Goal: Transaction & Acquisition: Obtain resource

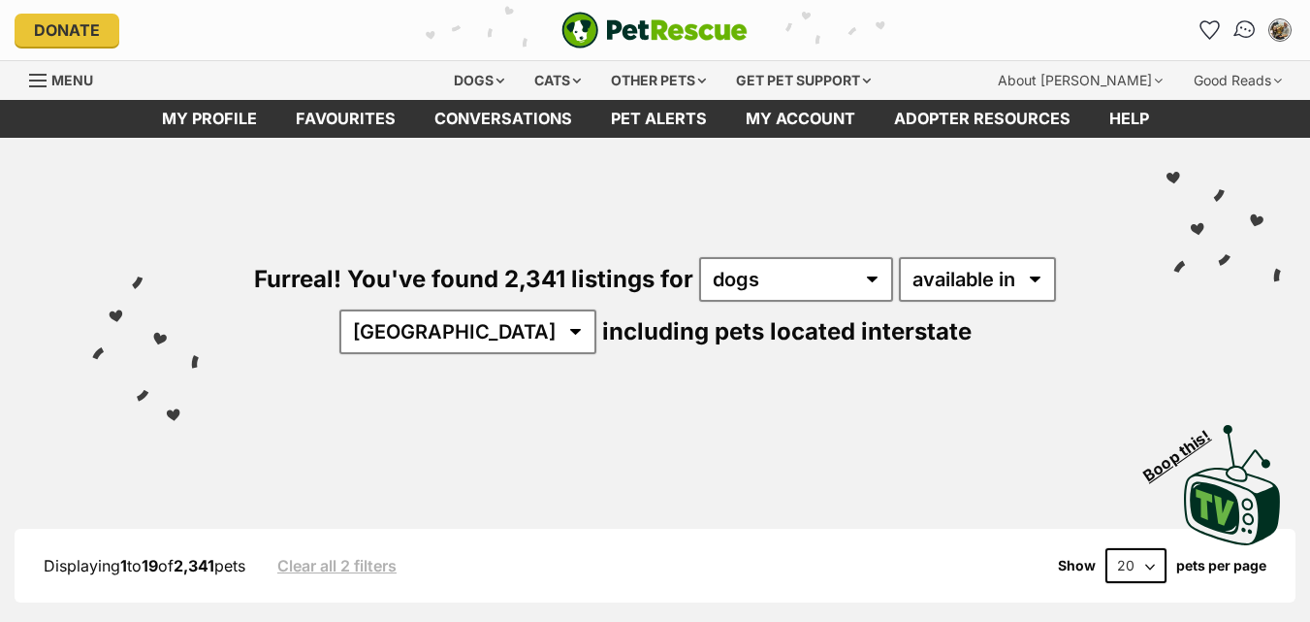
click at [1241, 32] on img "Conversations" at bounding box center [1246, 29] width 26 height 25
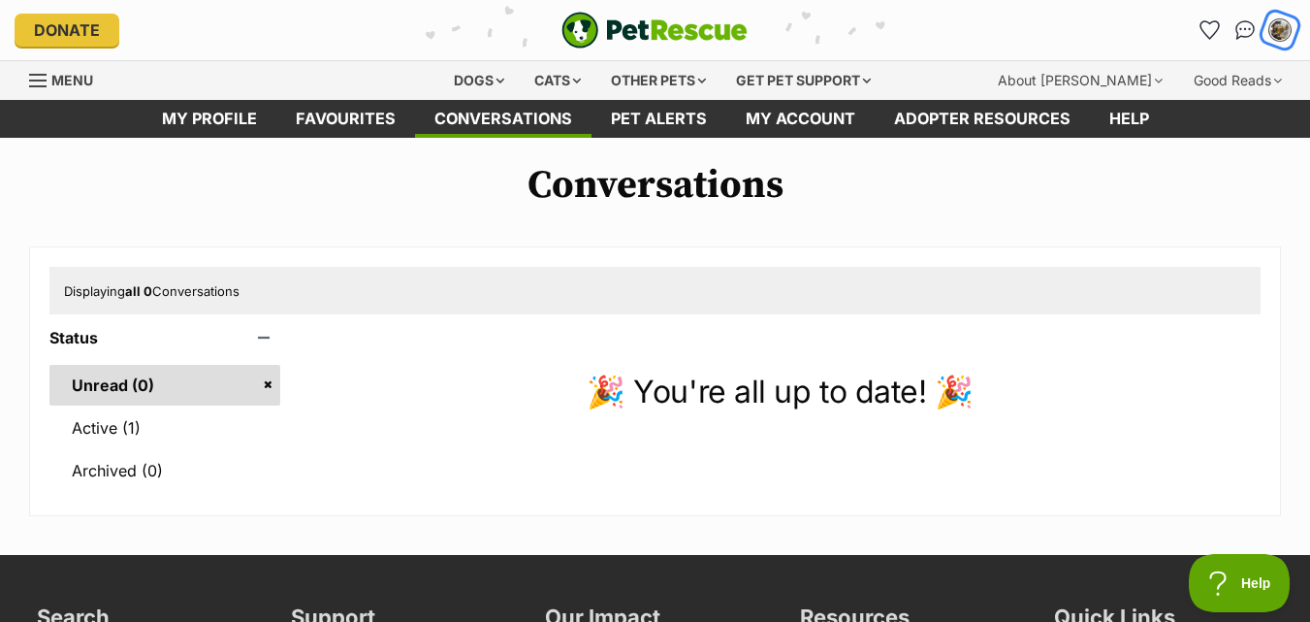
click at [1277, 25] on img "My account" at bounding box center [1280, 29] width 25 height 25
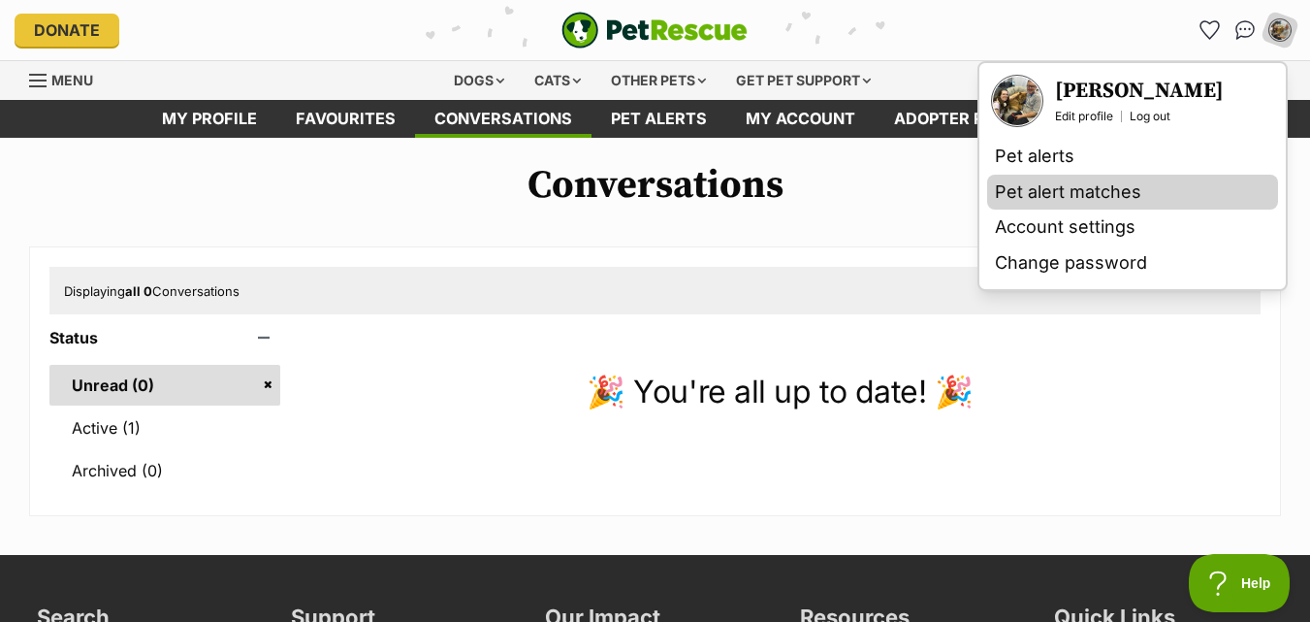
click at [1066, 183] on link "Pet alert matches" at bounding box center [1132, 193] width 291 height 36
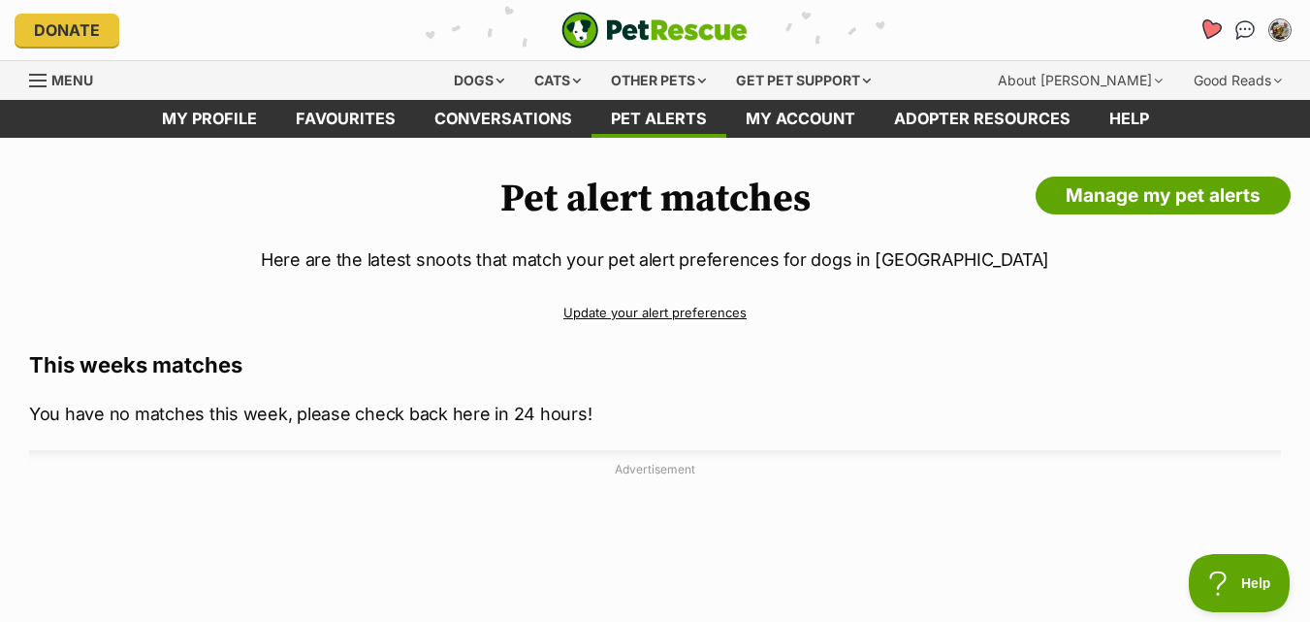
click at [1222, 33] on link "Favourites" at bounding box center [1210, 30] width 40 height 40
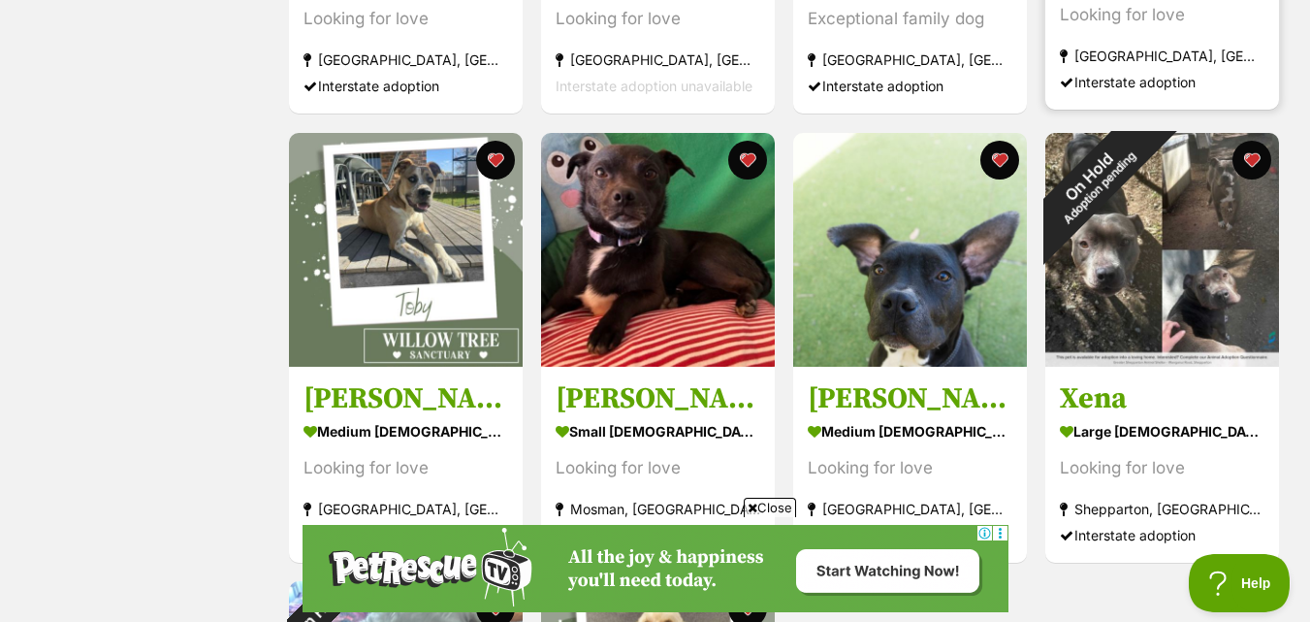
scroll to position [679, 0]
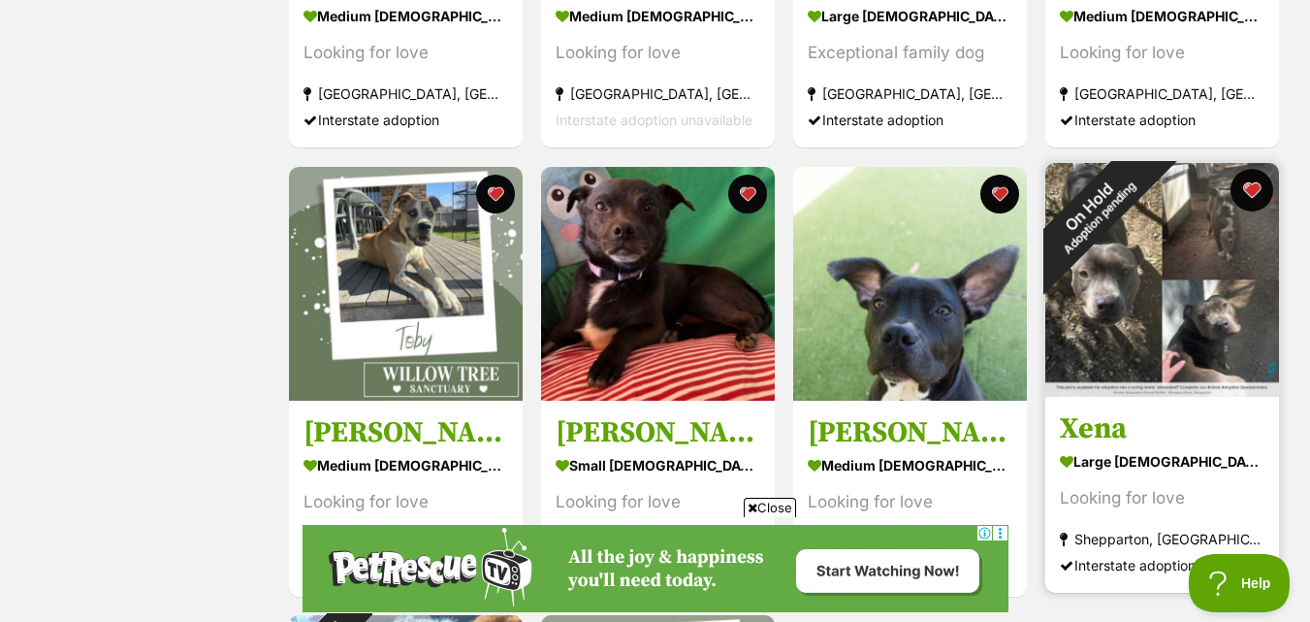
click at [1246, 191] on button "favourite" at bounding box center [1252, 190] width 43 height 43
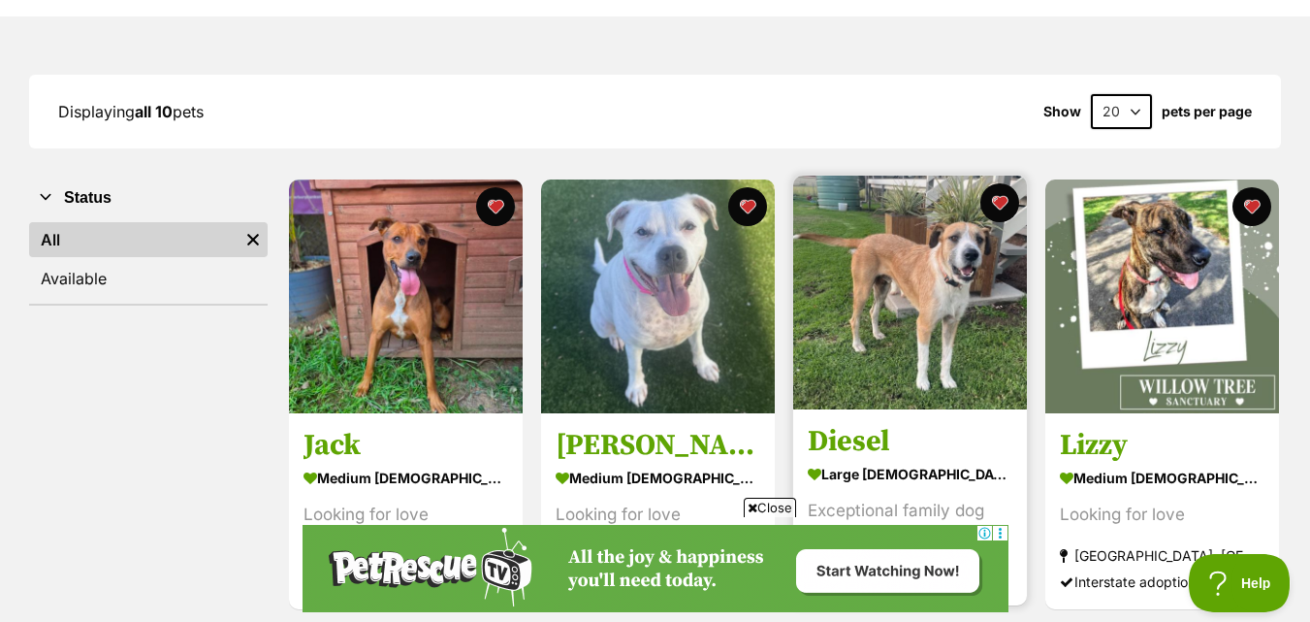
scroll to position [97, 0]
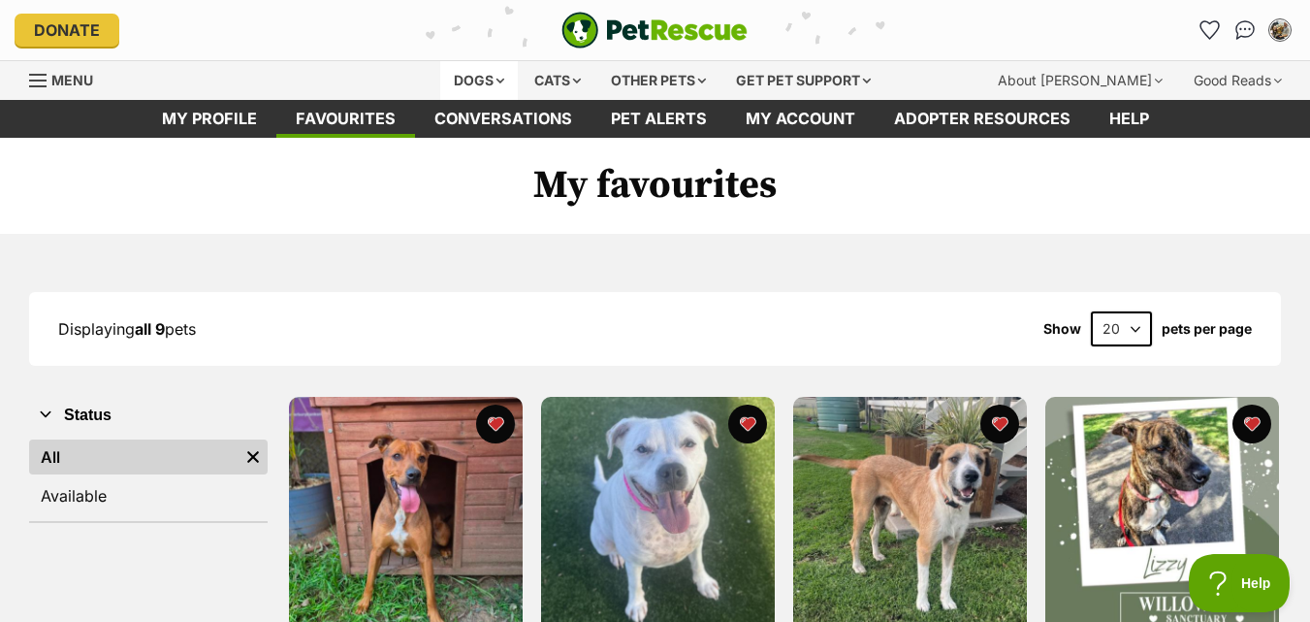
click at [482, 88] on div "Dogs" at bounding box center [479, 80] width 78 height 39
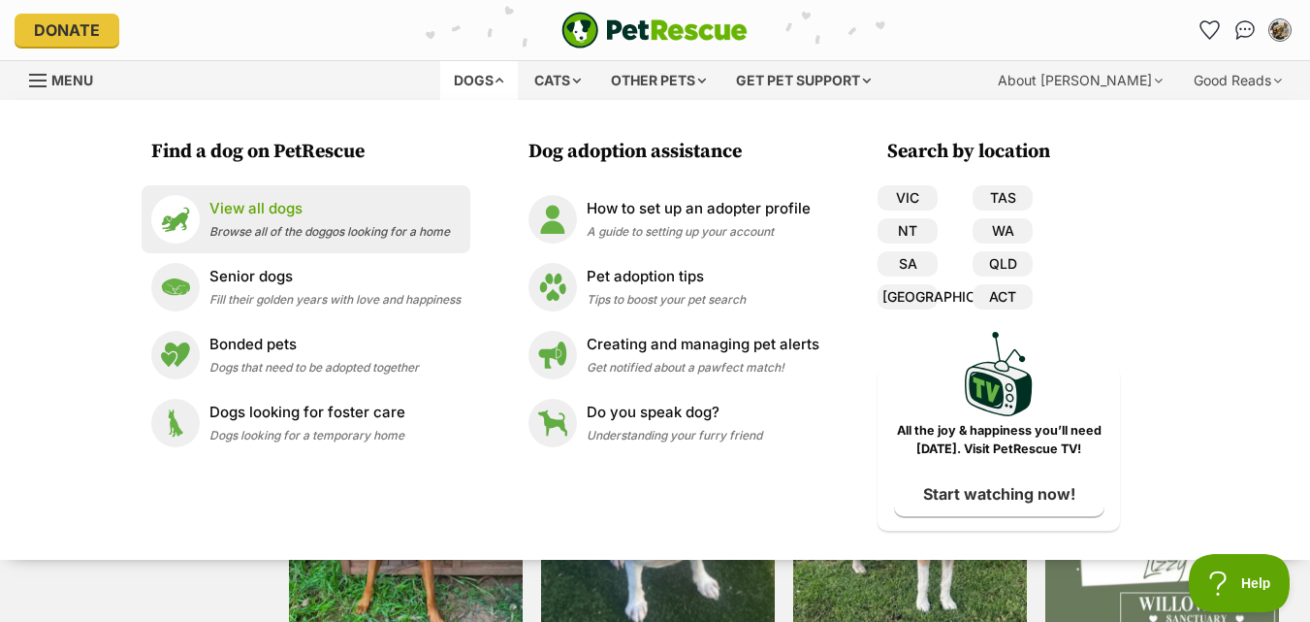
click at [342, 229] on span "Browse all of the doggos looking for a home" at bounding box center [330, 231] width 241 height 15
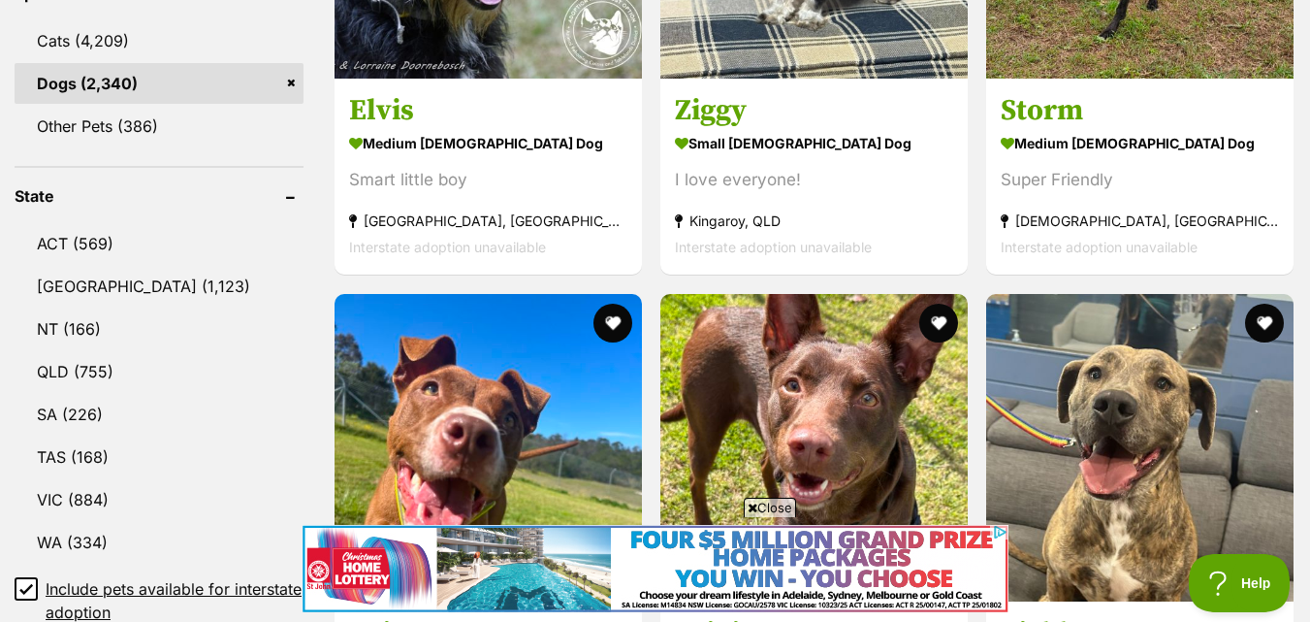
scroll to position [873, 0]
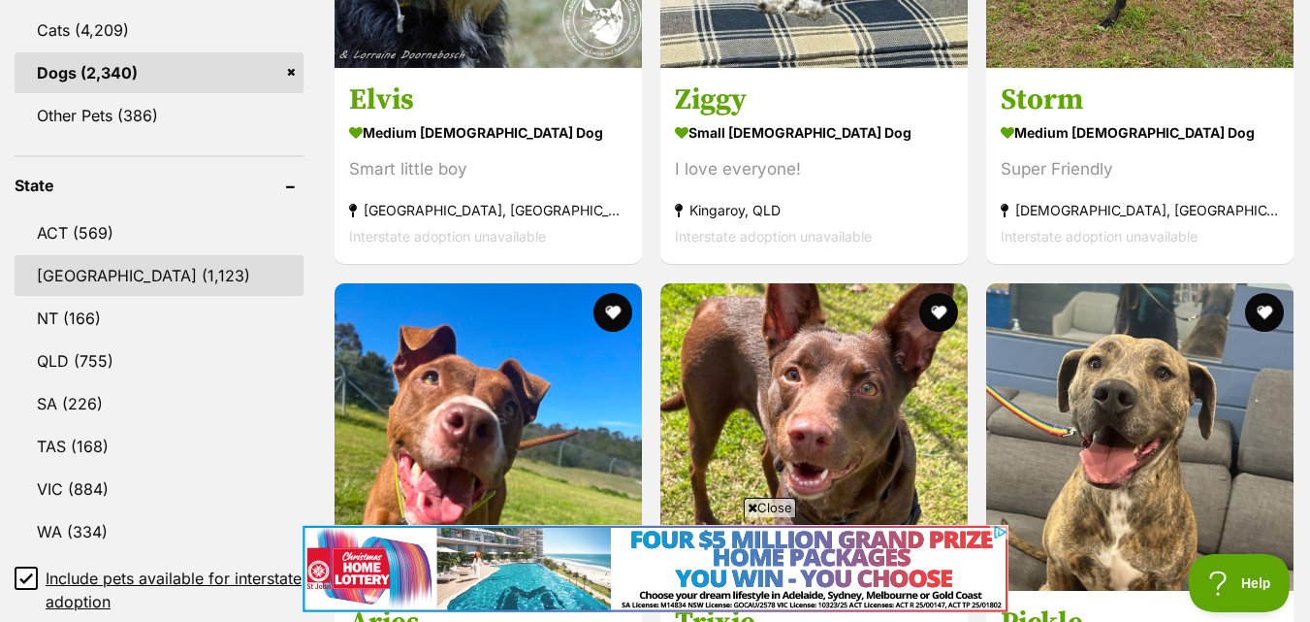
click at [93, 271] on link "[GEOGRAPHIC_DATA] (1,123)" at bounding box center [159, 275] width 289 height 41
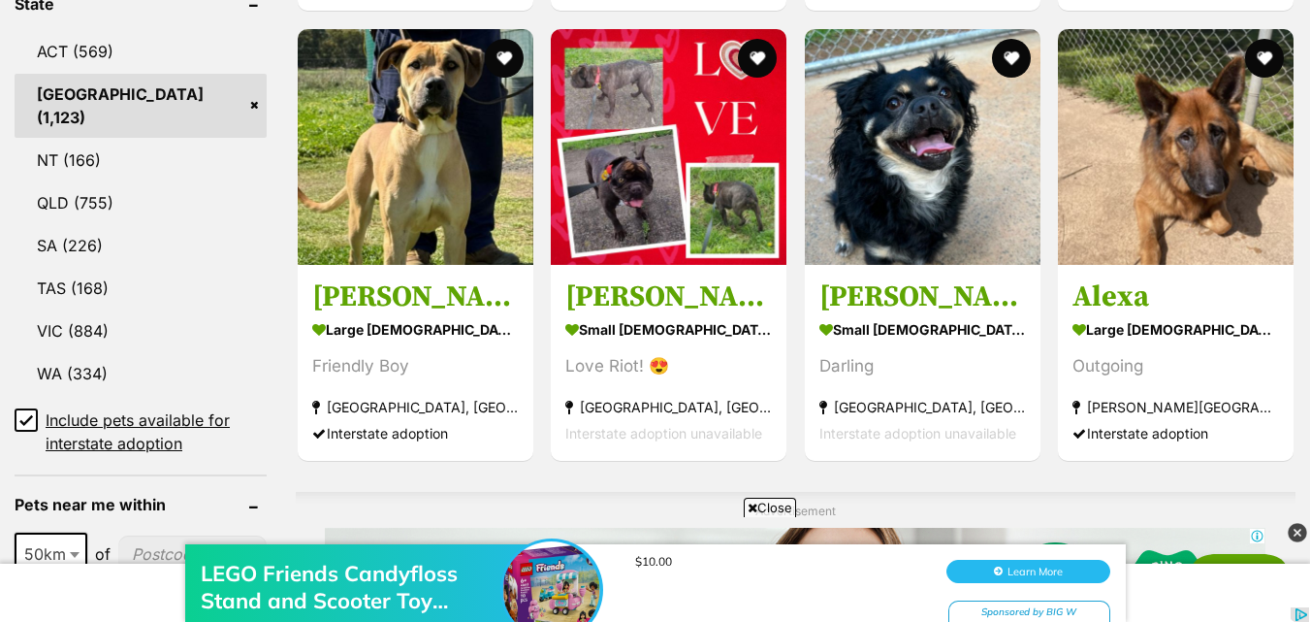
scroll to position [1067, 0]
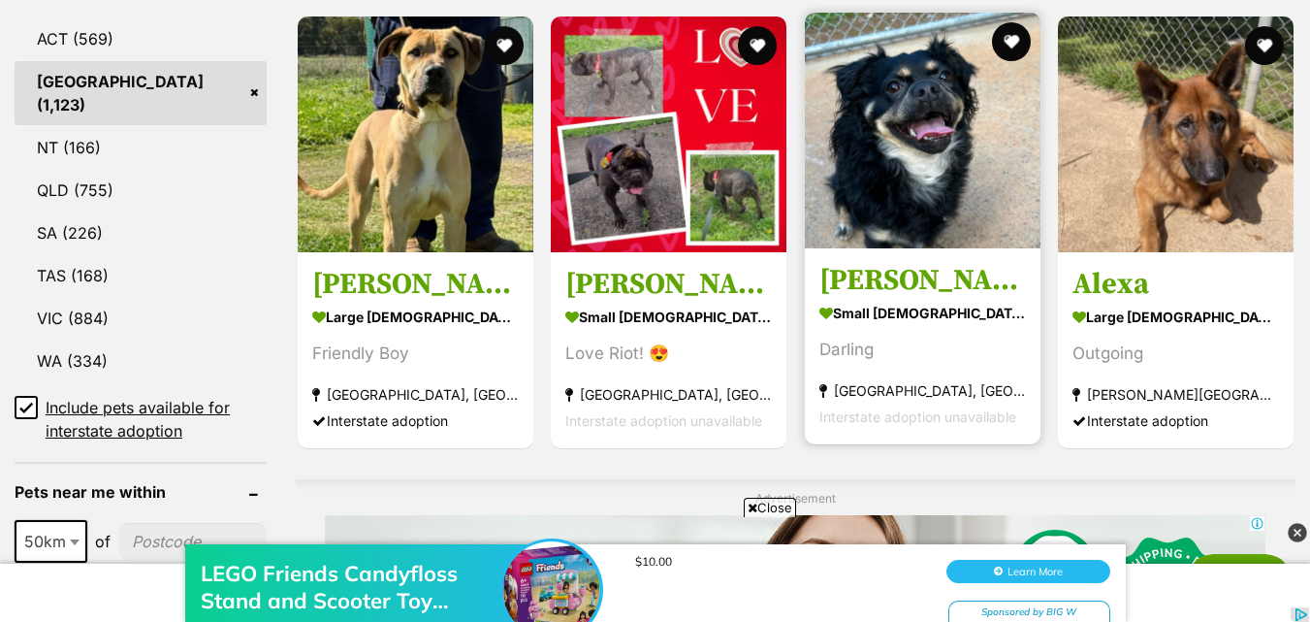
click at [892, 215] on img at bounding box center [923, 131] width 236 height 236
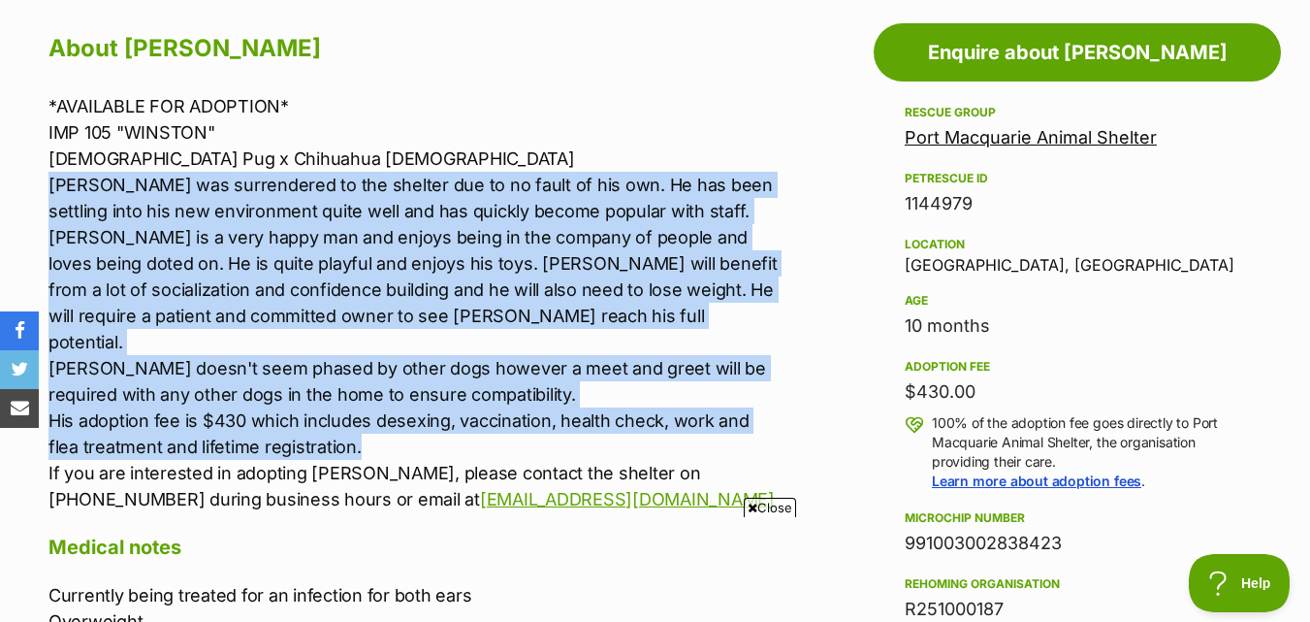
drag, startPoint x: 49, startPoint y: 184, endPoint x: 337, endPoint y: 425, distance: 374.6
click at [337, 425] on p "*AVAILABLE FOR ADOPTION* IMP 105 "WINSTON" 11-month-old Pug x Chihuahua male WI…" at bounding box center [415, 302] width 732 height 419
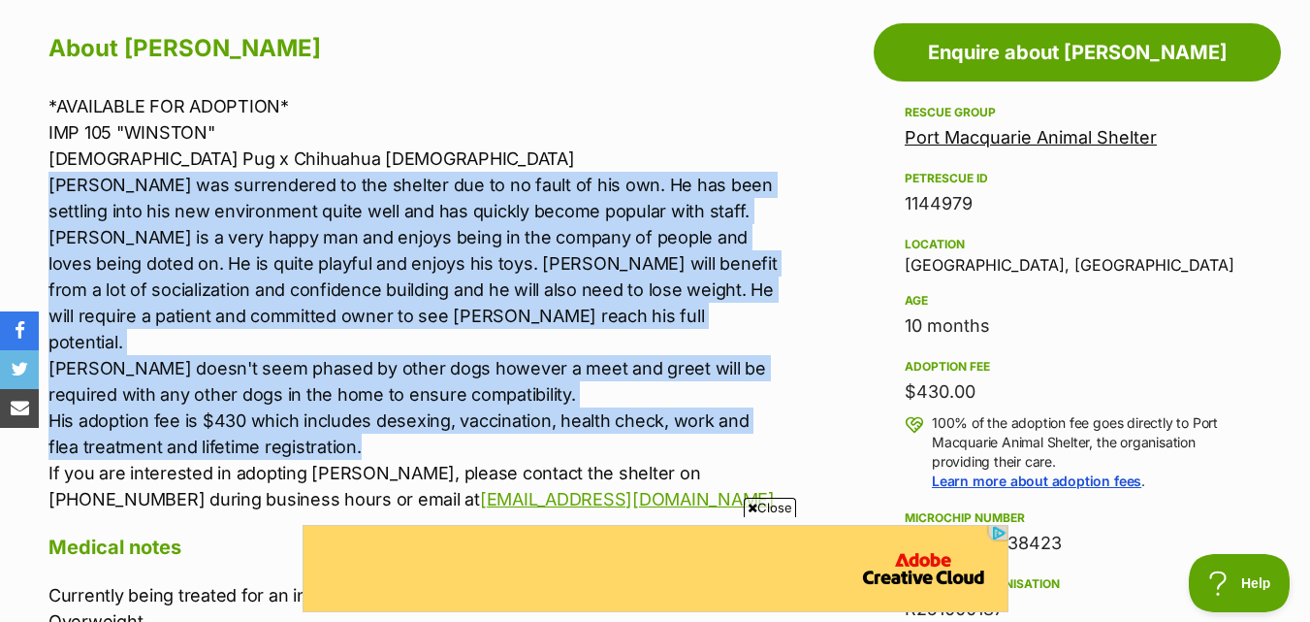
copy p "WINSTON was surrendered to the shelter due to no fault of his own. He has been …"
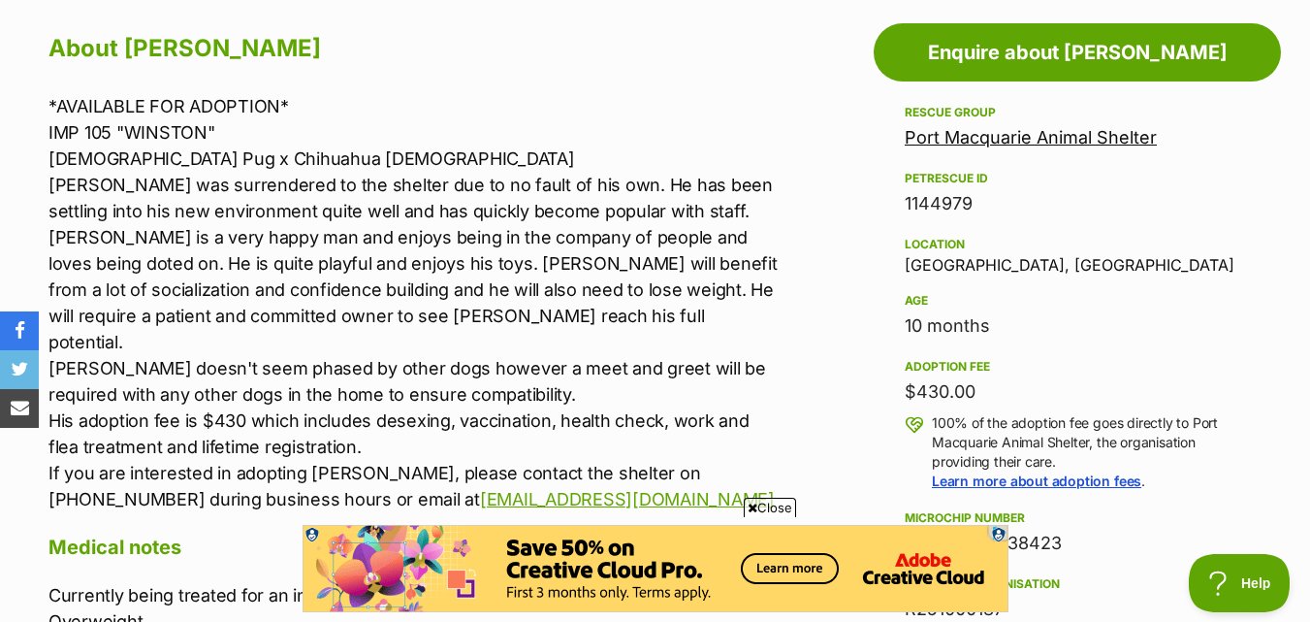
click at [560, 87] on div "About Winston *AVAILABLE FOR ADOPTION* IMP 105 "WINSTON" 11-month-old Pug x Chi…" at bounding box center [415, 476] width 732 height 899
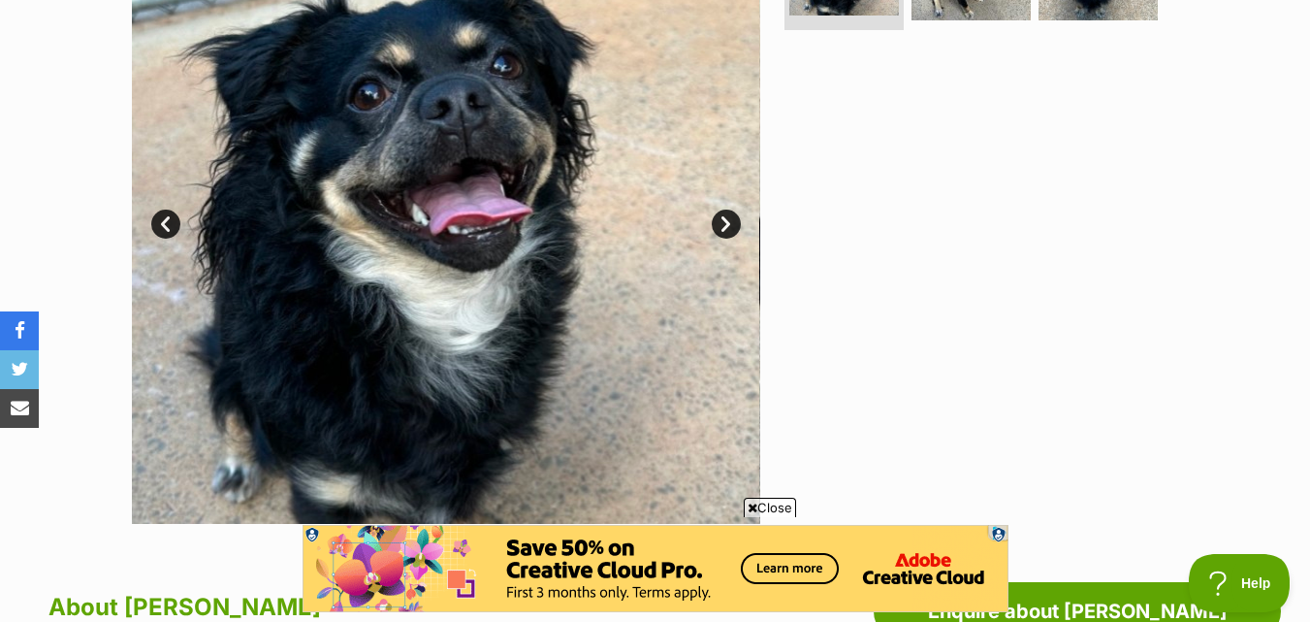
scroll to position [388, 0]
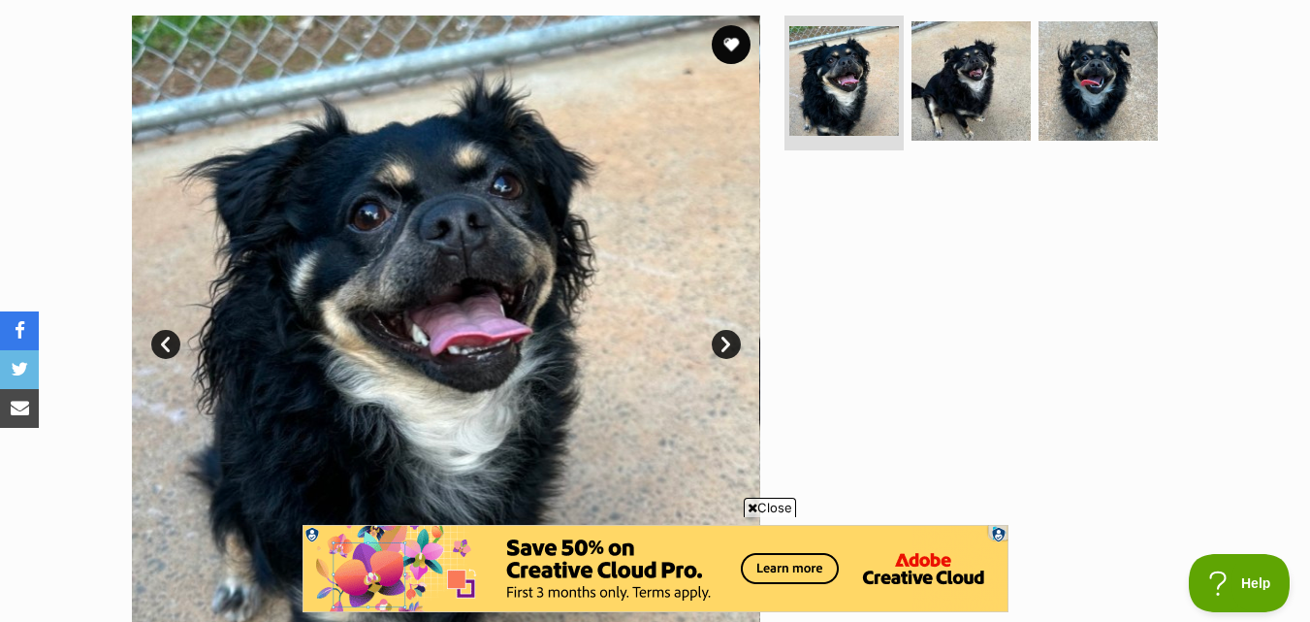
click at [728, 347] on link "Next" at bounding box center [726, 344] width 29 height 29
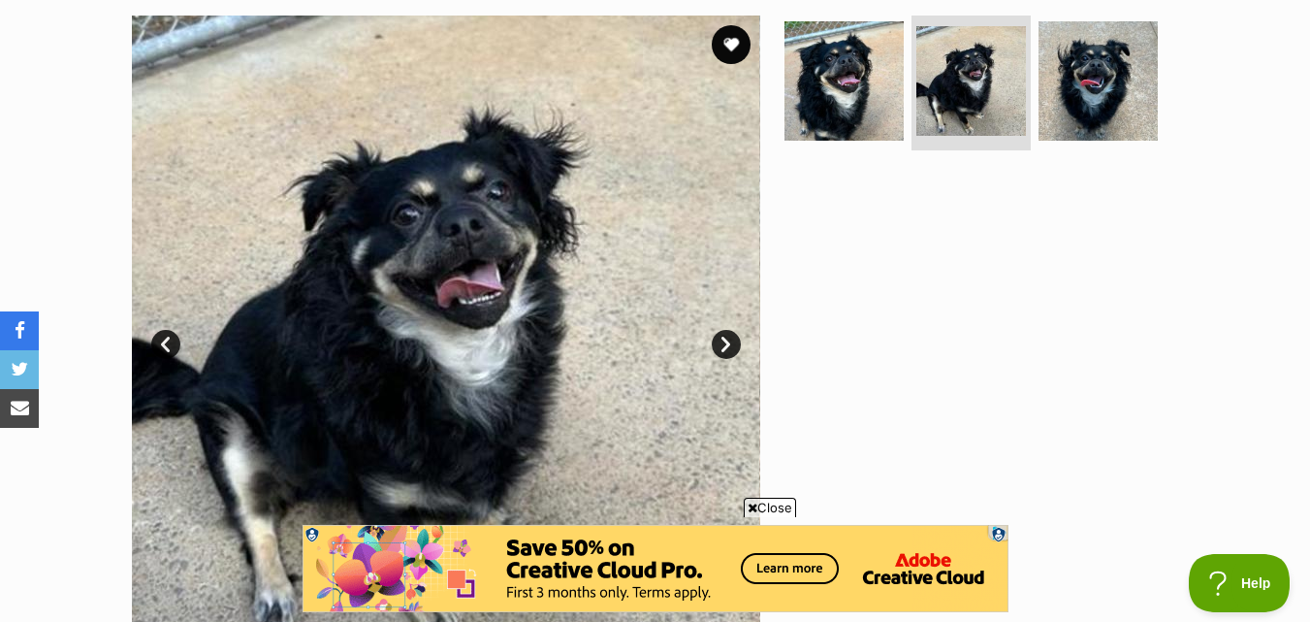
click at [728, 347] on link "Next" at bounding box center [726, 344] width 29 height 29
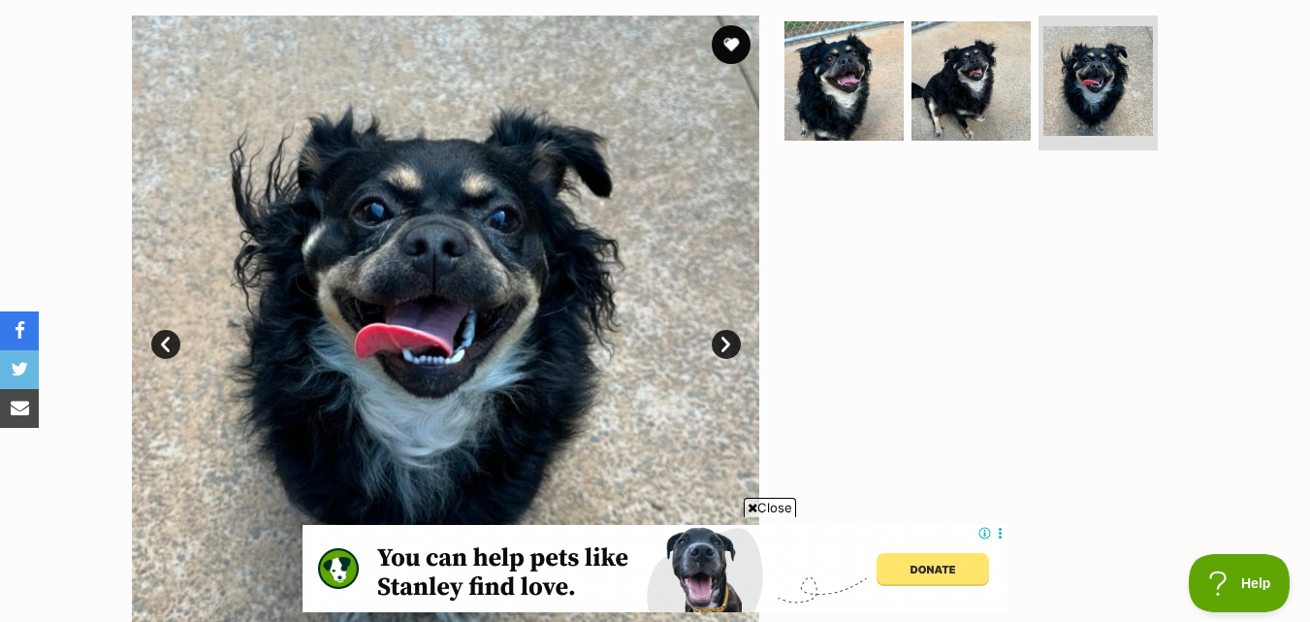
scroll to position [0, 0]
click at [172, 351] on link "Prev" at bounding box center [165, 344] width 29 height 29
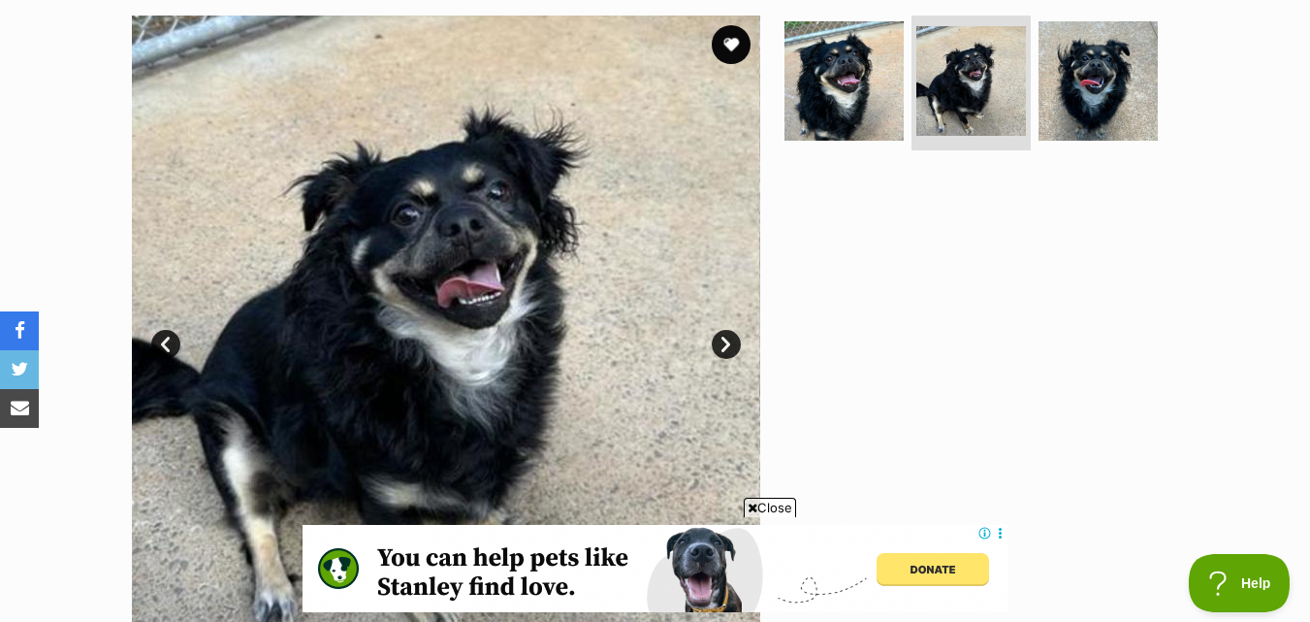
click at [172, 351] on link "Prev" at bounding box center [165, 344] width 29 height 29
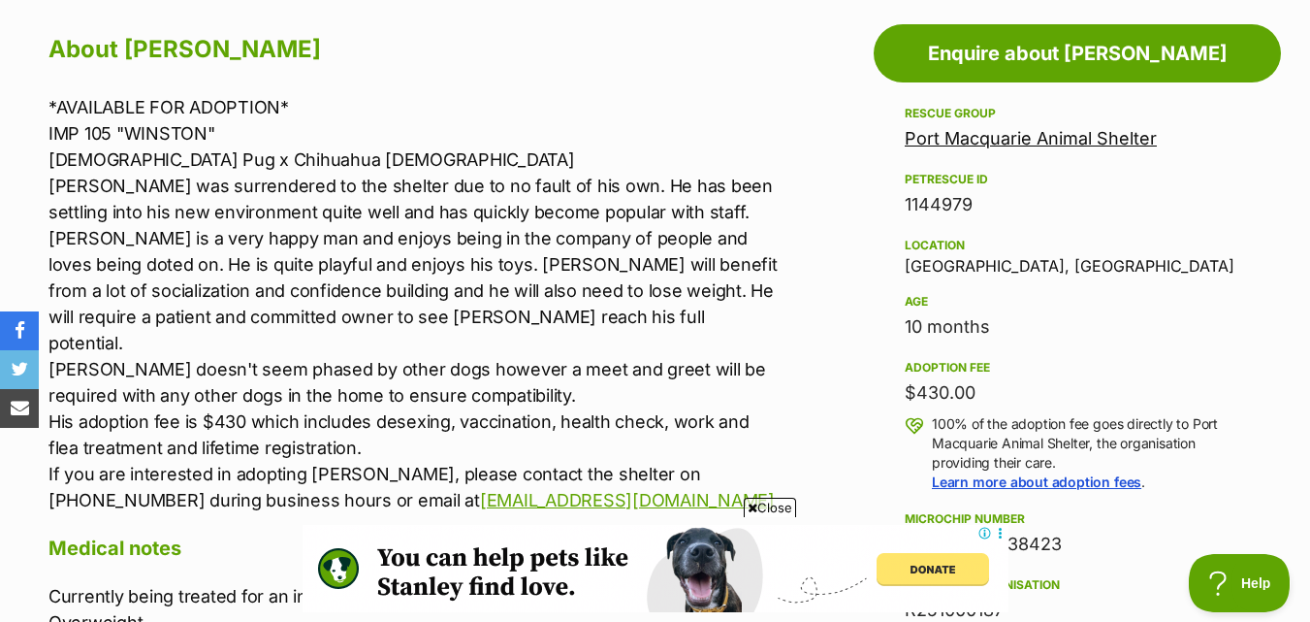
scroll to position [1067, 0]
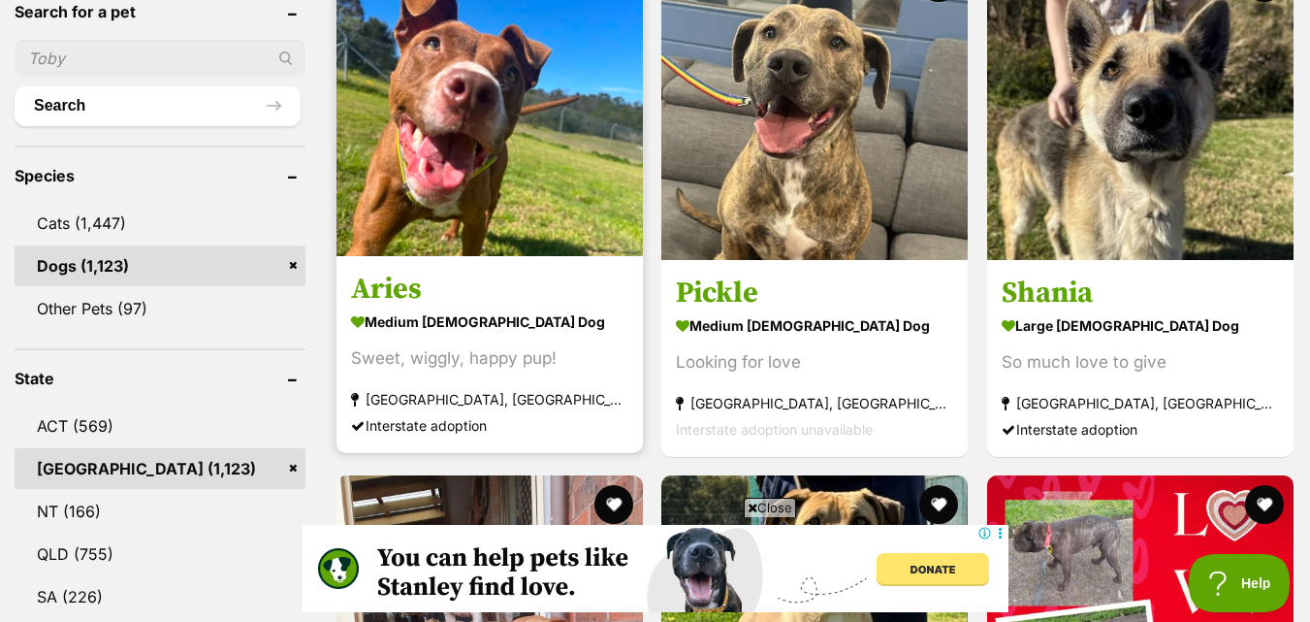
click at [498, 171] on img at bounding box center [490, 103] width 307 height 307
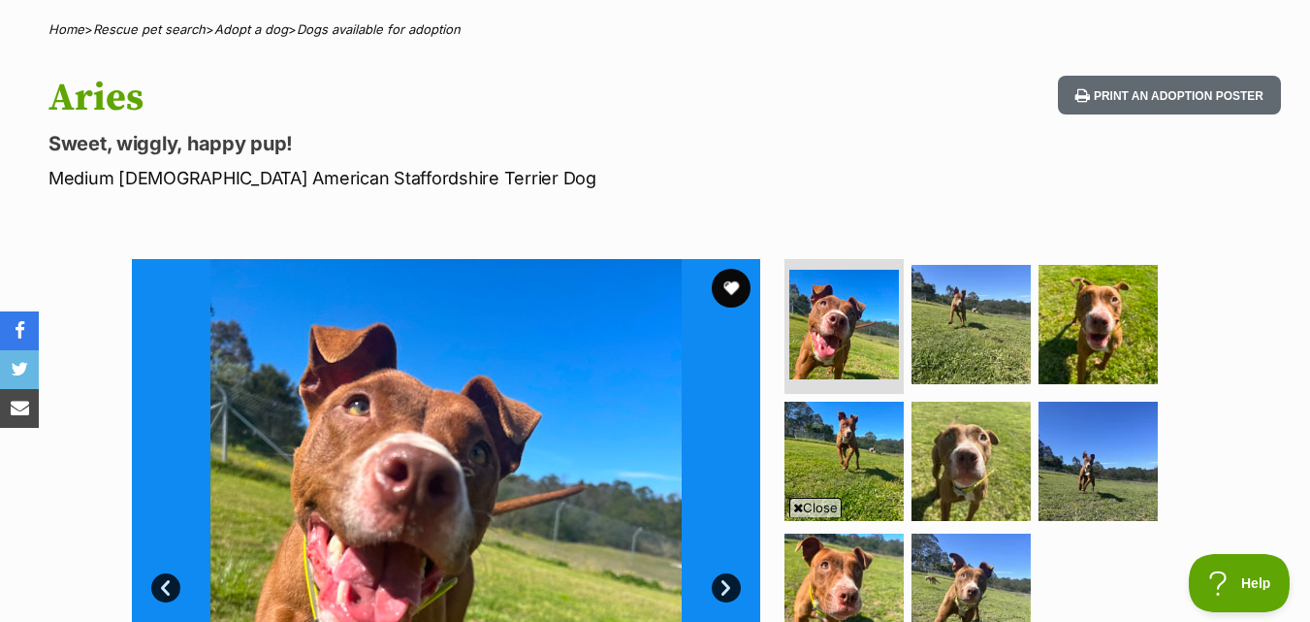
scroll to position [291, 0]
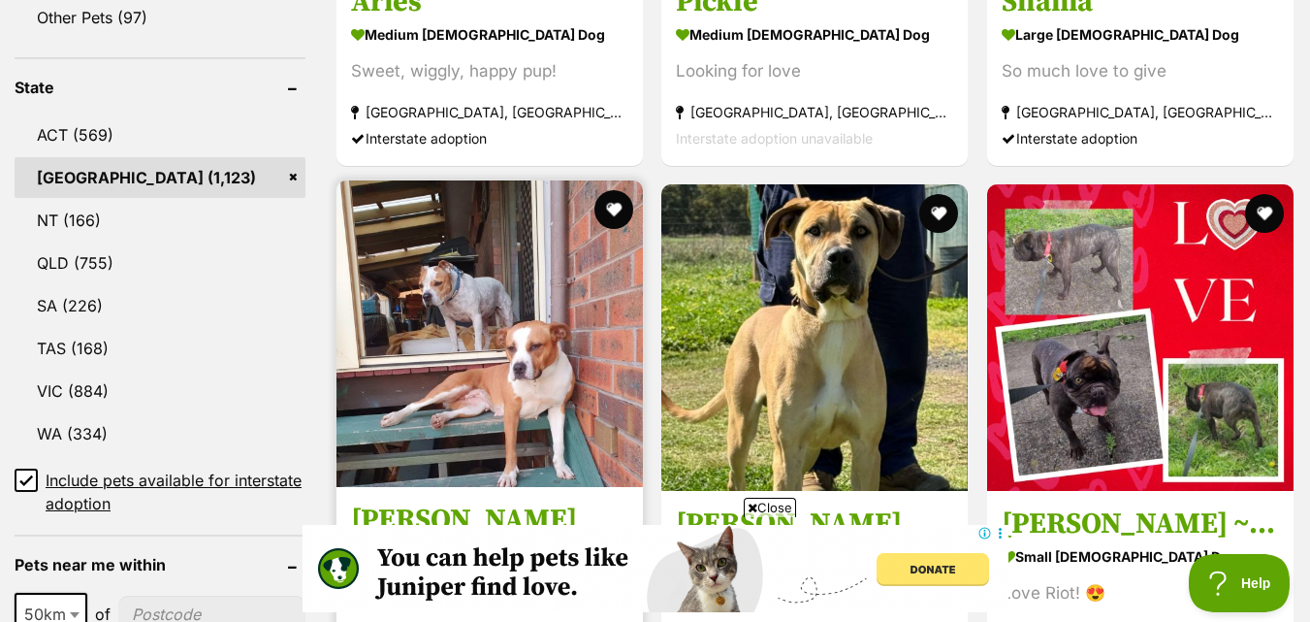
click at [418, 301] on img at bounding box center [490, 333] width 307 height 307
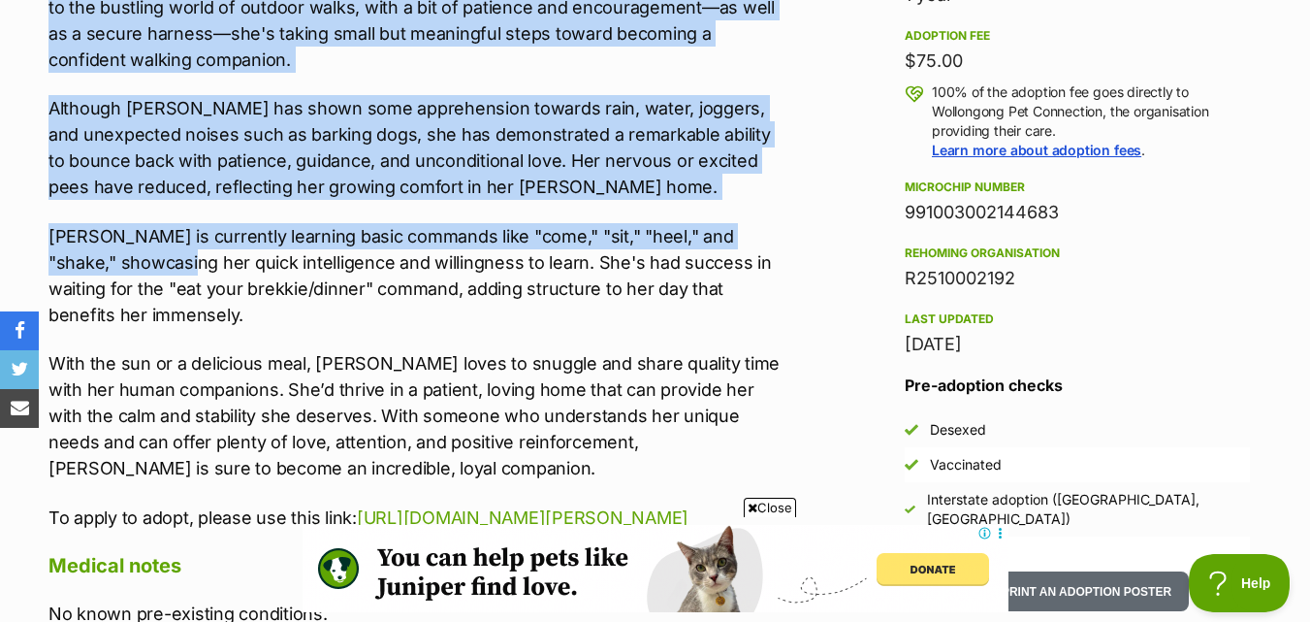
scroll to position [1455, 0]
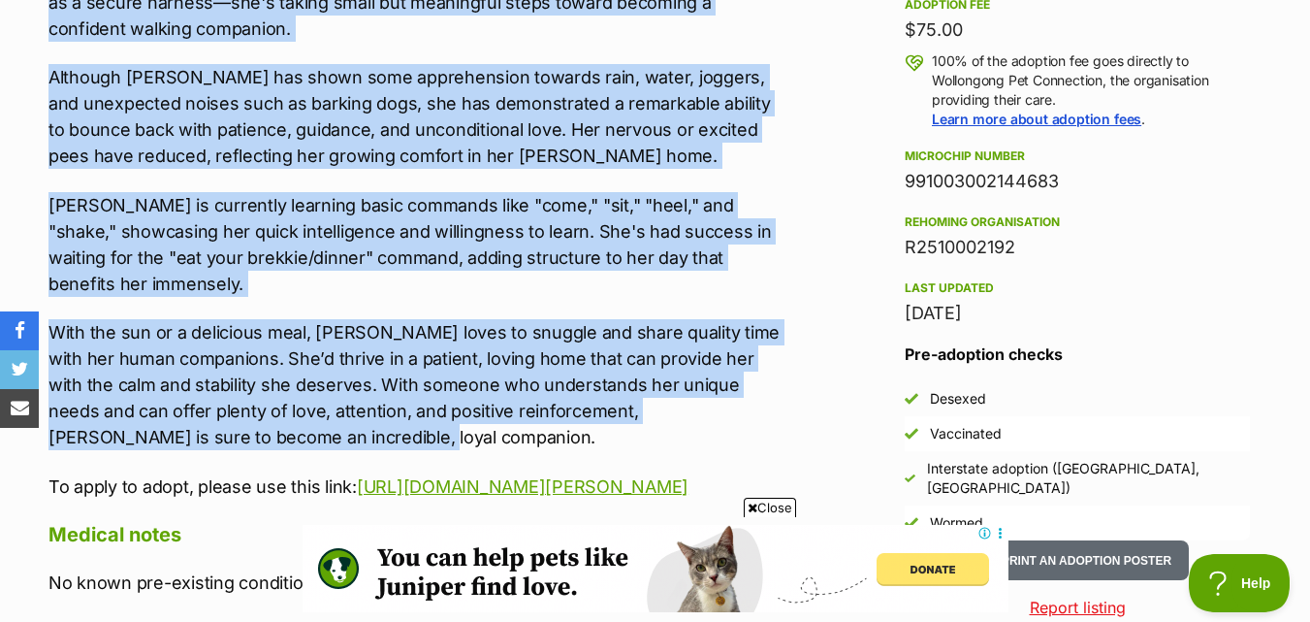
drag, startPoint x: 45, startPoint y: 110, endPoint x: 283, endPoint y: 395, distance: 371.8
click at [283, 395] on div "About [PERSON_NAME] Introducing [PERSON_NAME], a sweet and endearing [DEMOGRAPH…" at bounding box center [405, 551] width 752 height 1773
copy div "Loremipsumd Sitam, c adipi eli seddoeius tempor inc utla e doloremag aliq eni a…"
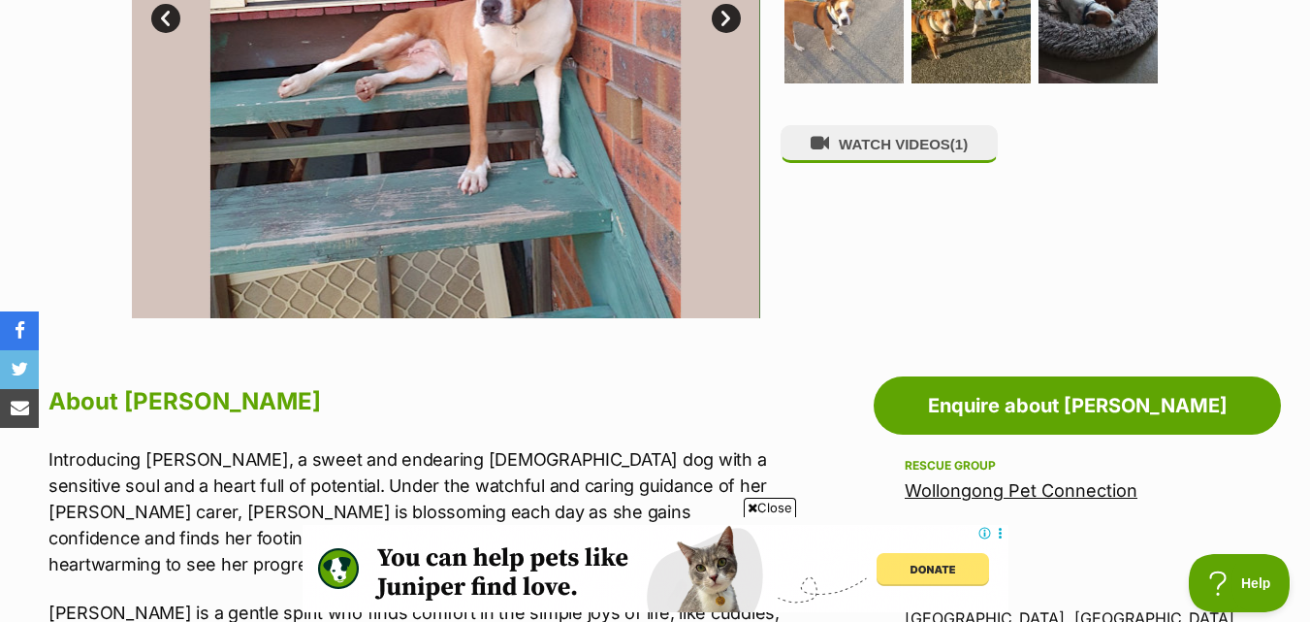
scroll to position [485, 0]
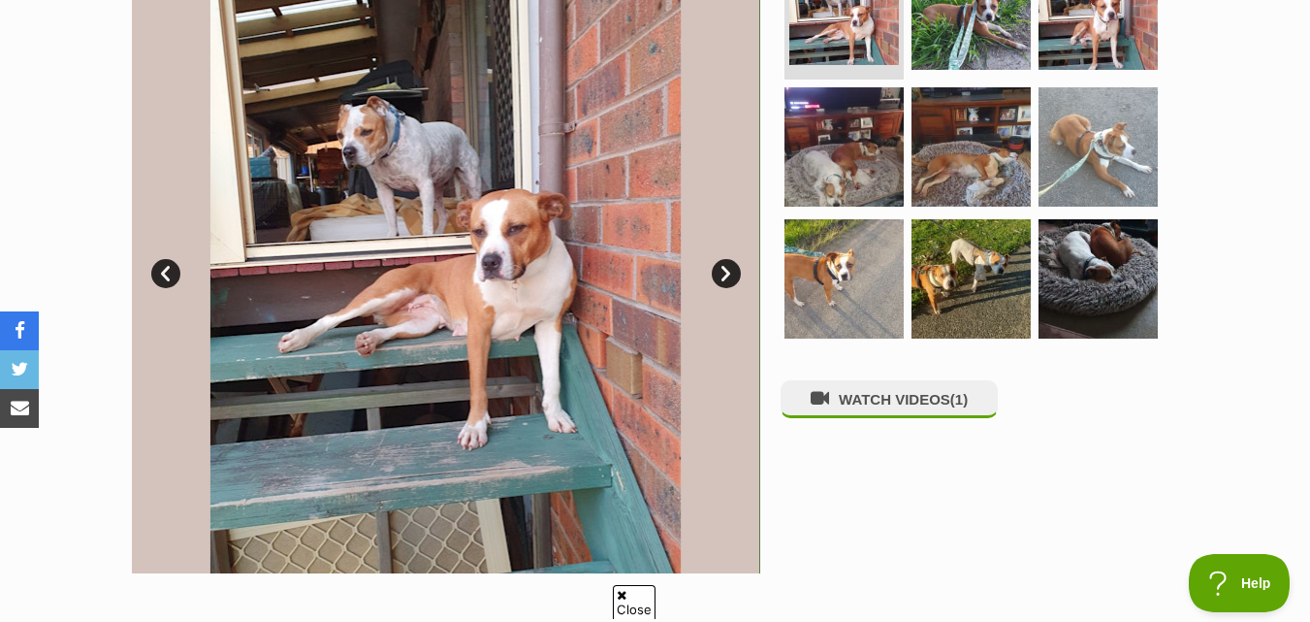
click at [729, 259] on link "Next" at bounding box center [726, 273] width 29 height 29
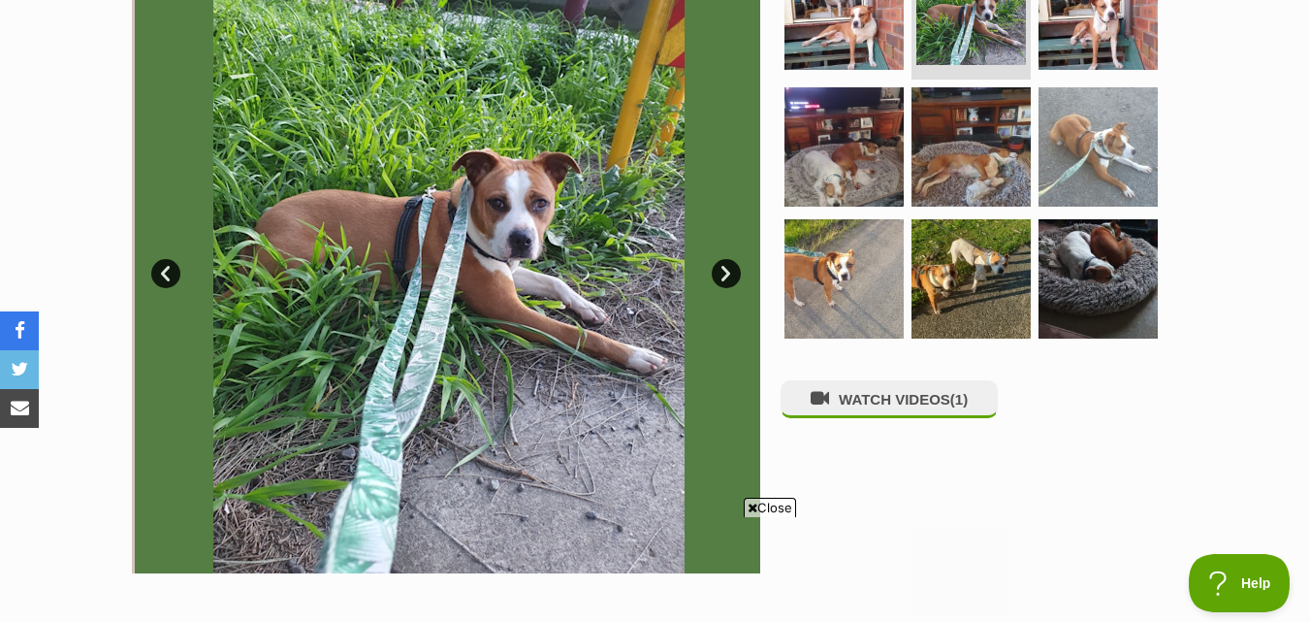
scroll to position [0, 0]
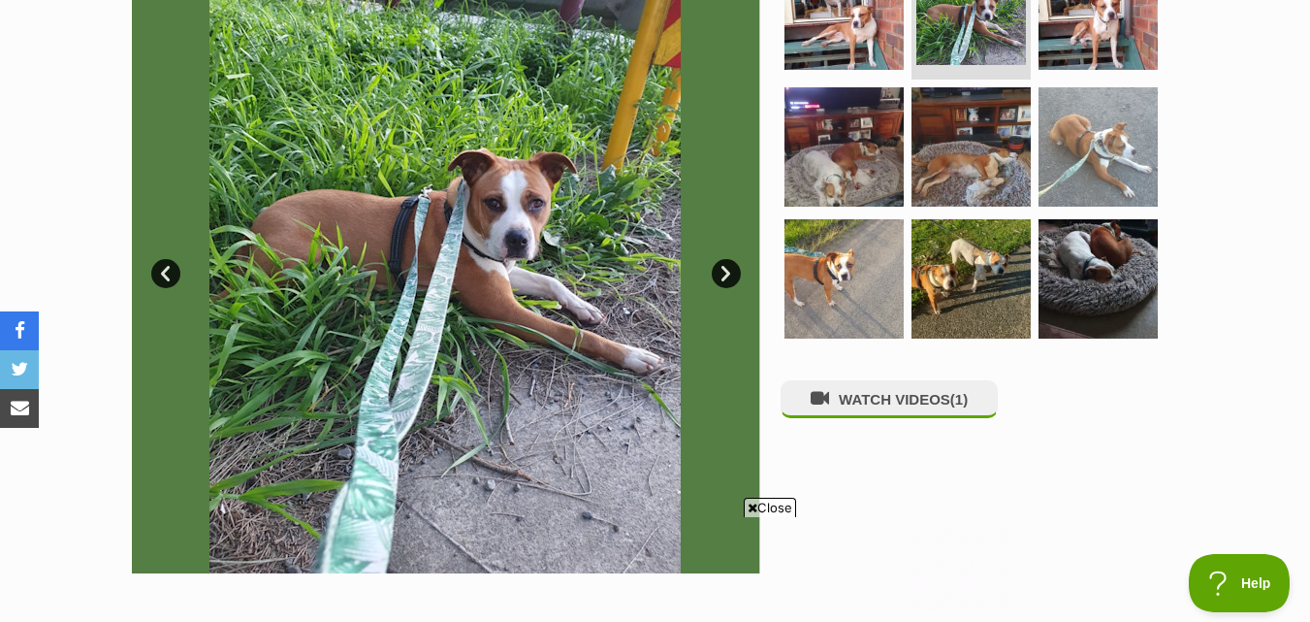
click at [729, 259] on link "Next" at bounding box center [726, 273] width 29 height 29
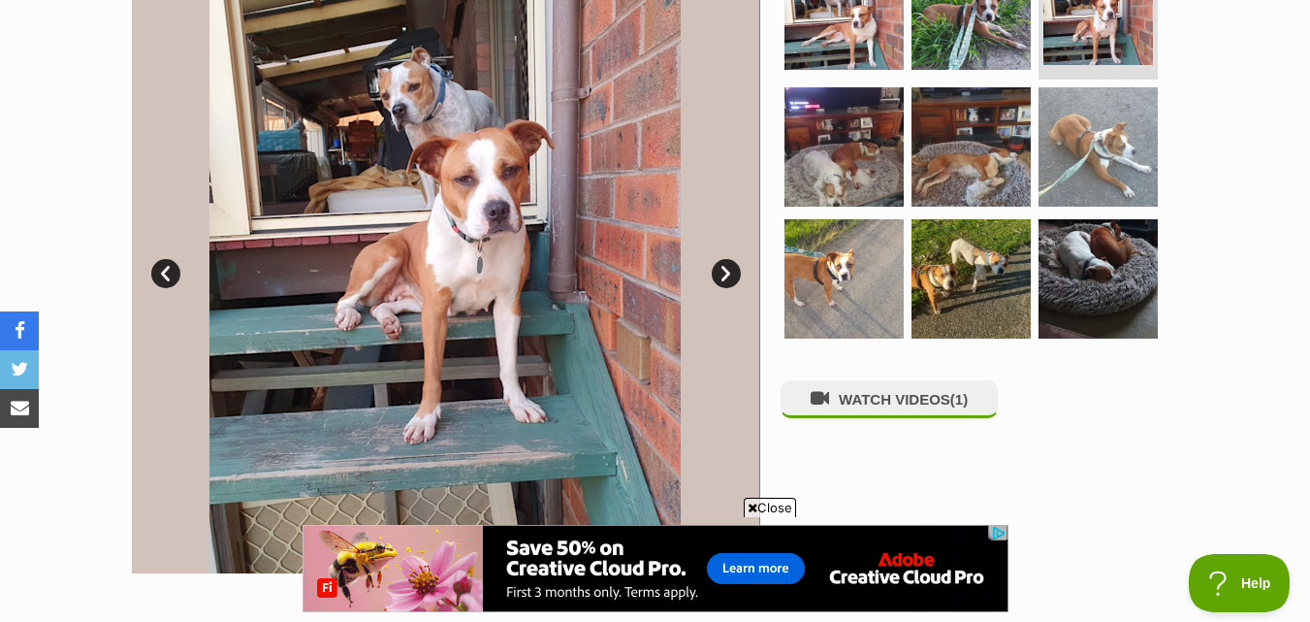
click at [729, 259] on link "Next" at bounding box center [726, 273] width 29 height 29
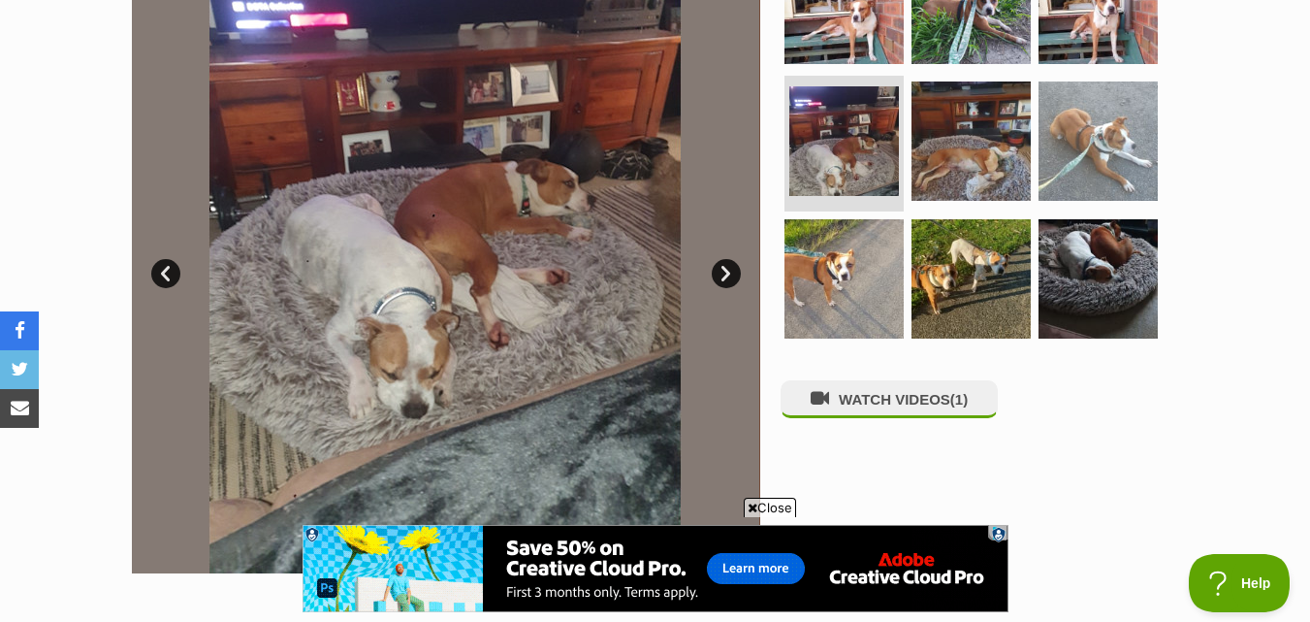
click at [729, 259] on link "Next" at bounding box center [726, 273] width 29 height 29
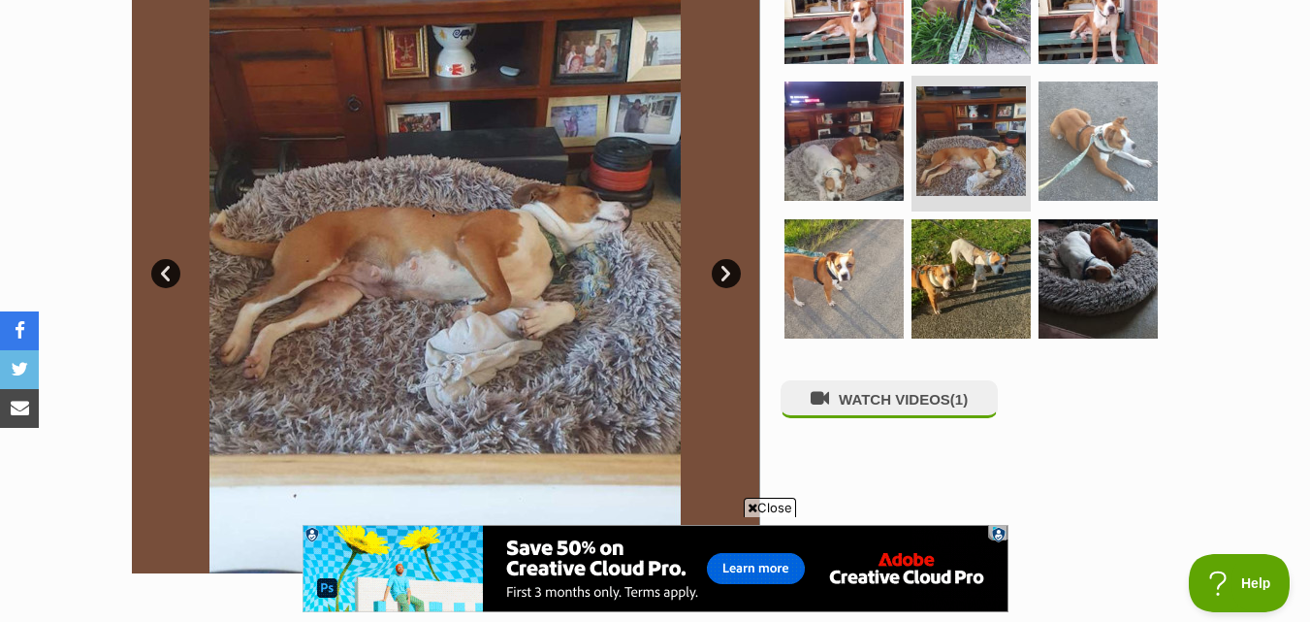
click at [729, 259] on link "Next" at bounding box center [726, 273] width 29 height 29
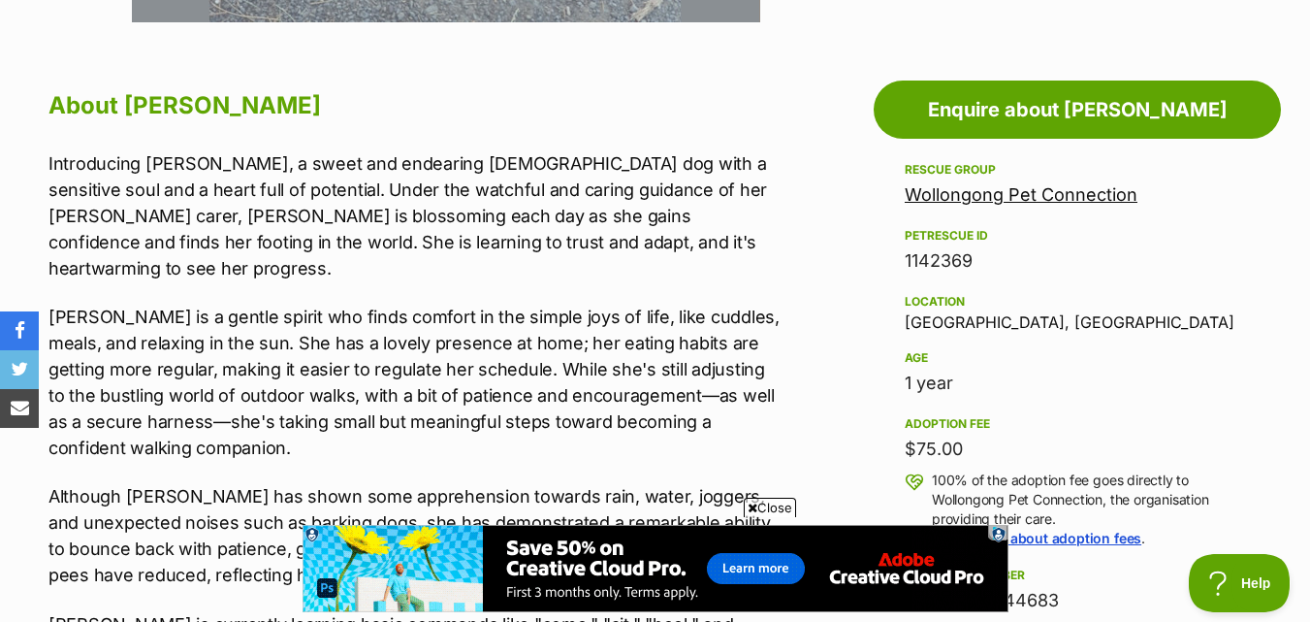
scroll to position [1067, 0]
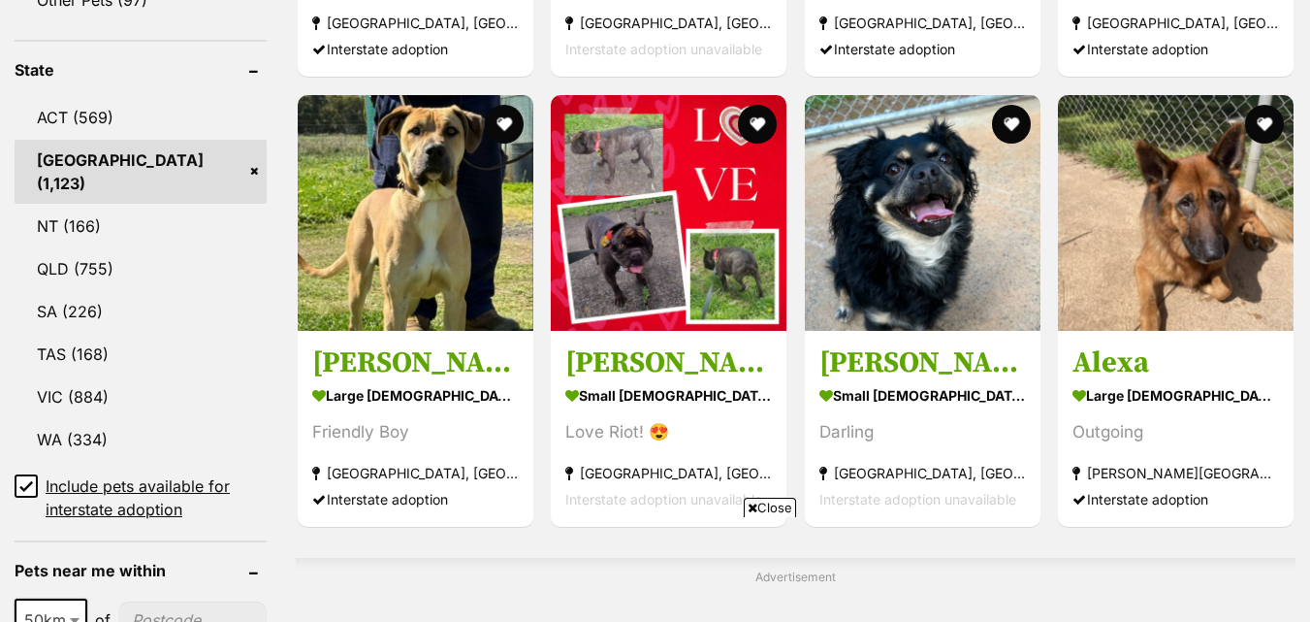
click at [426, 244] on img at bounding box center [416, 213] width 236 height 236
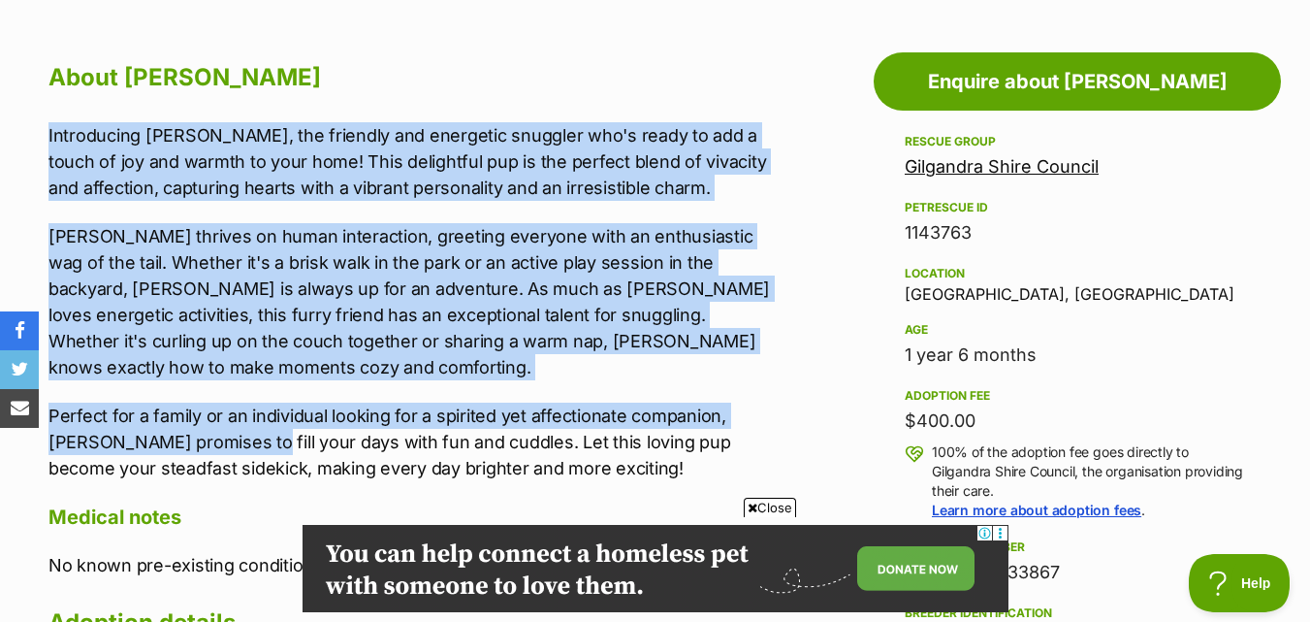
scroll to position [1164, 0]
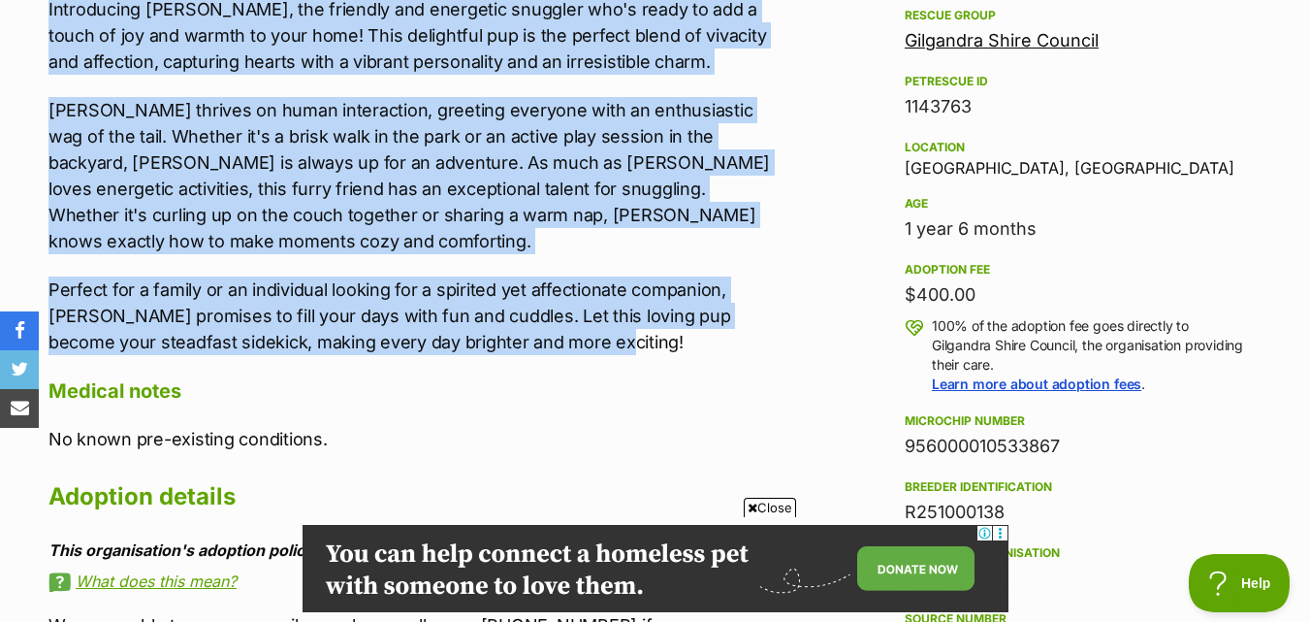
drag, startPoint x: 48, startPoint y: 297, endPoint x: 540, endPoint y: 326, distance: 493.6
click at [540, 326] on div "About Butler Introducing Butler, the friendly and energetic snuggler who's read…" at bounding box center [405, 410] width 752 height 960
copy div "Introducing Butler, the friendly and energetic snuggler who's ready to add a to…"
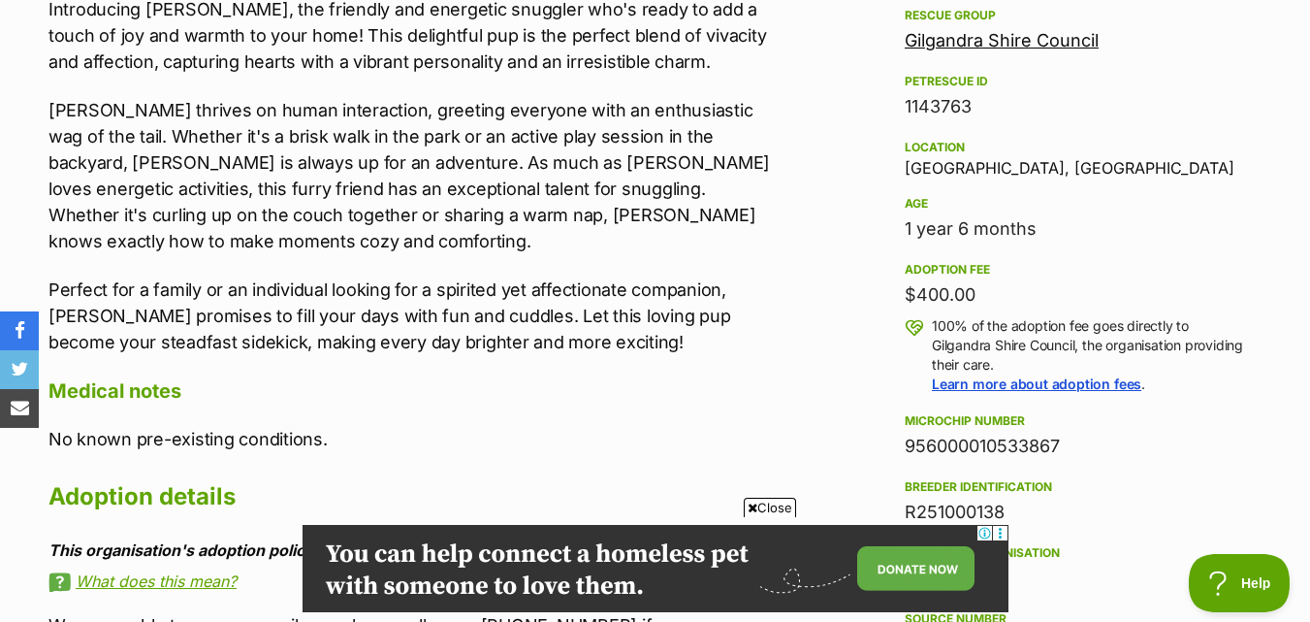
click at [690, 378] on div "About Butler Introducing Butler, the friendly and energetic snuggler who's read…" at bounding box center [415, 410] width 732 height 960
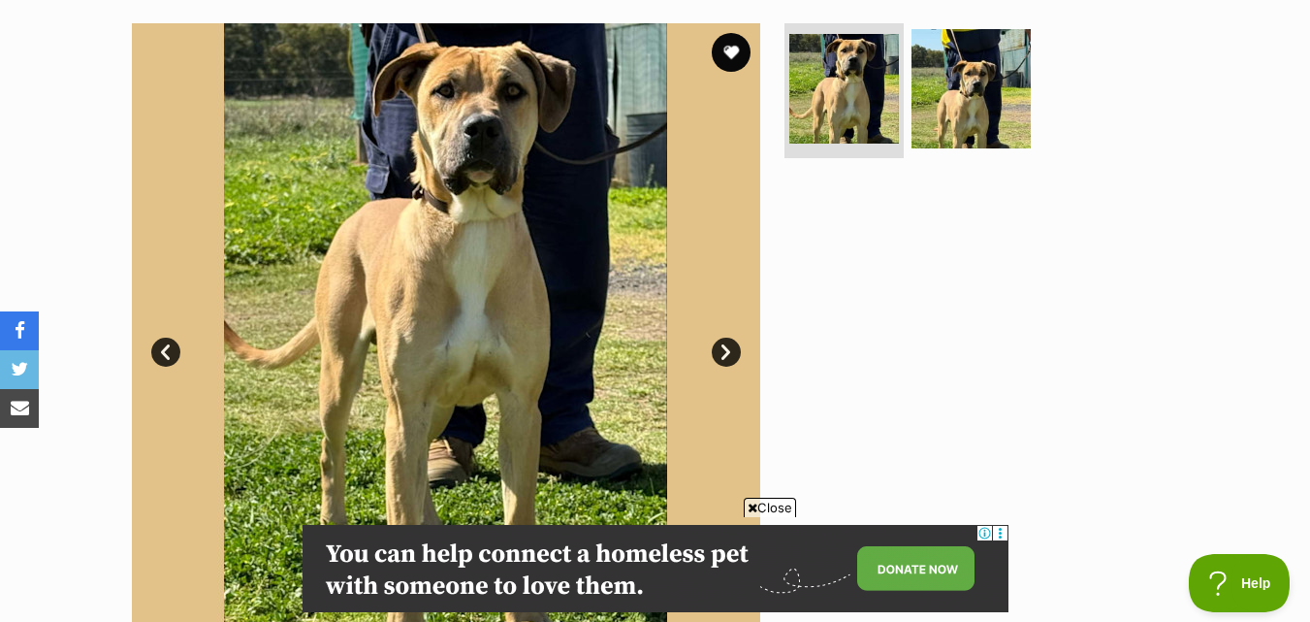
scroll to position [291, 0]
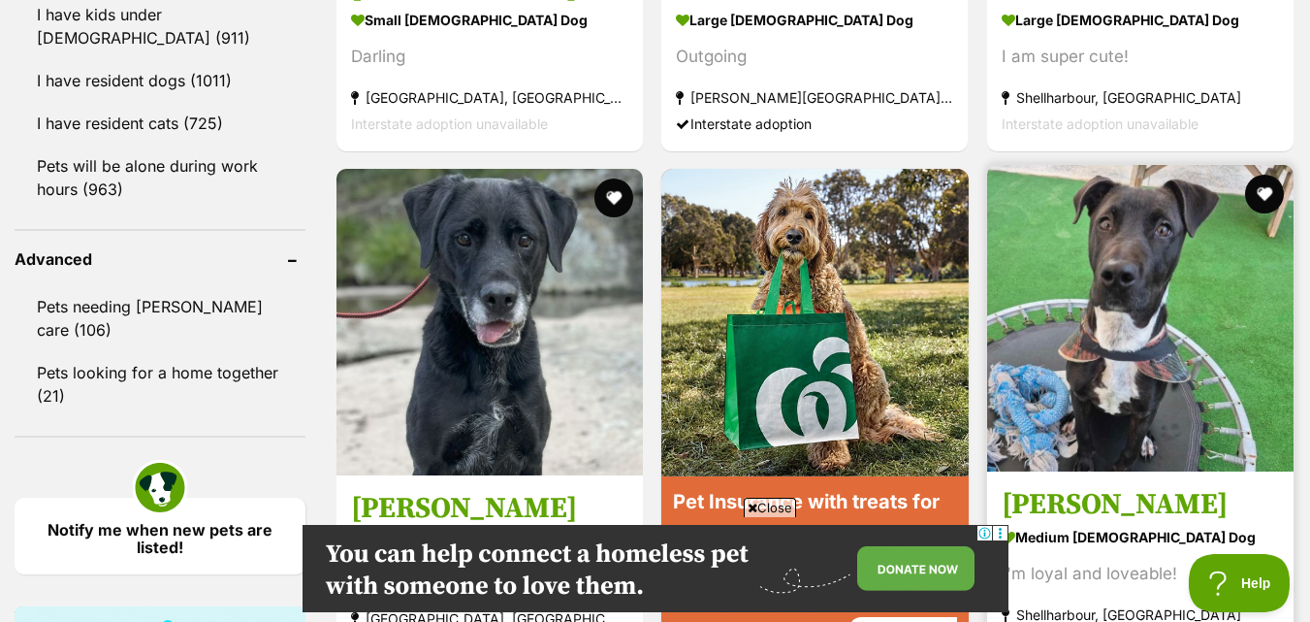
scroll to position [2055, 0]
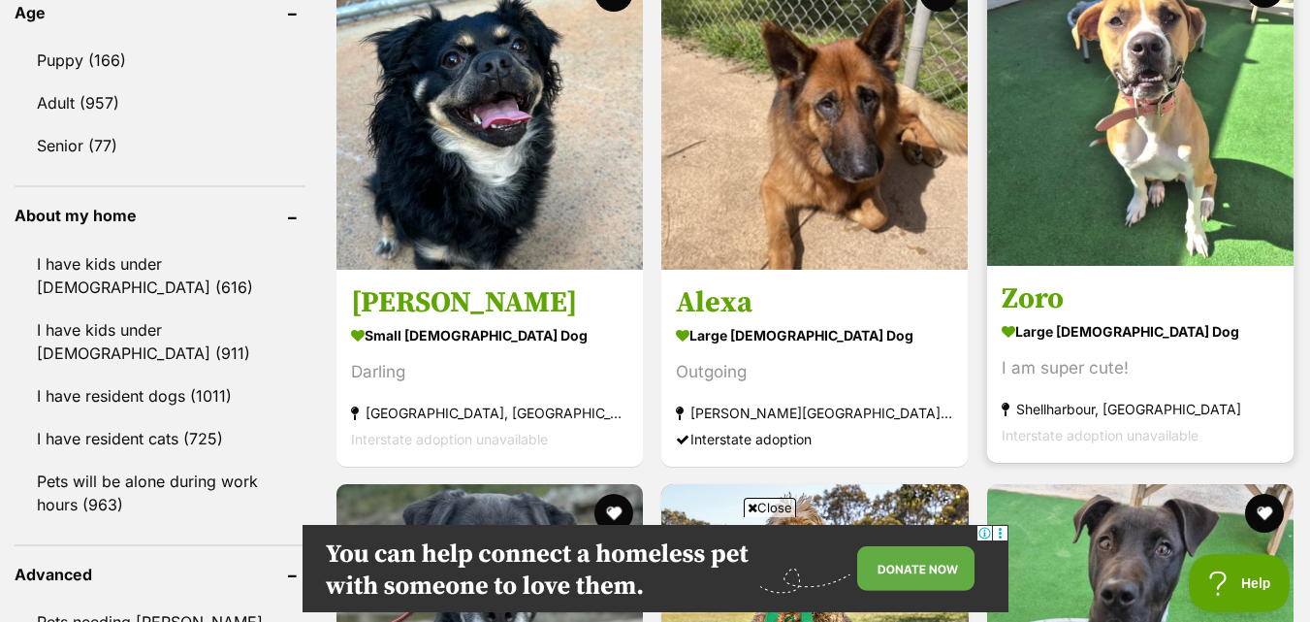
click at [1230, 181] on img at bounding box center [1140, 112] width 307 height 307
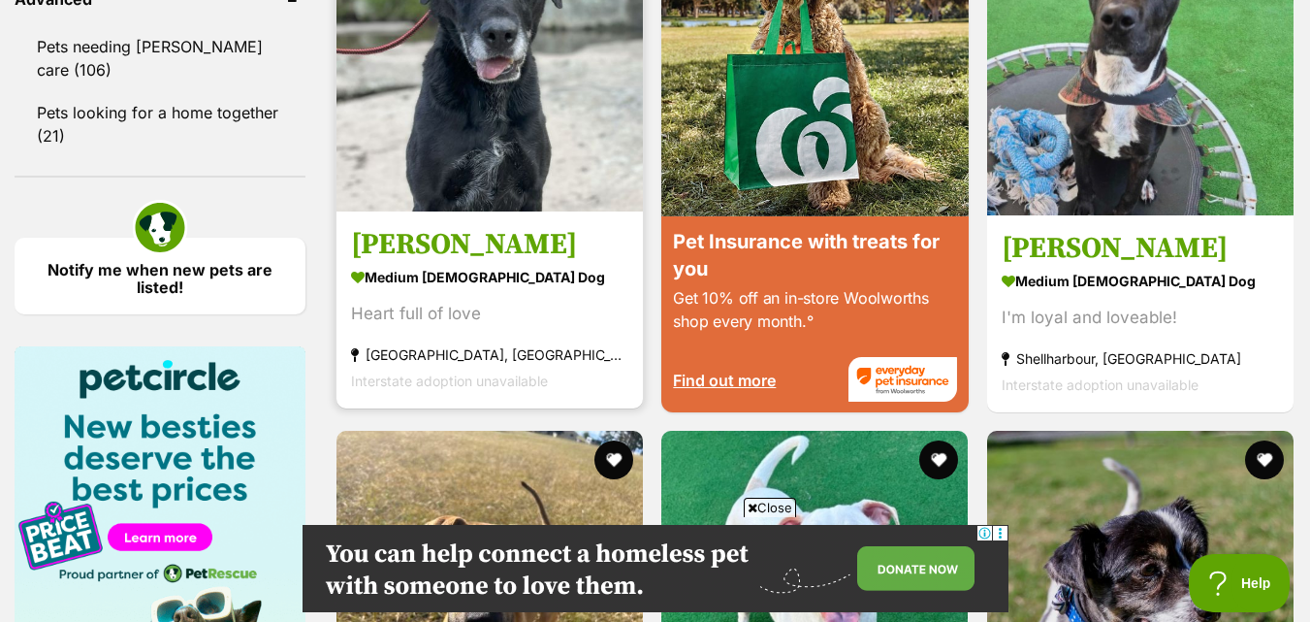
scroll to position [2637, 0]
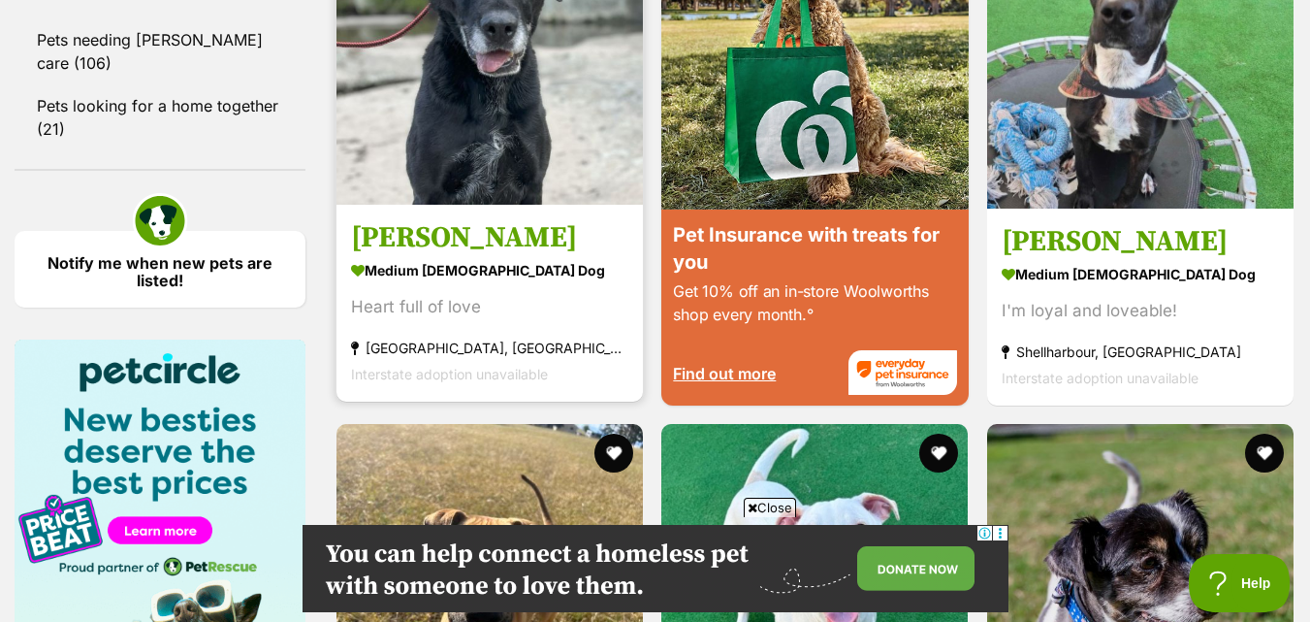
click at [596, 162] on img at bounding box center [490, 51] width 307 height 307
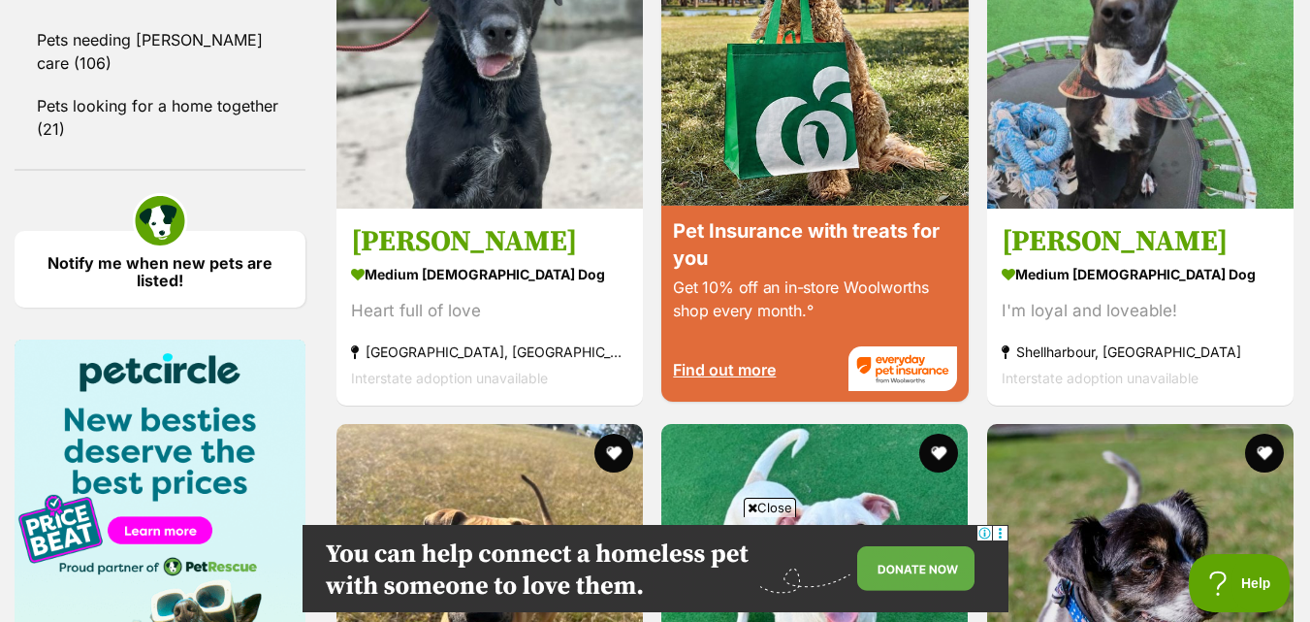
scroll to position [2540, 0]
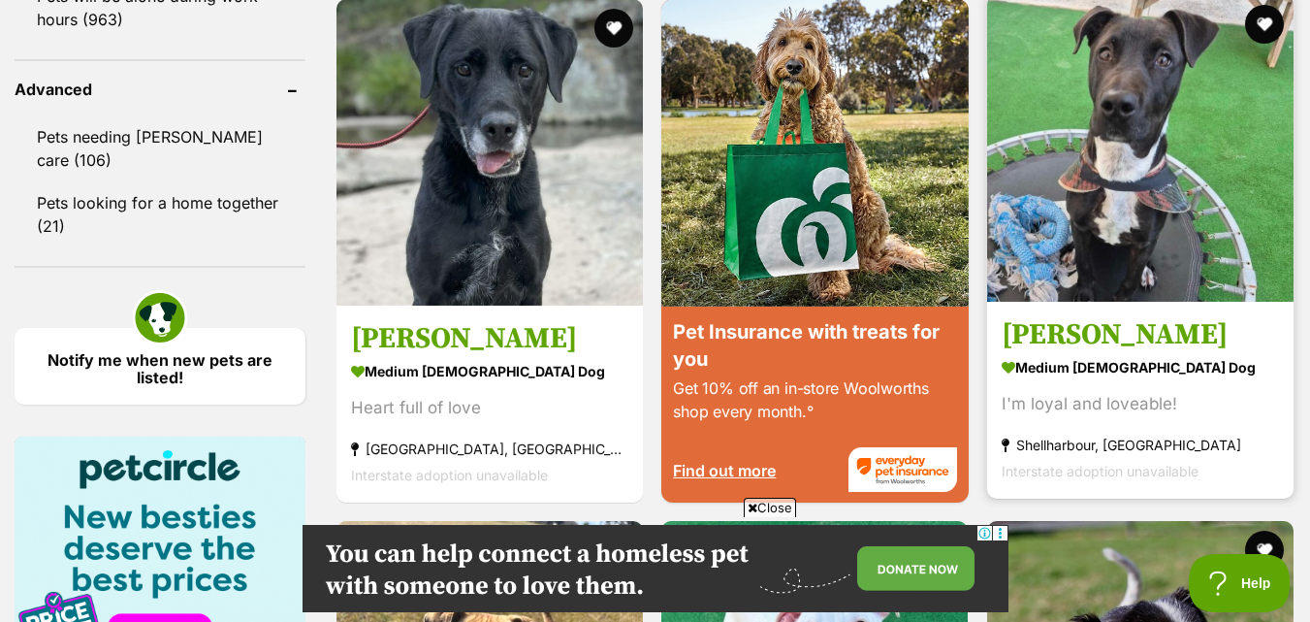
click at [1151, 163] on img at bounding box center [1140, 148] width 307 height 307
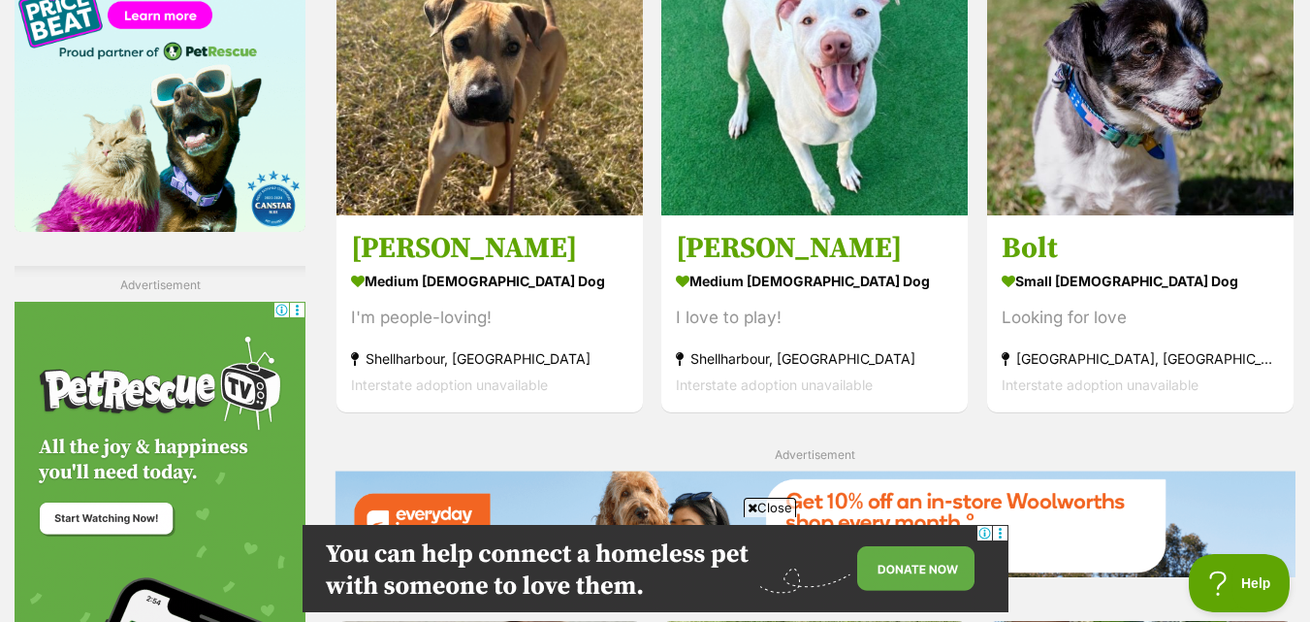
scroll to position [3122, 0]
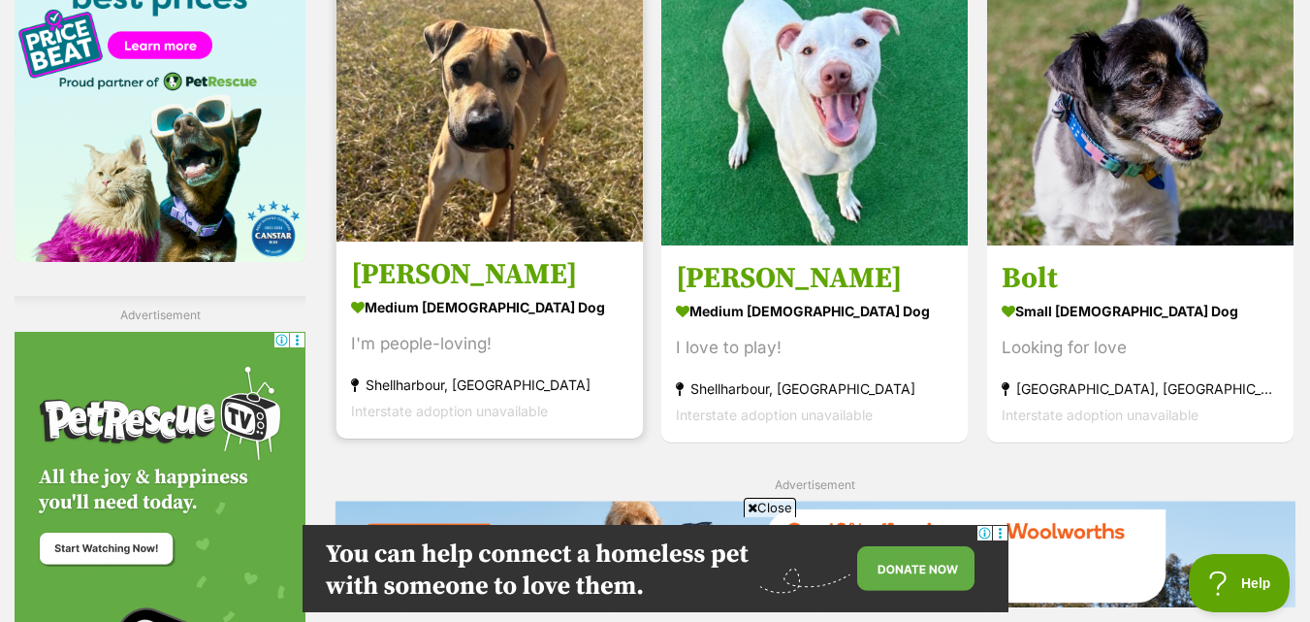
click at [548, 188] on img at bounding box center [490, 88] width 307 height 307
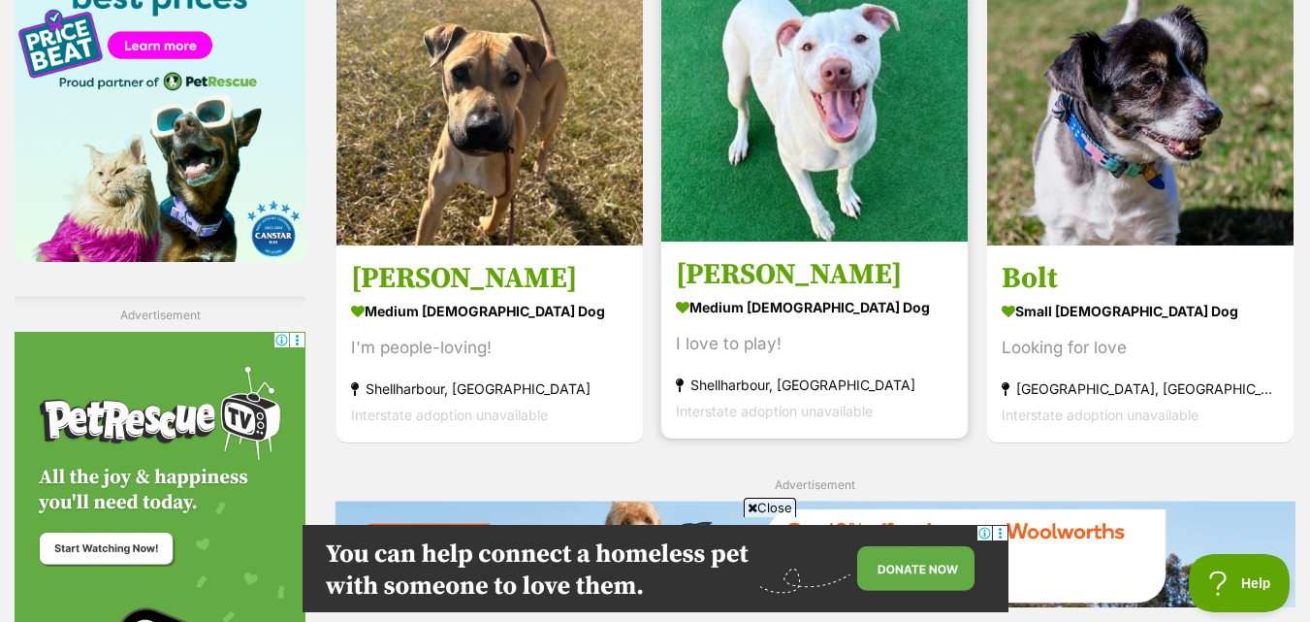
scroll to position [0, 0]
click at [885, 226] on img at bounding box center [815, 88] width 307 height 307
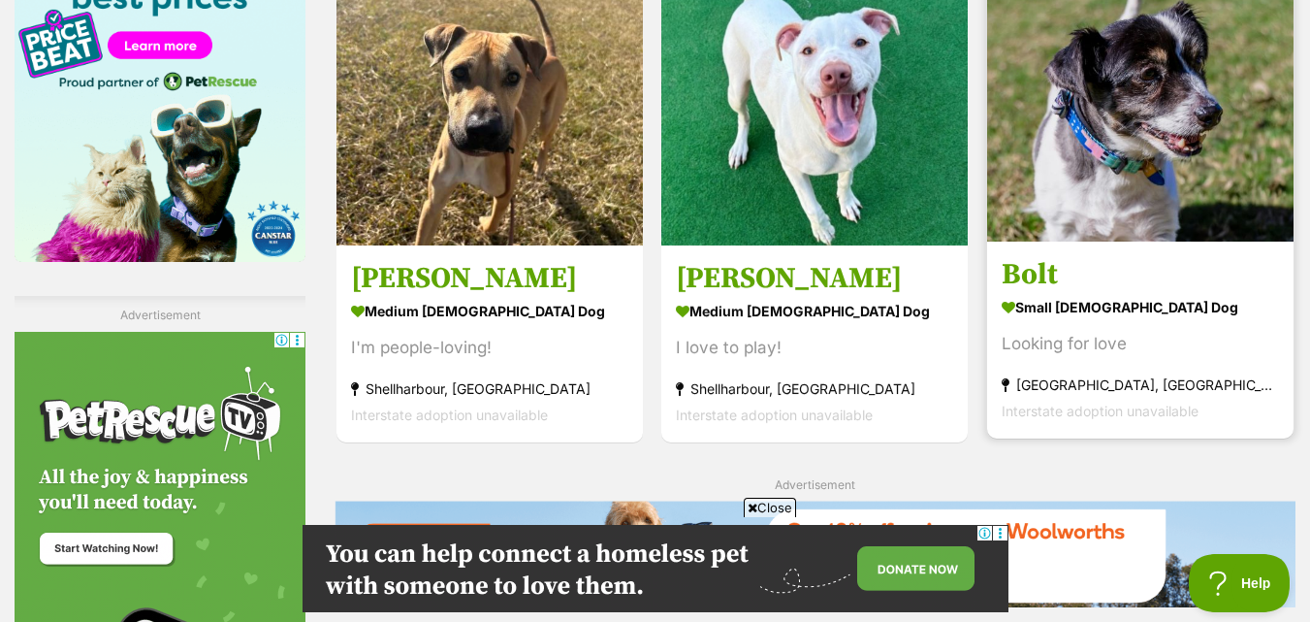
click at [1221, 131] on img at bounding box center [1140, 88] width 307 height 307
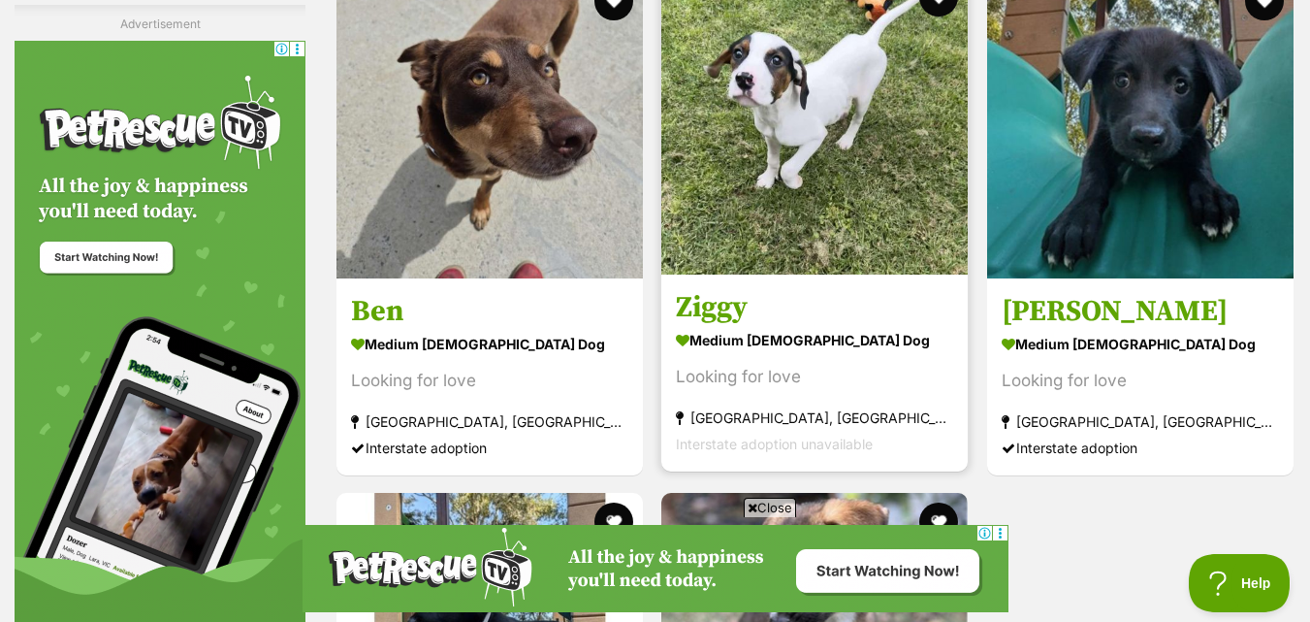
click at [802, 143] on img at bounding box center [815, 121] width 307 height 307
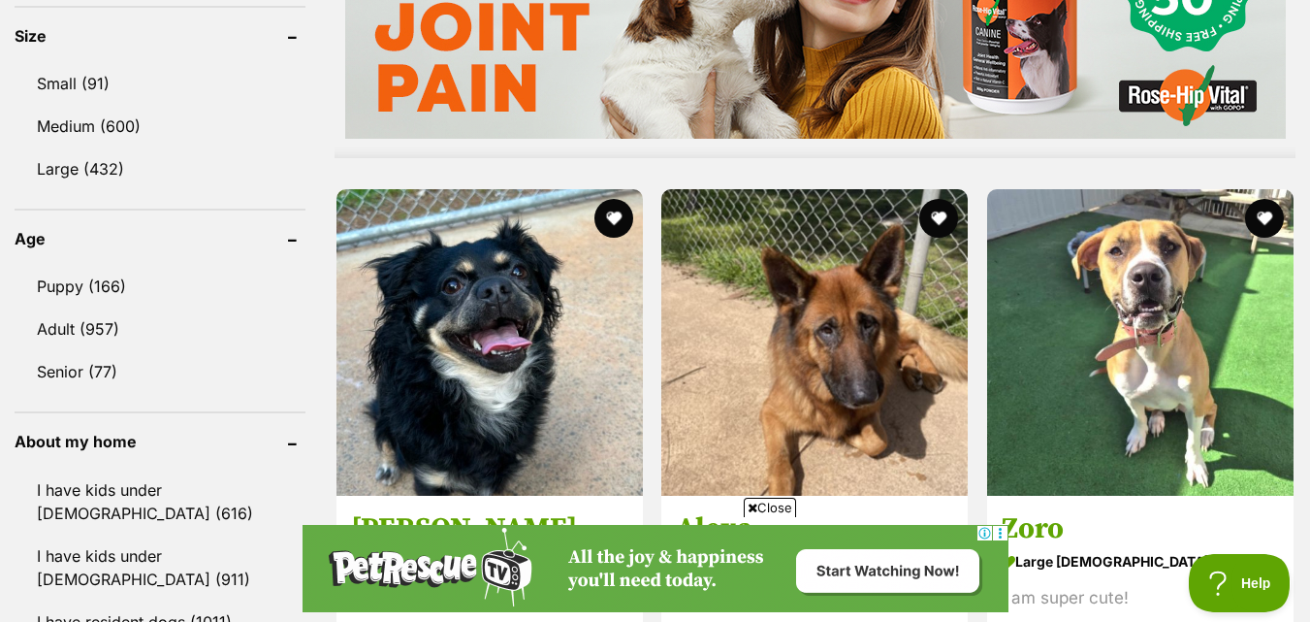
scroll to position [1958, 0]
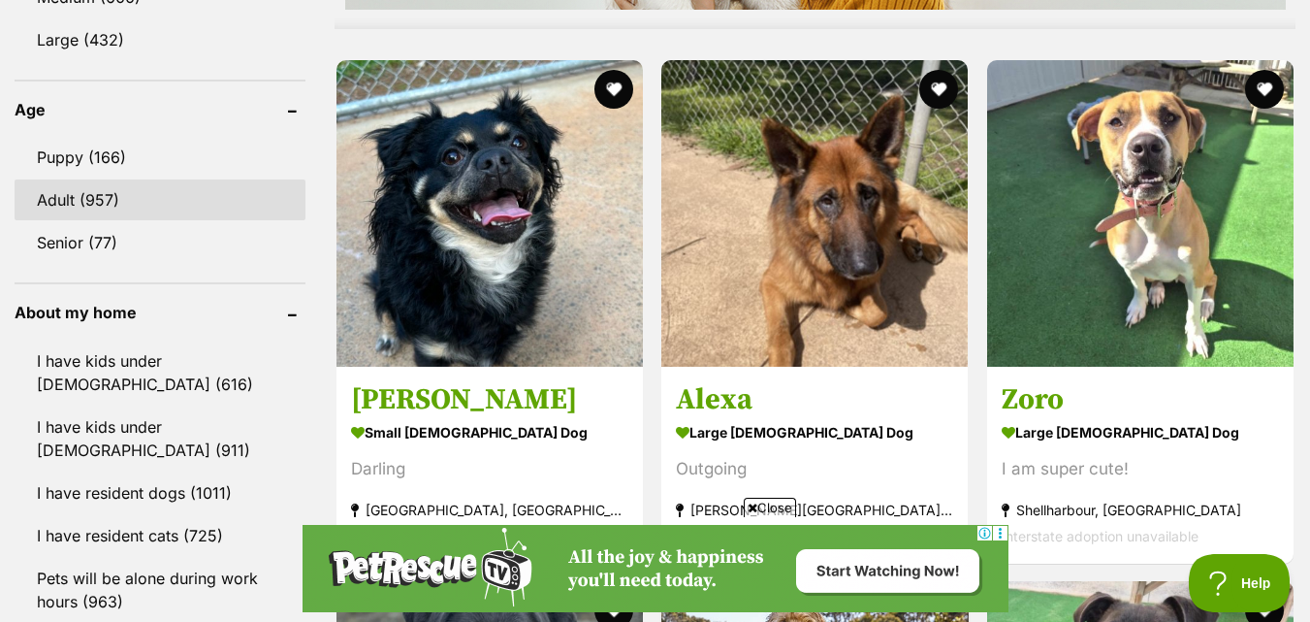
click at [68, 211] on link "Adult (957)" at bounding box center [160, 199] width 291 height 41
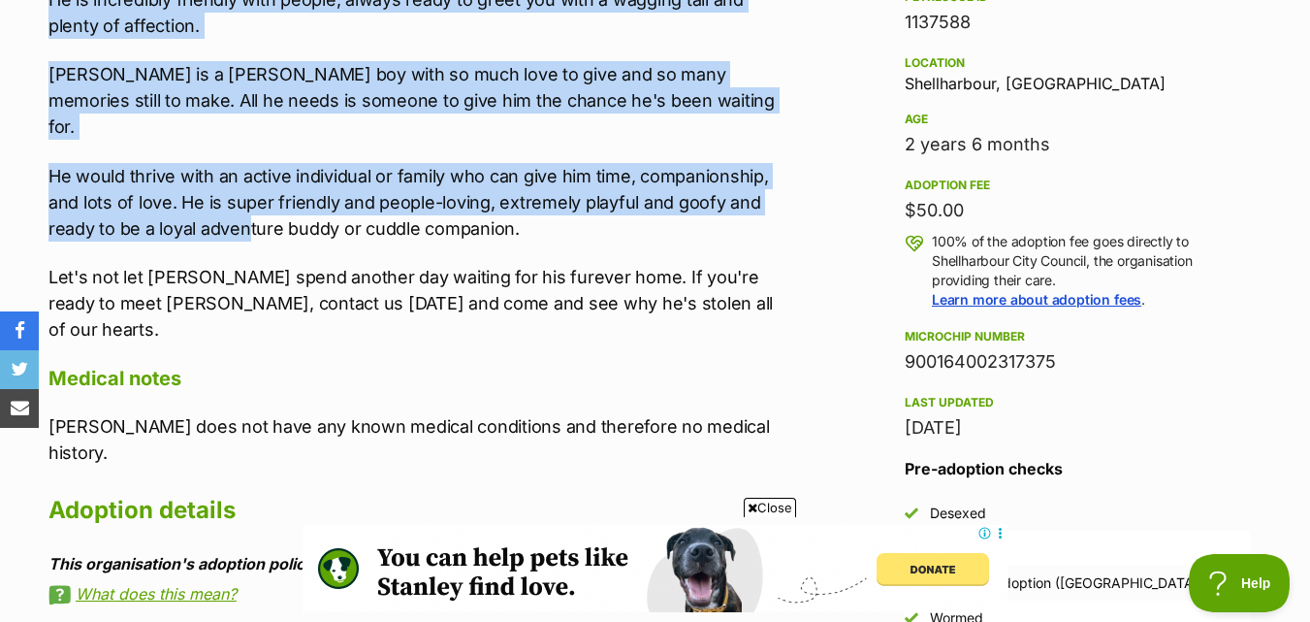
scroll to position [1261, 0]
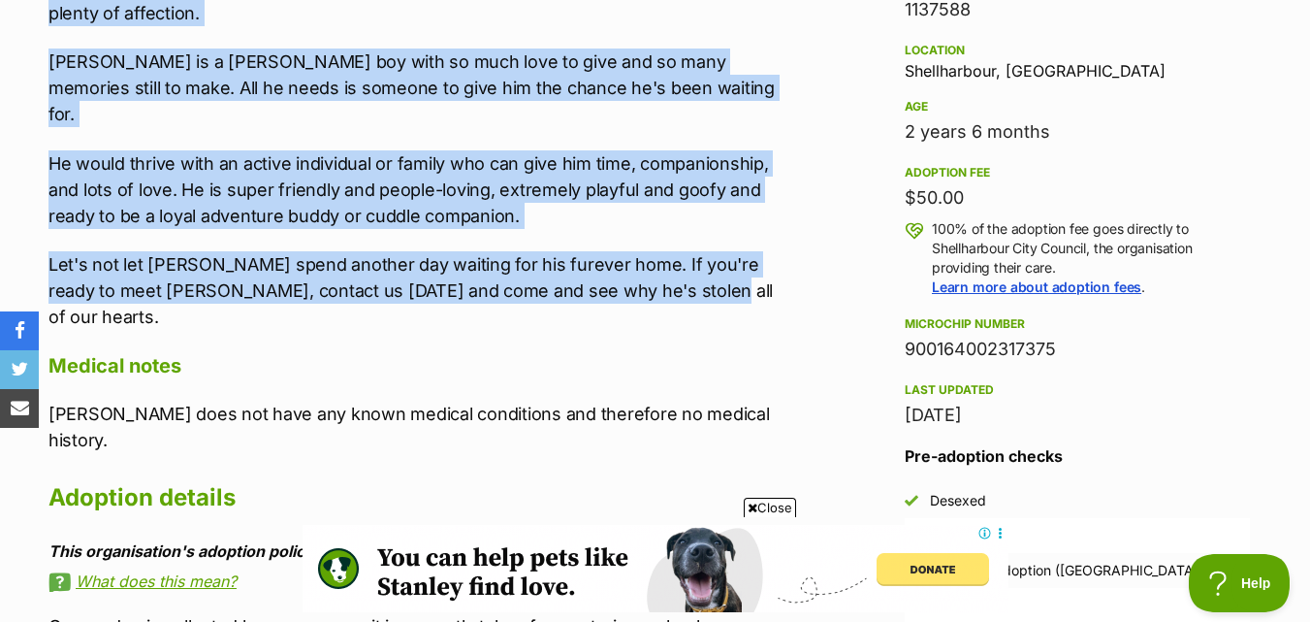
drag, startPoint x: 32, startPoint y: 207, endPoint x: 749, endPoint y: 265, distance: 719.2
click at [749, 265] on div "About Toby Toby is a handsome 2-year-old Bull Arab X with a heart full of love …" at bounding box center [405, 328] width 752 height 990
copy div "Toby is a handsome 2-year-old Bull Arab X with a heart full of love and a smile…"
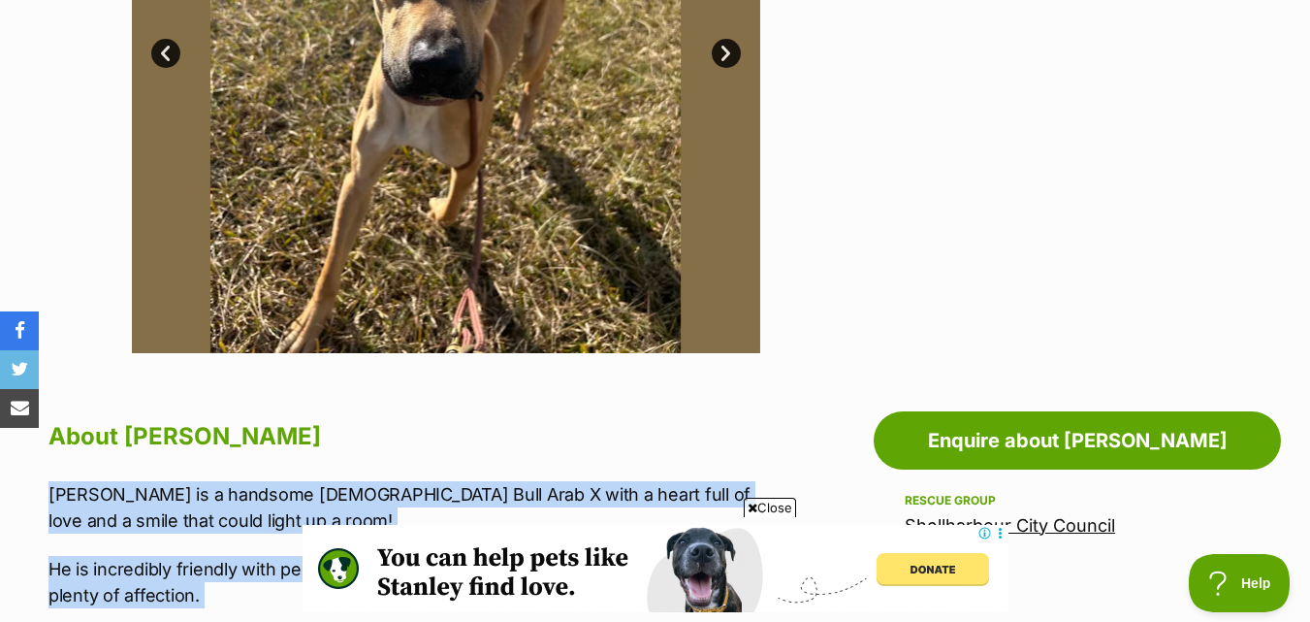
scroll to position [388, 0]
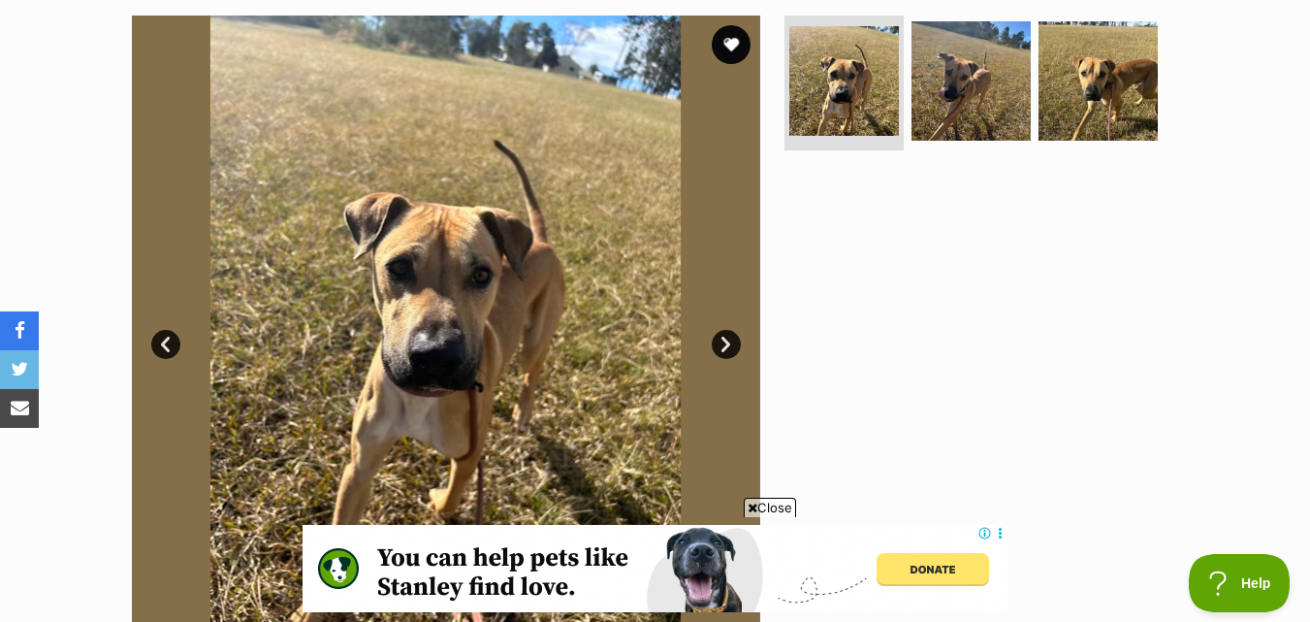
click at [734, 350] on link "Next" at bounding box center [726, 344] width 29 height 29
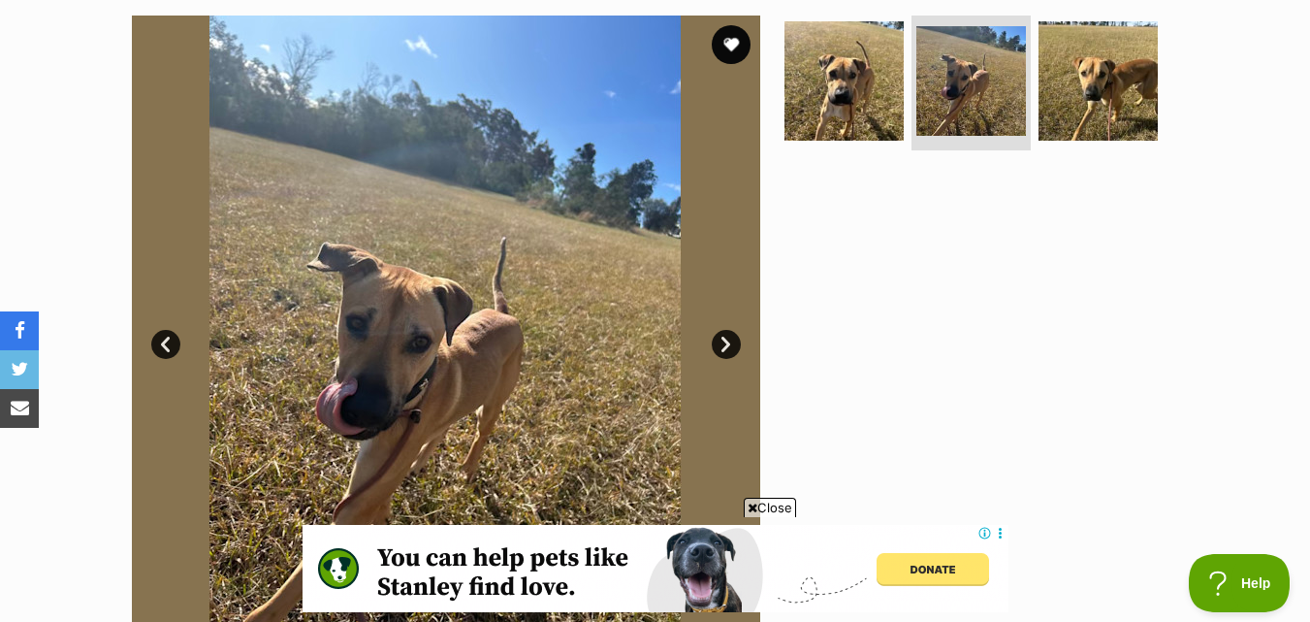
click at [731, 350] on link "Next" at bounding box center [726, 344] width 29 height 29
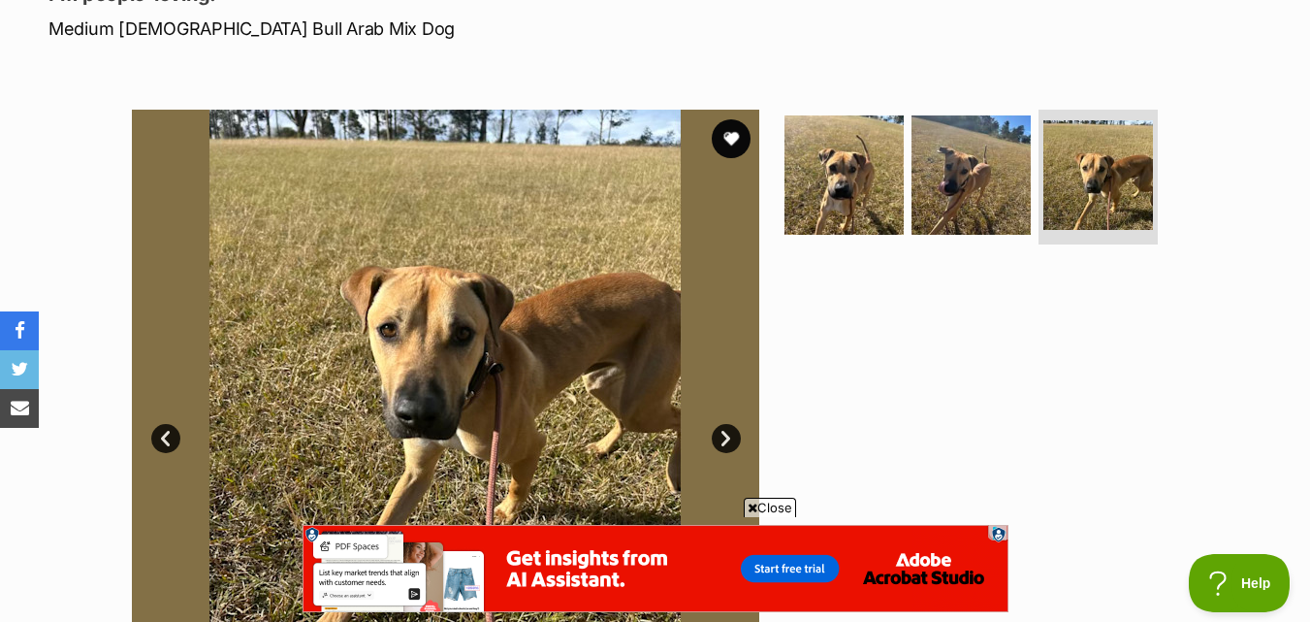
scroll to position [291, 0]
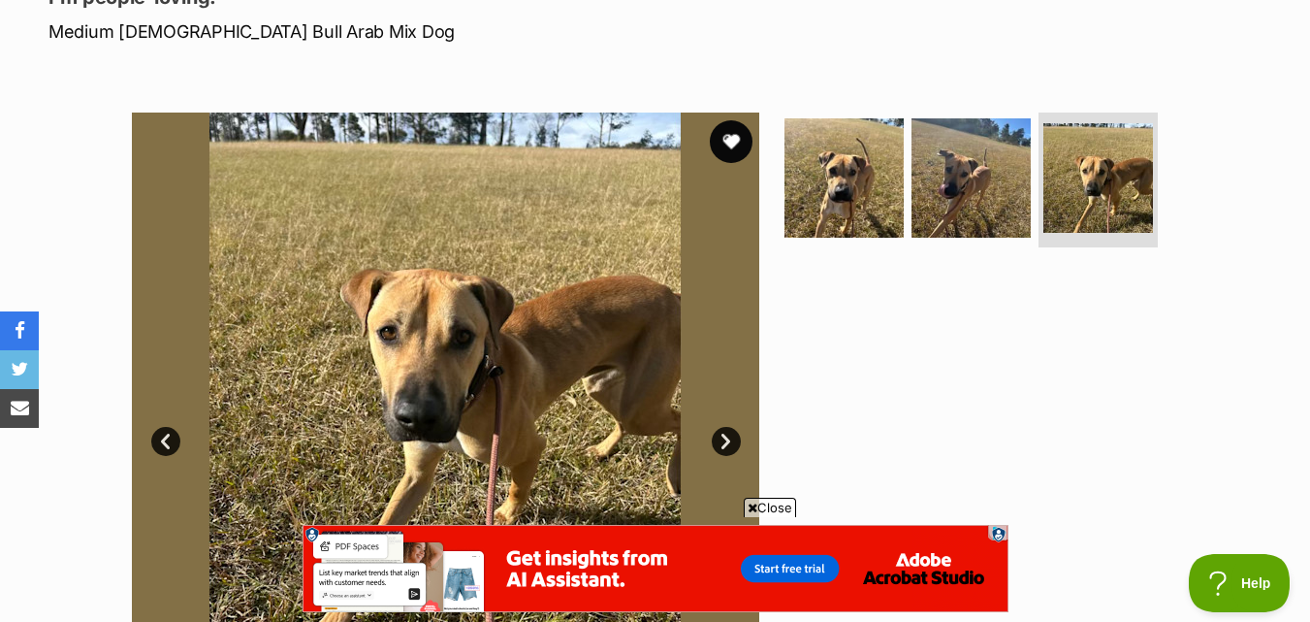
click at [738, 135] on button "favourite" at bounding box center [731, 141] width 43 height 43
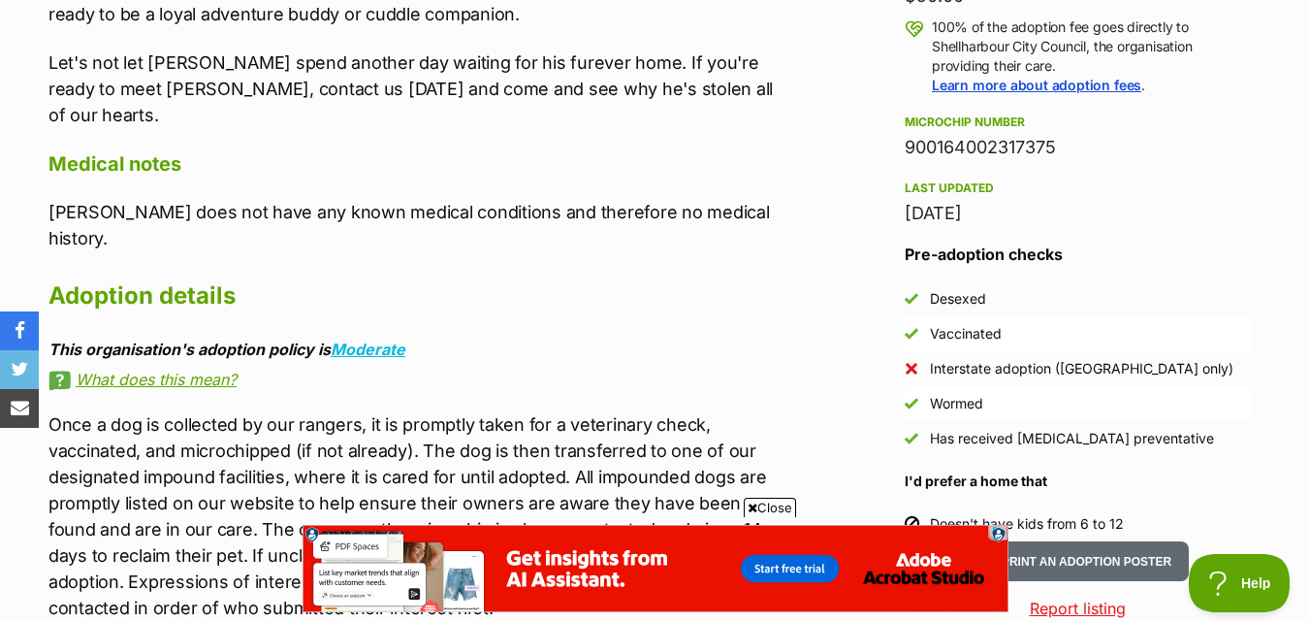
scroll to position [1746, 0]
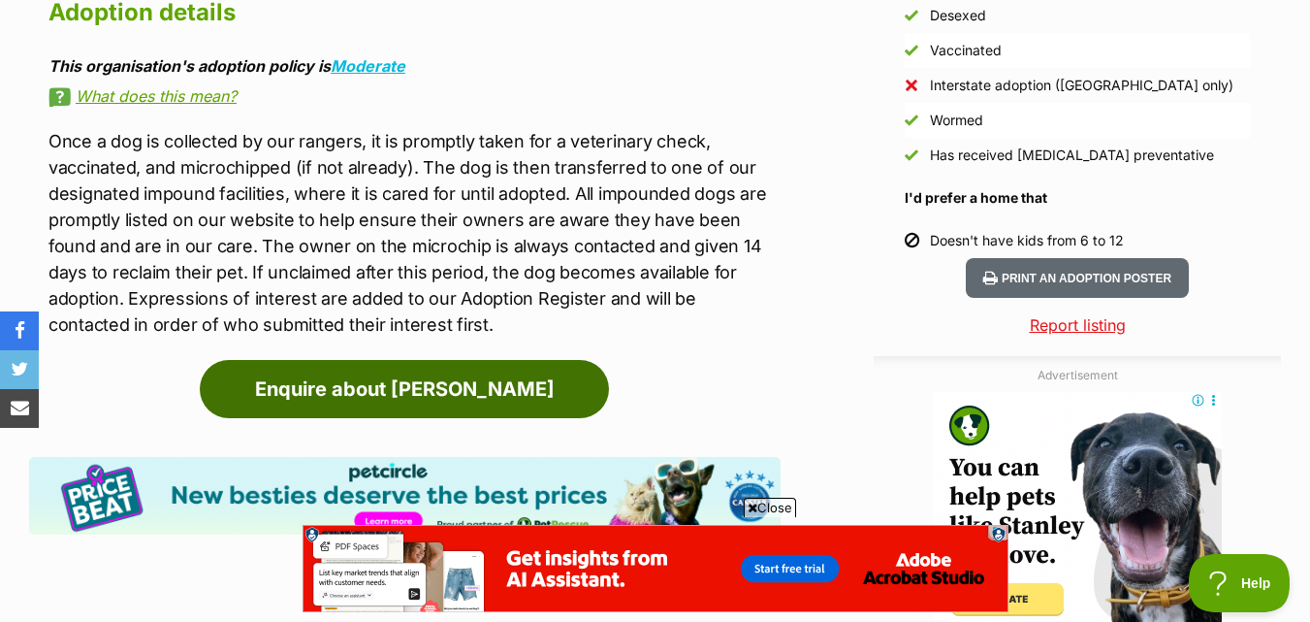
click at [469, 360] on link "Enquire about Toby" at bounding box center [404, 389] width 409 height 58
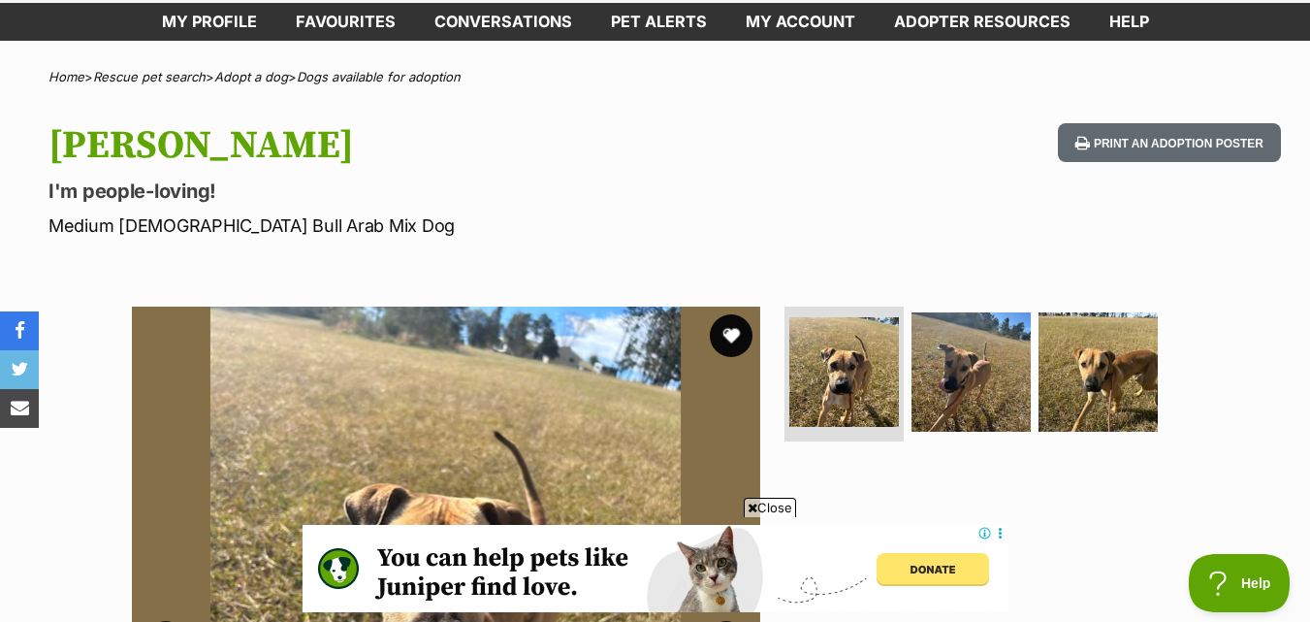
click at [739, 338] on button "favourite" at bounding box center [731, 335] width 43 height 43
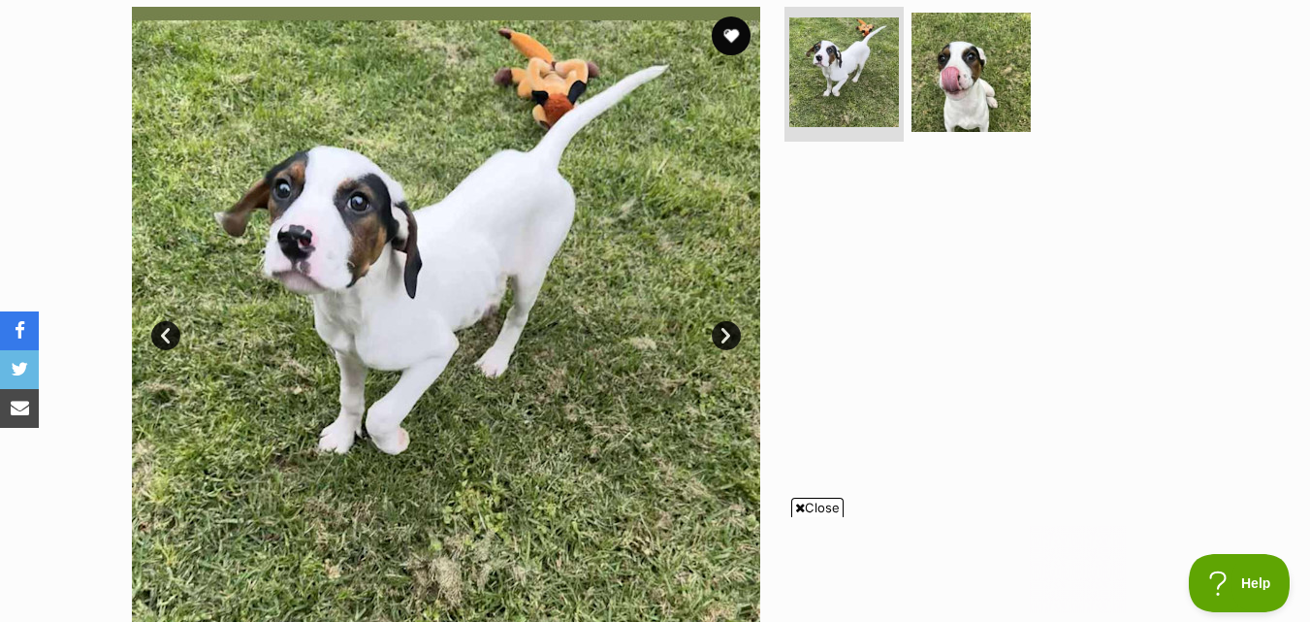
scroll to position [388, 0]
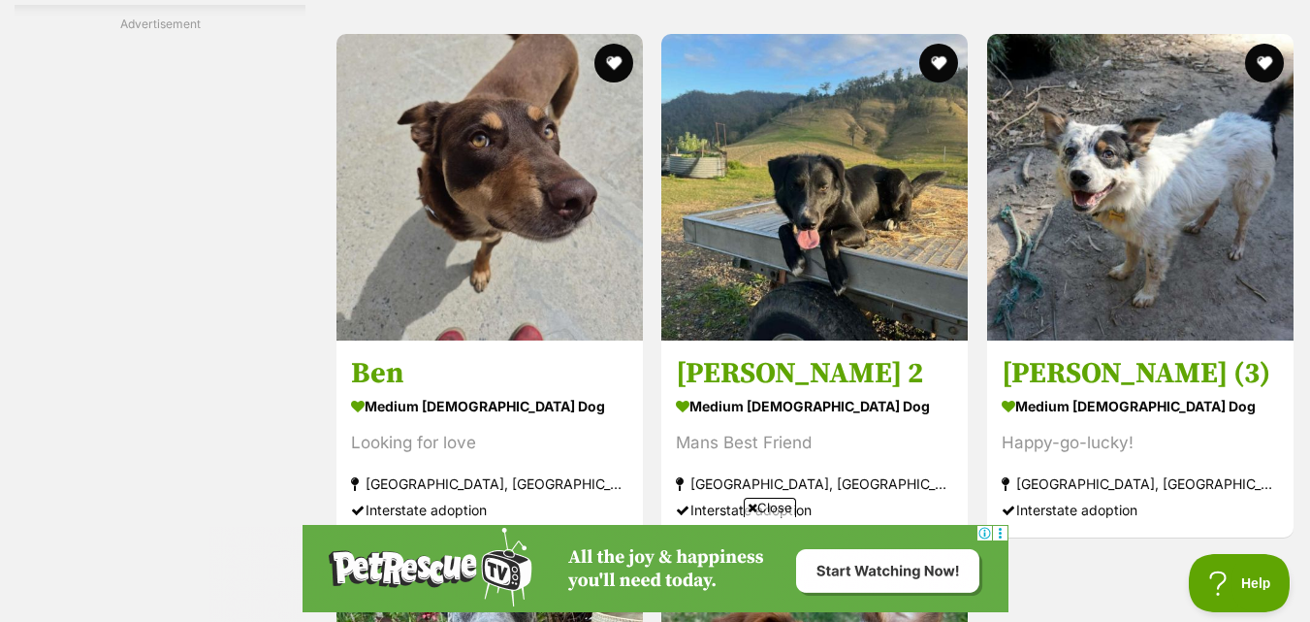
scroll to position [3783, 0]
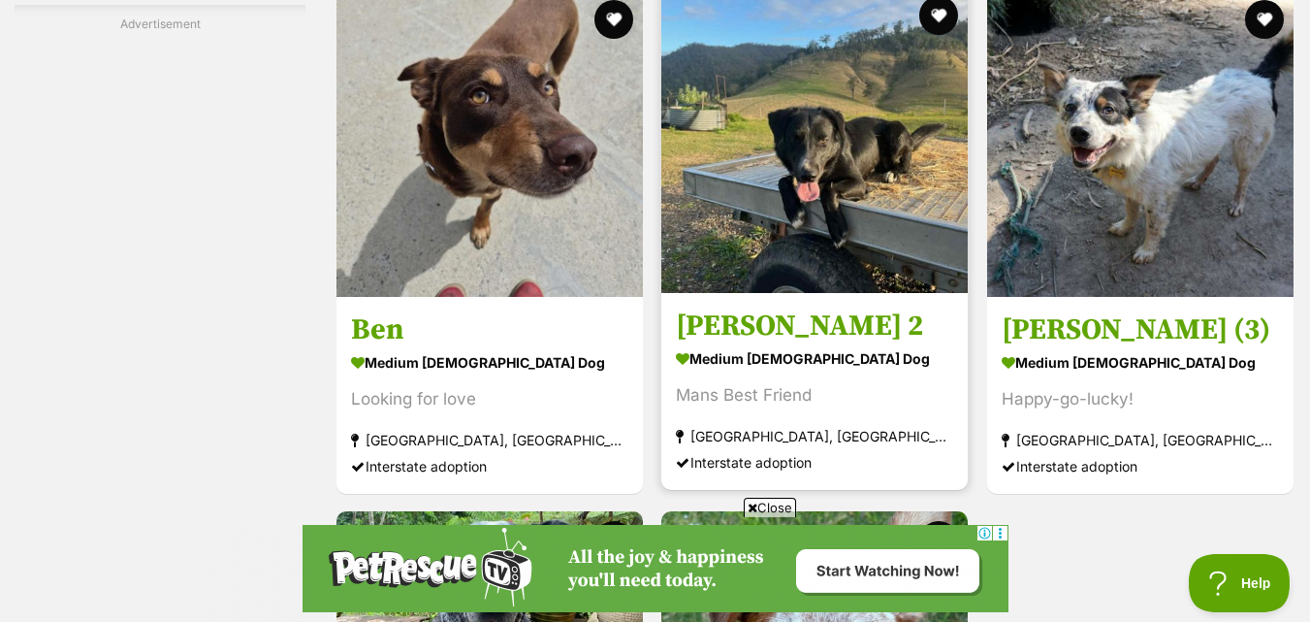
click at [702, 248] on img at bounding box center [815, 139] width 307 height 307
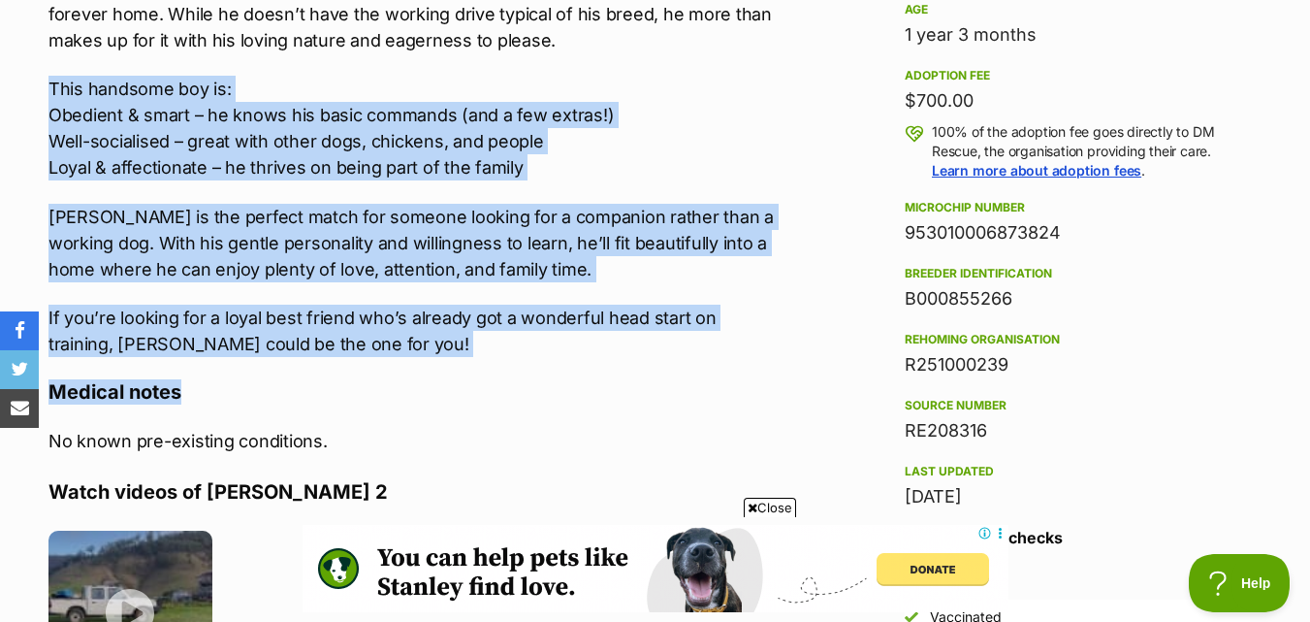
drag, startPoint x: 17, startPoint y: 81, endPoint x: 421, endPoint y: 360, distance: 490.2
drag, startPoint x: 311, startPoint y: 354, endPoint x: 16, endPoint y: 94, distance: 393.1
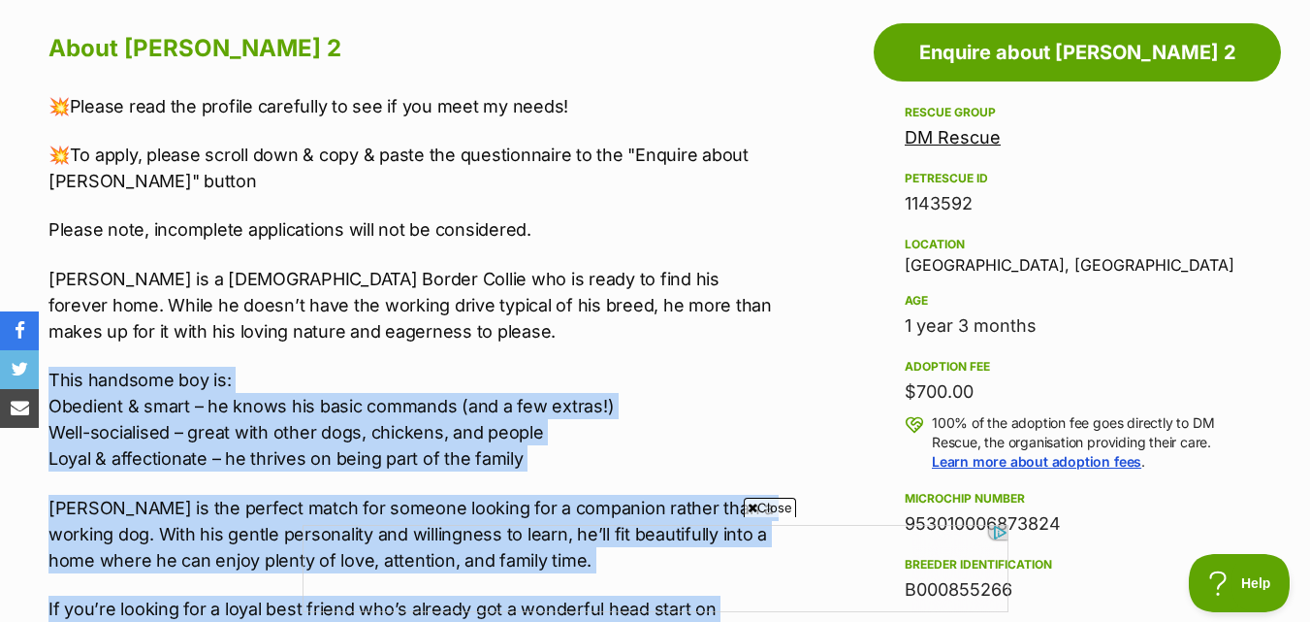
copy div "This handsome boy is: Obedient & smart – he knows his basic commands (and a few…"
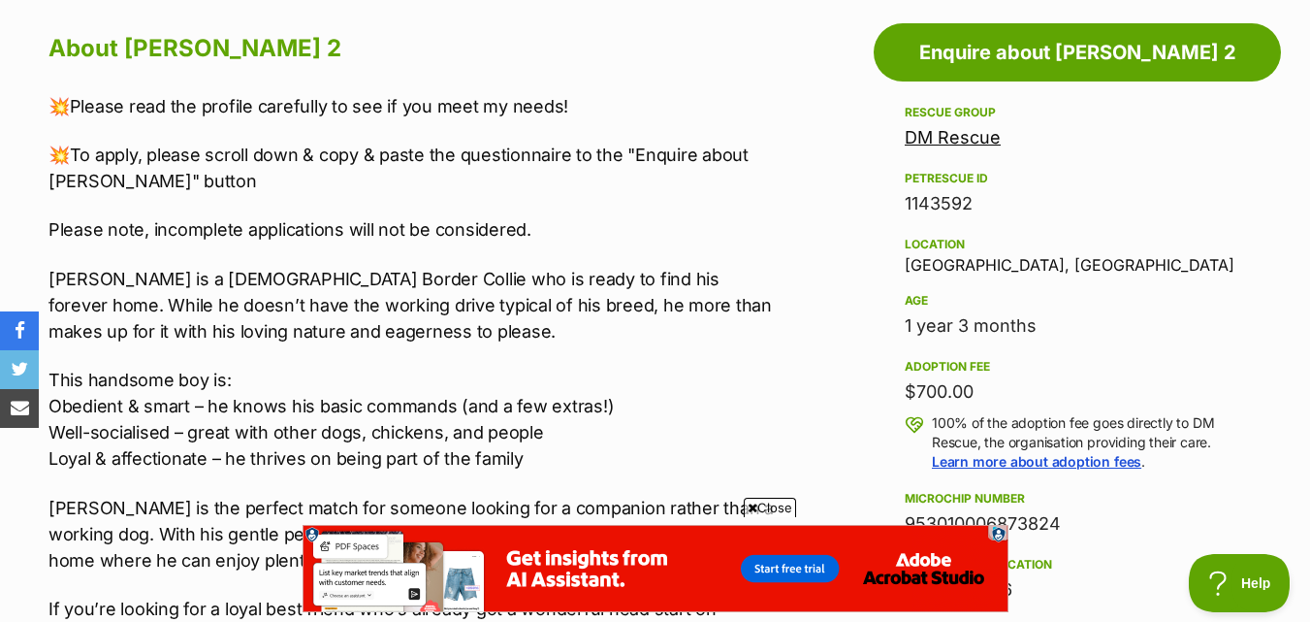
click at [63, 260] on div "💥Please read the profile carefully to see if you meet my needs! 💥To apply, plea…" at bounding box center [415, 370] width 732 height 555
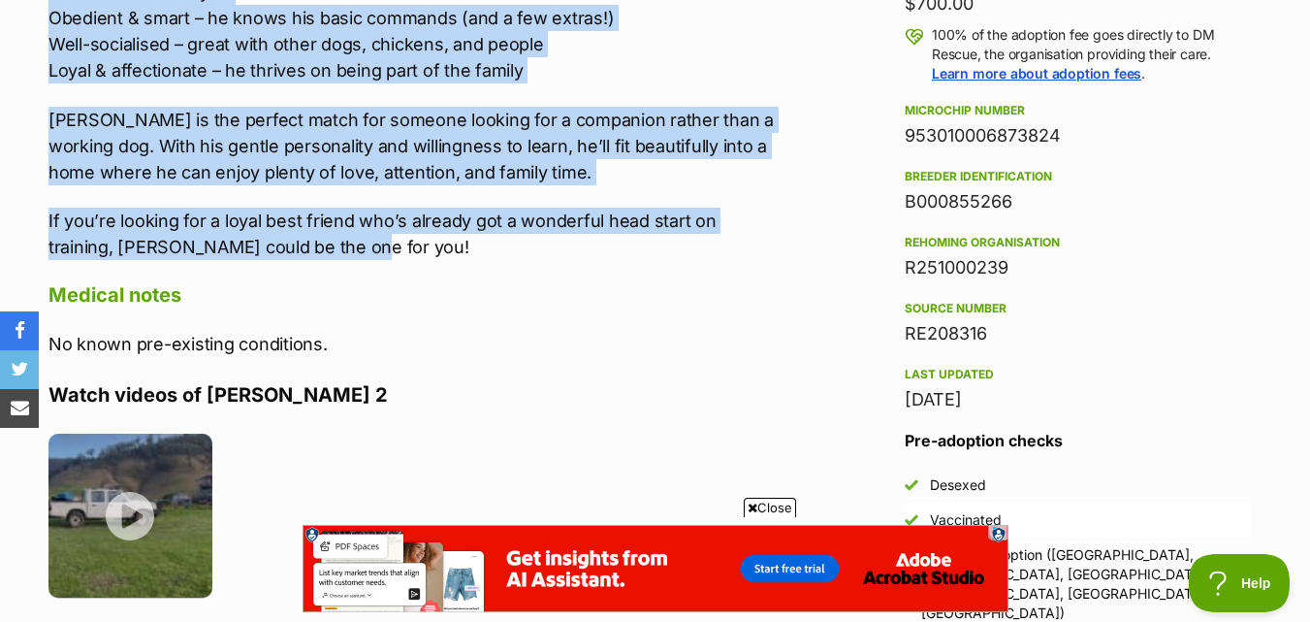
drag, startPoint x: 31, startPoint y: 273, endPoint x: 496, endPoint y: 253, distance: 465.0
copy div "Bob is a 16-month-old Border Collie who is ready to find his forever home. Whil…"
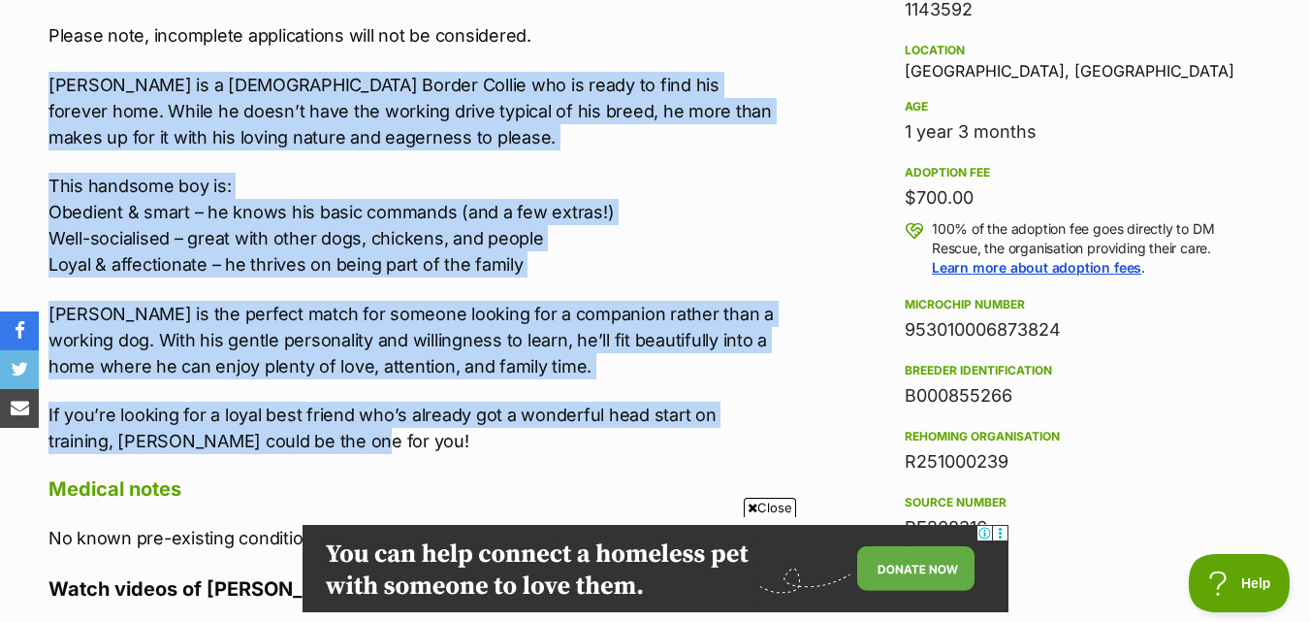
click at [603, 265] on p "This handsome boy is: Obedient & smart – he knows his basic commands (and a few…" at bounding box center [415, 225] width 732 height 105
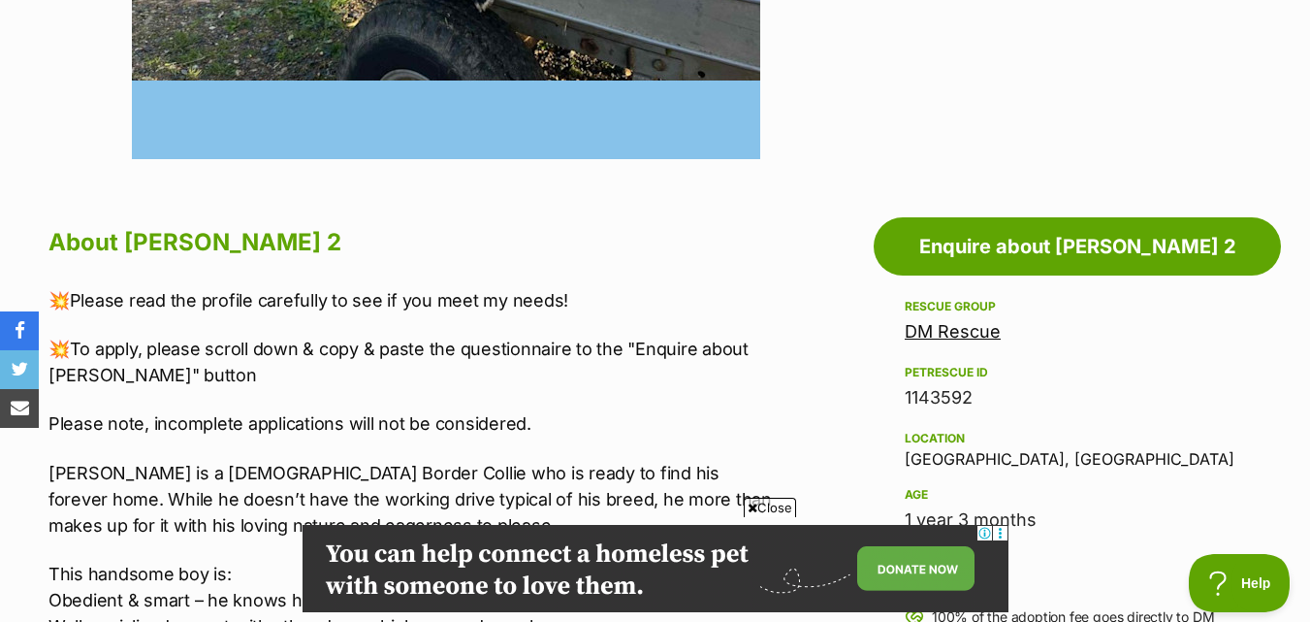
scroll to position [582, 0]
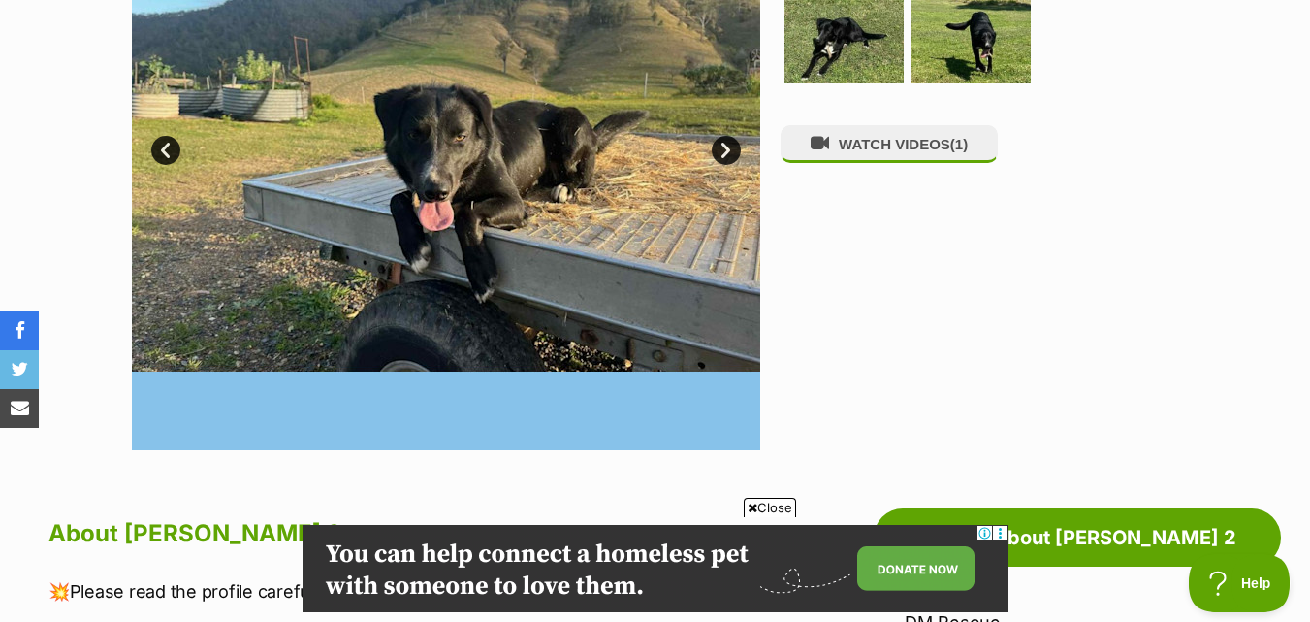
click at [728, 156] on link "Next" at bounding box center [726, 150] width 29 height 29
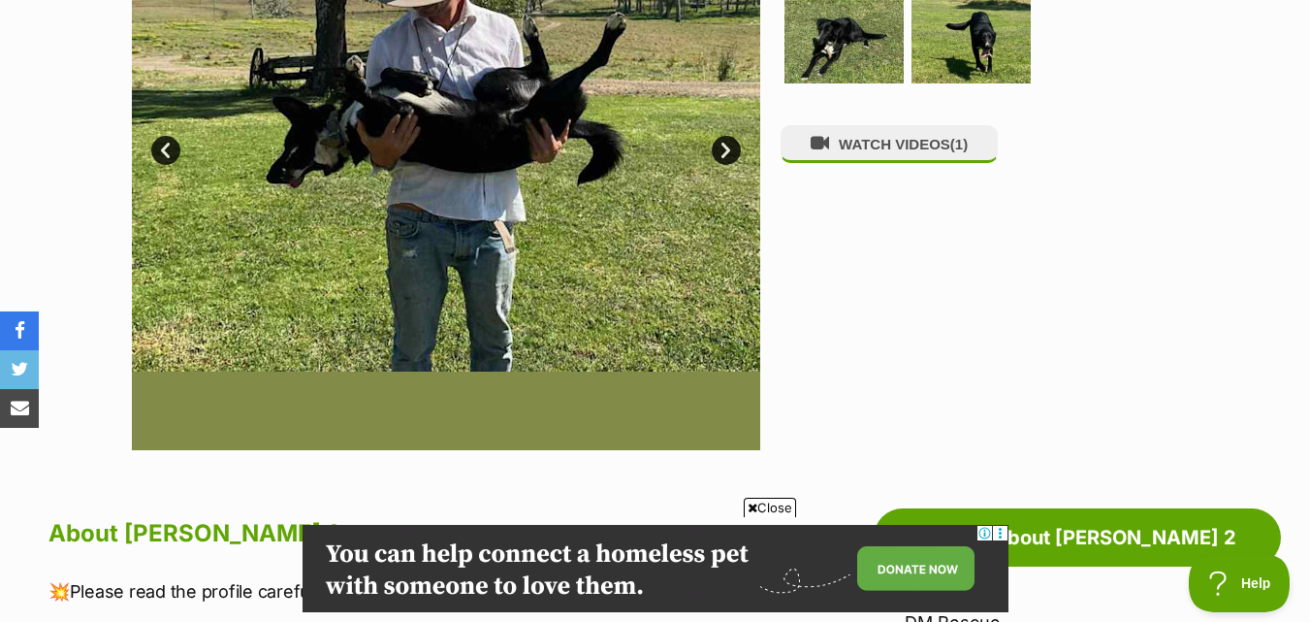
click at [728, 156] on link "Next" at bounding box center [726, 150] width 29 height 29
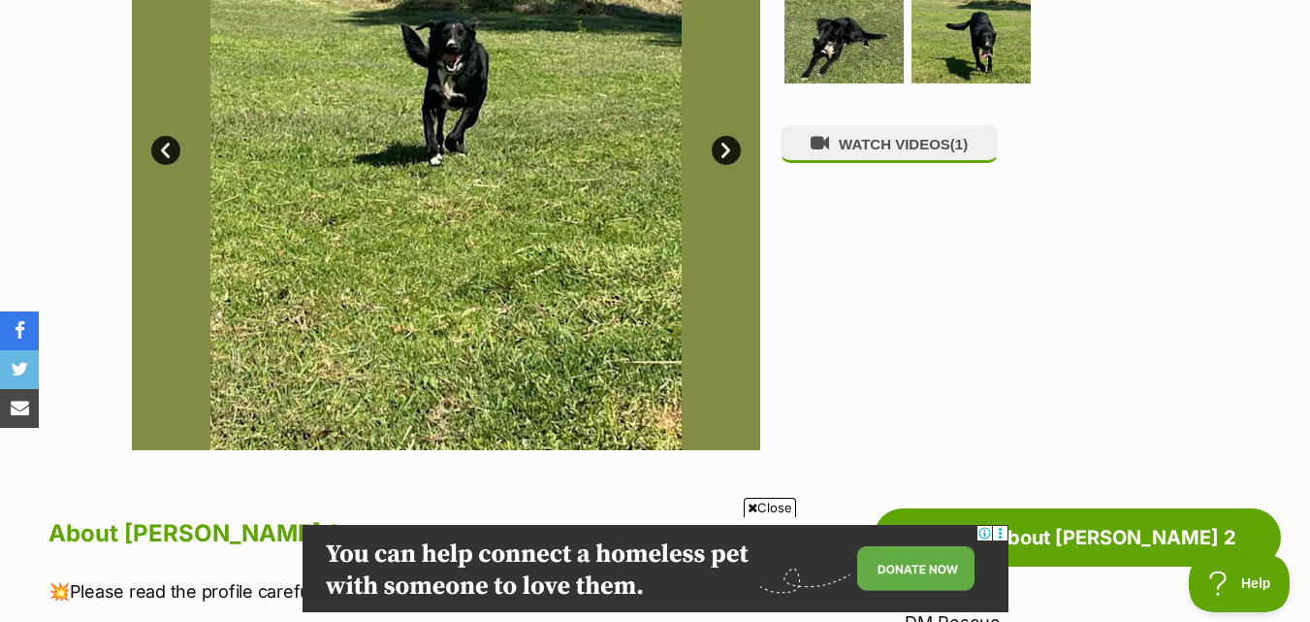
click at [728, 156] on link "Next" at bounding box center [726, 150] width 29 height 29
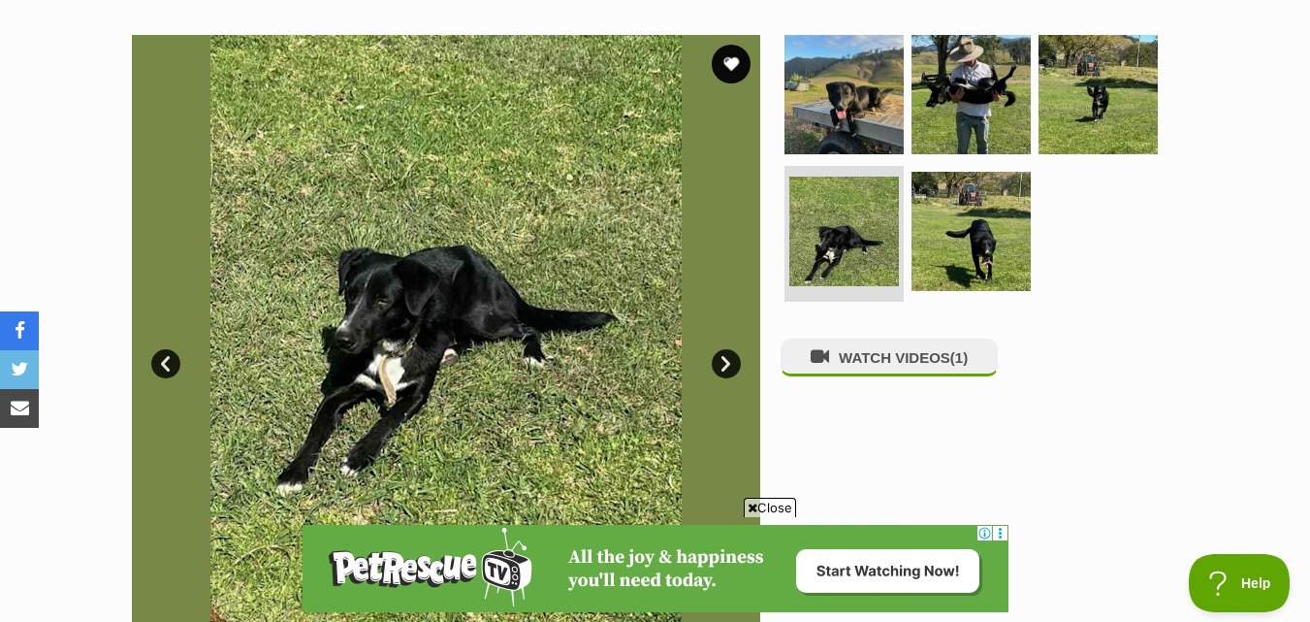
scroll to position [194, 0]
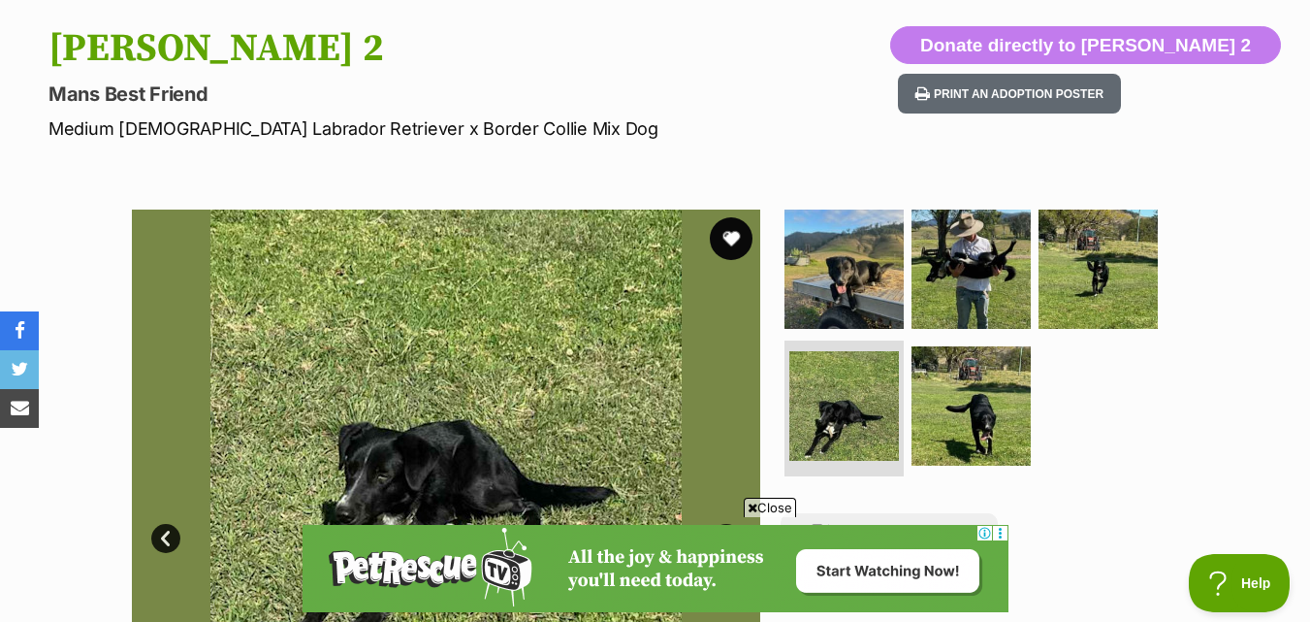
click at [718, 241] on button "favourite" at bounding box center [731, 238] width 43 height 43
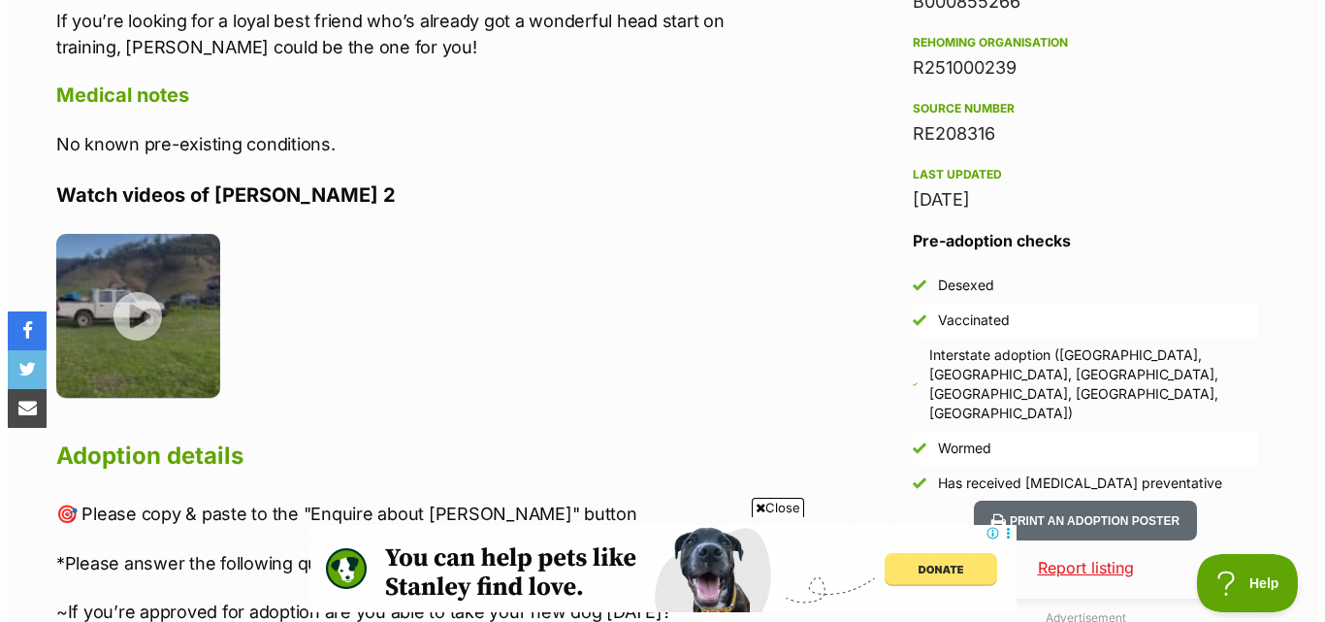
scroll to position [1649, 0]
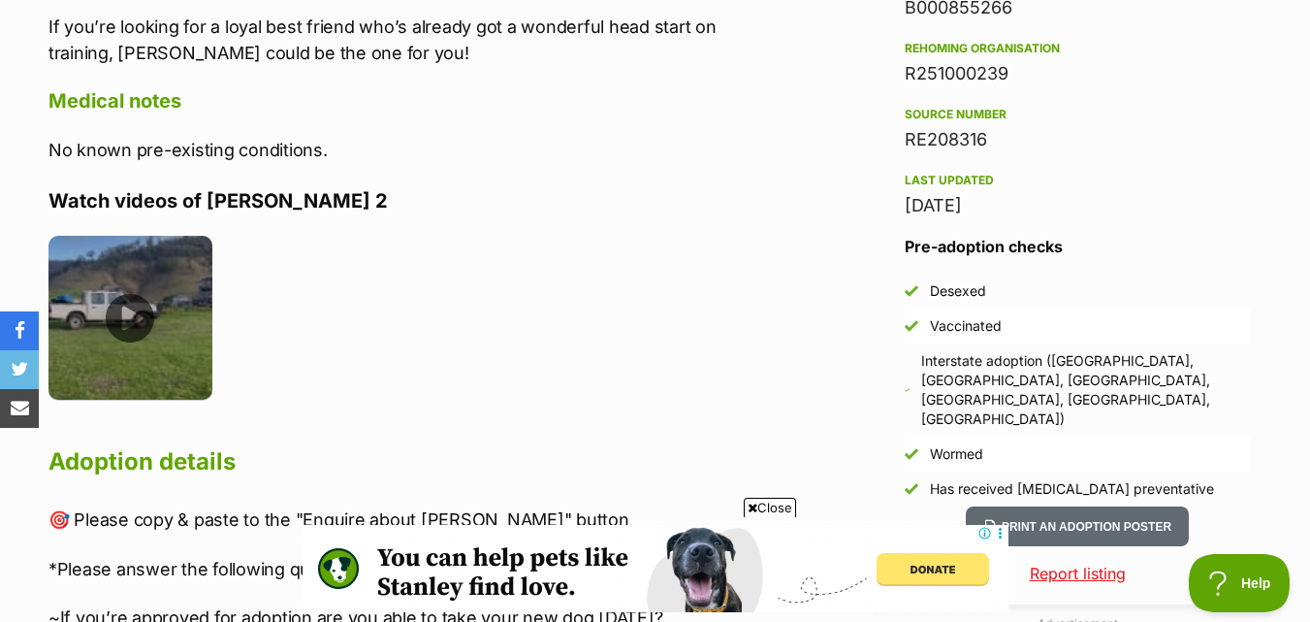
click at [115, 299] on img at bounding box center [131, 318] width 164 height 164
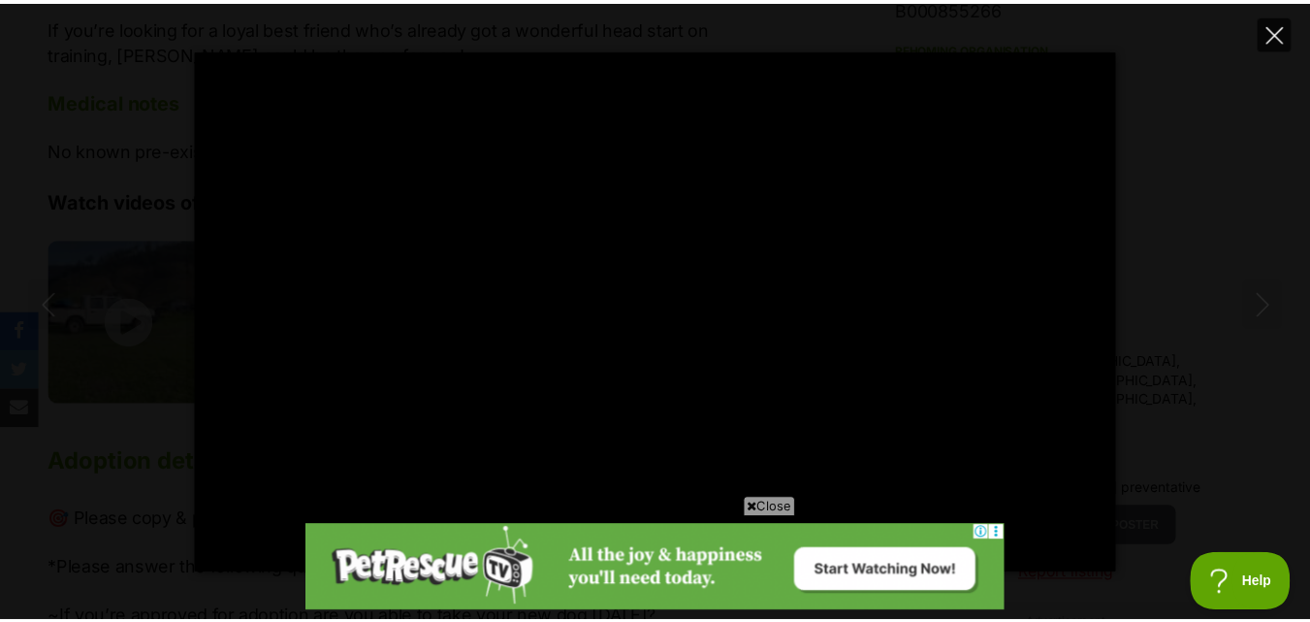
scroll to position [0, 0]
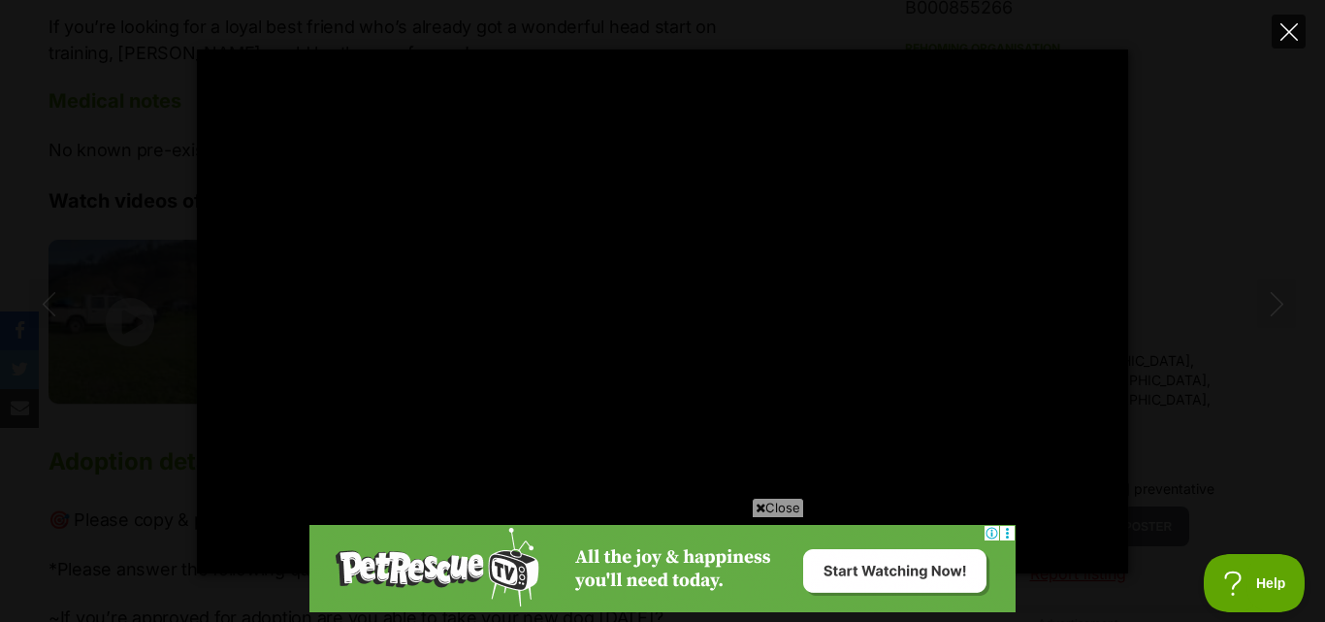
type input "100"
click at [1284, 26] on icon "Close" at bounding box center [1288, 31] width 17 height 17
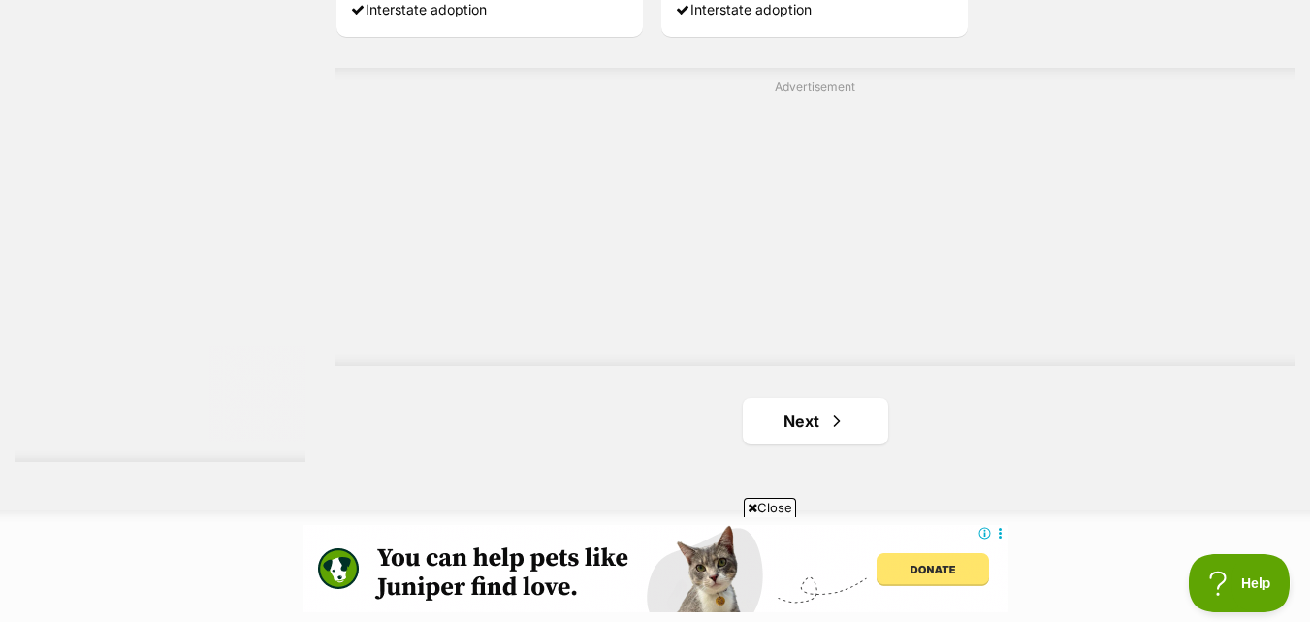
scroll to position [4774, 0]
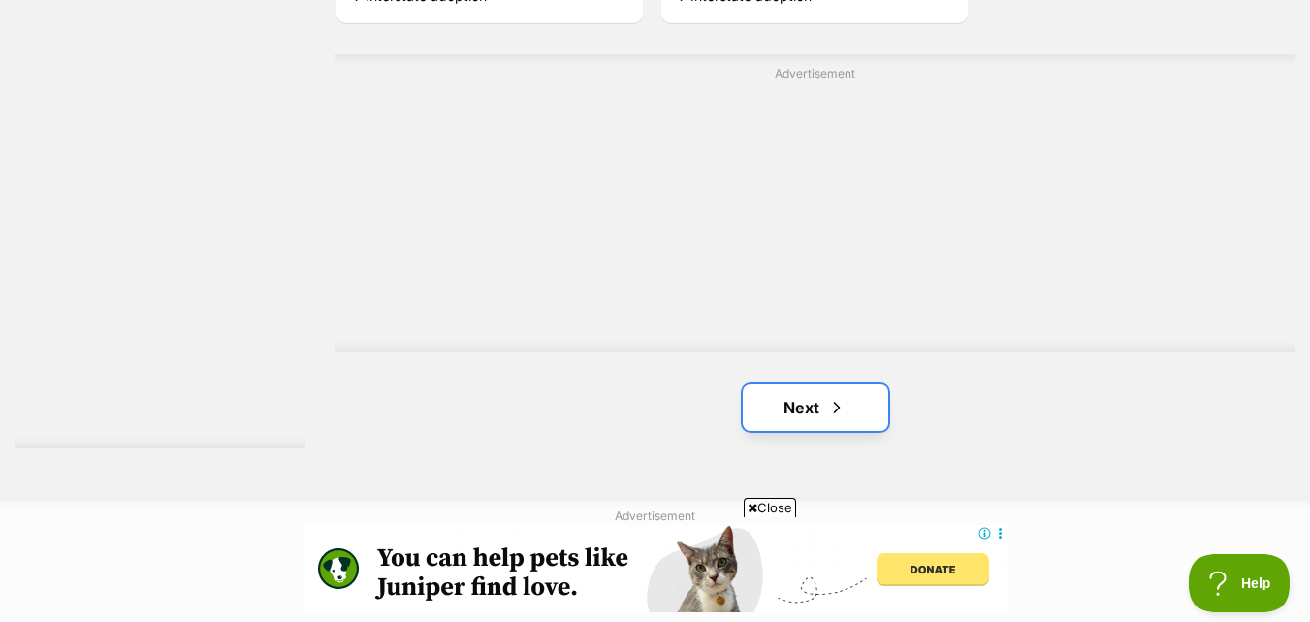
click at [777, 424] on link "Next" at bounding box center [816, 407] width 146 height 47
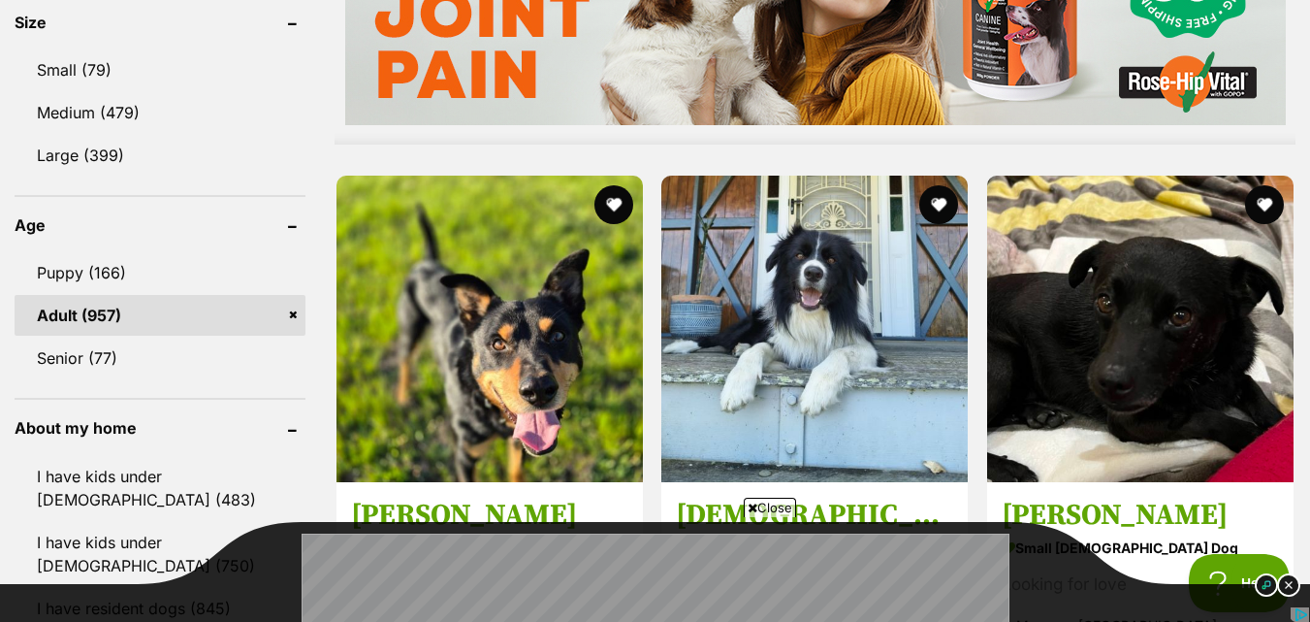
scroll to position [1940, 0]
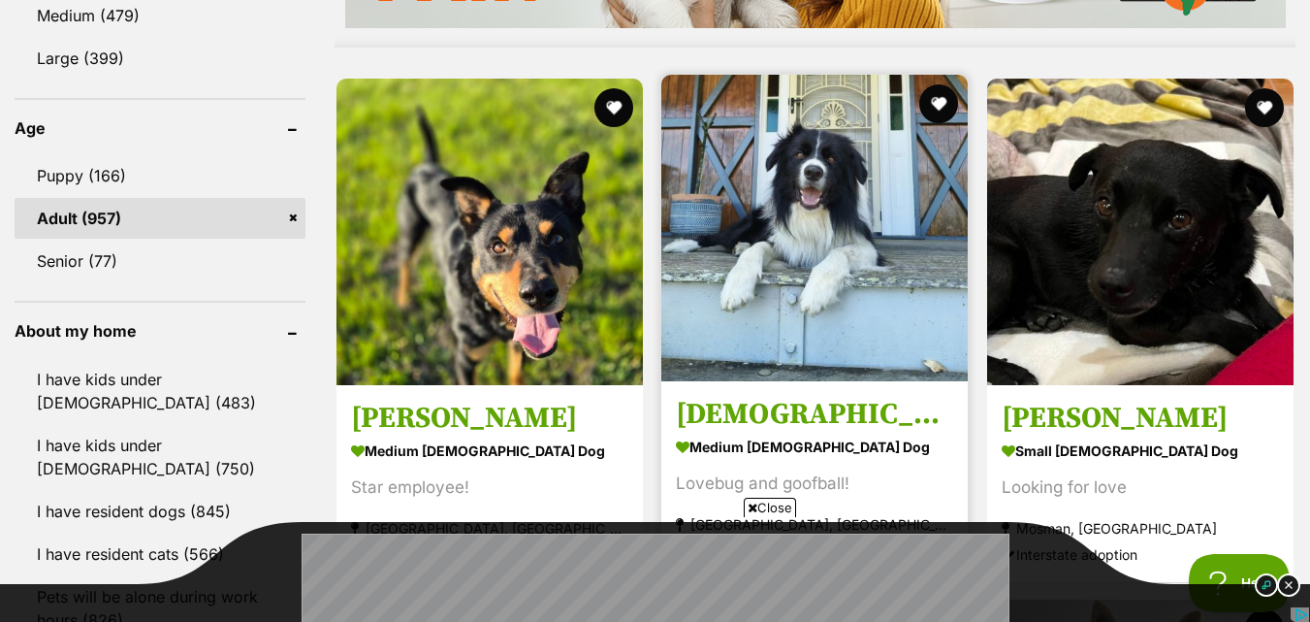
click at [791, 344] on img at bounding box center [815, 228] width 307 height 307
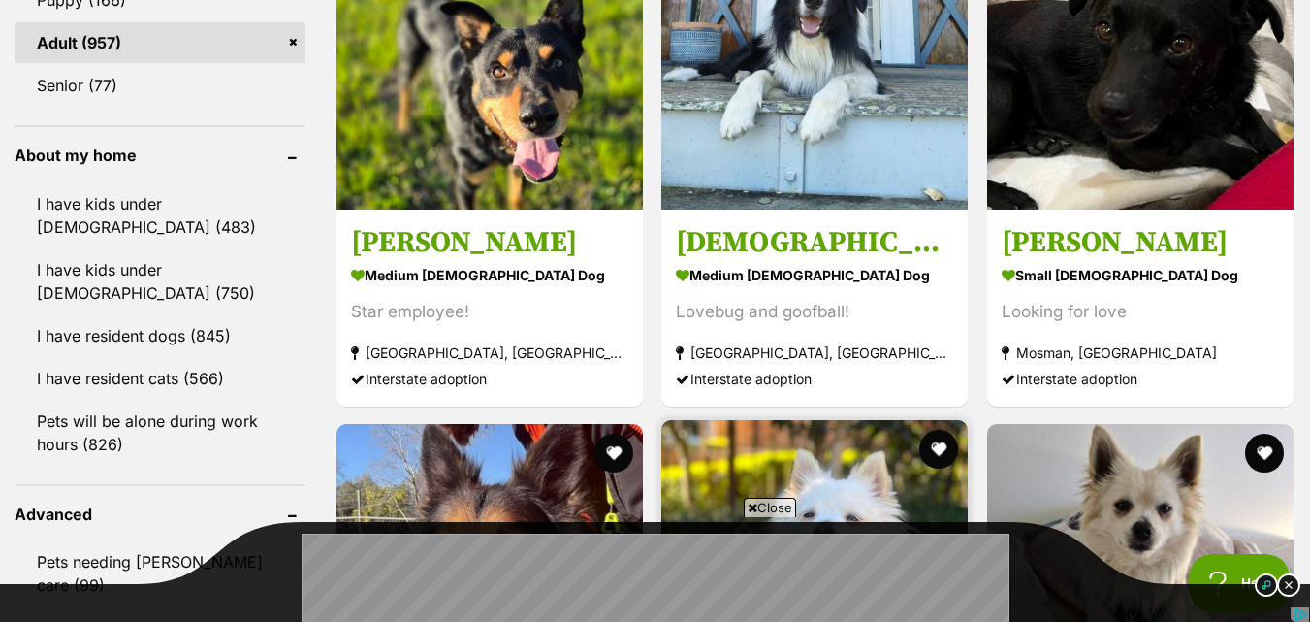
scroll to position [2037, 0]
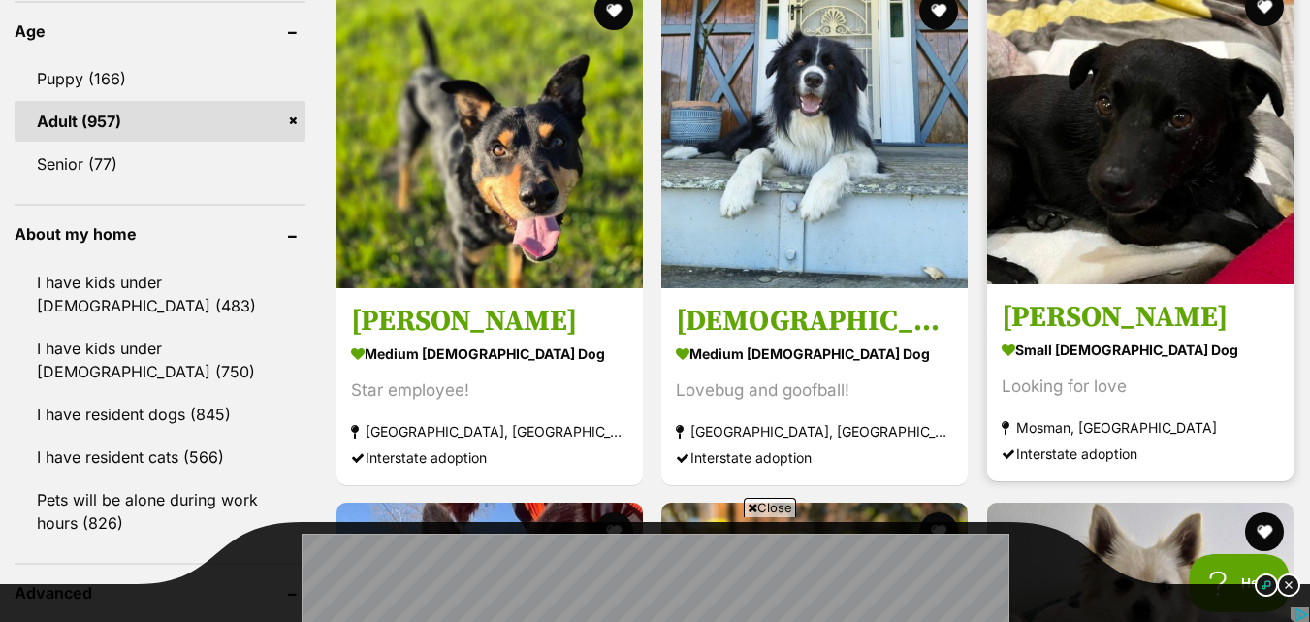
click at [1198, 248] on img at bounding box center [1140, 131] width 307 height 307
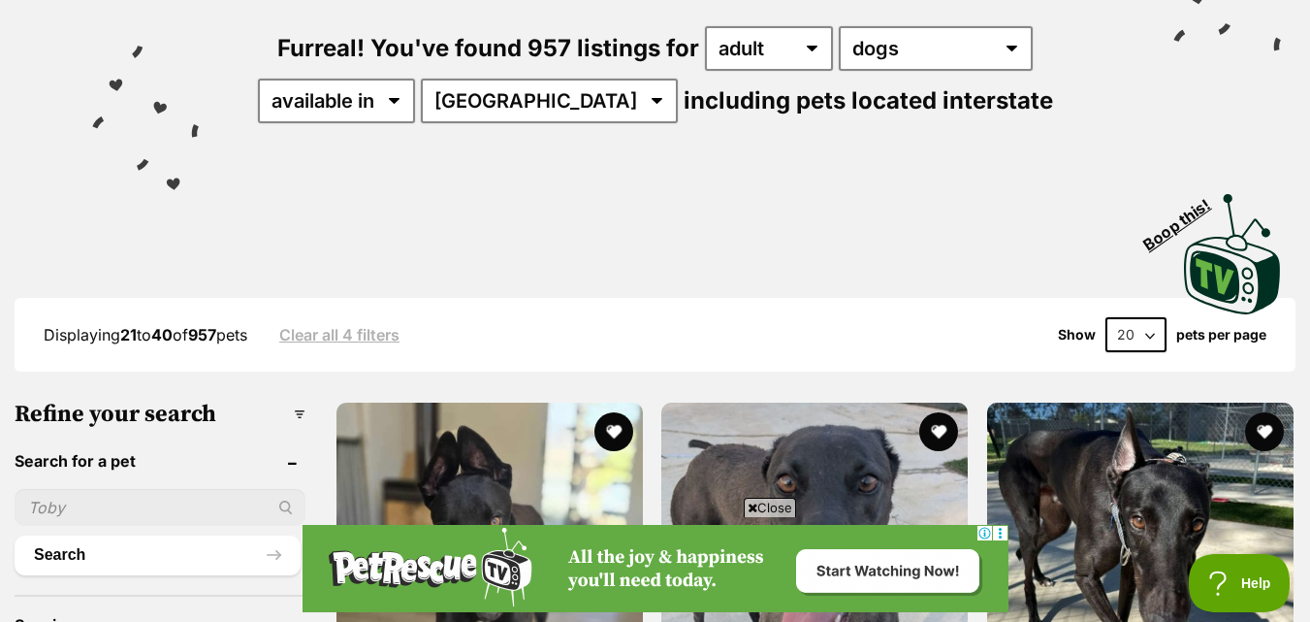
scroll to position [0, 0]
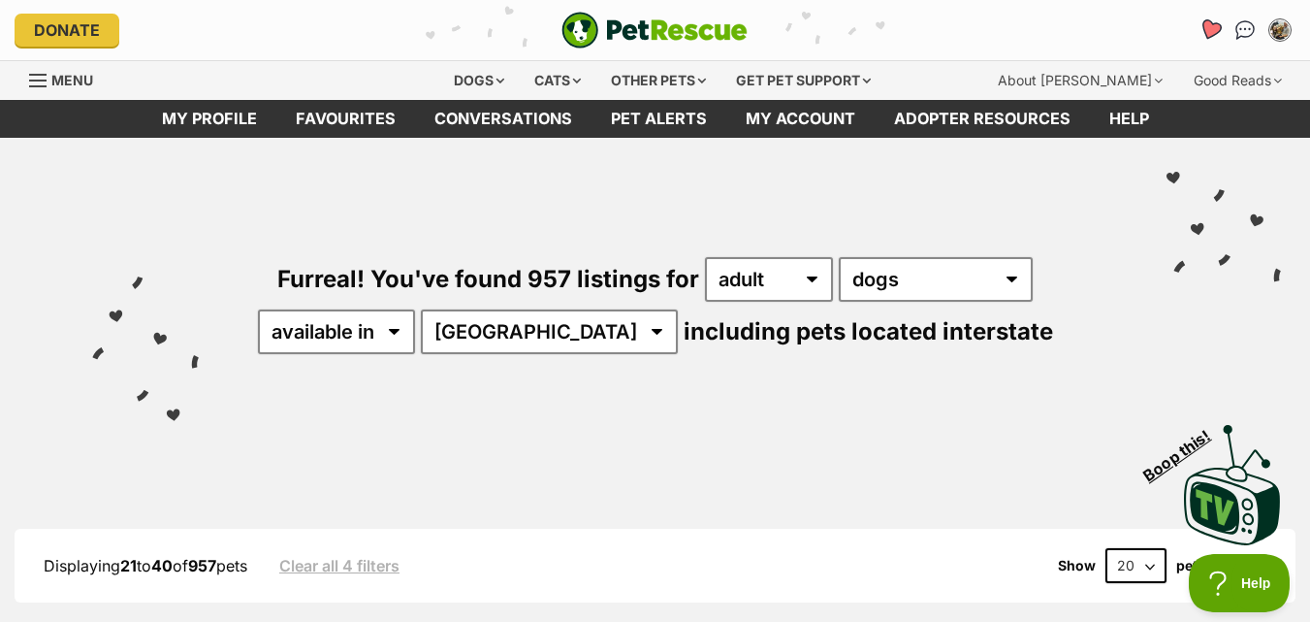
click at [1197, 26] on link "Favourites" at bounding box center [1210, 30] width 40 height 40
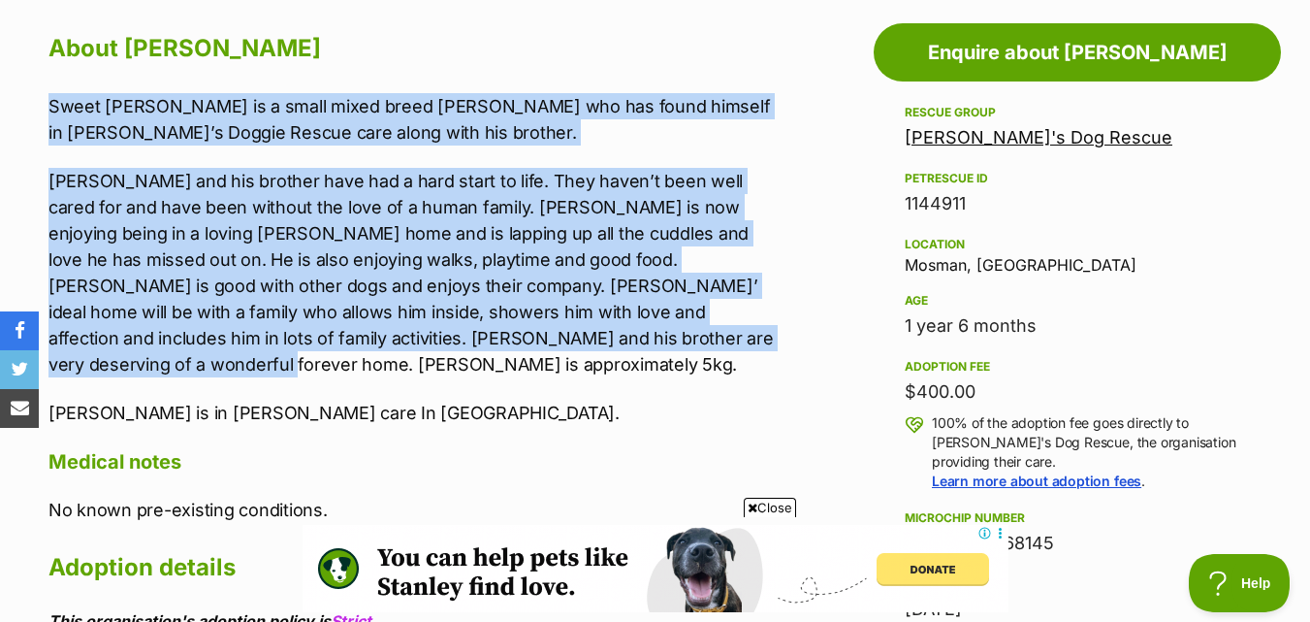
drag, startPoint x: 4, startPoint y: 72, endPoint x: 680, endPoint y: 344, distance: 729.0
copy div "Sweet little Carlos is a small mixed breed pooch who has found himself in Wally…"
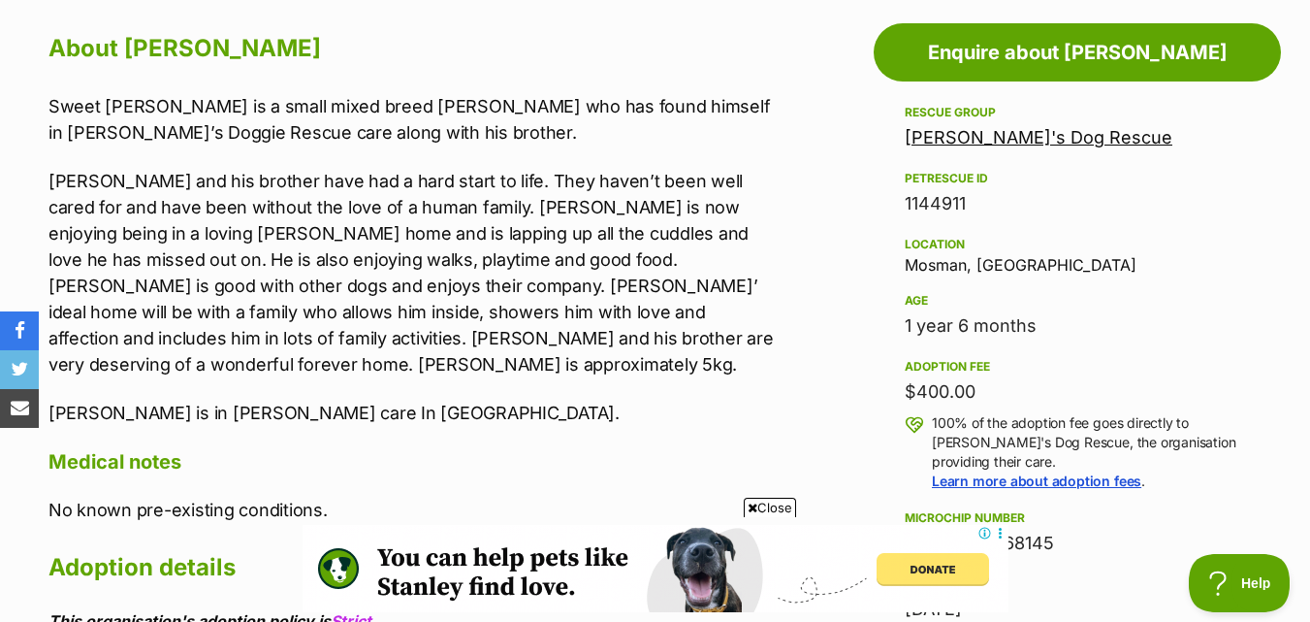
click at [585, 400] on p "Carlos is in foster care In Mosman NSW." at bounding box center [415, 413] width 732 height 26
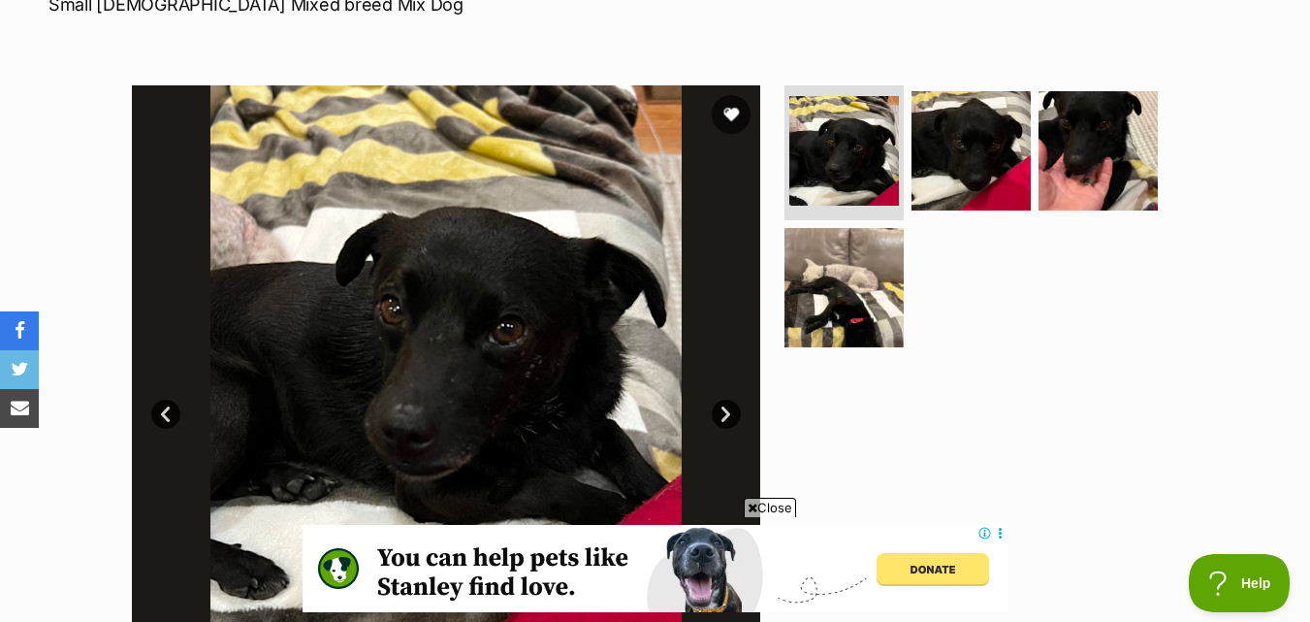
scroll to position [291, 0]
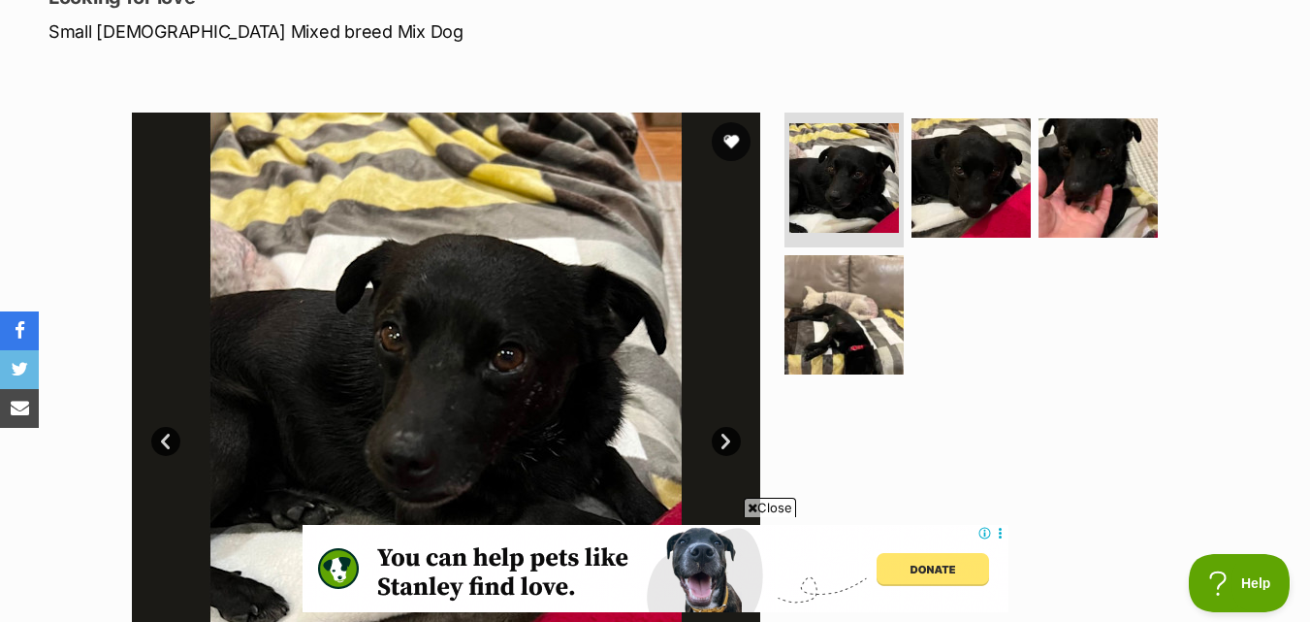
click at [721, 440] on link "Next" at bounding box center [726, 441] width 29 height 29
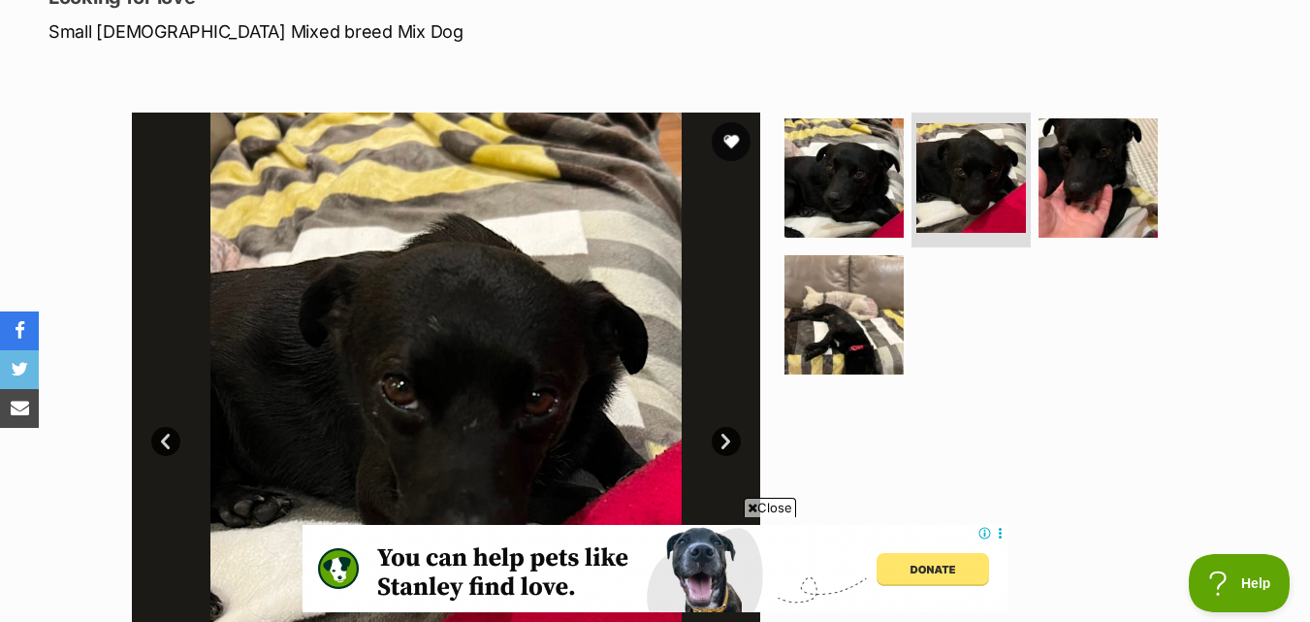
click at [721, 440] on link "Next" at bounding box center [726, 441] width 29 height 29
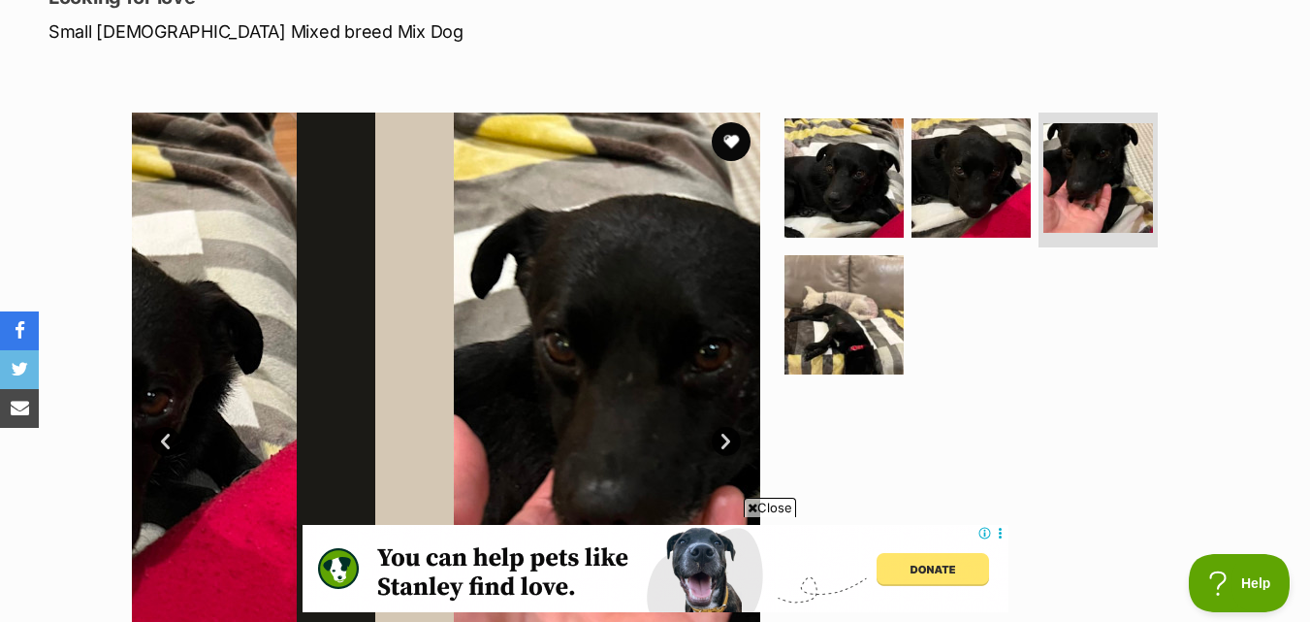
scroll to position [0, 0]
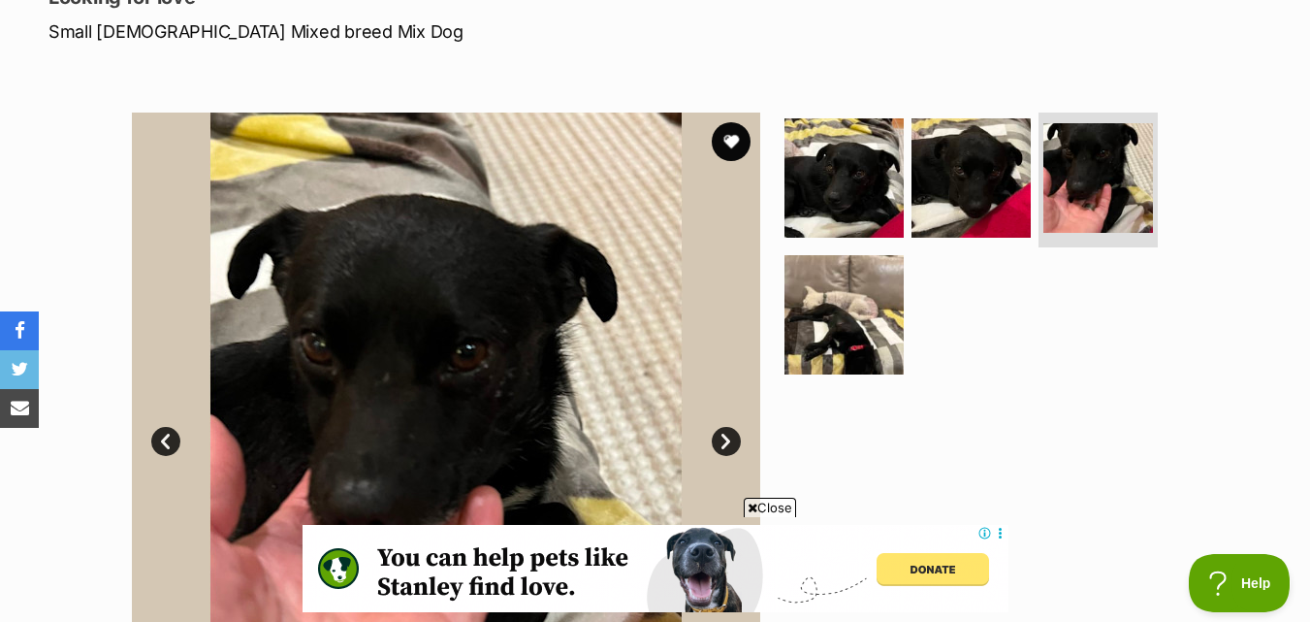
click at [721, 440] on link "Next" at bounding box center [726, 441] width 29 height 29
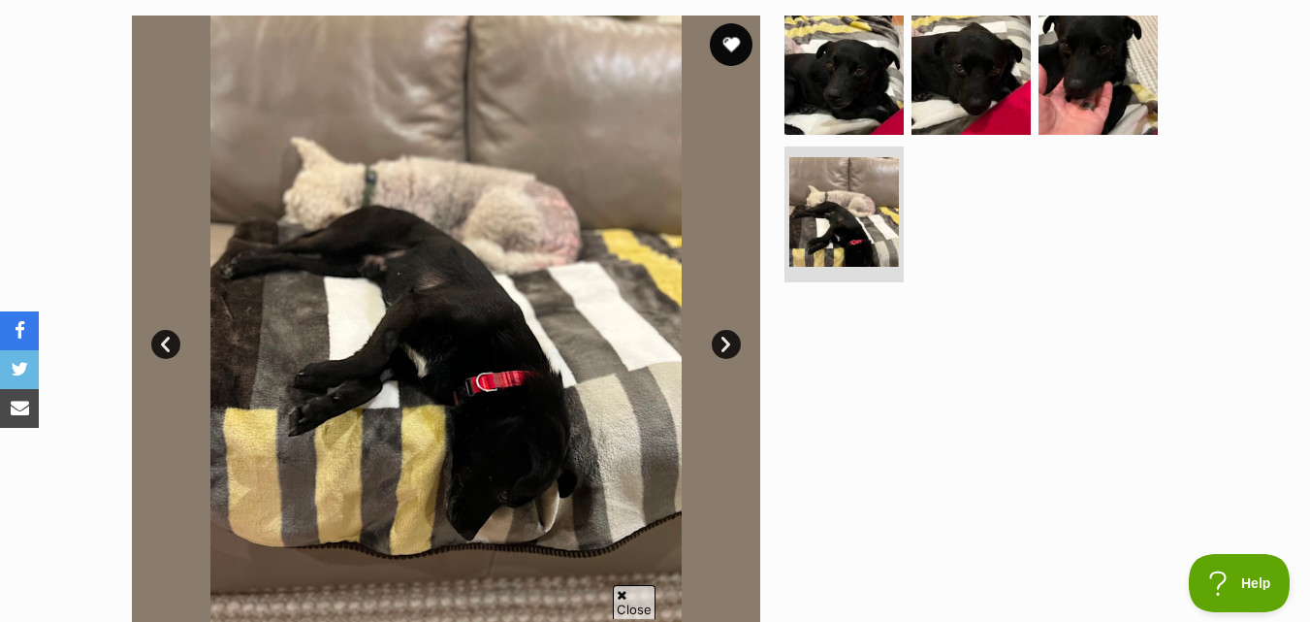
click at [732, 49] on button "favourite" at bounding box center [731, 44] width 43 height 43
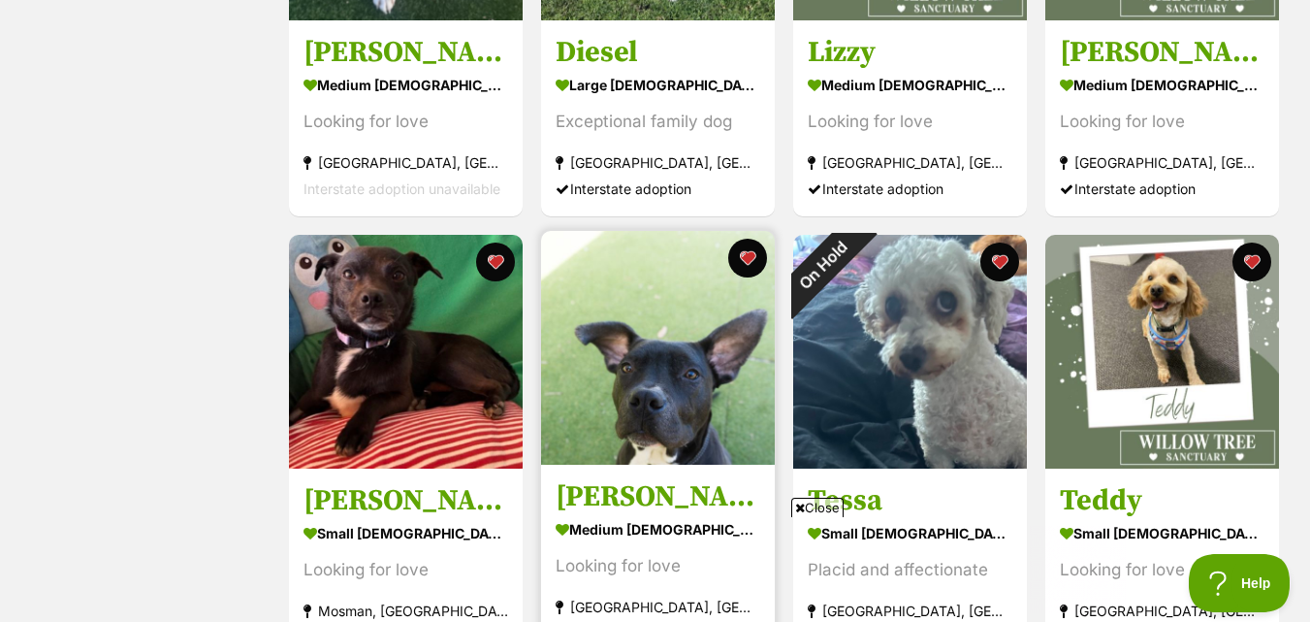
scroll to position [1358, 0]
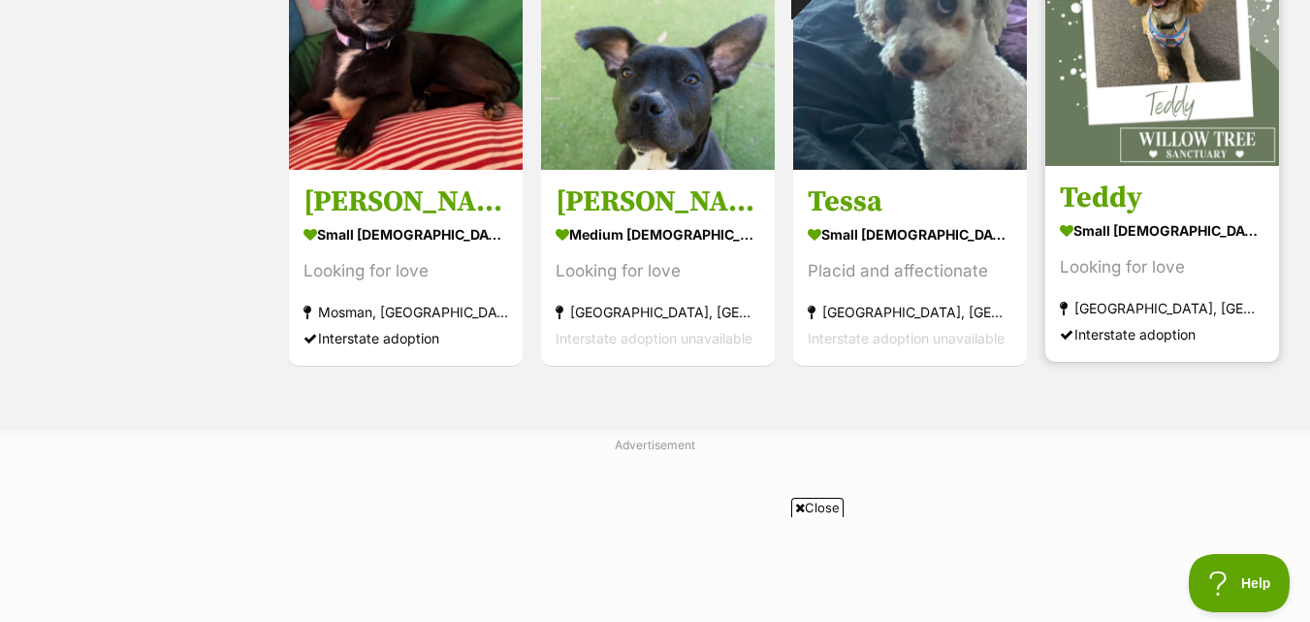
click at [1227, 260] on div "Looking for love" at bounding box center [1162, 267] width 205 height 26
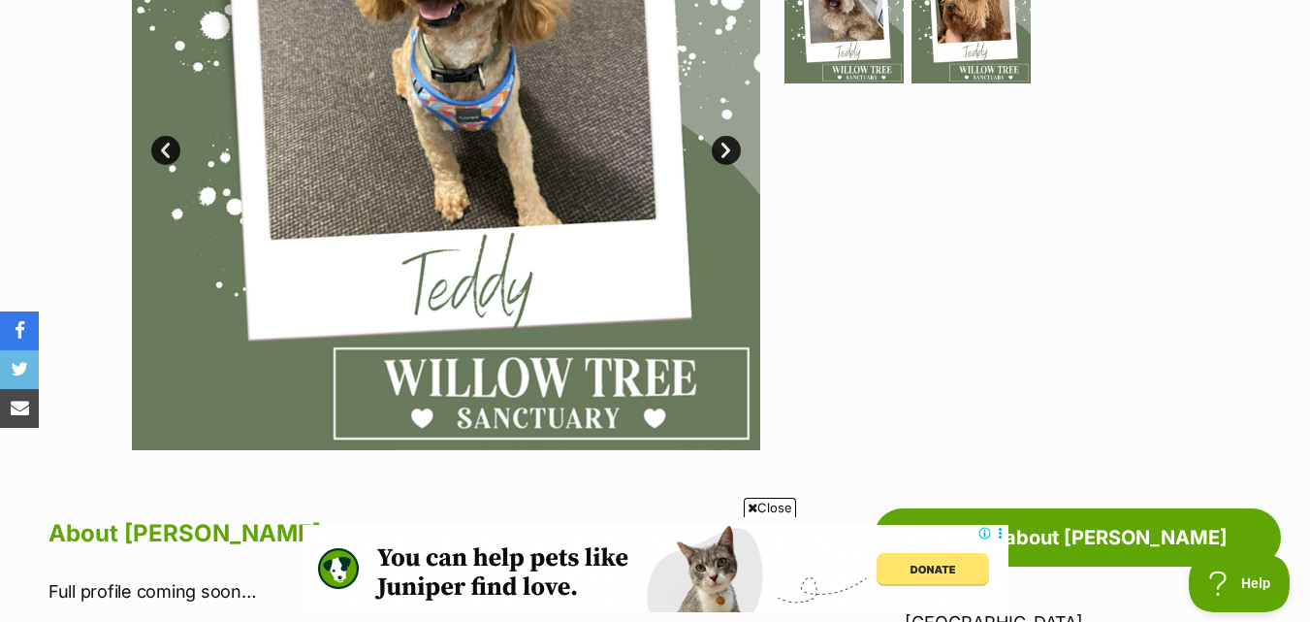
scroll to position [291, 0]
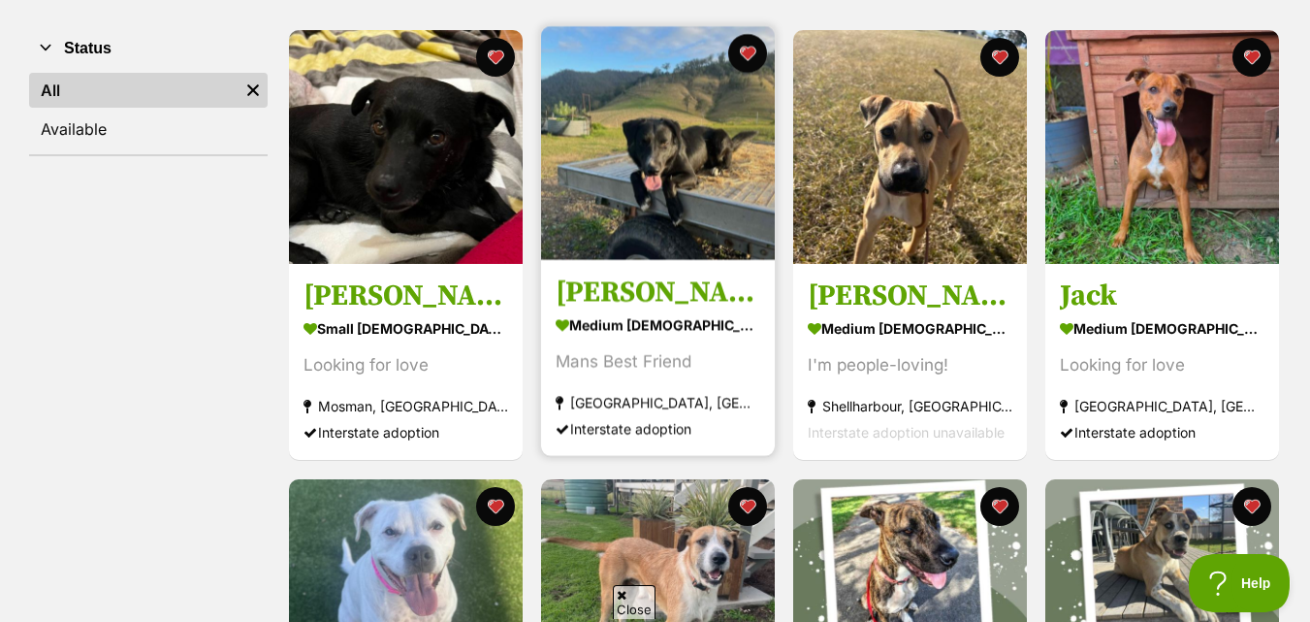
click at [655, 209] on img at bounding box center [658, 143] width 234 height 234
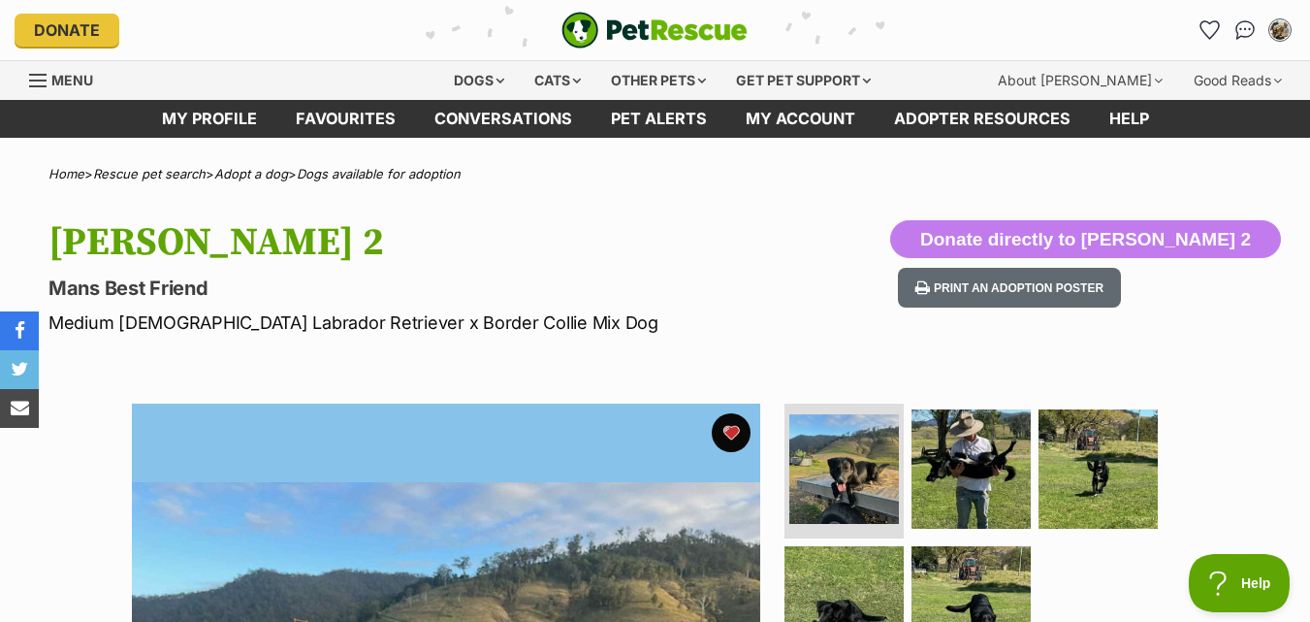
click at [48, 78] on div "Menu" at bounding box center [38, 81] width 19 height 16
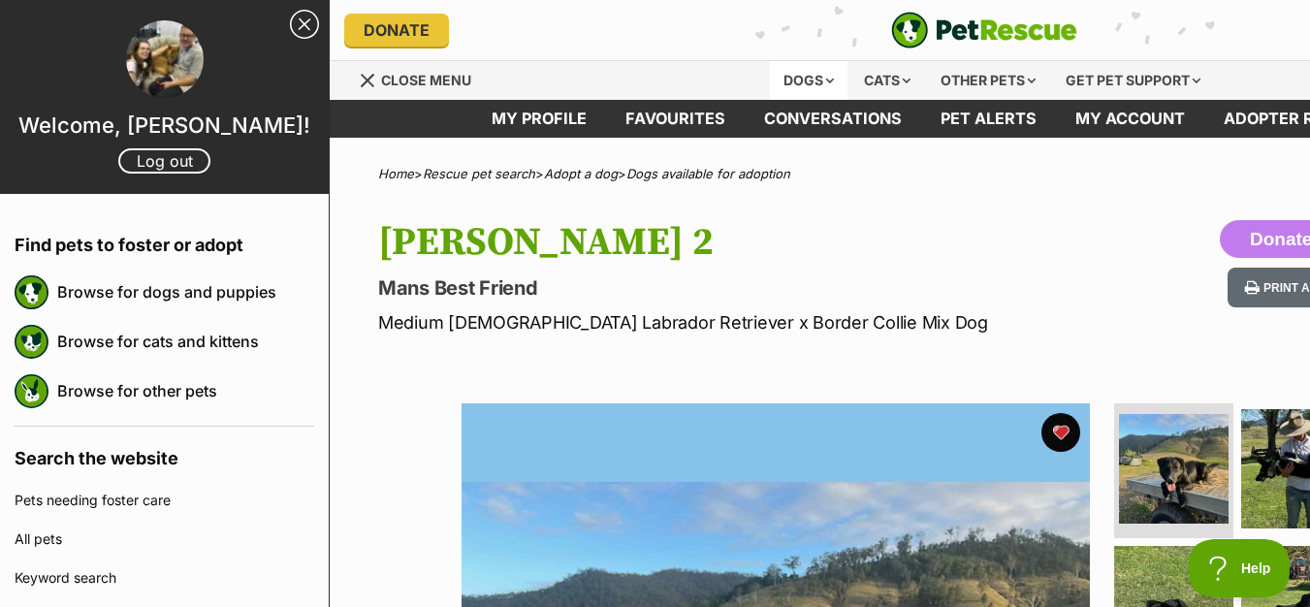
click at [820, 84] on div "Dogs" at bounding box center [809, 80] width 78 height 39
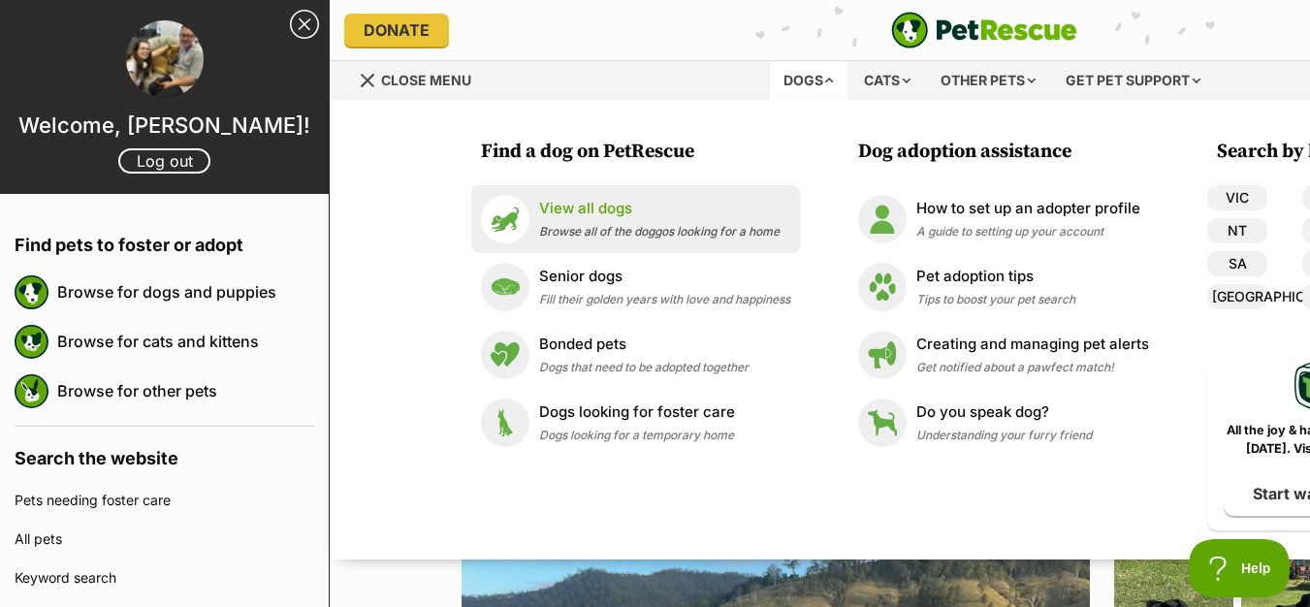
click at [611, 202] on p "View all dogs" at bounding box center [659, 209] width 241 height 22
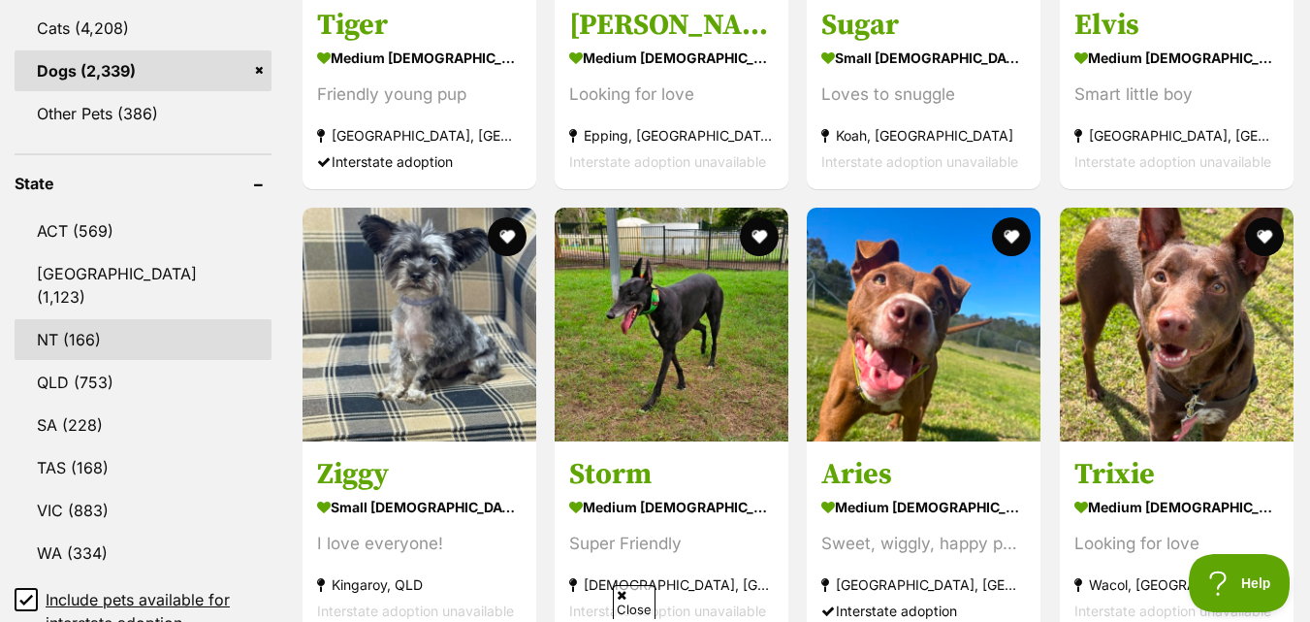
scroll to position [970, 0]
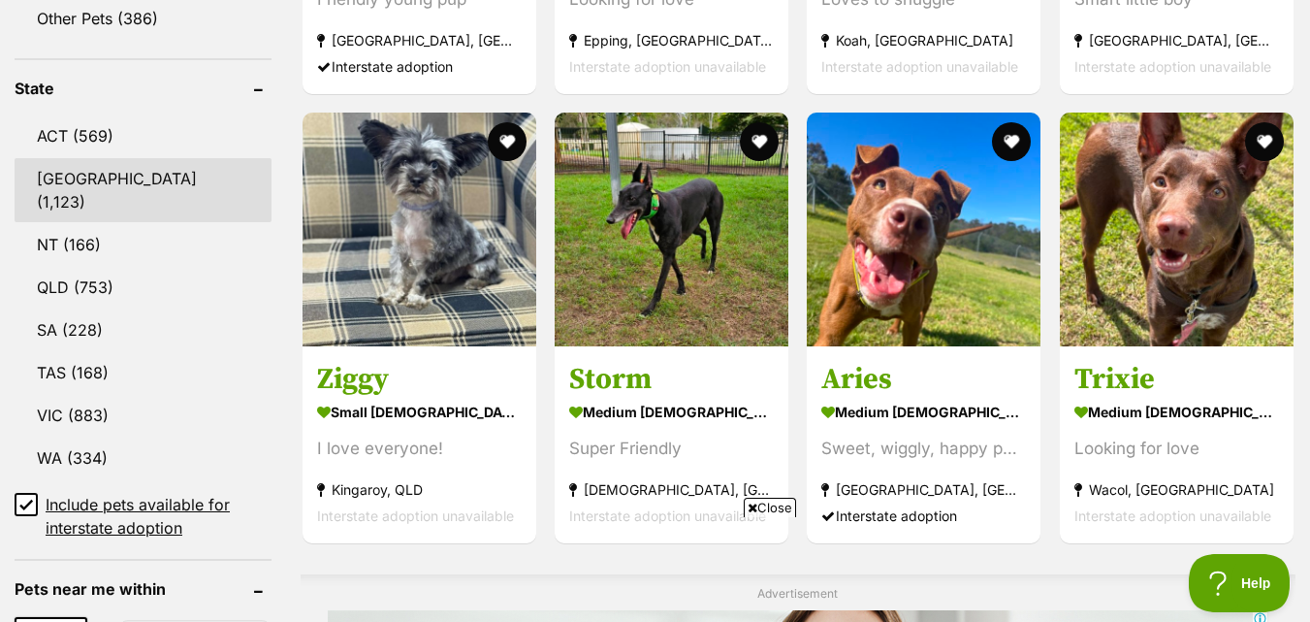
click at [146, 182] on link "NSW (1,123)" at bounding box center [143, 190] width 257 height 64
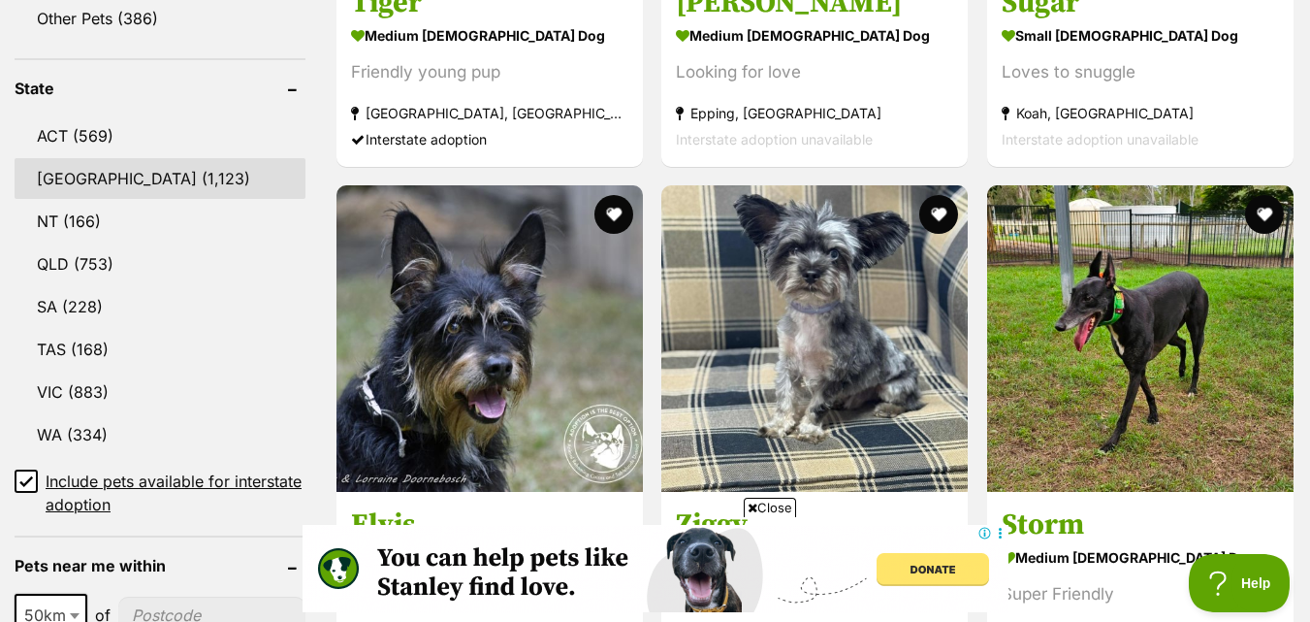
scroll to position [0, 0]
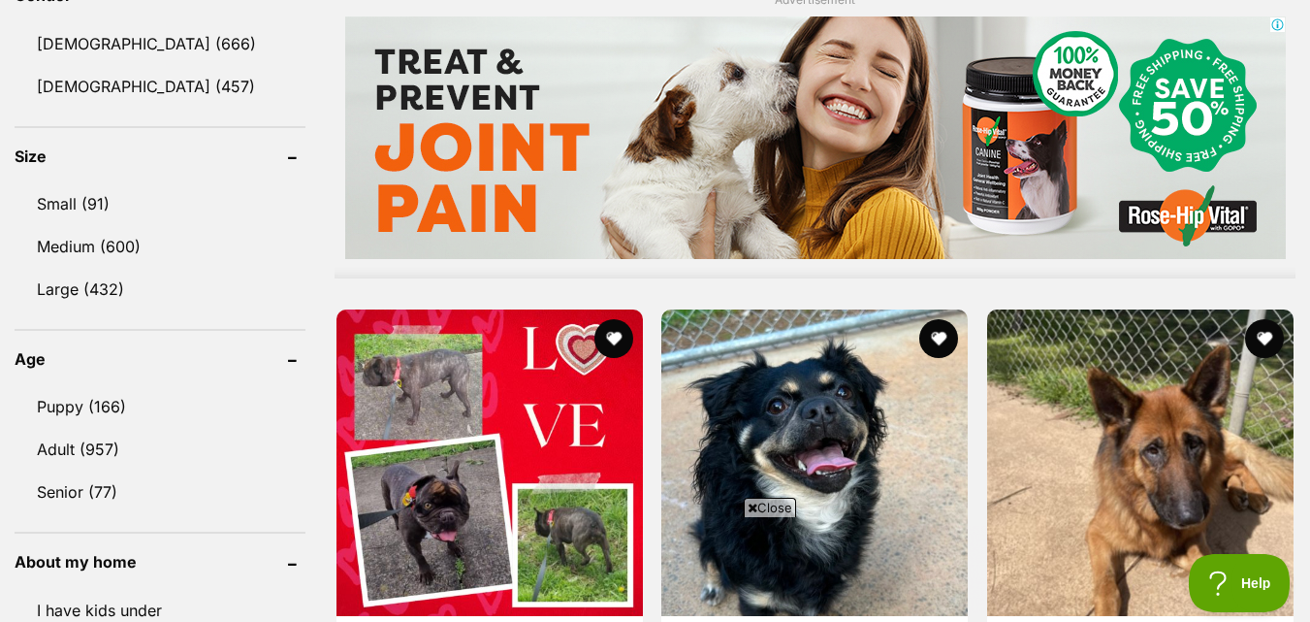
scroll to position [1843, 0]
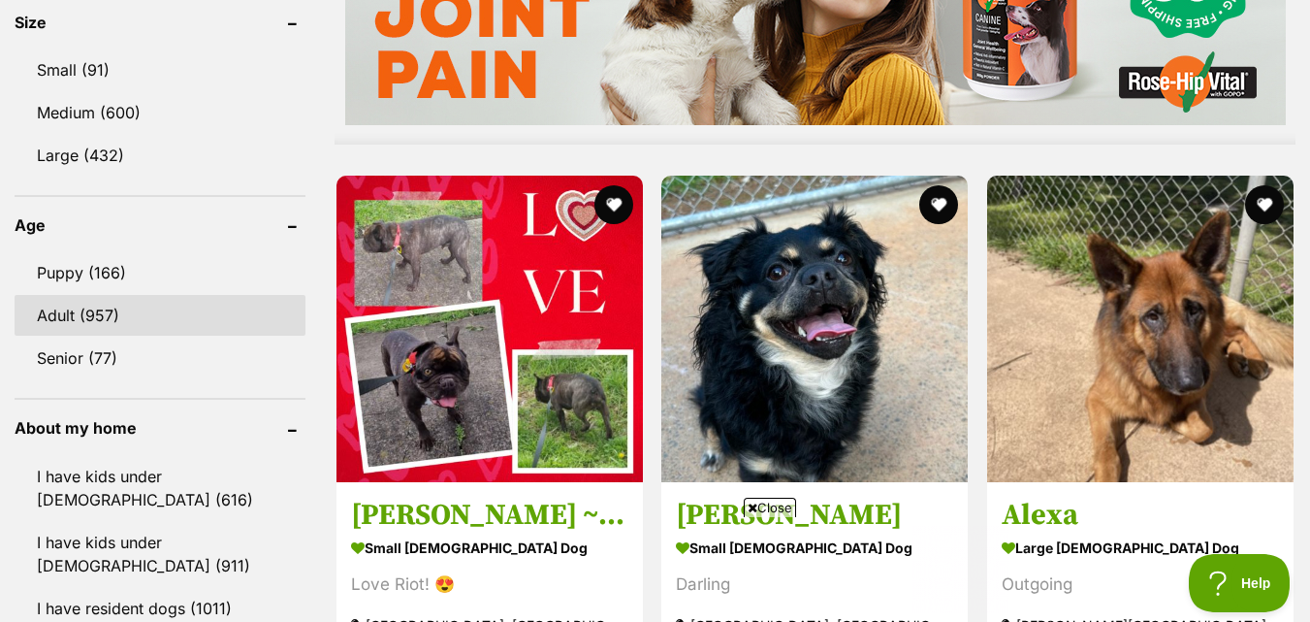
click at [95, 325] on link "Adult (957)" at bounding box center [160, 315] width 291 height 41
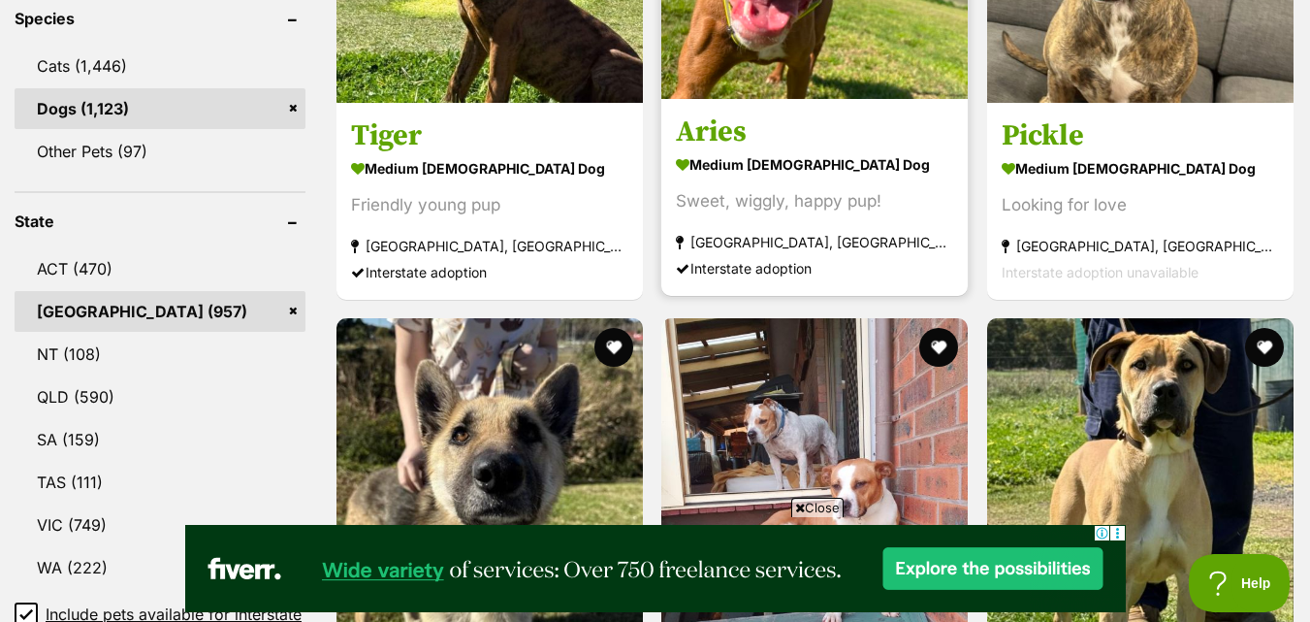
scroll to position [873, 0]
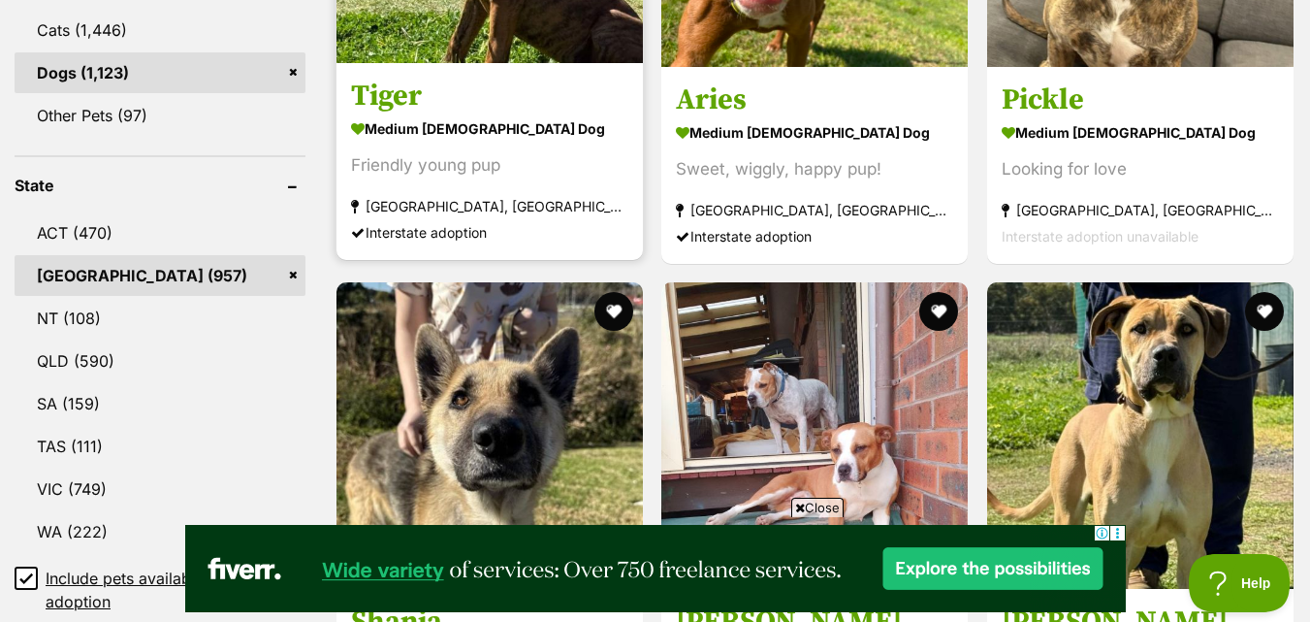
click at [548, 172] on div "Friendly young pup" at bounding box center [489, 165] width 277 height 26
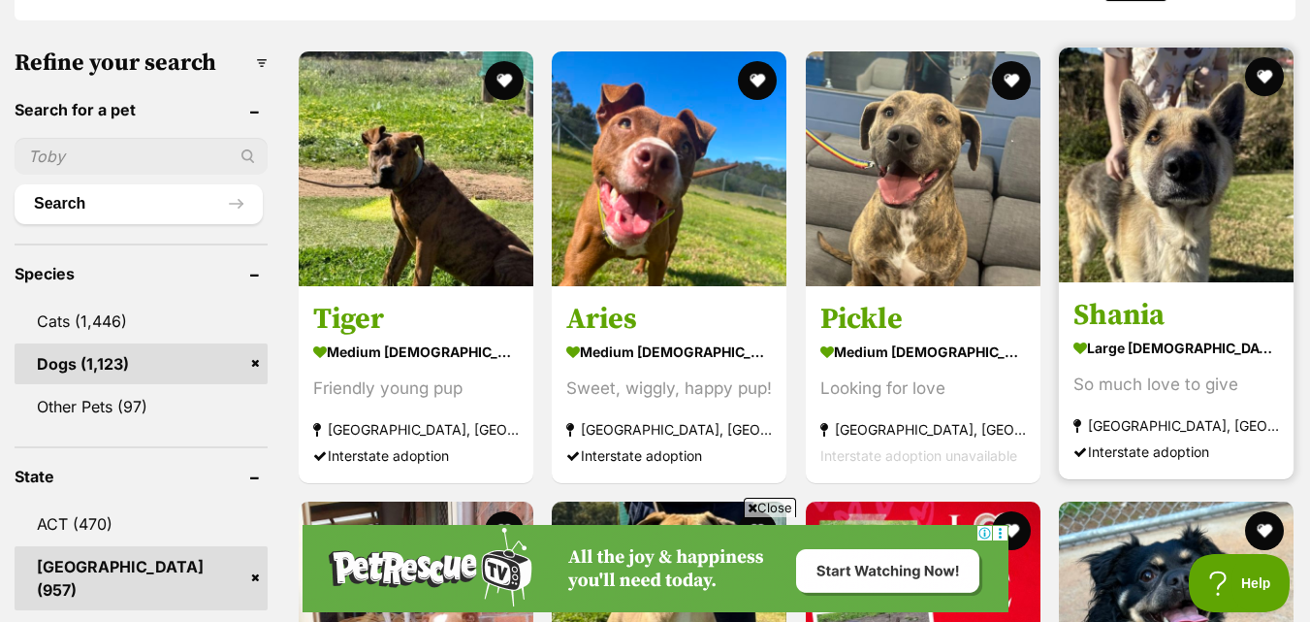
click at [1135, 157] on img at bounding box center [1176, 165] width 235 height 235
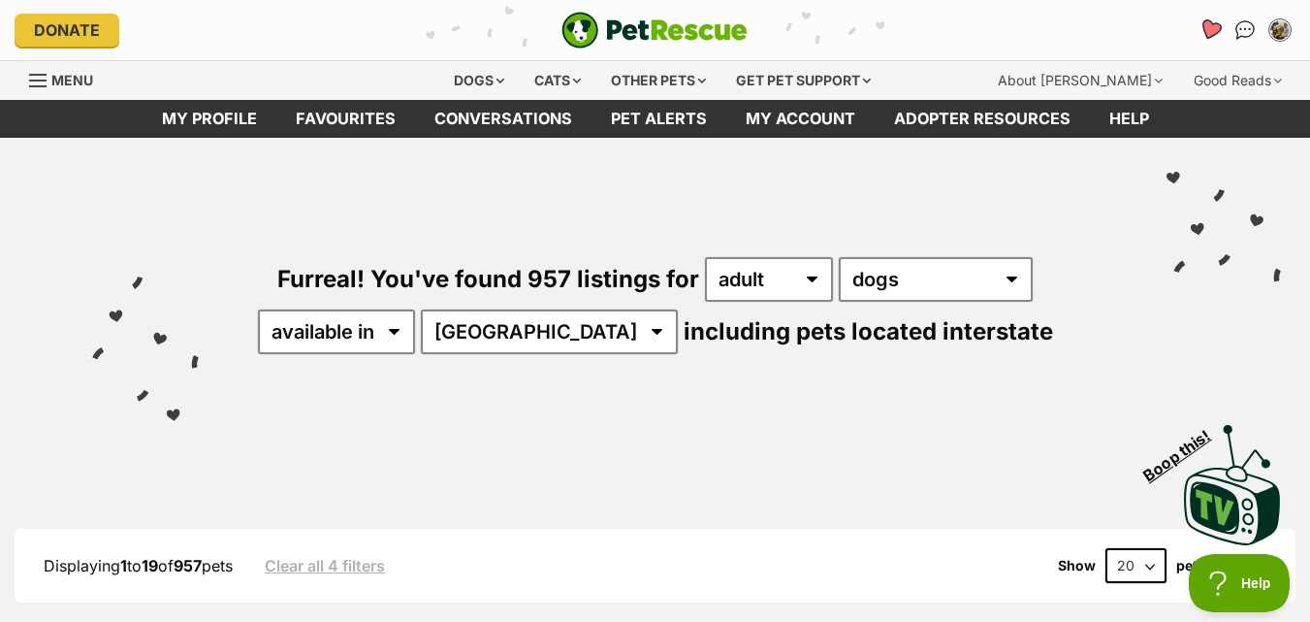
click at [1213, 41] on icon "Favourites" at bounding box center [1211, 29] width 26 height 25
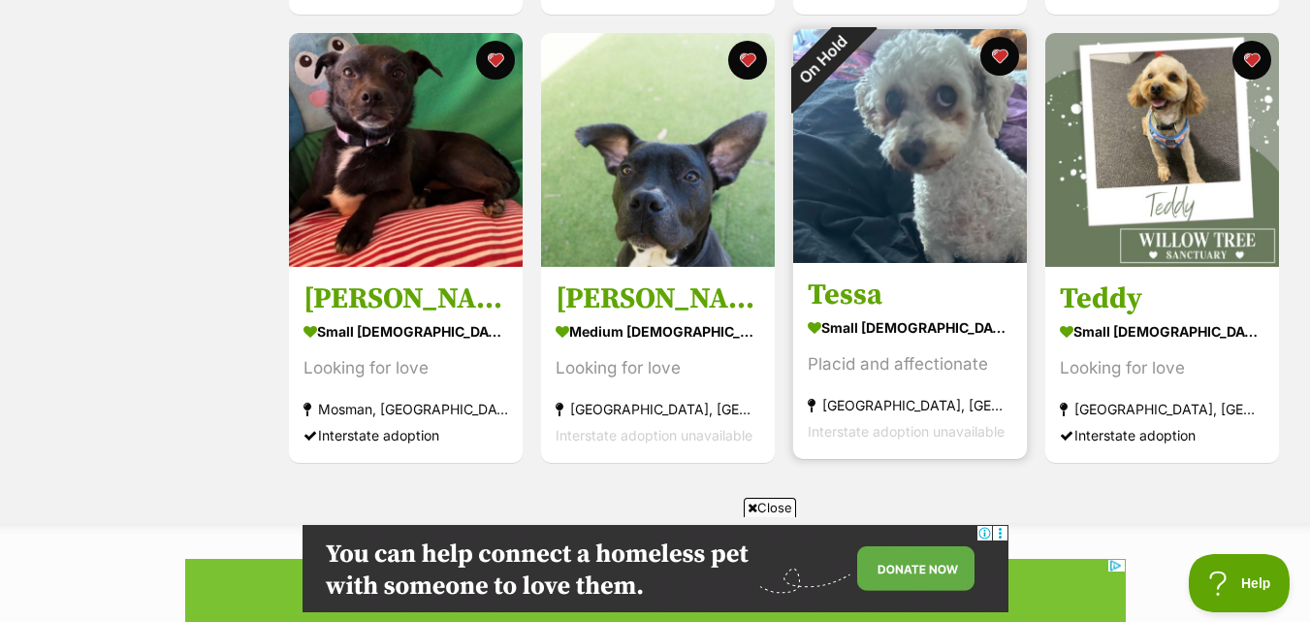
click at [903, 180] on img at bounding box center [910, 146] width 234 height 234
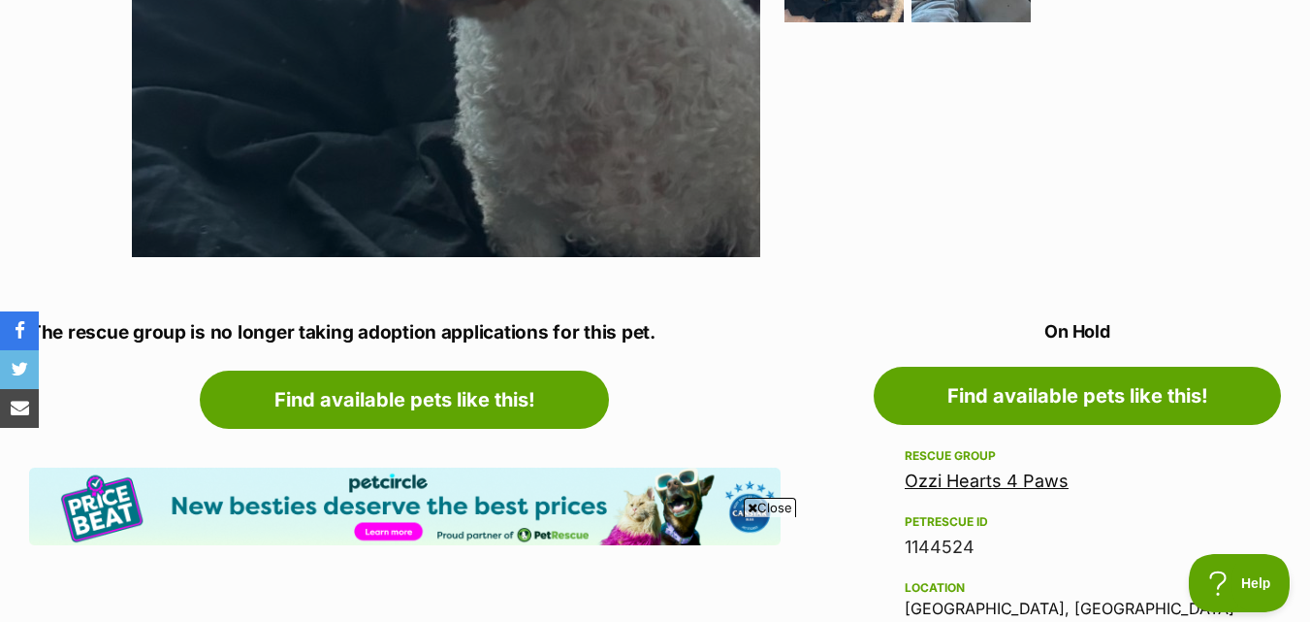
scroll to position [776, 0]
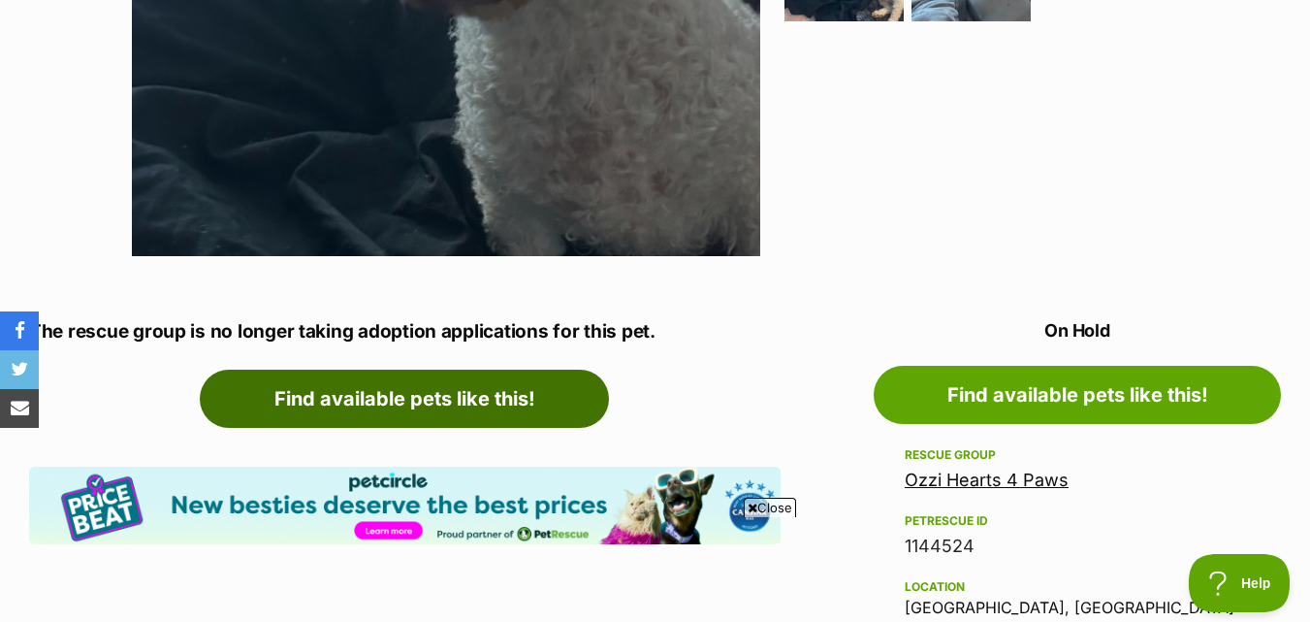
click at [391, 400] on link "Find available pets like this!" at bounding box center [404, 399] width 409 height 58
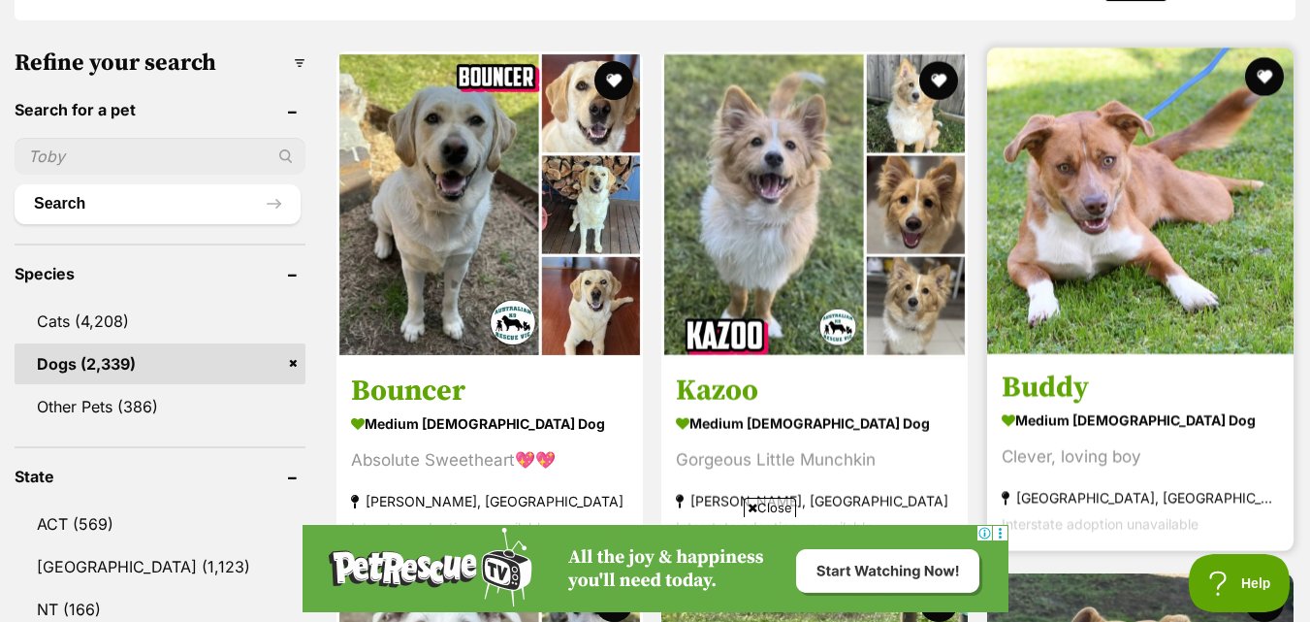
click at [1166, 253] on img at bounding box center [1140, 201] width 307 height 307
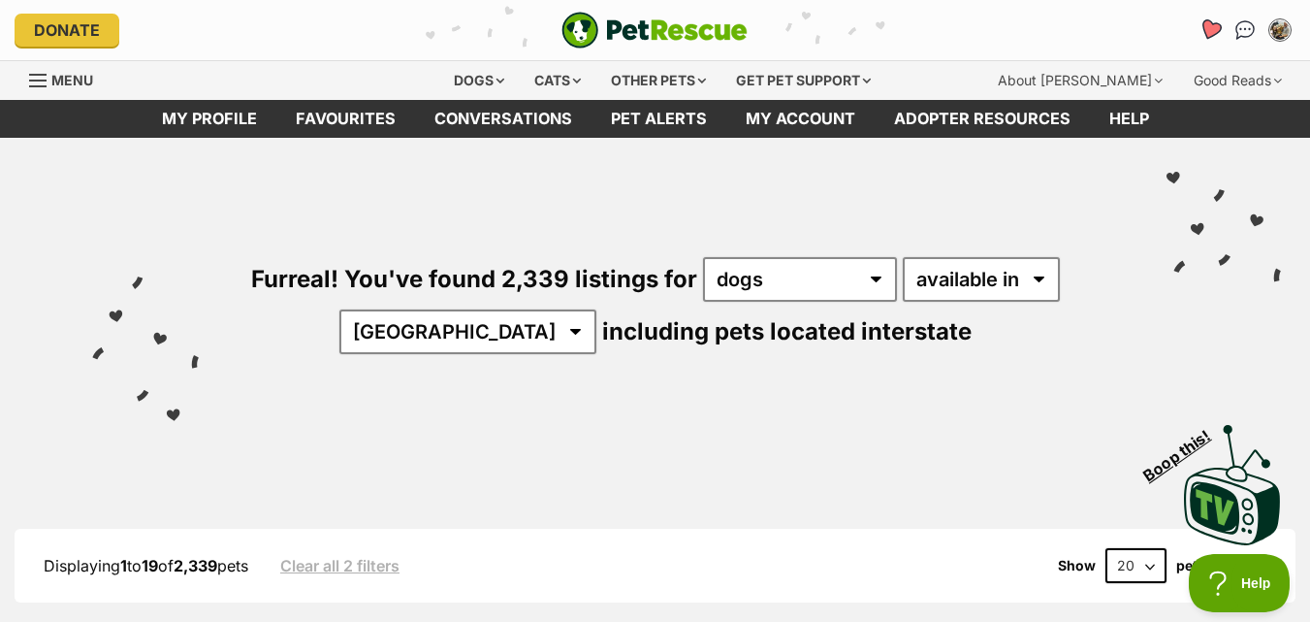
click at [1195, 32] on link "Favourites" at bounding box center [1210, 30] width 40 height 40
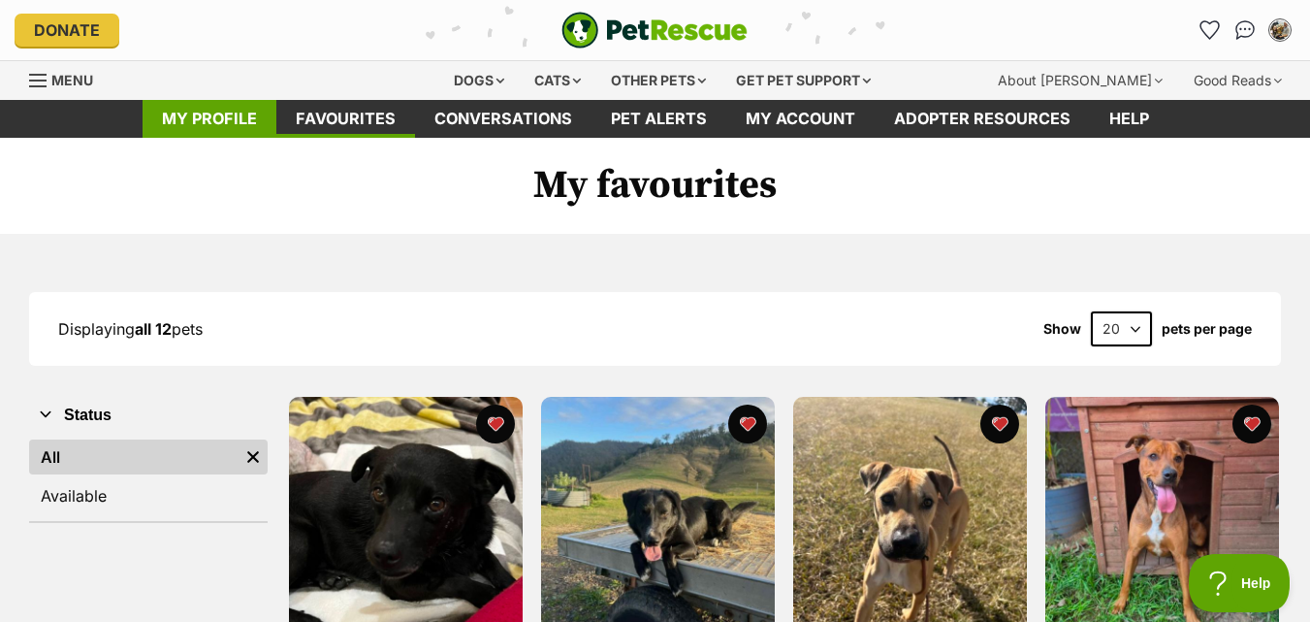
click at [203, 107] on link "My profile" at bounding box center [210, 119] width 134 height 38
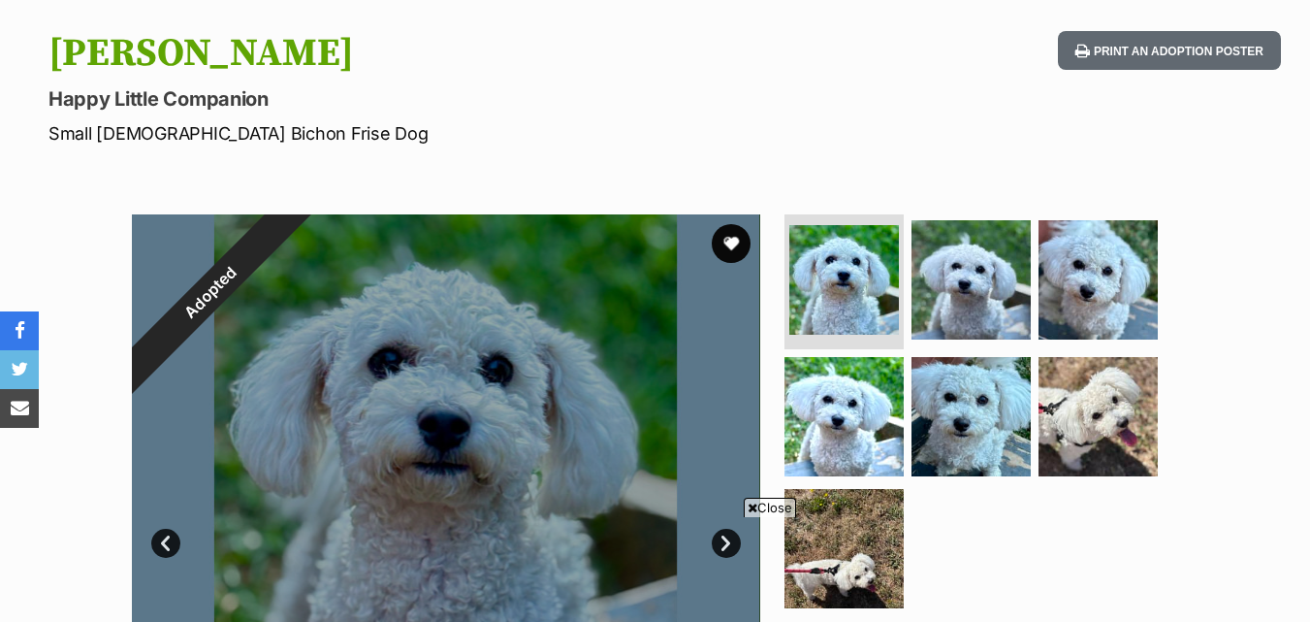
scroll to position [388, 0]
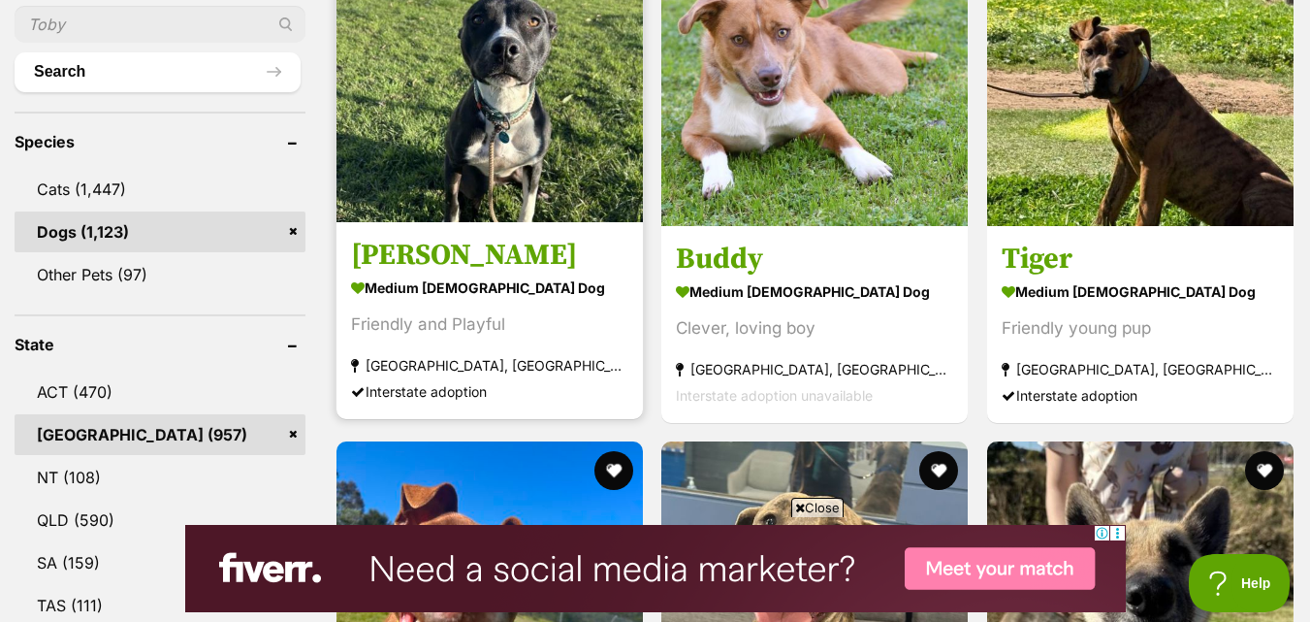
scroll to position [679, 0]
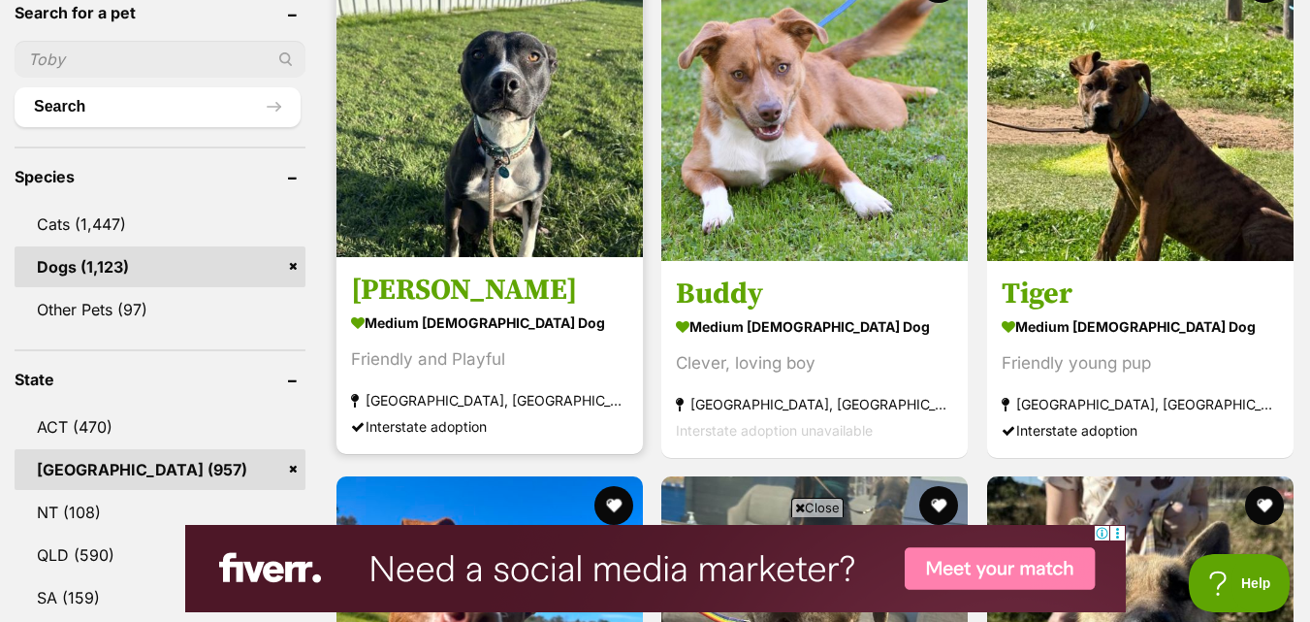
click at [466, 105] on img at bounding box center [490, 104] width 307 height 307
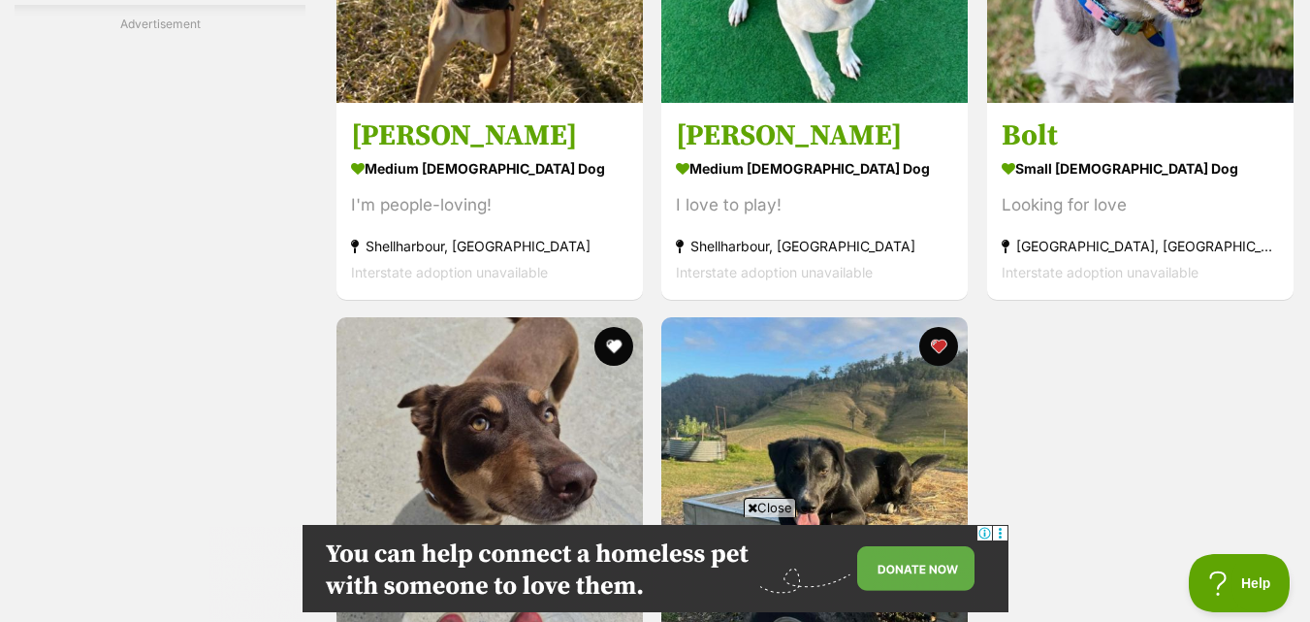
scroll to position [4365, 0]
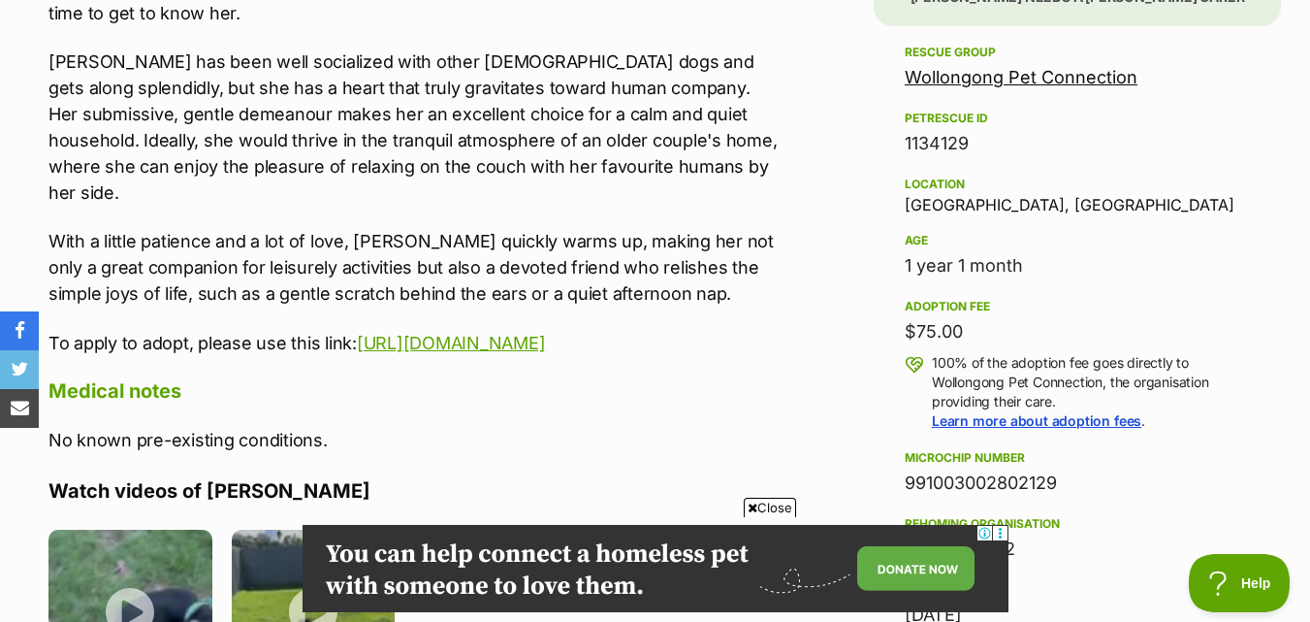
scroll to position [1067, 0]
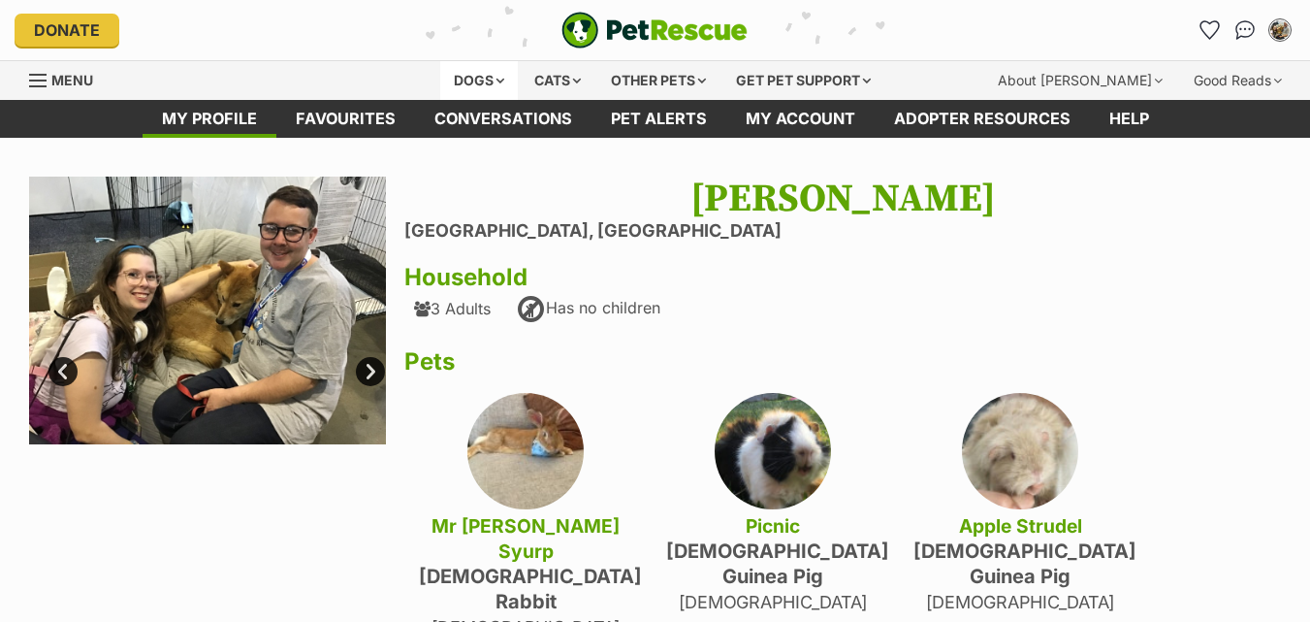
click at [457, 62] on div "Dogs" at bounding box center [479, 80] width 78 height 39
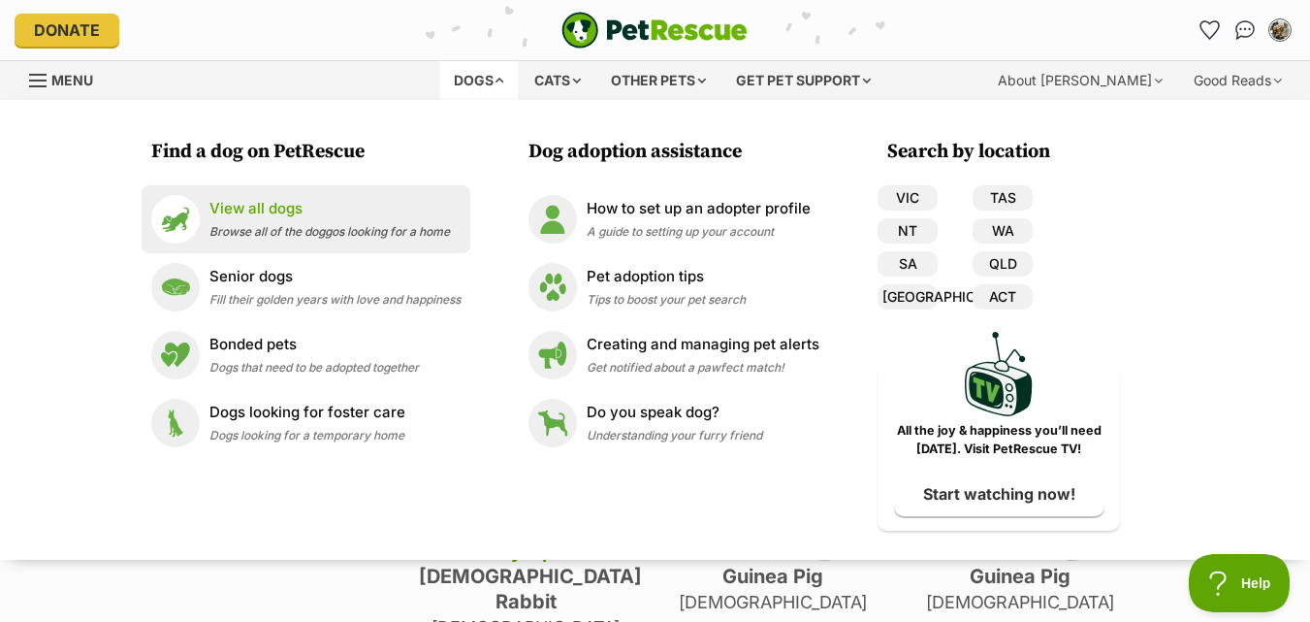
click at [216, 212] on p "View all dogs" at bounding box center [330, 209] width 241 height 22
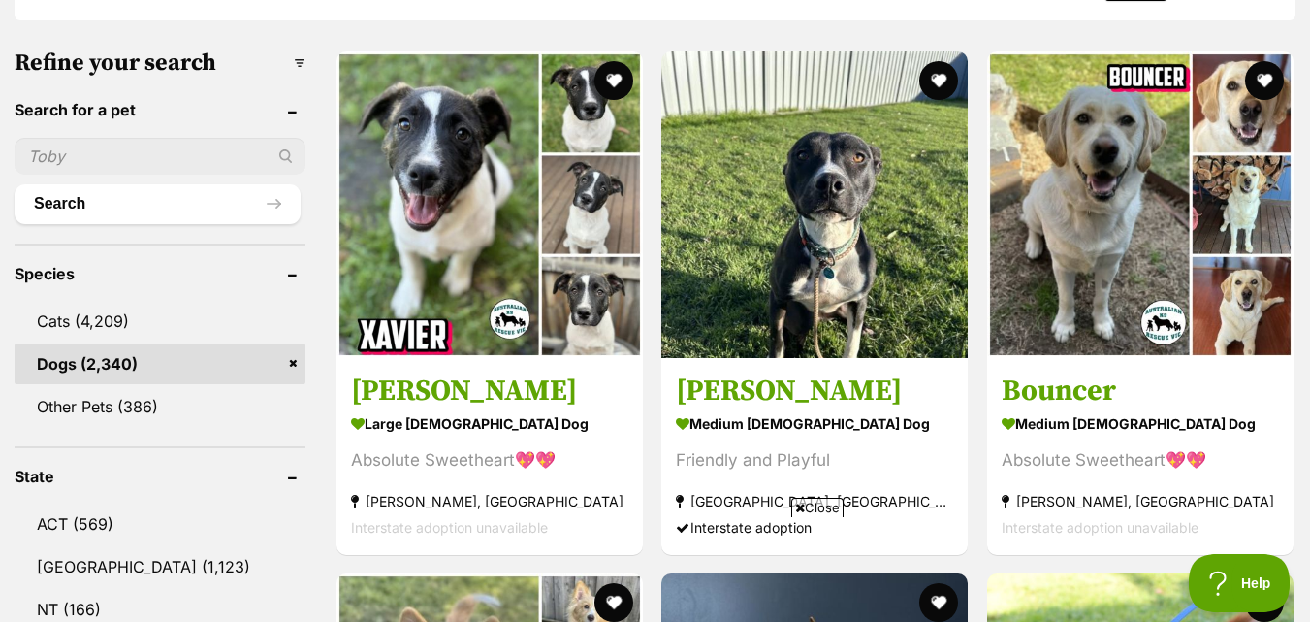
click at [159, 148] on input "text" at bounding box center [160, 156] width 291 height 37
paste input "Meka."
type input "Meka"
click at [15, 184] on button "Search" at bounding box center [158, 203] width 286 height 39
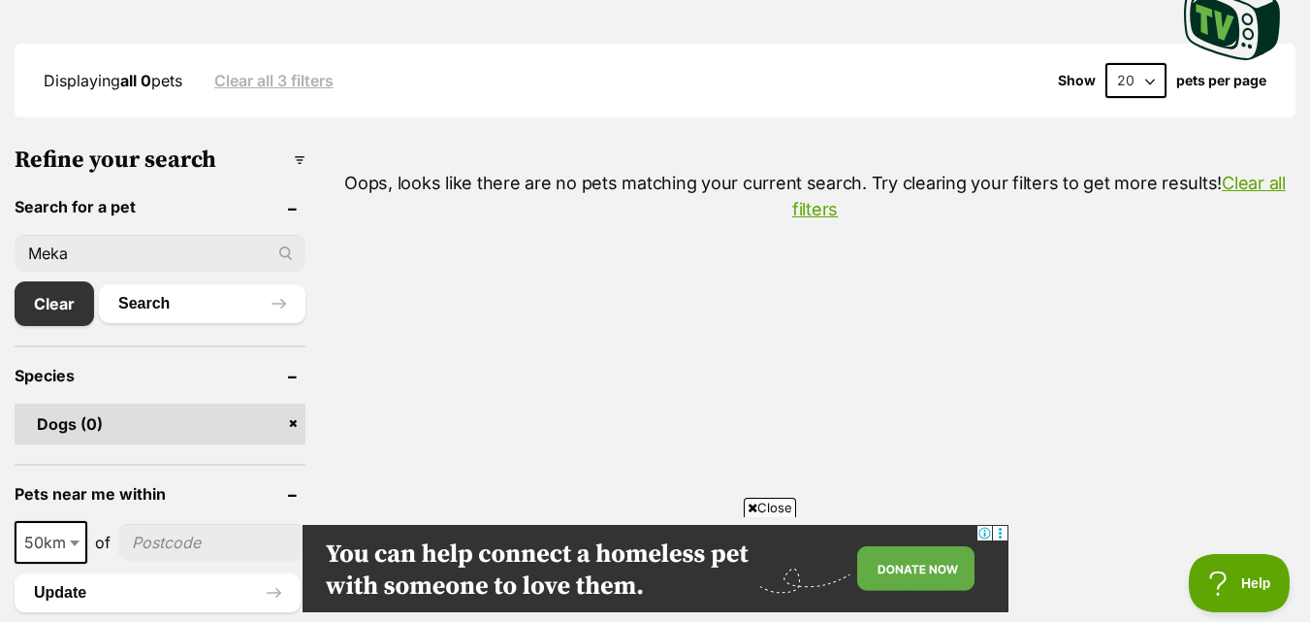
click at [95, 253] on input "Meka" at bounding box center [160, 253] width 291 height 37
click at [288, 254] on div "Meka" at bounding box center [160, 253] width 291 height 37
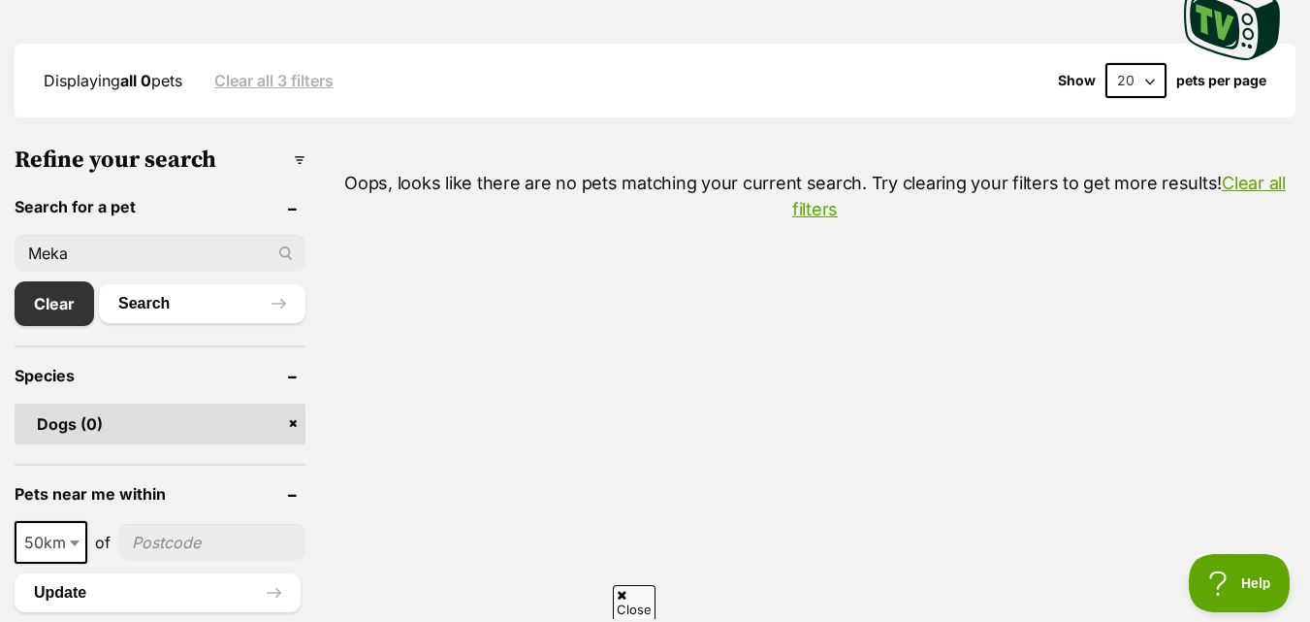
click at [158, 260] on input "Meka" at bounding box center [160, 253] width 291 height 37
type input "Meka"
click at [99, 284] on button "Search" at bounding box center [202, 303] width 207 height 39
click at [155, 262] on input "Meka" at bounding box center [160, 253] width 291 height 37
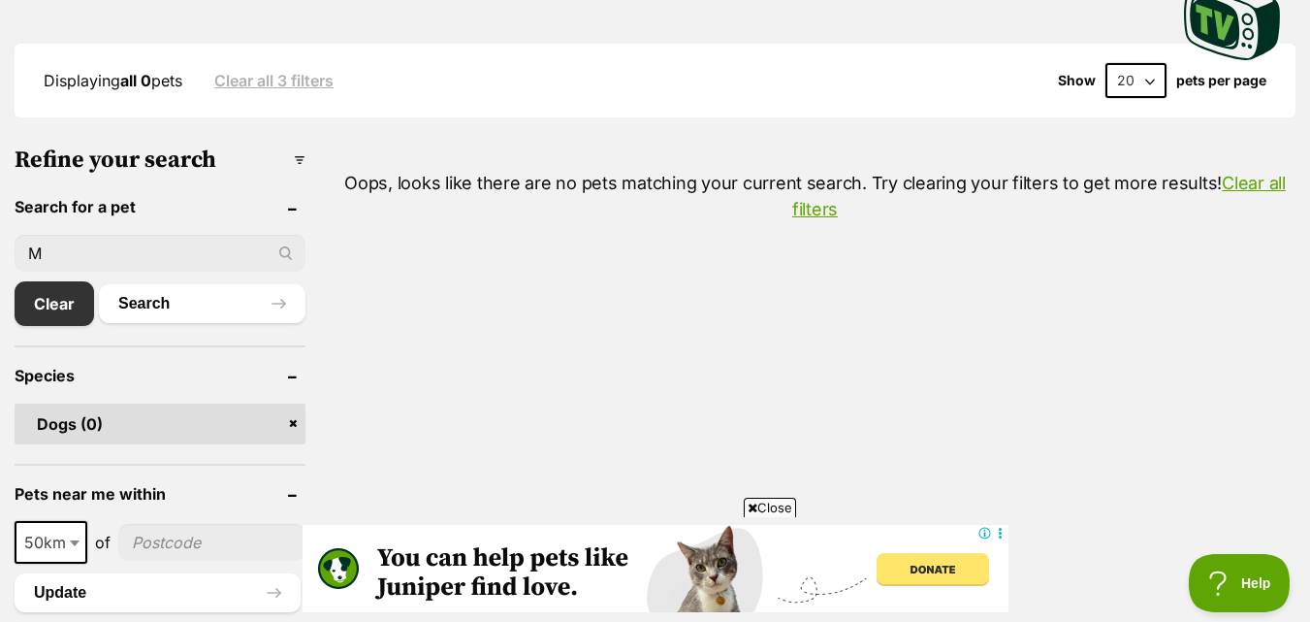
type input "M"
click at [99, 284] on button "Search" at bounding box center [202, 303] width 207 height 39
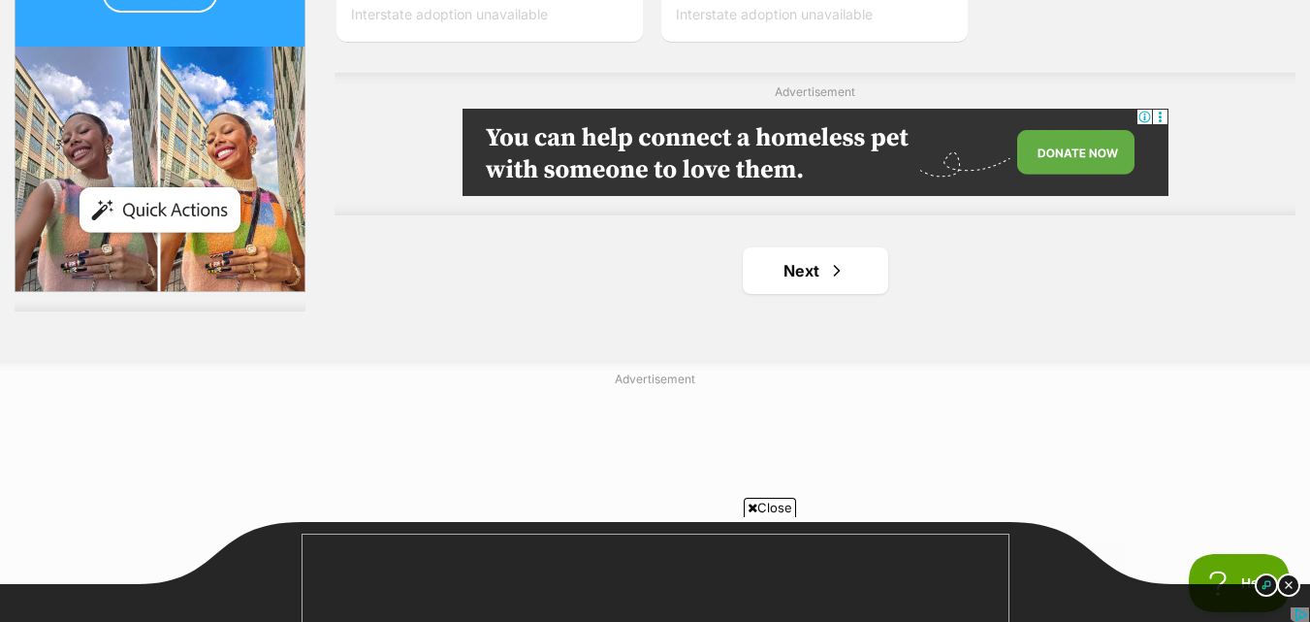
scroll to position [4850, 0]
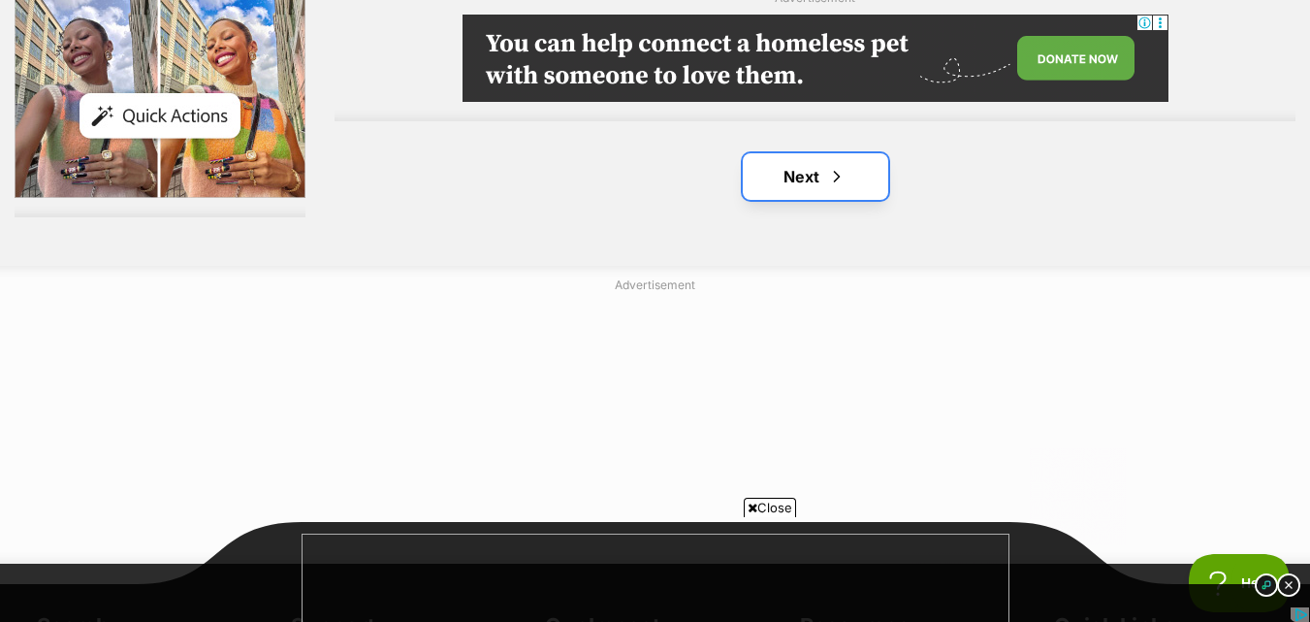
click at [799, 187] on link "Next" at bounding box center [816, 176] width 146 height 47
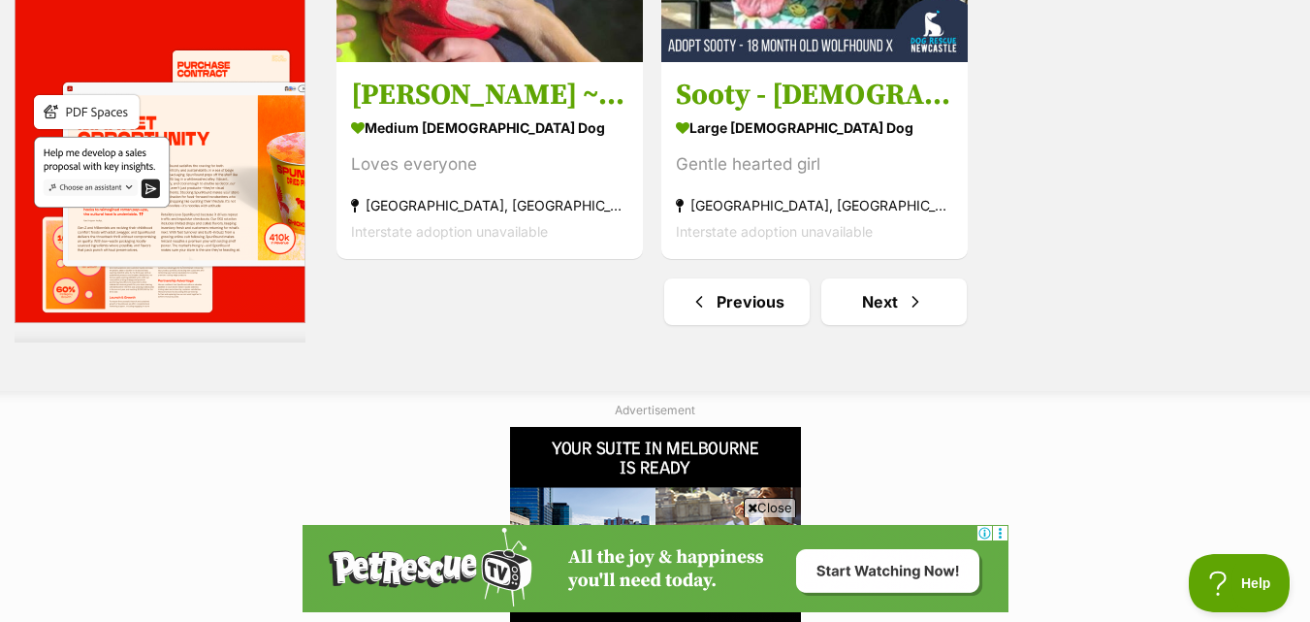
scroll to position [4753, 0]
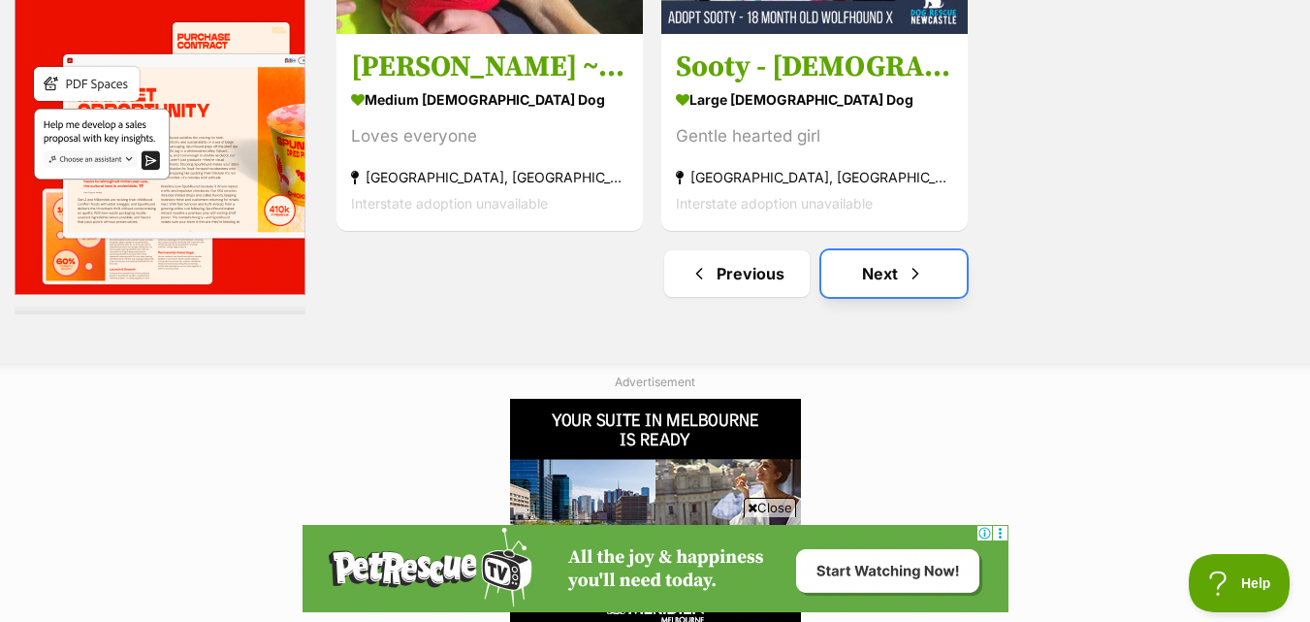
click at [891, 294] on link "Next" at bounding box center [895, 273] width 146 height 47
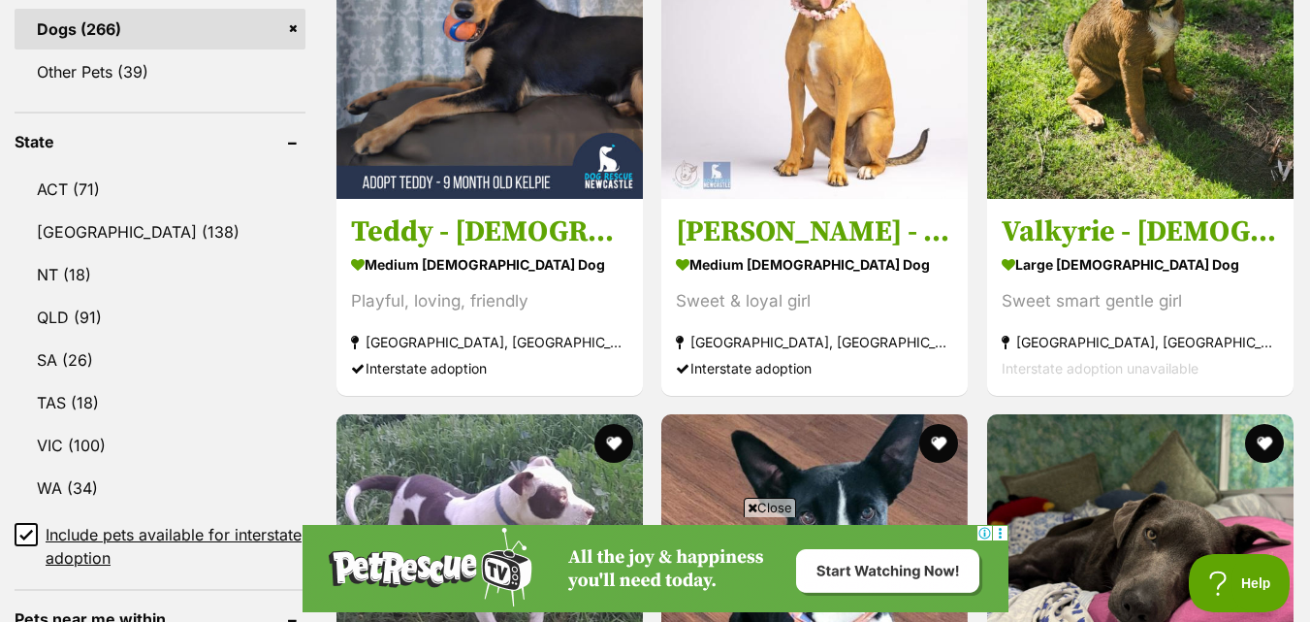
scroll to position [970, 0]
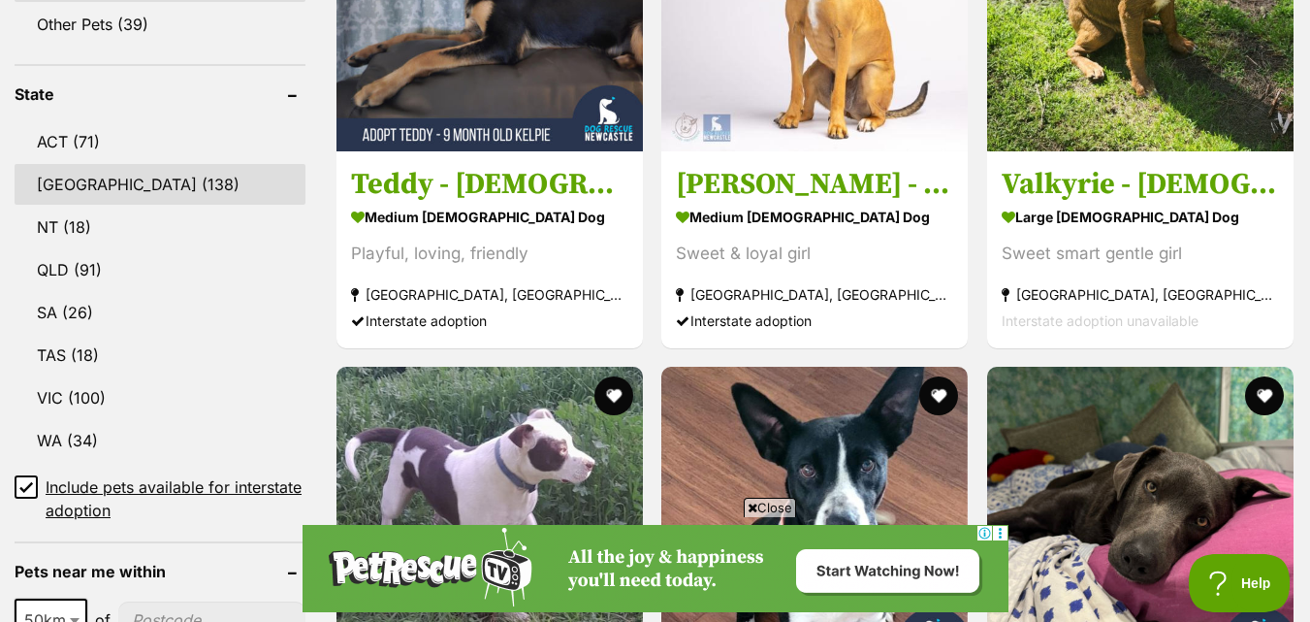
click at [151, 198] on link "[GEOGRAPHIC_DATA] (138)" at bounding box center [160, 184] width 291 height 41
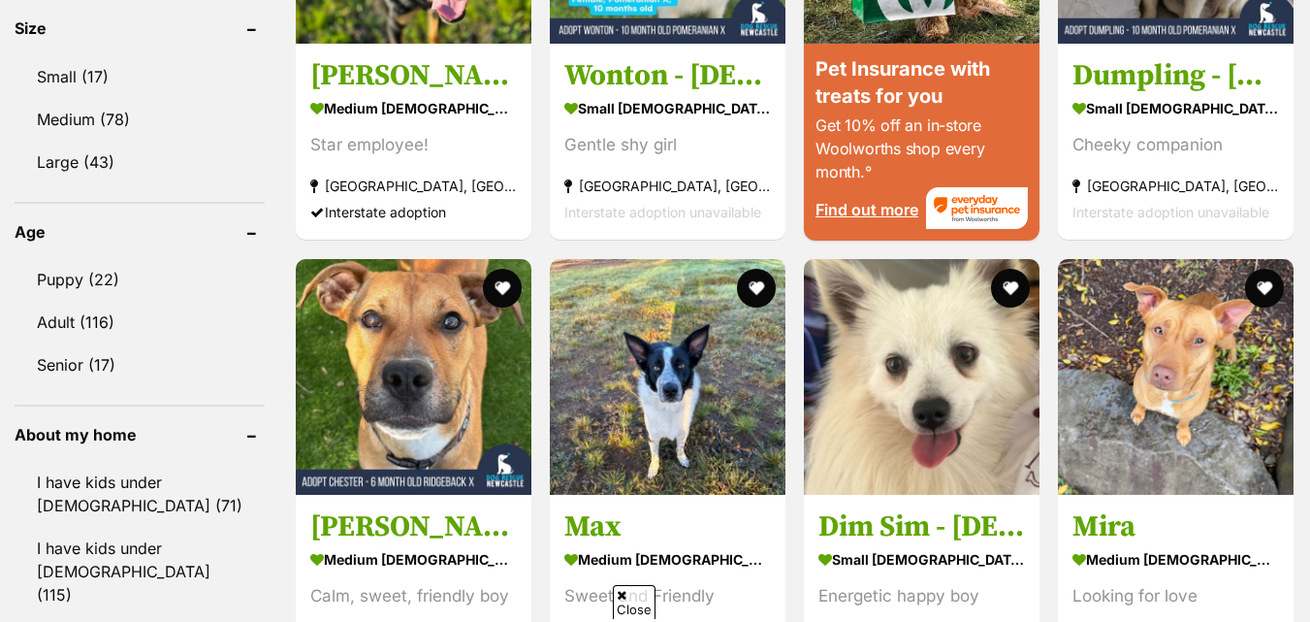
scroll to position [1940, 0]
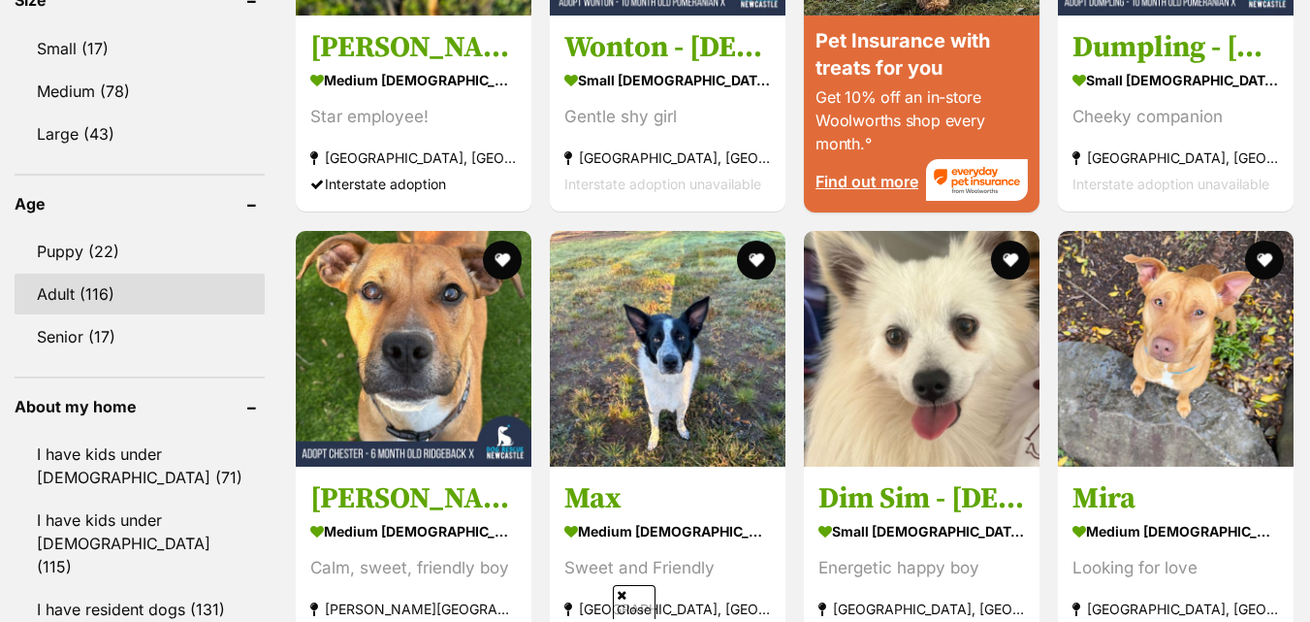
click at [141, 274] on link "Adult (116)" at bounding box center [140, 294] width 250 height 41
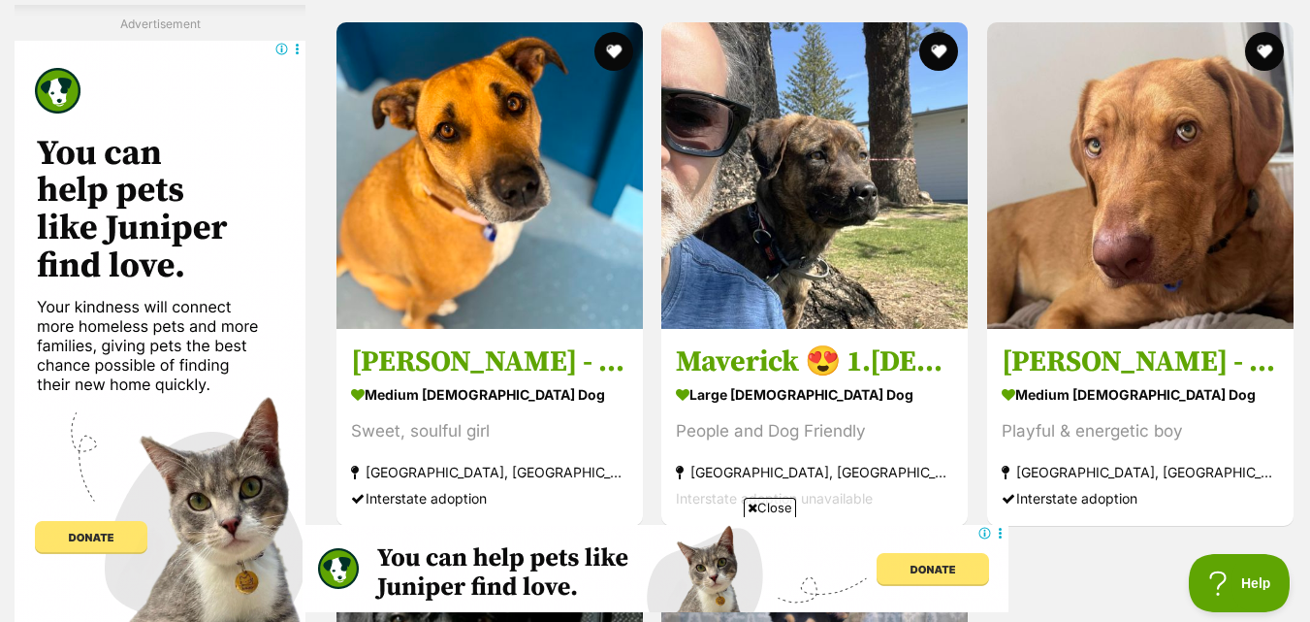
scroll to position [3783, 0]
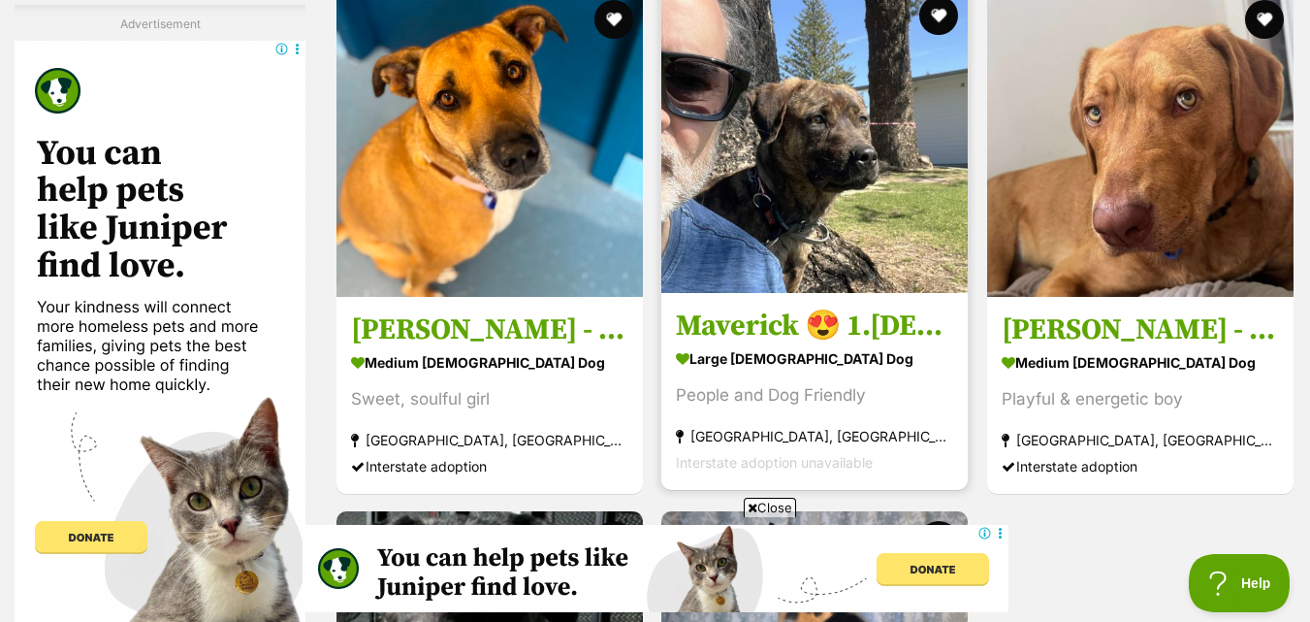
click at [743, 246] on img at bounding box center [815, 139] width 307 height 307
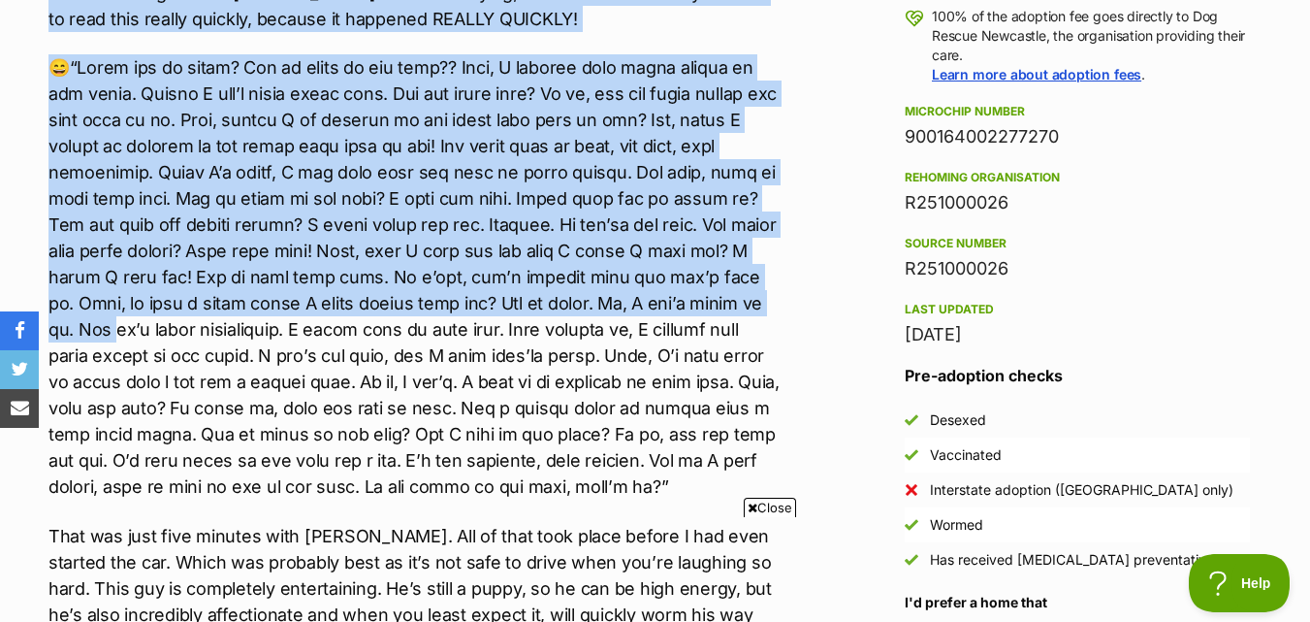
scroll to position [1843, 0]
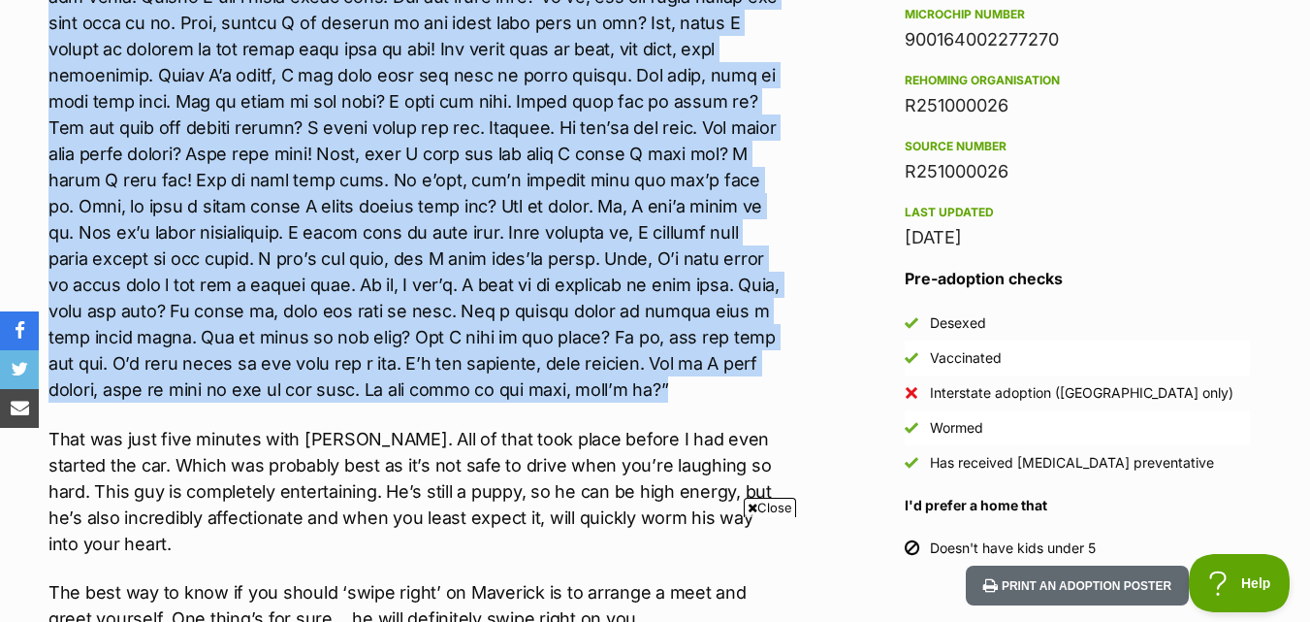
drag, startPoint x: 42, startPoint y: 153, endPoint x: 319, endPoint y: 286, distance: 307.6
copy div "I was fortunate enough to have a couple of play dates with this sweet boy recen…"
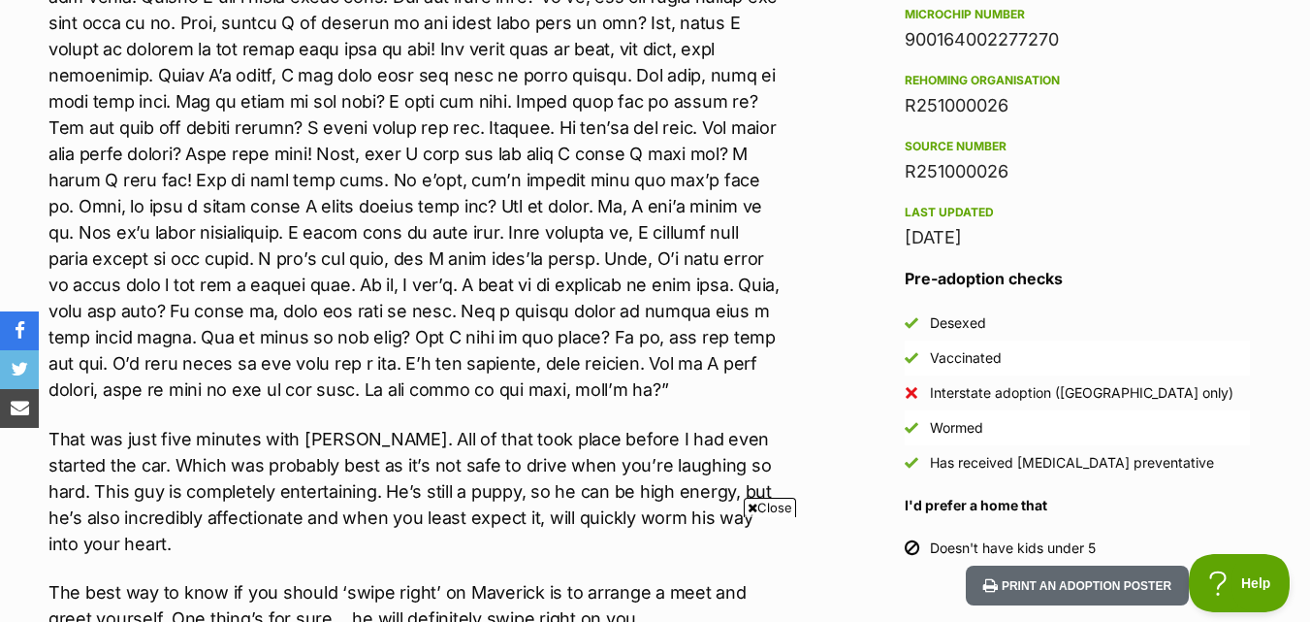
click at [577, 426] on p "That was just five minutes with Maverick. All of that took place before I had e…" at bounding box center [415, 491] width 732 height 131
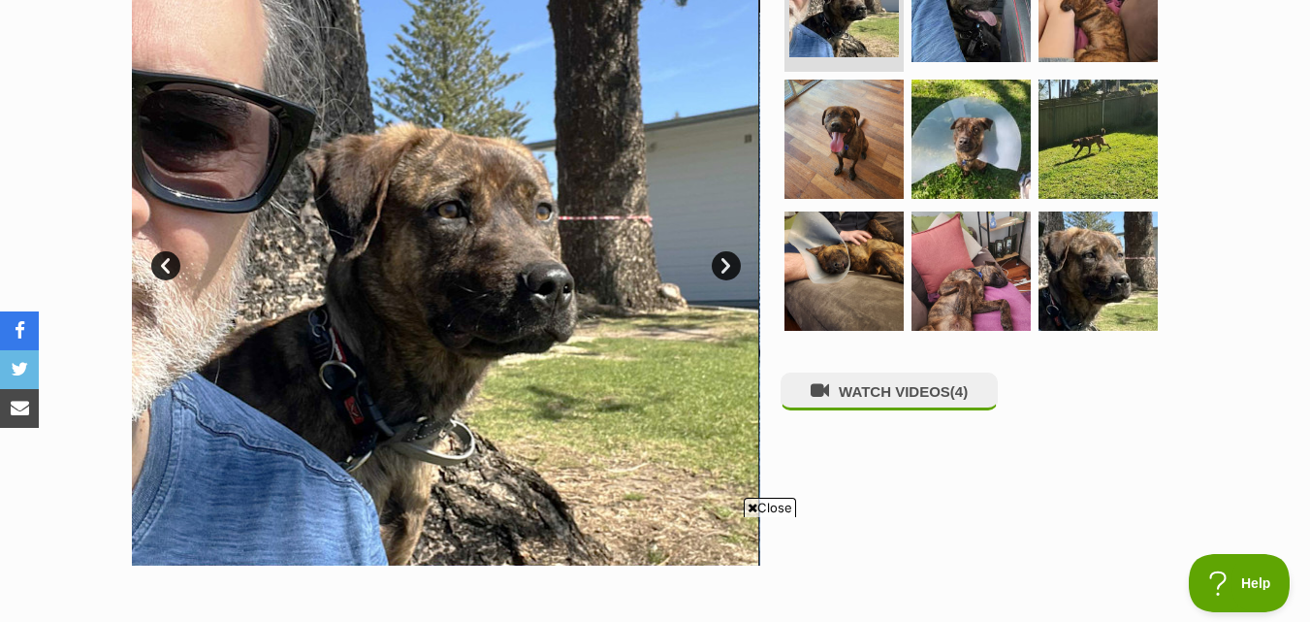
scroll to position [388, 0]
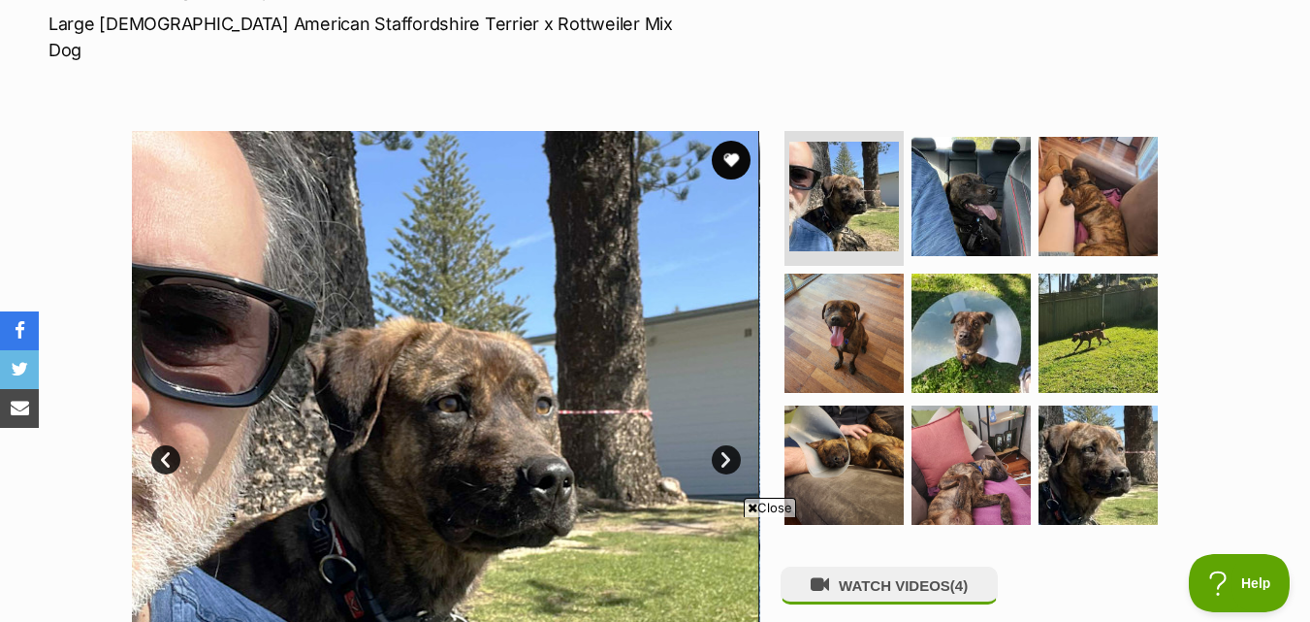
click at [728, 445] on link "Next" at bounding box center [726, 459] width 29 height 29
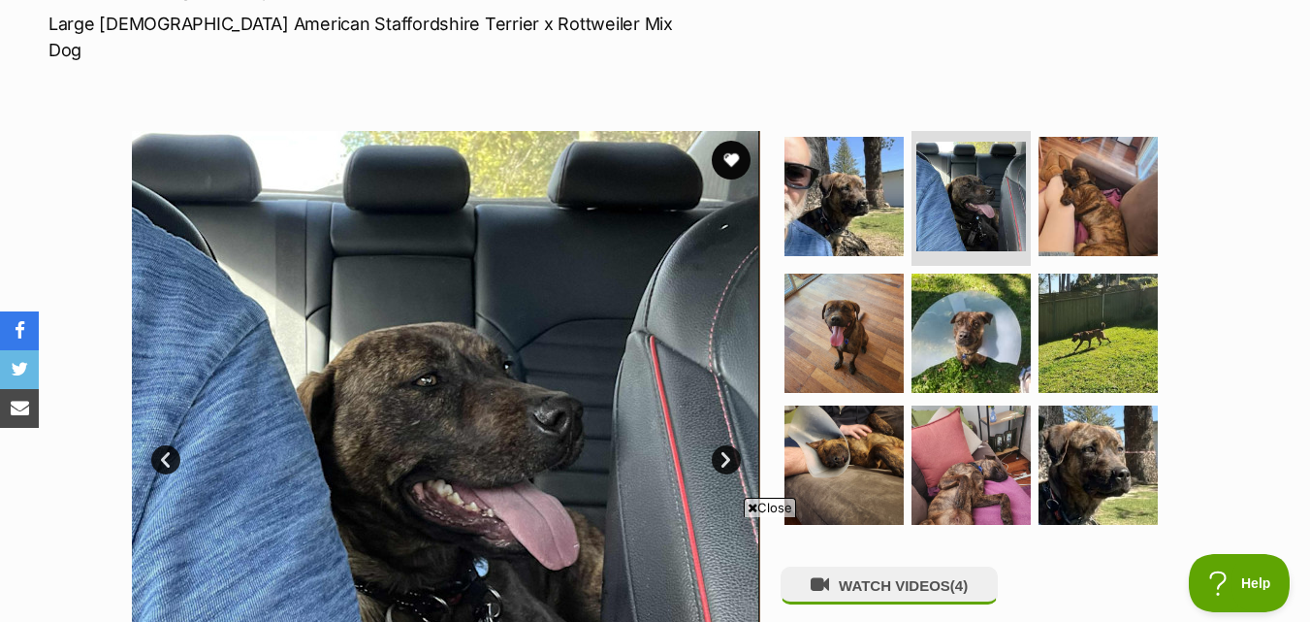
click at [728, 445] on link "Next" at bounding box center [726, 459] width 29 height 29
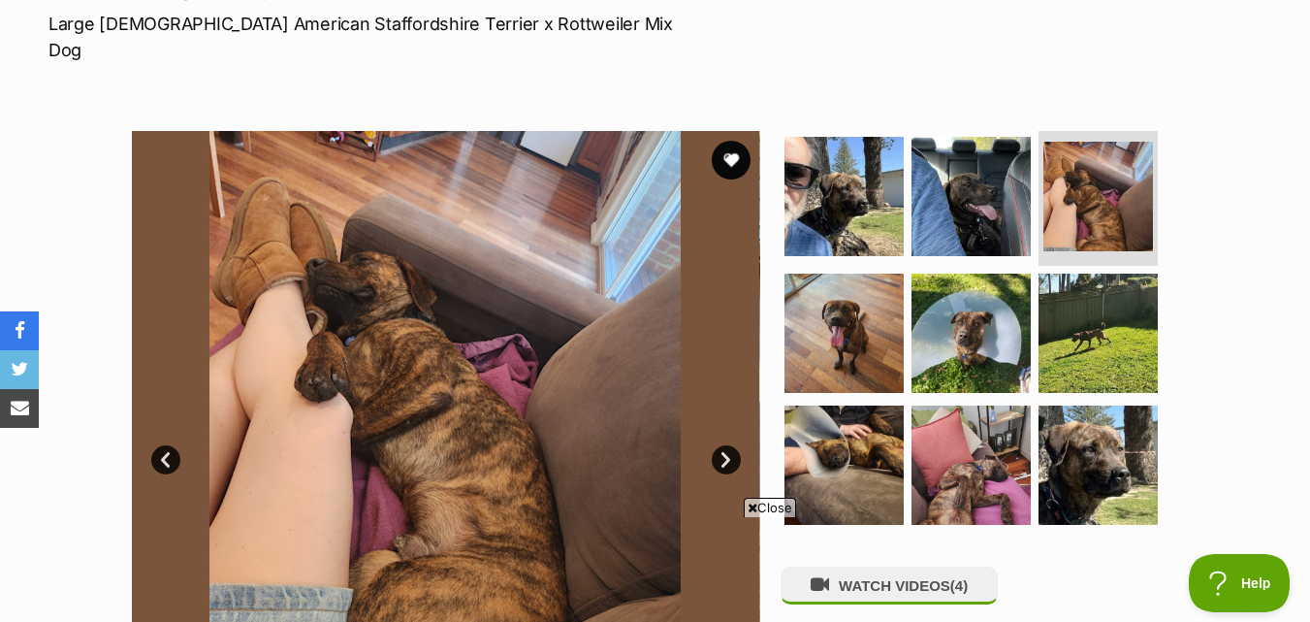
click at [728, 445] on link "Next" at bounding box center [726, 459] width 29 height 29
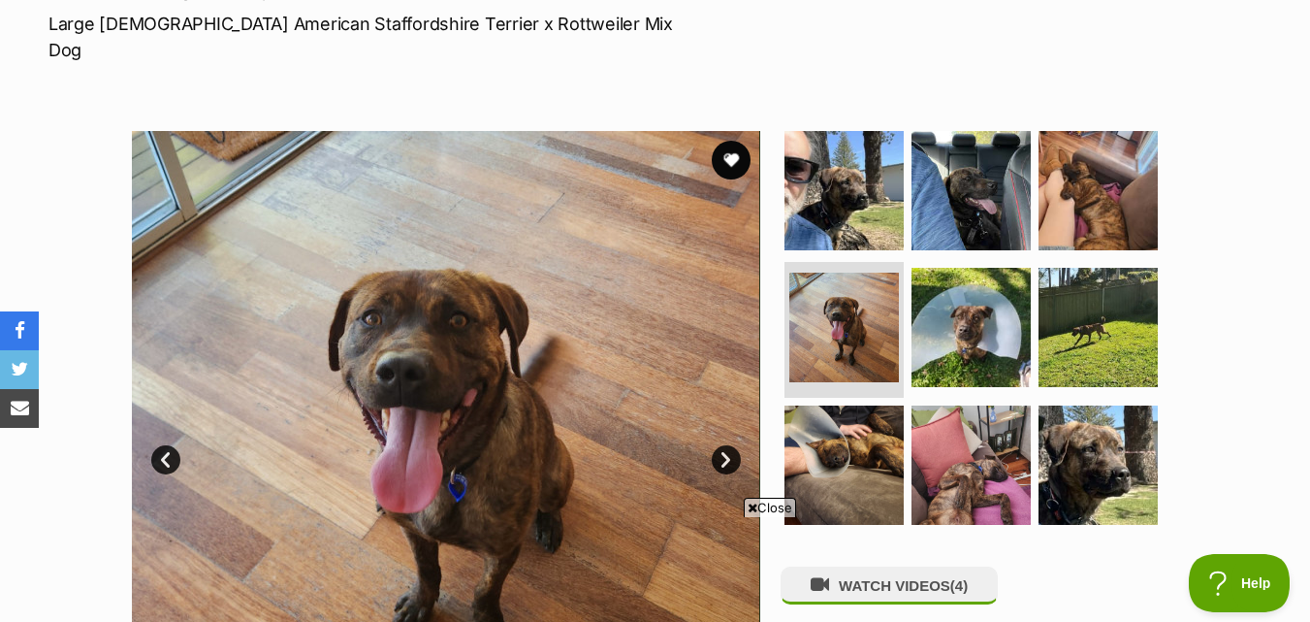
click at [728, 445] on link "Next" at bounding box center [726, 459] width 29 height 29
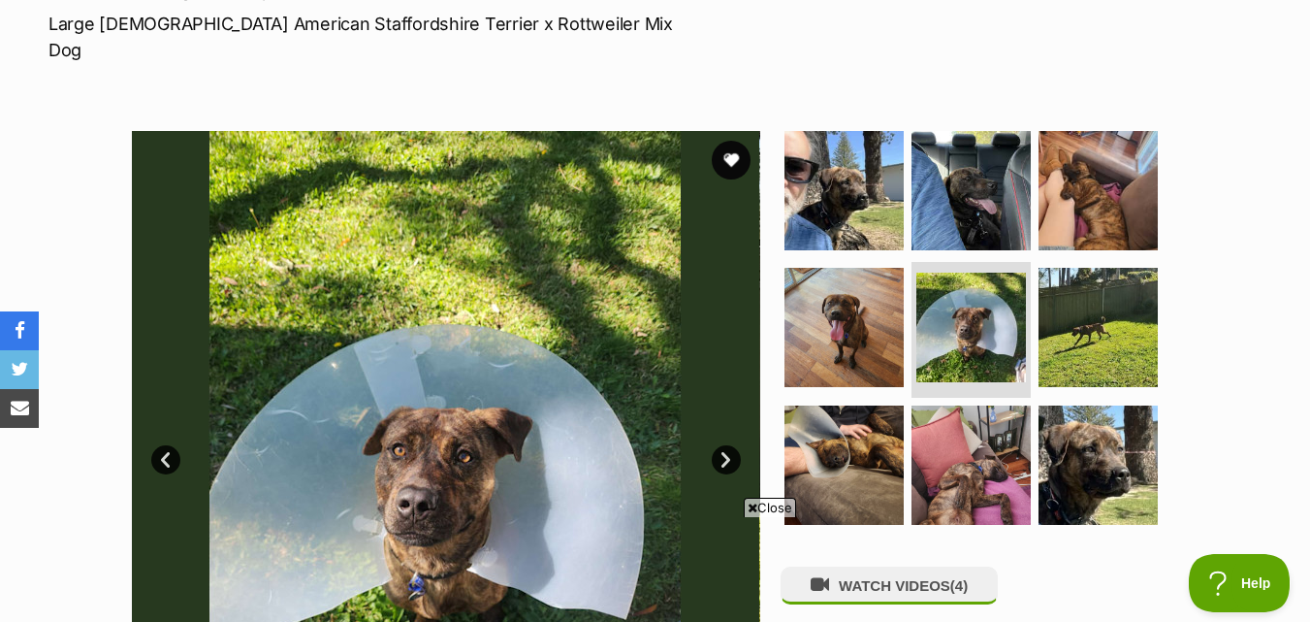
click at [728, 445] on link "Next" at bounding box center [726, 459] width 29 height 29
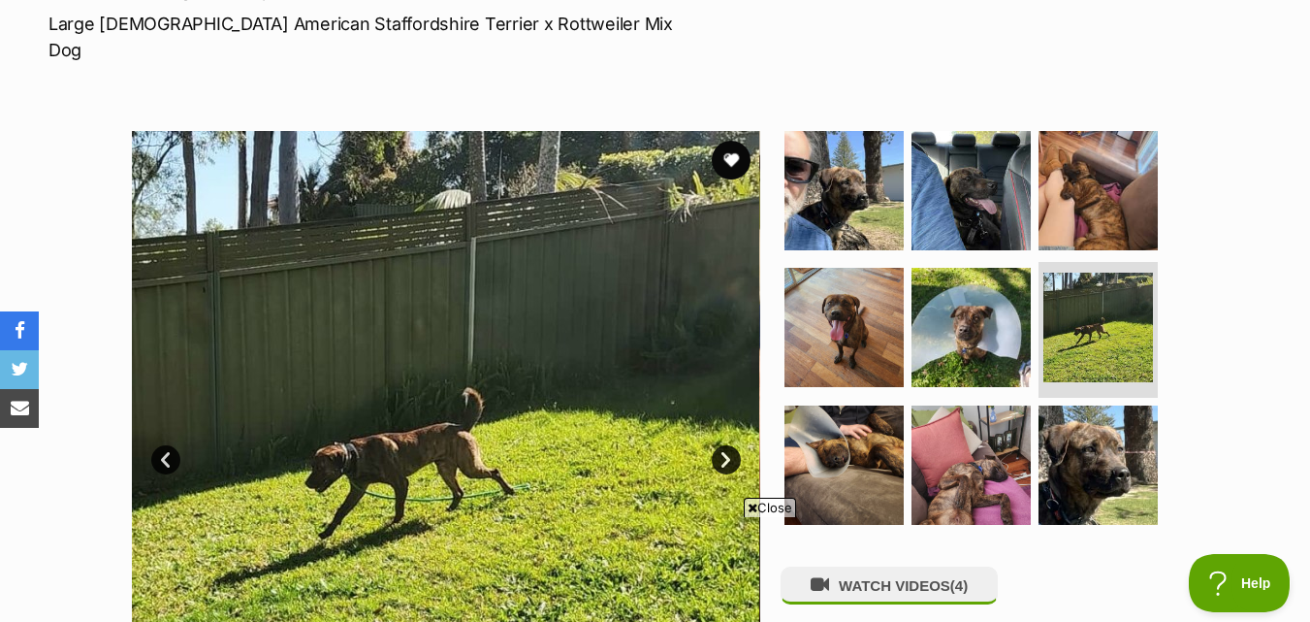
click at [728, 445] on link "Next" at bounding box center [726, 459] width 29 height 29
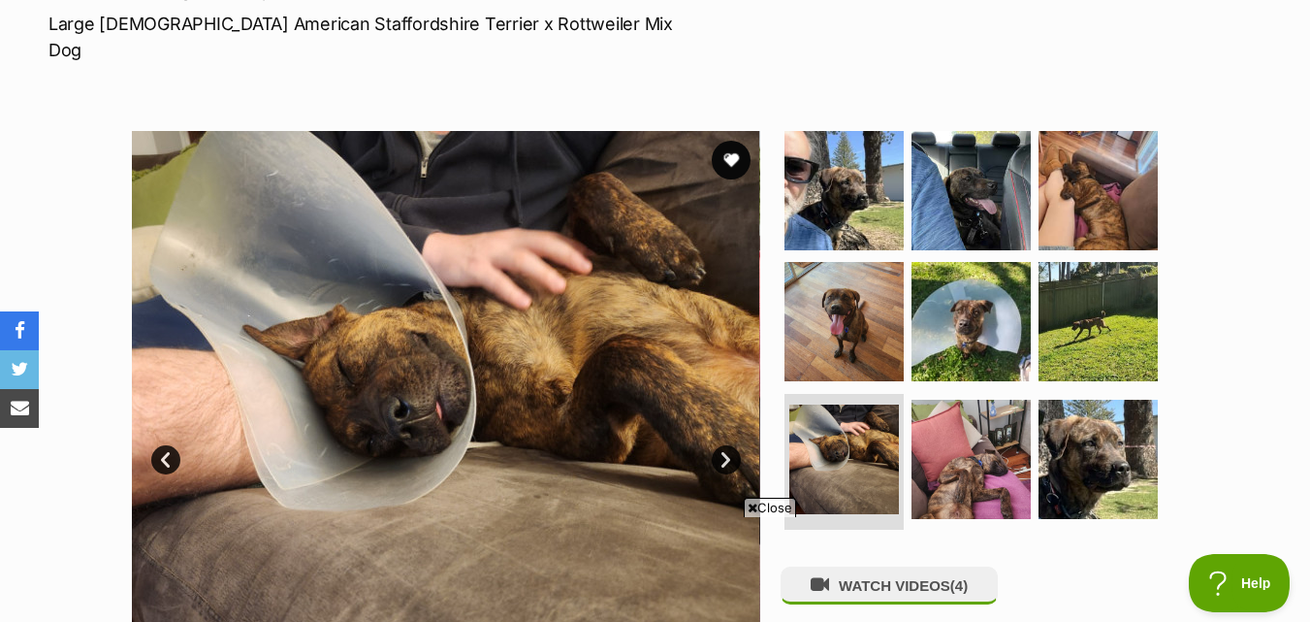
click at [728, 445] on link "Next" at bounding box center [726, 459] width 29 height 29
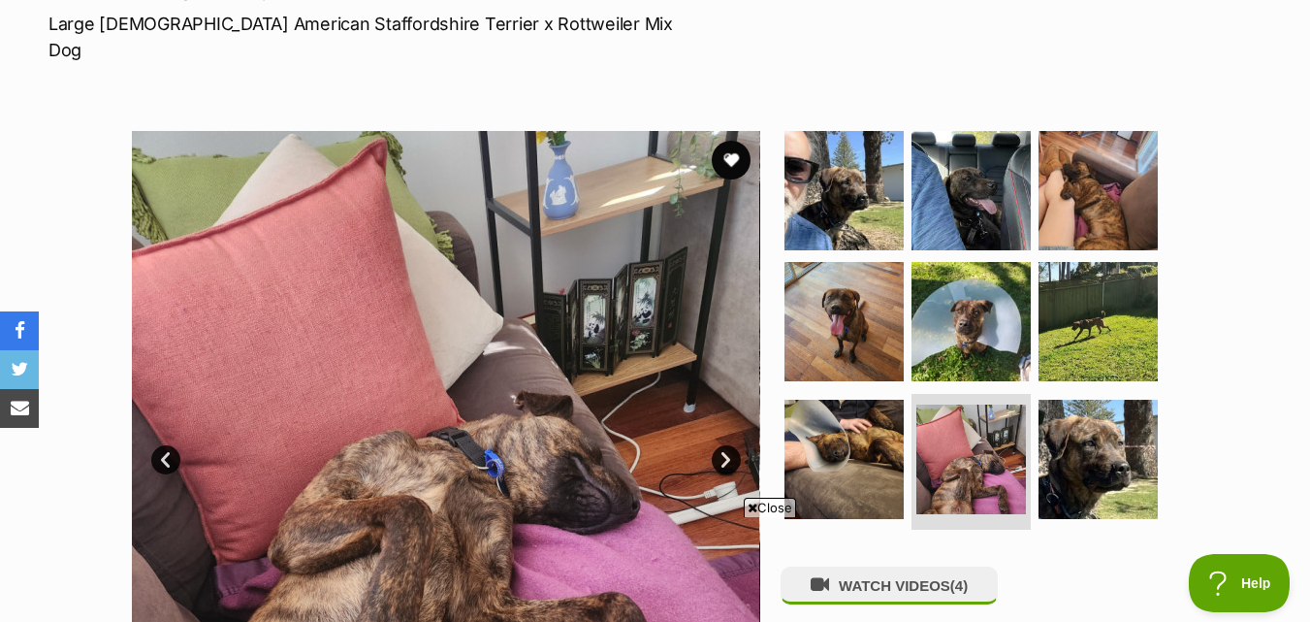
click at [728, 445] on link "Next" at bounding box center [726, 459] width 29 height 29
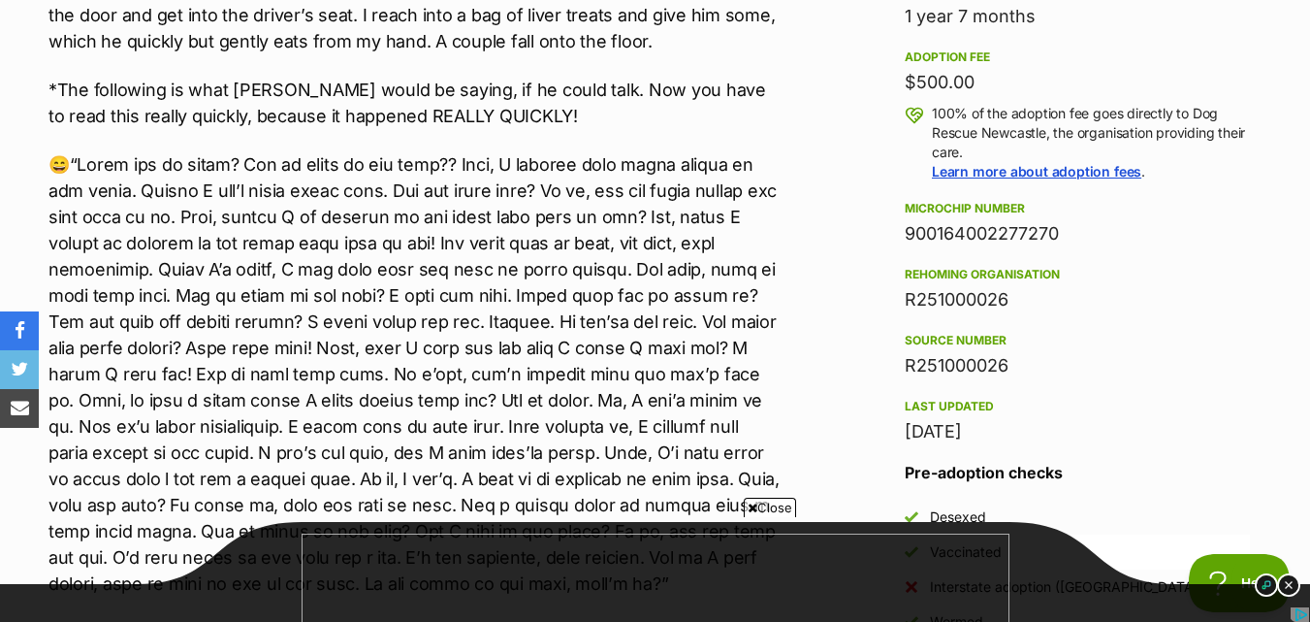
scroll to position [0, 0]
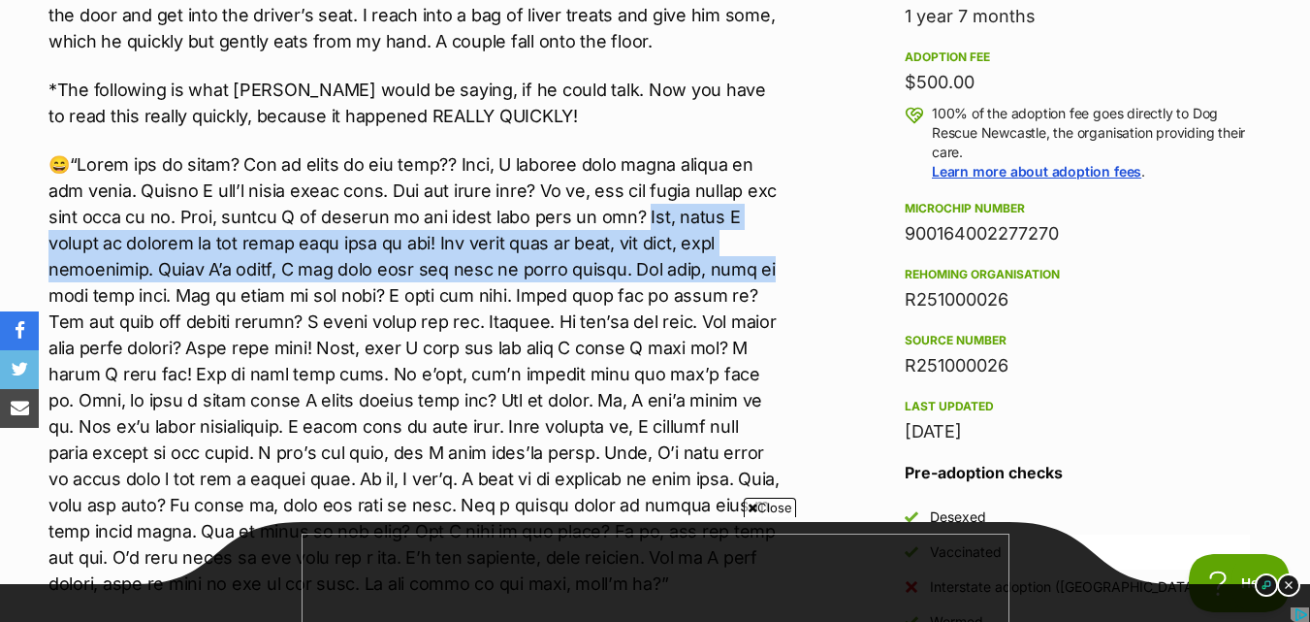
drag, startPoint x: 642, startPoint y: 112, endPoint x: 712, endPoint y: 149, distance: 79.4
click at [712, 151] on p at bounding box center [415, 373] width 732 height 445
click at [450, 151] on p at bounding box center [415, 373] width 732 height 445
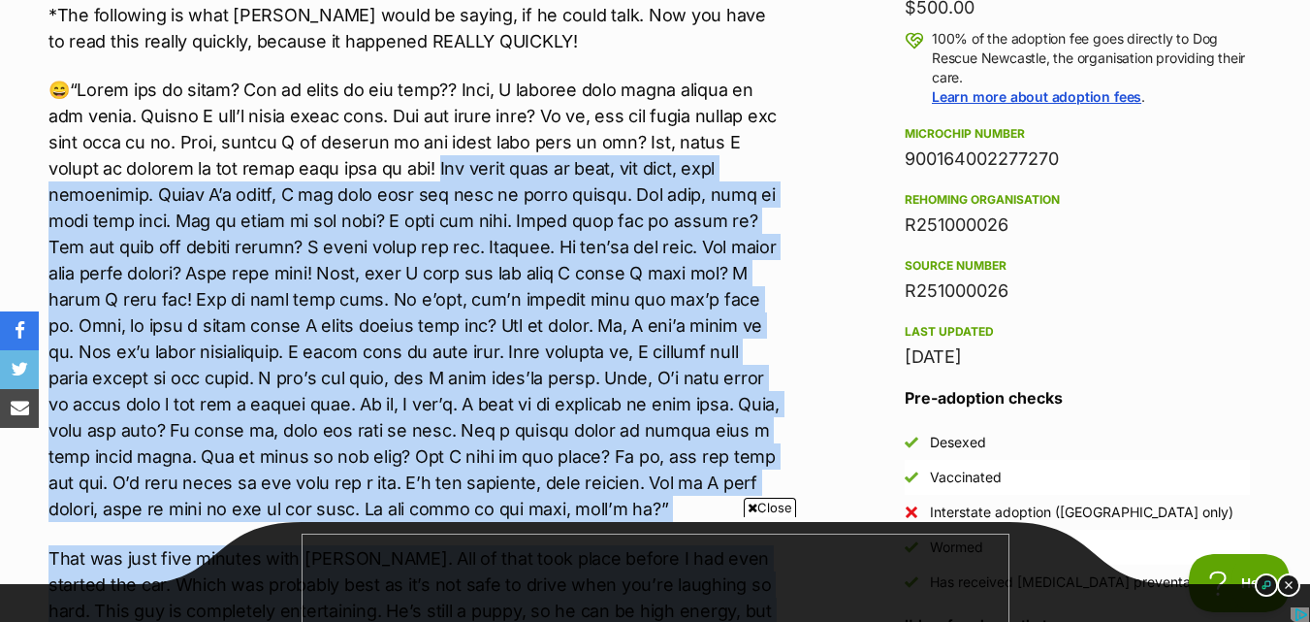
scroll to position [1843, 0]
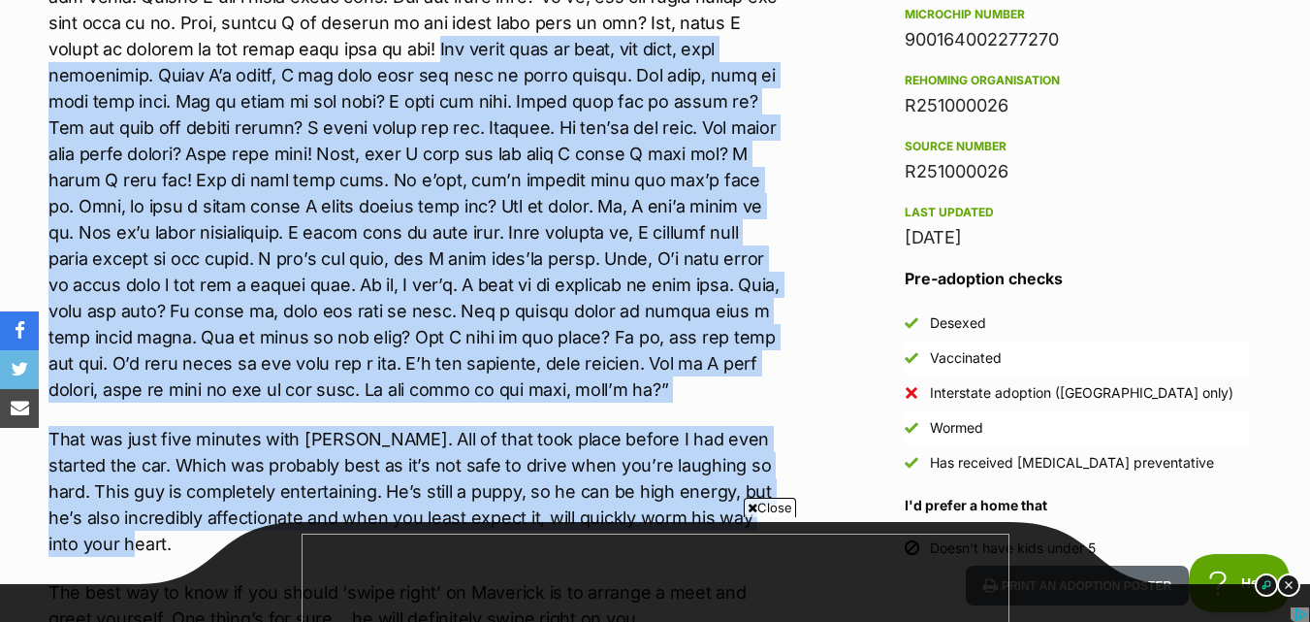
drag, startPoint x: 415, startPoint y: 133, endPoint x: 658, endPoint y: 432, distance: 384.8
click at [659, 434] on div "Maverick, 18 month old Staffy x Rotti, medium to large size, weighs 27kgs. 😯 No…" at bounding box center [415, 445] width 732 height 2025
copy div "ou might need my help, you know, with directions. While I’m there, I can hold o…"
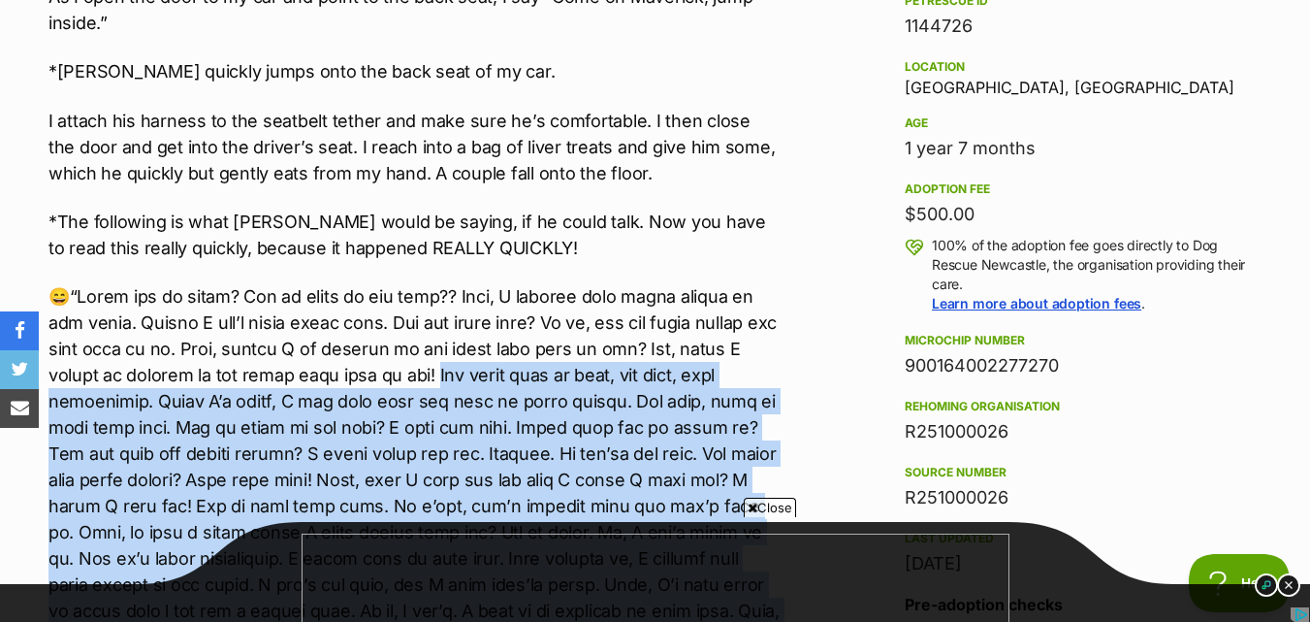
scroll to position [1649, 0]
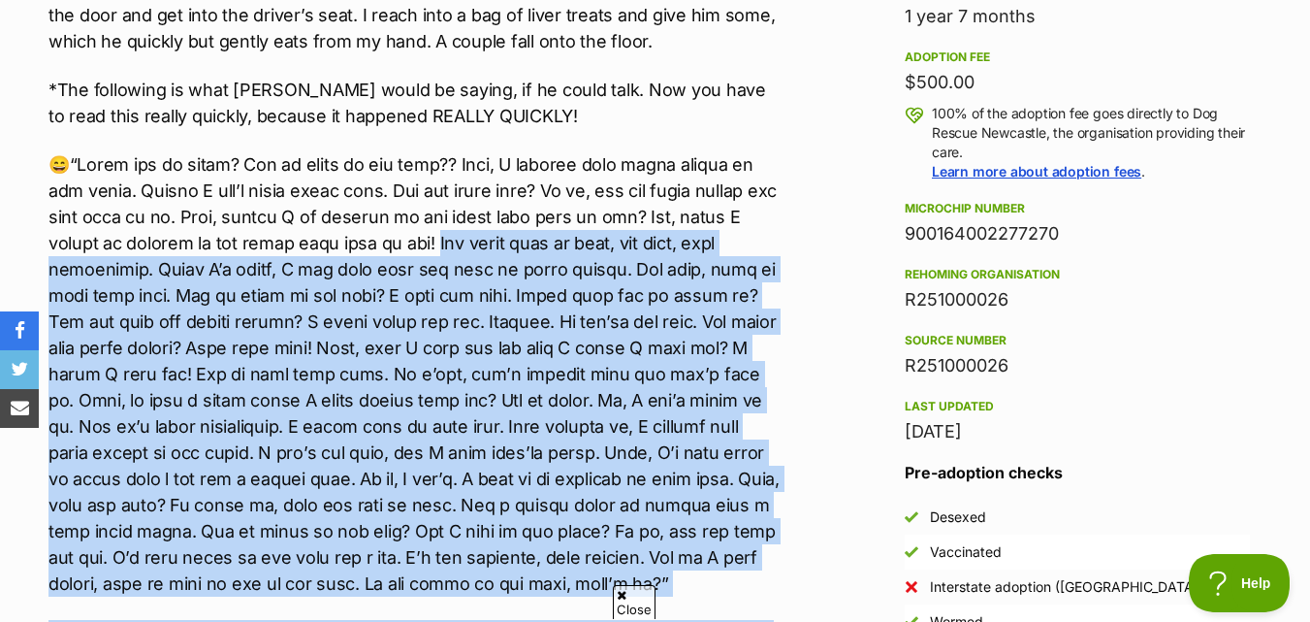
click at [317, 476] on p at bounding box center [415, 373] width 732 height 445
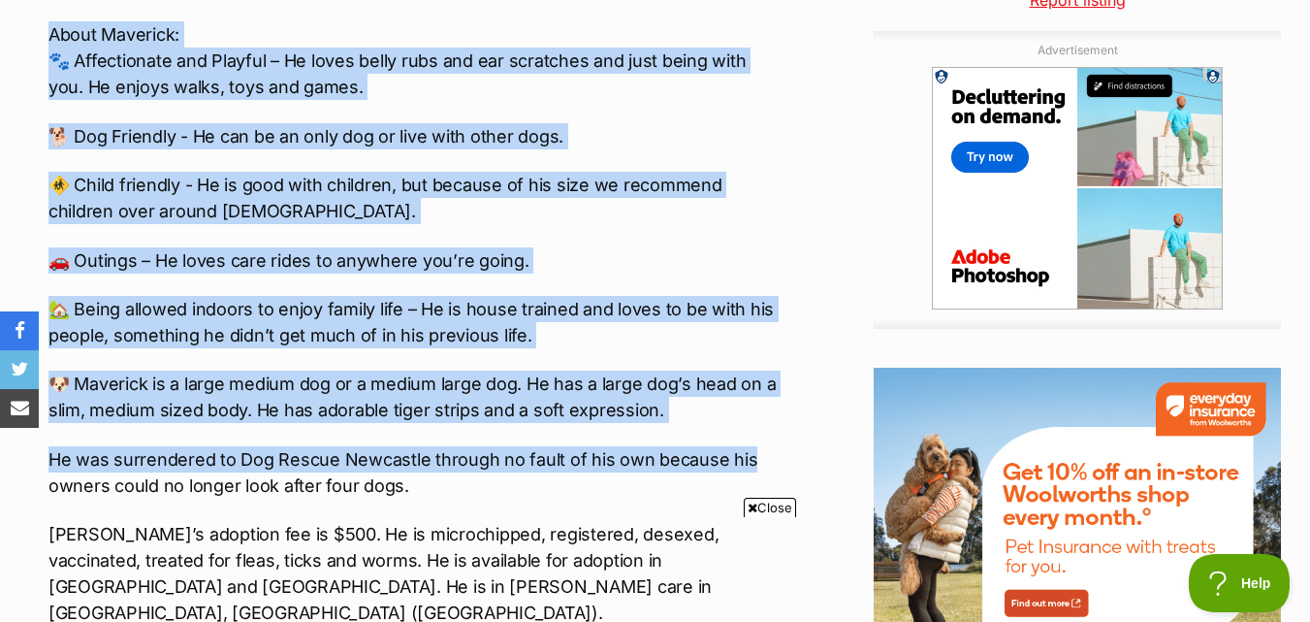
scroll to position [2522, 0]
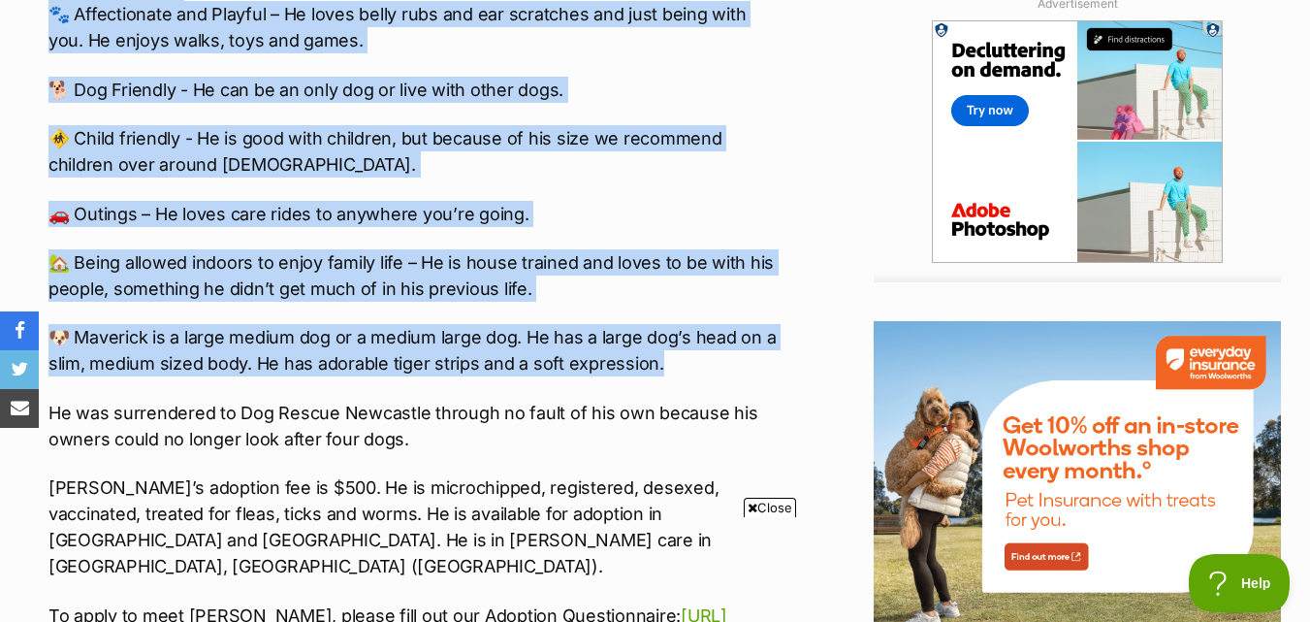
drag, startPoint x: 56, startPoint y: 126, endPoint x: 742, endPoint y: 254, distance: 697.7
copy div "hat was just five minutes with Maverick. All of that took place before I had ev…"
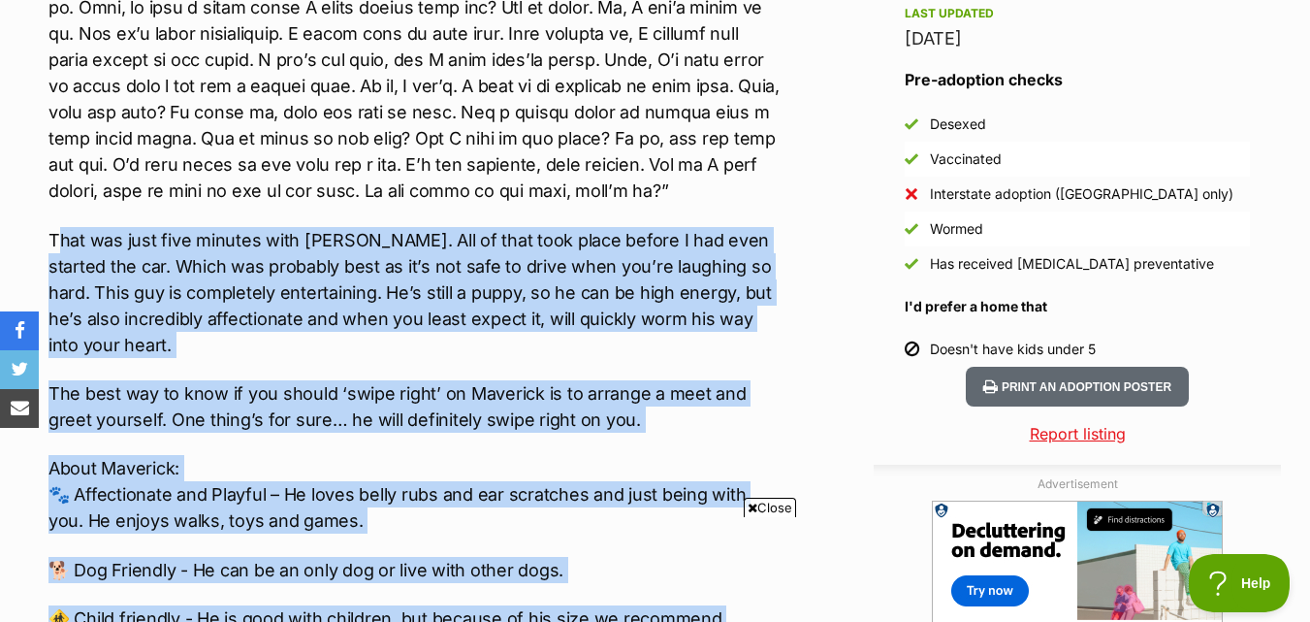
scroll to position [1940, 0]
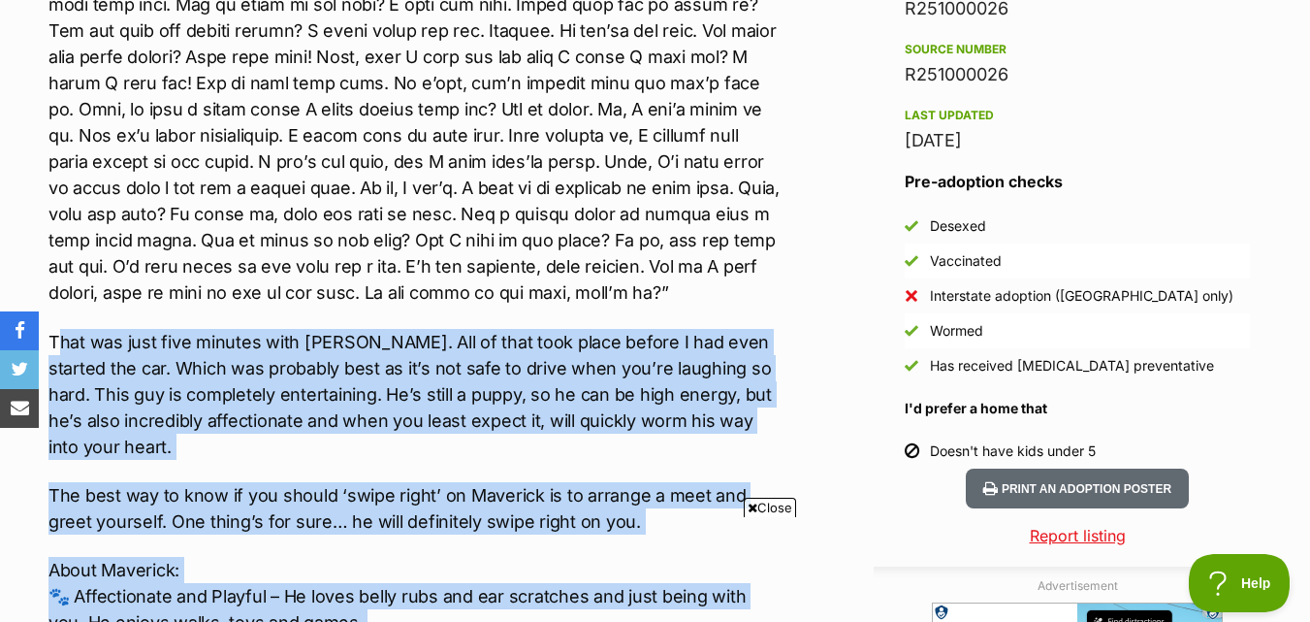
click at [51, 329] on p "That was just five minutes with Maverick. All of that took place before I had e…" at bounding box center [415, 394] width 732 height 131
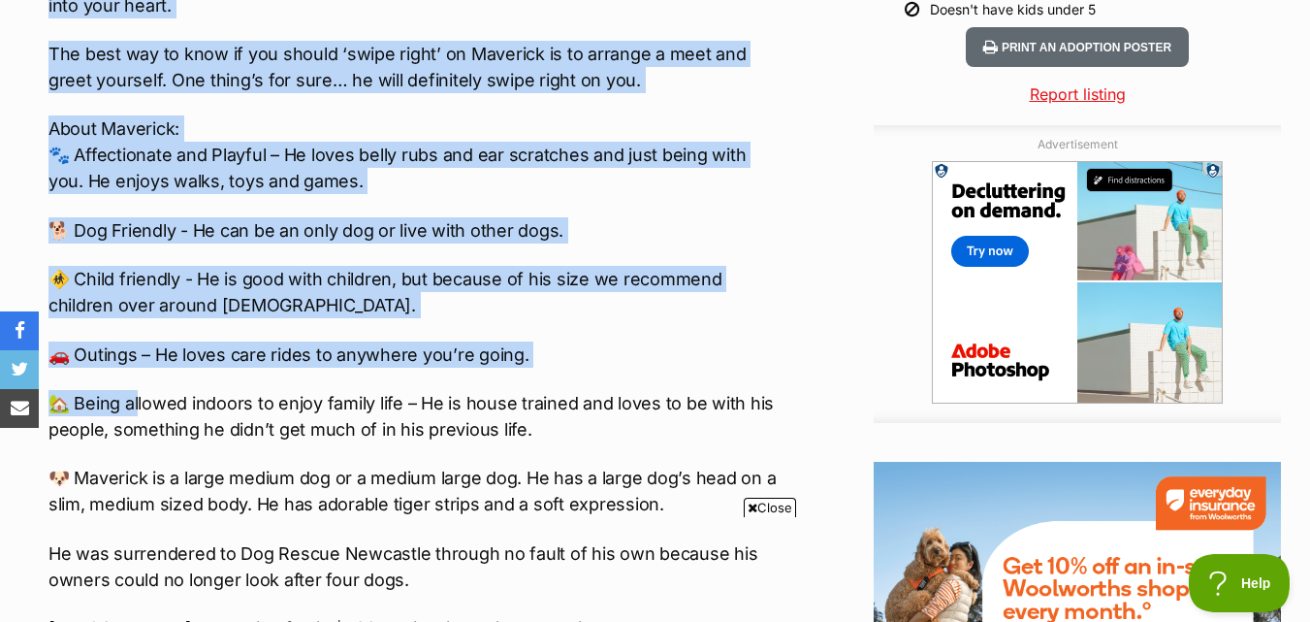
scroll to position [2425, 0]
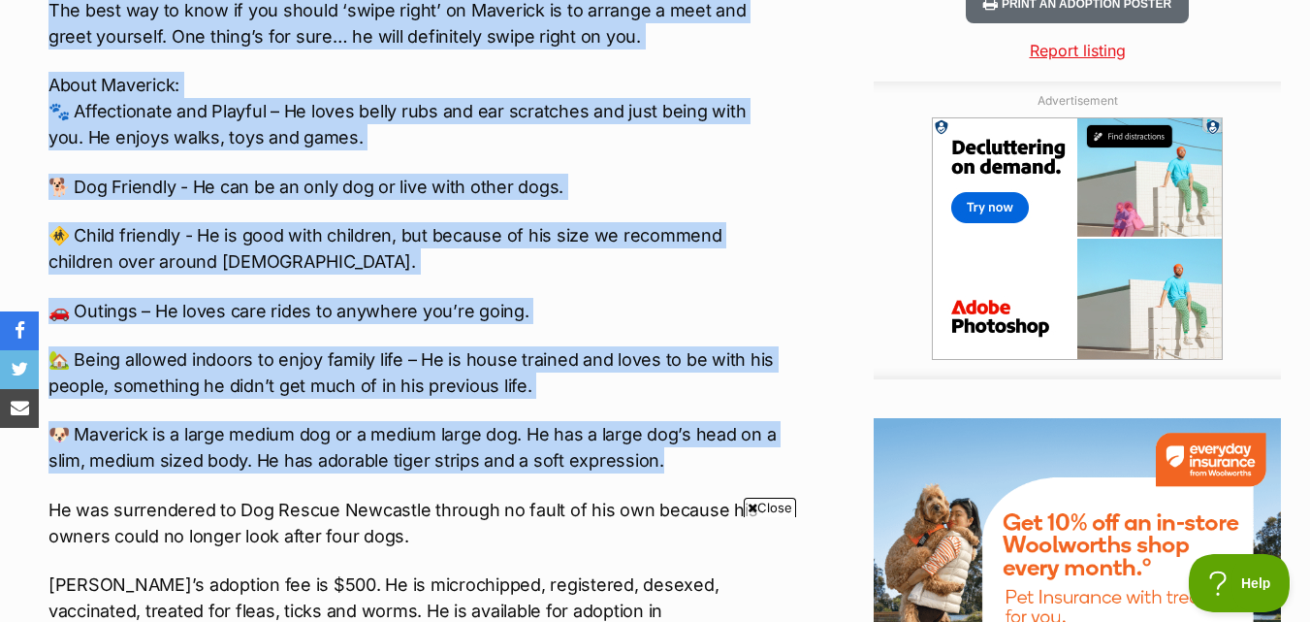
drag, startPoint x: 49, startPoint y: 222, endPoint x: 674, endPoint y: 330, distance: 634.9
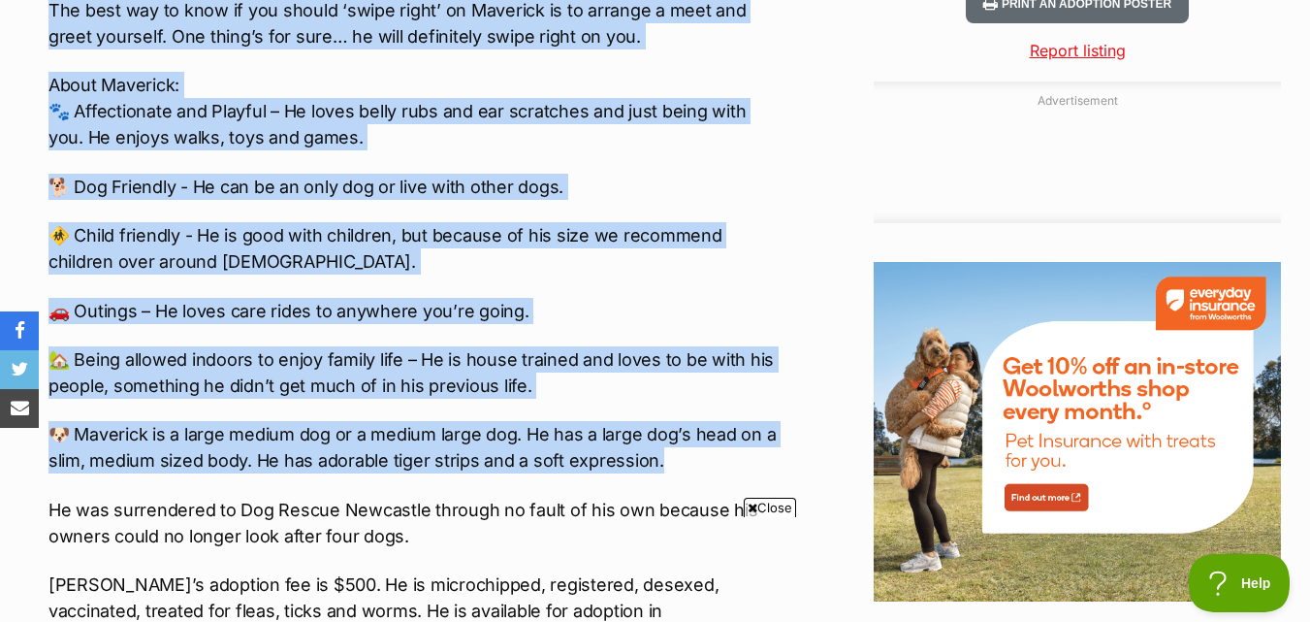
copy div "That was just five minutes with Maverick. All of that took place before I had e…"
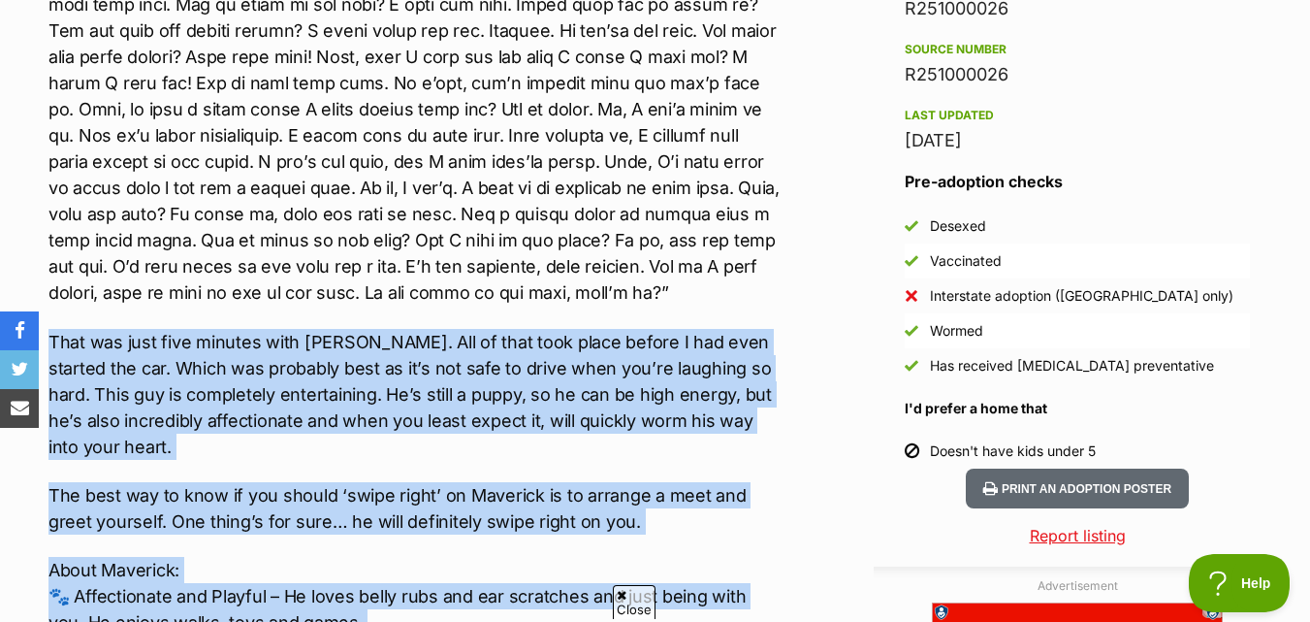
scroll to position [0, 0]
click at [378, 184] on p at bounding box center [415, 82] width 732 height 445
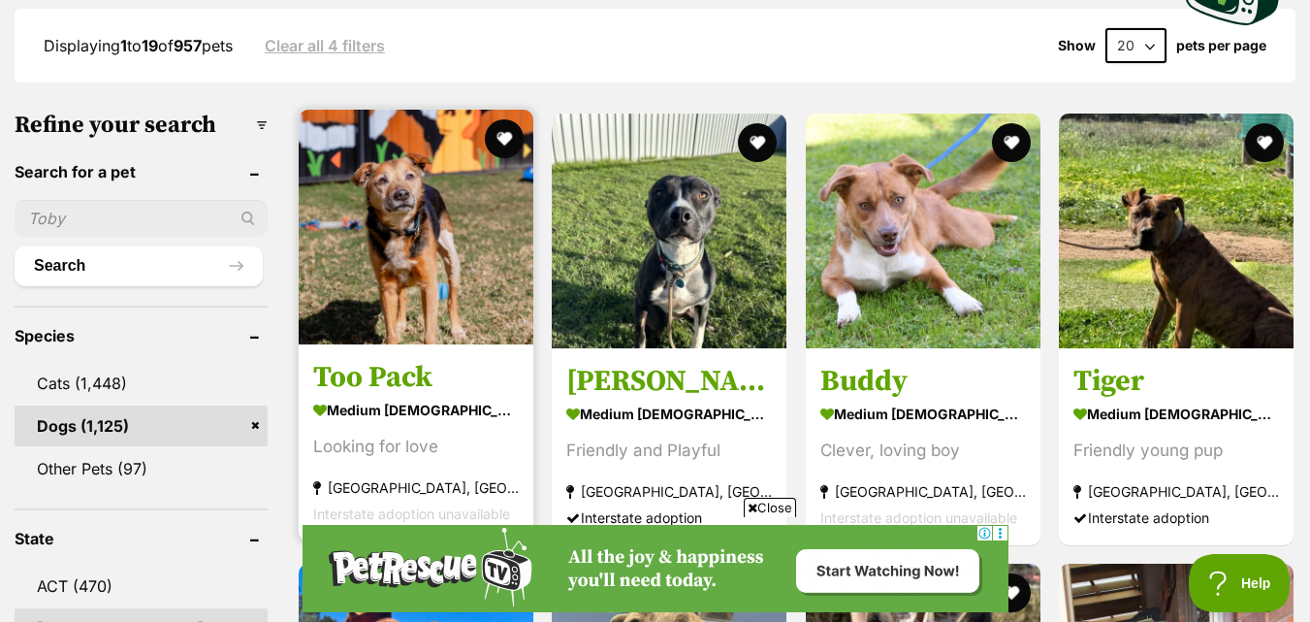
scroll to position [582, 0]
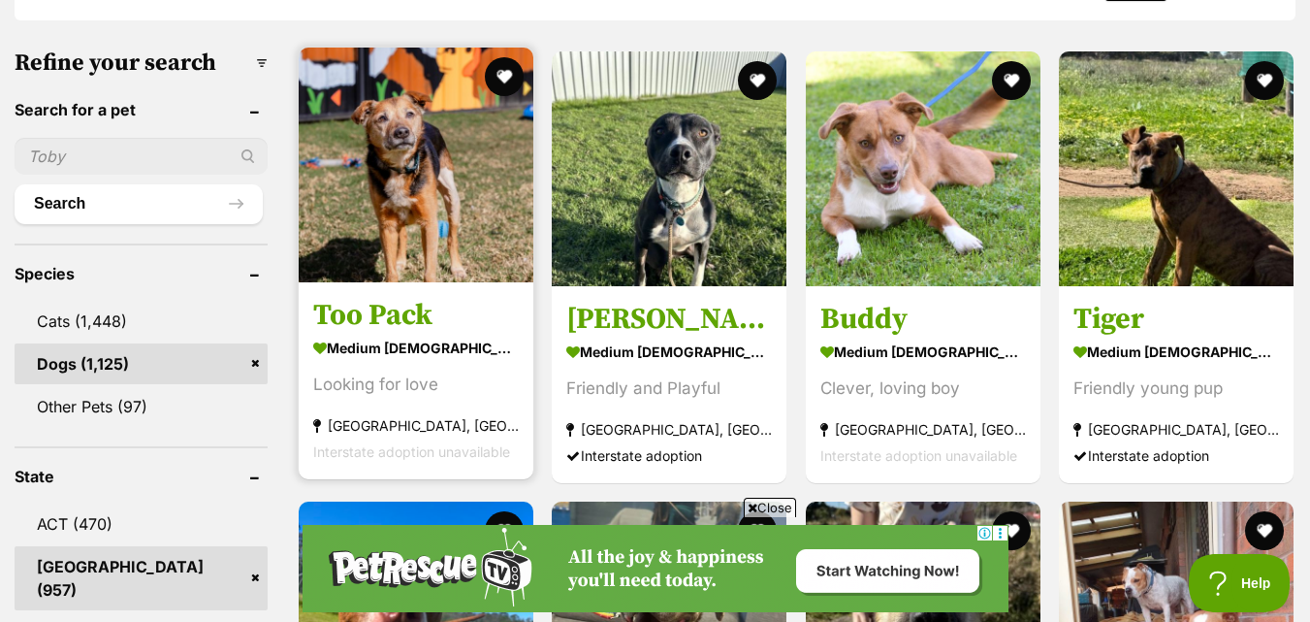
click at [387, 227] on img at bounding box center [416, 165] width 235 height 235
